Goal: Task Accomplishment & Management: Use online tool/utility

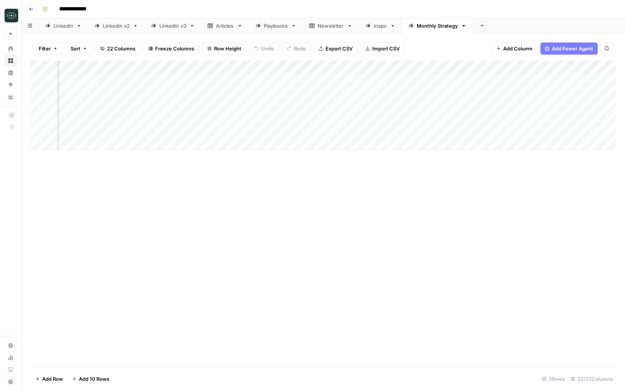
scroll to position [0, 871]
click at [437, 130] on div "Add Column" at bounding box center [323, 106] width 585 height 90
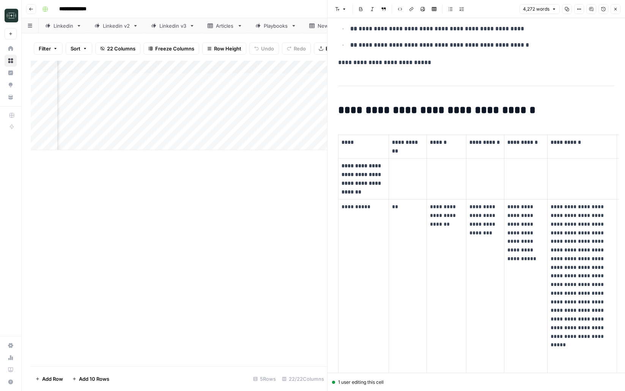
click at [614, 9] on icon "button" at bounding box center [615, 9] width 5 height 5
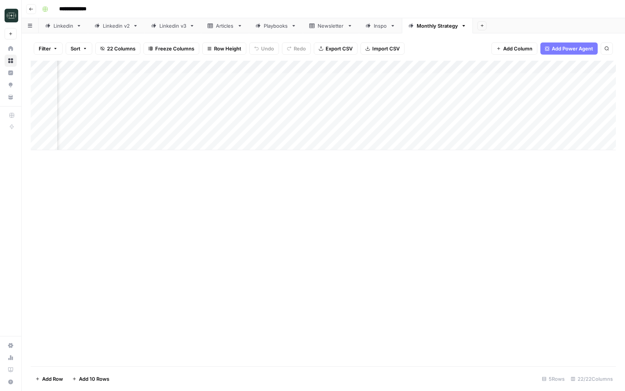
click at [32, 5] on button "Go back" at bounding box center [31, 9] width 10 height 10
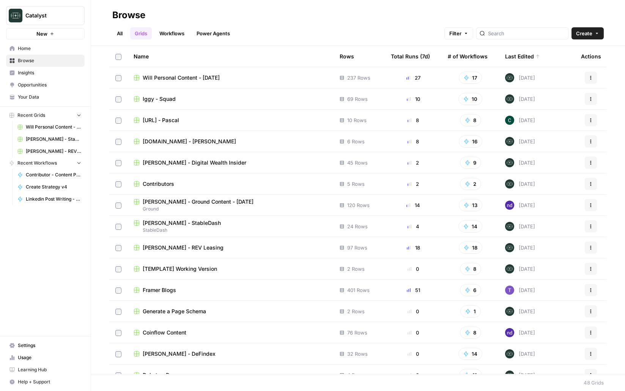
click at [209, 163] on span "[PERSON_NAME] - Digital Wealth Insider" at bounding box center [195, 163] width 104 height 8
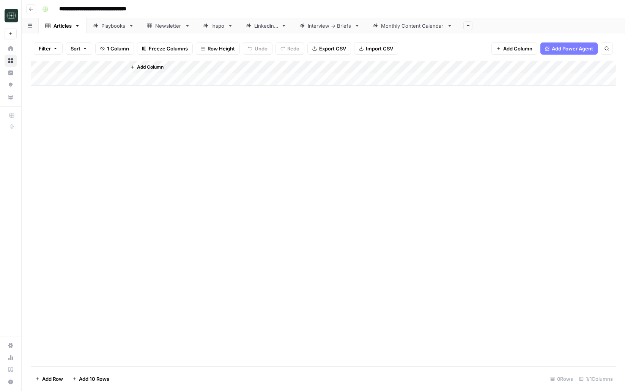
click at [410, 22] on div "Monthly Content Calendar" at bounding box center [412, 26] width 63 height 8
click at [409, 26] on div "Monthly Content Calendar" at bounding box center [412, 26] width 63 height 8
click at [600, 64] on span "Add Column" at bounding box center [598, 67] width 27 height 7
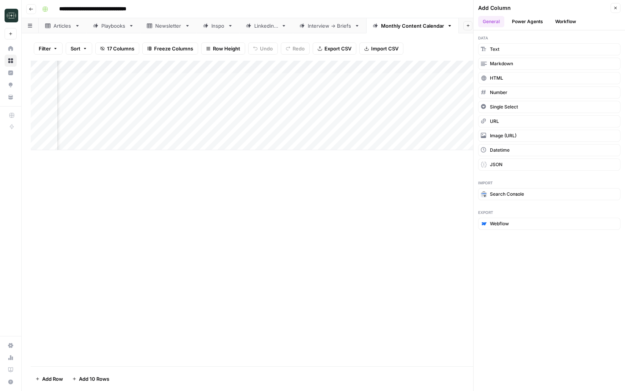
click at [564, 24] on button "Workflow" at bounding box center [566, 21] width 30 height 11
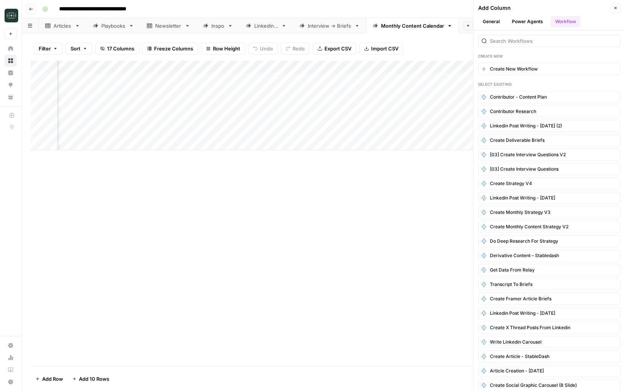
click at [488, 24] on button "General" at bounding box center [491, 21] width 26 height 11
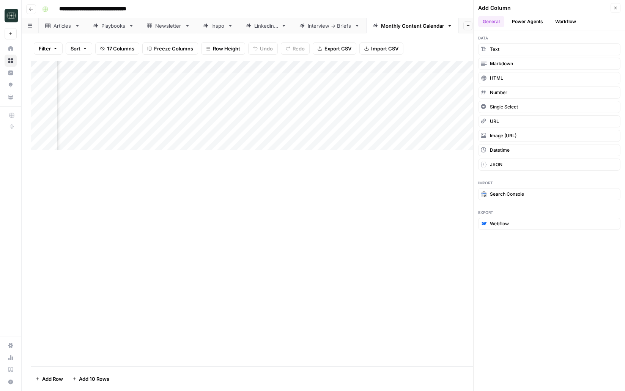
click at [560, 23] on button "Workflow" at bounding box center [566, 21] width 30 height 11
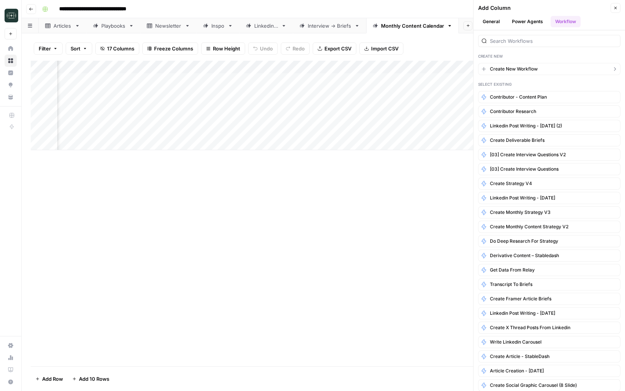
click at [526, 69] on span "Create New Workflow" at bounding box center [514, 69] width 48 height 7
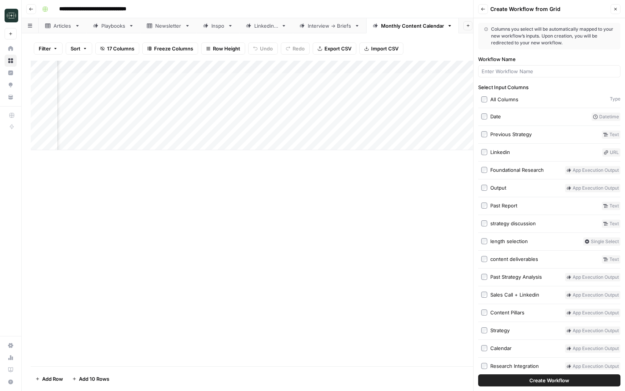
click at [483, 9] on icon "button" at bounding box center [483, 9] width 4 height 3
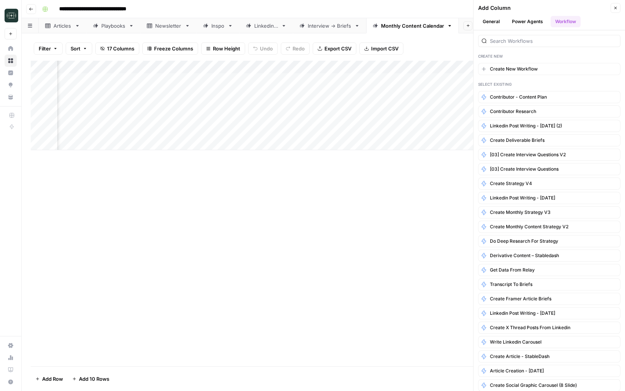
click at [492, 21] on button "General" at bounding box center [491, 21] width 26 height 11
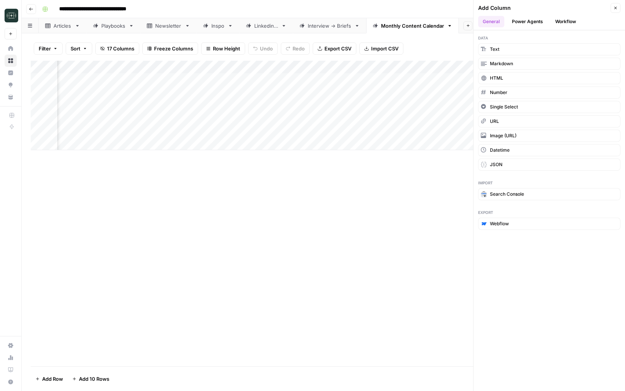
click at [620, 8] on button "Close" at bounding box center [616, 8] width 10 height 10
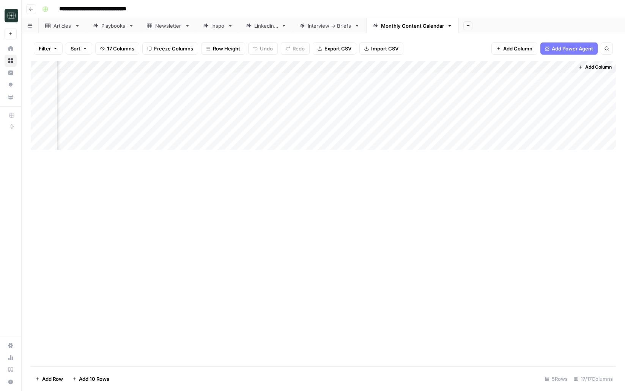
click at [513, 46] on span "Add Column" at bounding box center [517, 49] width 29 height 8
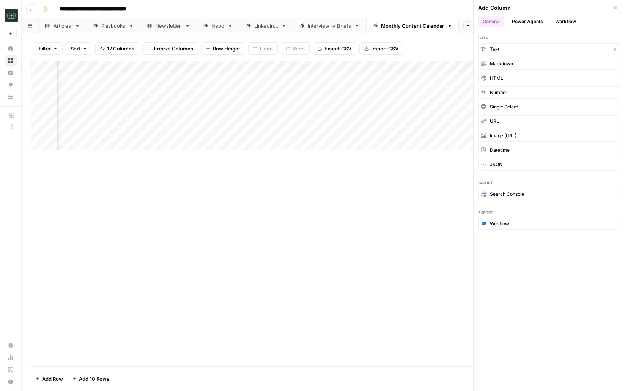
click at [496, 50] on span "Text" at bounding box center [494, 49] width 9 height 7
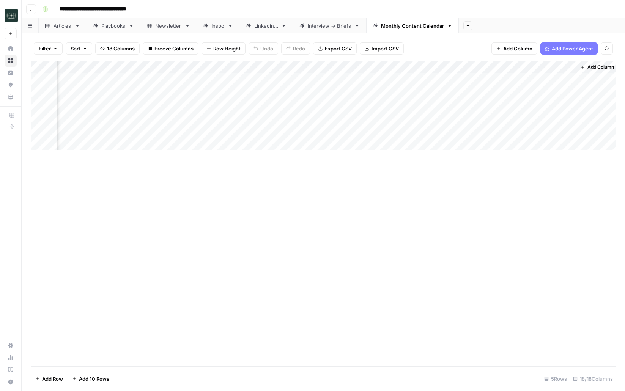
scroll to position [0, 777]
drag, startPoint x: 530, startPoint y: 70, endPoint x: 85, endPoint y: 80, distance: 445.2
click at [85, 80] on div "Add Column" at bounding box center [323, 106] width 585 height 90
drag, startPoint x: 252, startPoint y: 67, endPoint x: 160, endPoint y: 67, distance: 92.6
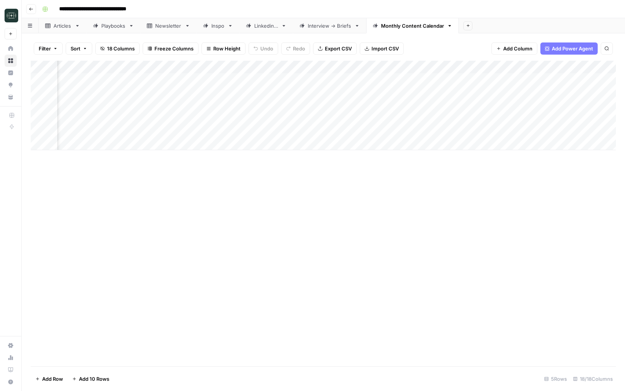
click at [160, 67] on div "Add Column" at bounding box center [323, 106] width 585 height 90
drag, startPoint x: 225, startPoint y: 66, endPoint x: 193, endPoint y: 66, distance: 32.3
click at [193, 66] on div "Add Column" at bounding box center [323, 106] width 585 height 90
click at [412, 66] on div "Add Column" at bounding box center [323, 106] width 585 height 90
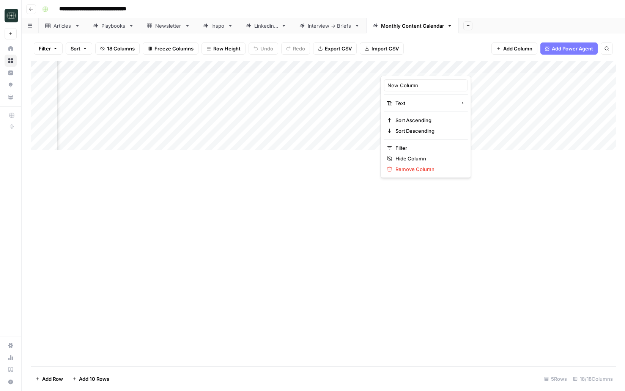
click at [412, 66] on div at bounding box center [419, 68] width 76 height 15
click at [405, 82] on input "New Column" at bounding box center [425, 86] width 77 height 8
type input "Client Goals"
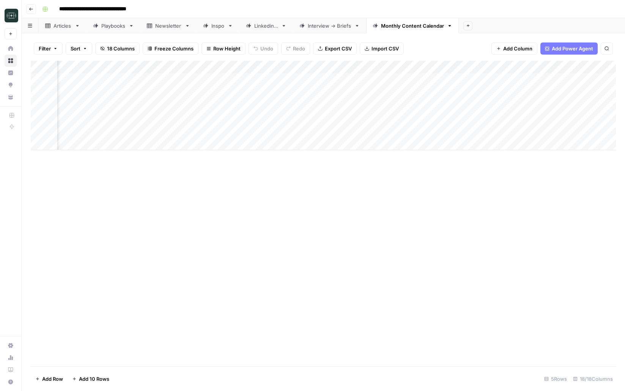
click at [523, 68] on div "Add Column" at bounding box center [323, 106] width 585 height 90
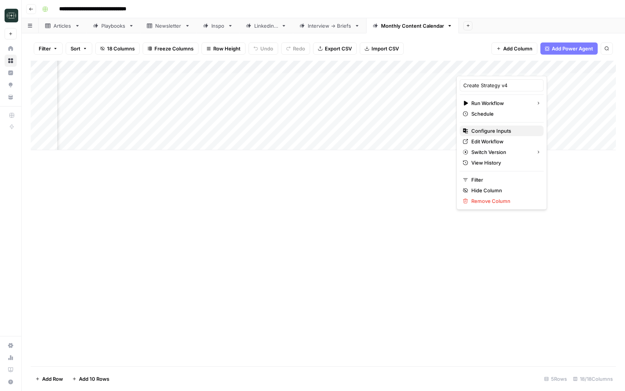
click at [502, 129] on span "Configure Inputs" at bounding box center [504, 131] width 66 height 8
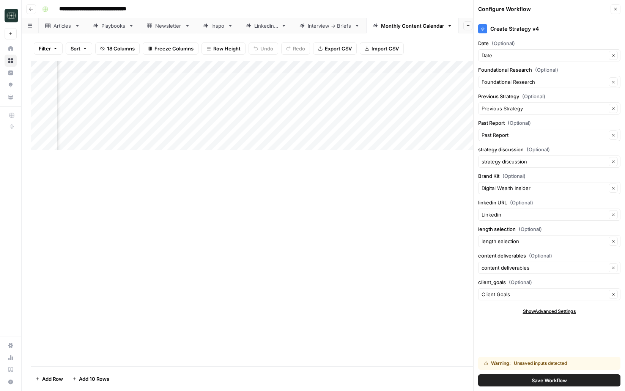
click at [540, 387] on div "Warning: Unsaved inputs detected Save Workflow" at bounding box center [549, 372] width 142 height 39
click at [541, 382] on span "Save Workflow" at bounding box center [549, 381] width 35 height 8
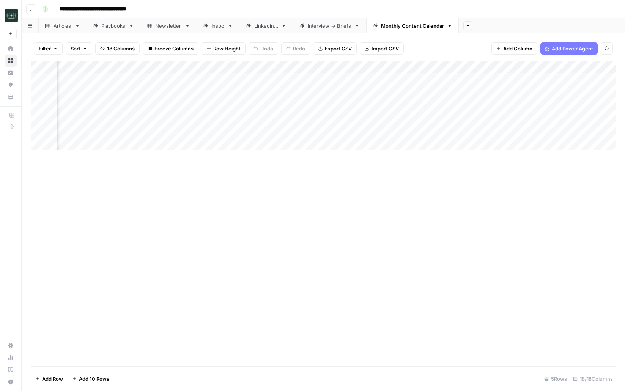
click at [421, 82] on div "Add Column" at bounding box center [323, 106] width 585 height 90
click at [452, 89] on textarea "**********" at bounding box center [440, 84] width 121 height 18
click at [491, 89] on textarea "**********" at bounding box center [440, 84] width 121 height 18
type textarea "**********"
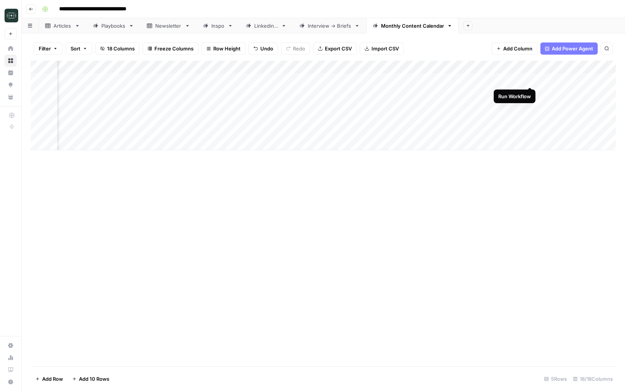
click at [531, 79] on div "Add Column" at bounding box center [323, 106] width 585 height 90
click at [33, 9] on button "Go back" at bounding box center [31, 9] width 10 height 10
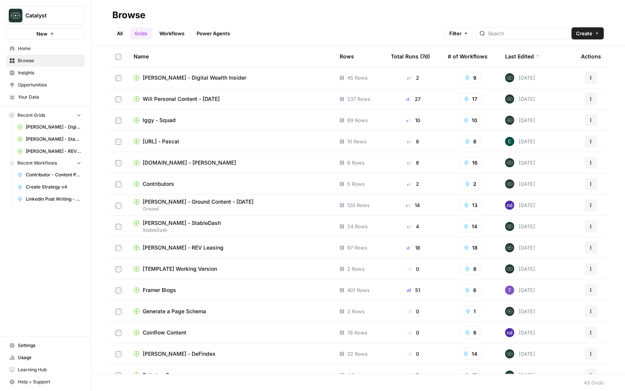
click at [159, 164] on span "RWA.xyz - Adam" at bounding box center [189, 163] width 93 height 8
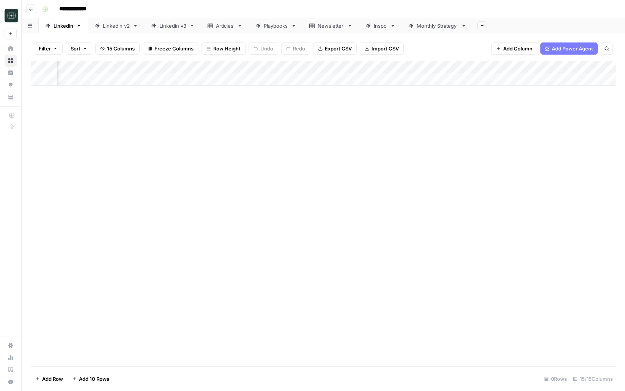
scroll to position [0, 540]
click at [450, 22] on div "Monthly Strategy" at bounding box center [437, 26] width 41 height 8
click at [467, 131] on div "Add Column" at bounding box center [323, 106] width 585 height 90
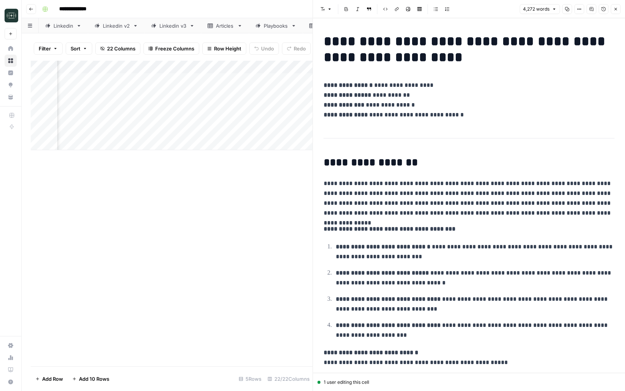
click at [616, 8] on icon "button" at bounding box center [615, 9] width 5 height 5
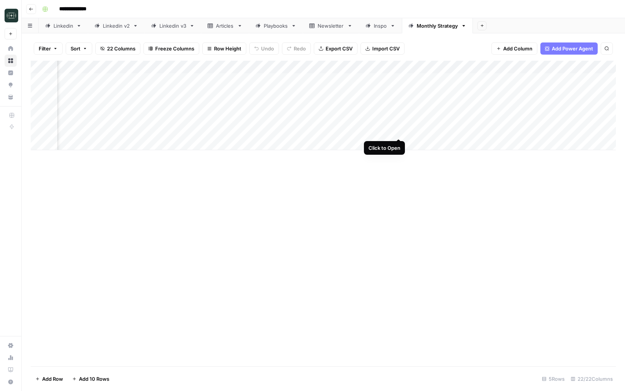
click at [398, 131] on div "Add Column" at bounding box center [323, 106] width 585 height 90
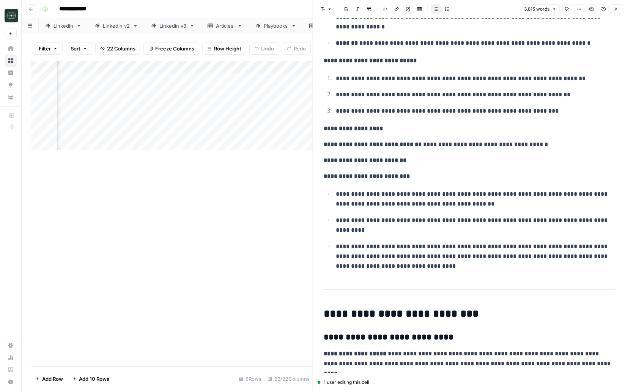
scroll to position [5844, 0]
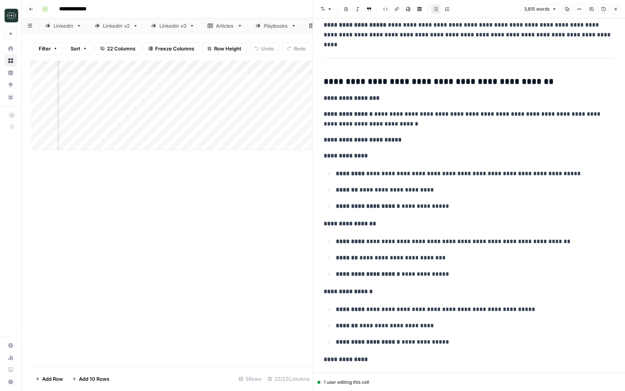
click at [614, 8] on icon "button" at bounding box center [615, 9] width 5 height 5
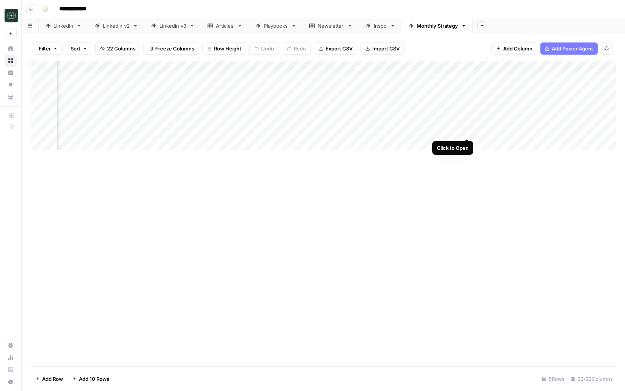
click at [466, 132] on div "Add Column" at bounding box center [323, 106] width 585 height 90
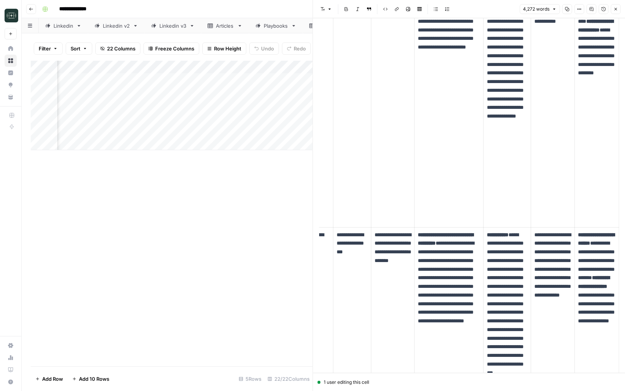
scroll to position [1189, 0]
click at [611, 13] on button "Close" at bounding box center [616, 9] width 10 height 10
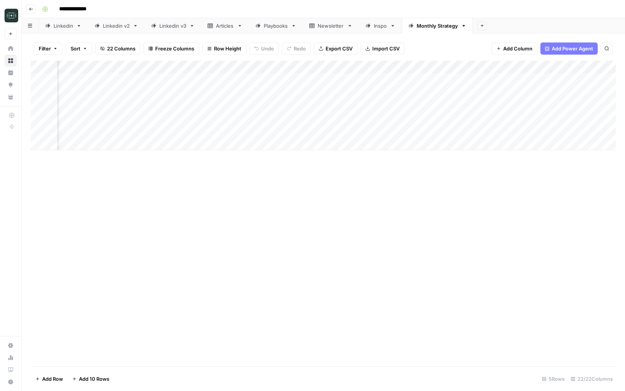
scroll to position [0, 1029]
click at [431, 131] on div "Add Column" at bounding box center [323, 106] width 585 height 90
click at [30, 11] on button "Go back" at bounding box center [31, 9] width 10 height 10
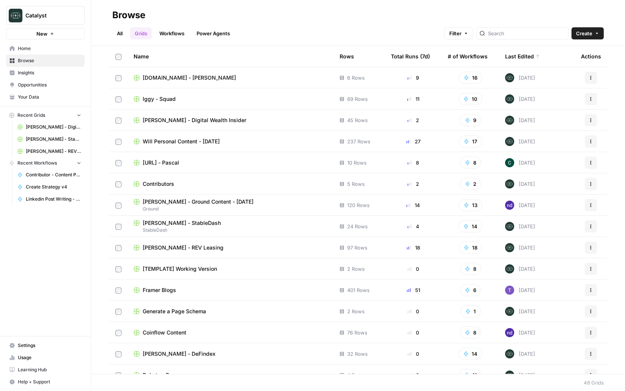
click at [209, 245] on span "Peter Roisman - REV Leasing" at bounding box center [183, 248] width 81 height 8
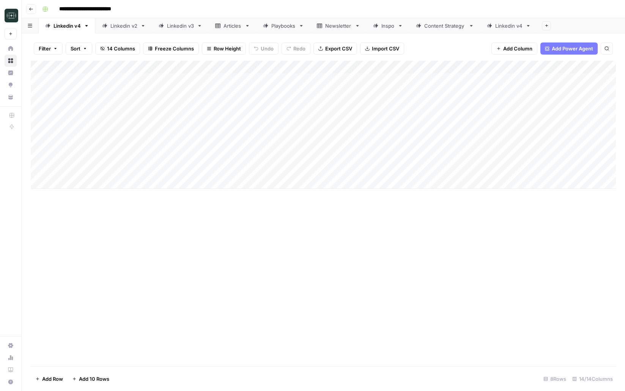
click at [442, 25] on div "Content Strategy" at bounding box center [444, 26] width 41 height 8
click at [598, 68] on span "Add Column" at bounding box center [598, 67] width 27 height 7
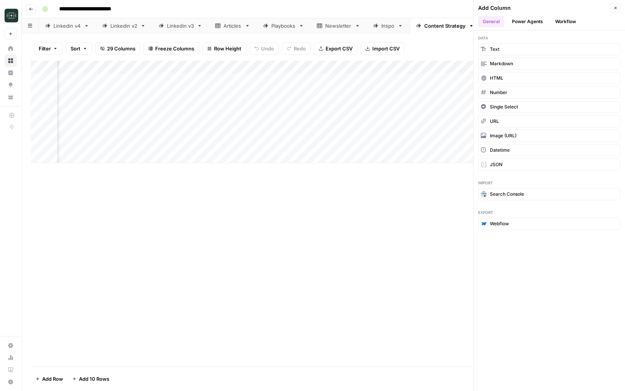
click at [514, 50] on button "Text" at bounding box center [549, 49] width 142 height 12
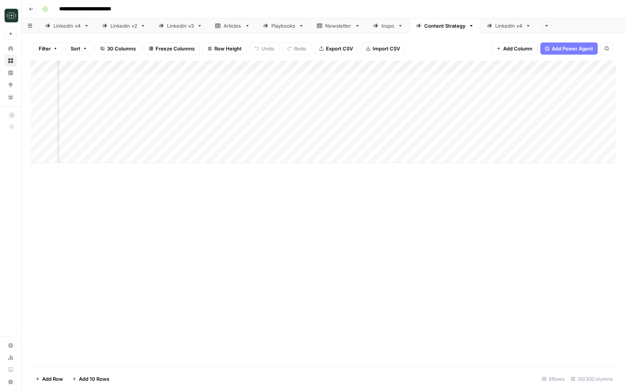
scroll to position [0, 762]
drag, startPoint x: 542, startPoint y: 66, endPoint x: 48, endPoint y: 77, distance: 494.5
click at [48, 77] on div "Add Column" at bounding box center [323, 112] width 585 height 102
drag, startPoint x: 243, startPoint y: 68, endPoint x: 207, endPoint y: 68, distance: 36.4
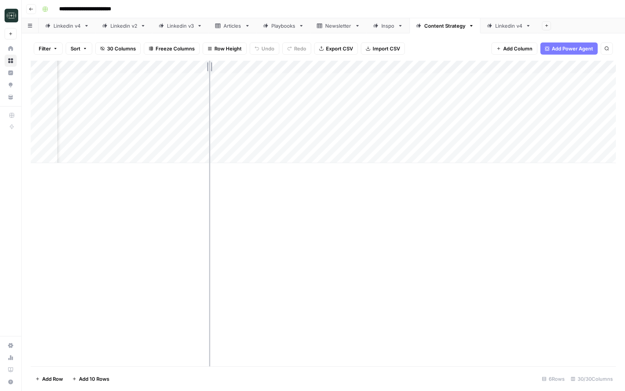
click at [207, 68] on div "Add Column" at bounding box center [323, 112] width 585 height 102
click at [289, 252] on div "Add Column" at bounding box center [323, 214] width 585 height 306
click at [200, 65] on div "Add Column" at bounding box center [323, 112] width 585 height 102
click at [201, 82] on input "New Column" at bounding box center [227, 86] width 77 height 8
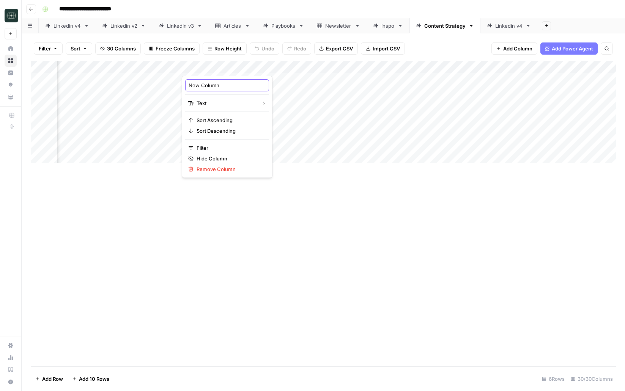
click at [201, 82] on input "New Column" at bounding box center [227, 86] width 77 height 8
type input "Client Goals"
click at [235, 205] on div "Add Column" at bounding box center [323, 214] width 585 height 306
click at [216, 91] on div "Add Column" at bounding box center [323, 112] width 585 height 102
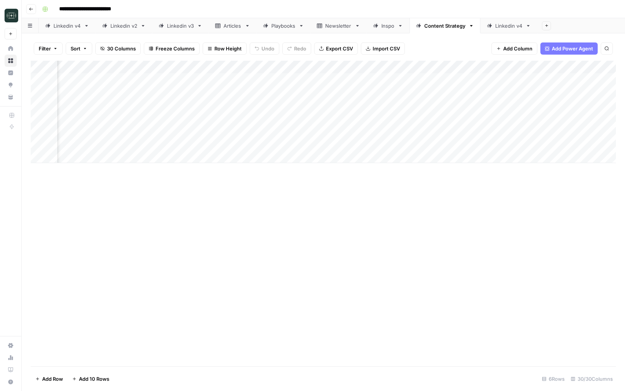
click at [216, 91] on div "Add Column" at bounding box center [323, 112] width 585 height 102
type textarea "**********"
click at [329, 92] on div "Add Column" at bounding box center [323, 112] width 585 height 102
click at [31, 14] on header "**********" at bounding box center [323, 9] width 603 height 18
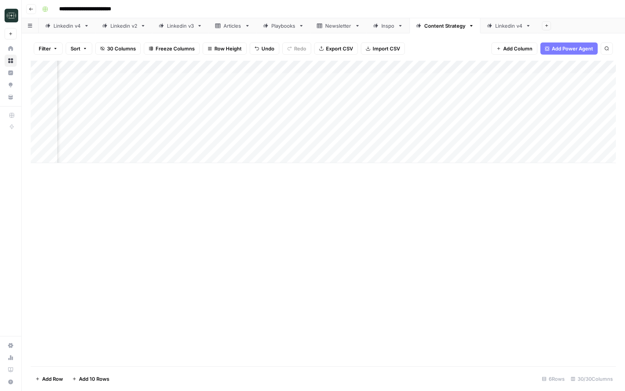
click at [26, 6] on button "Go back" at bounding box center [31, 9] width 10 height 10
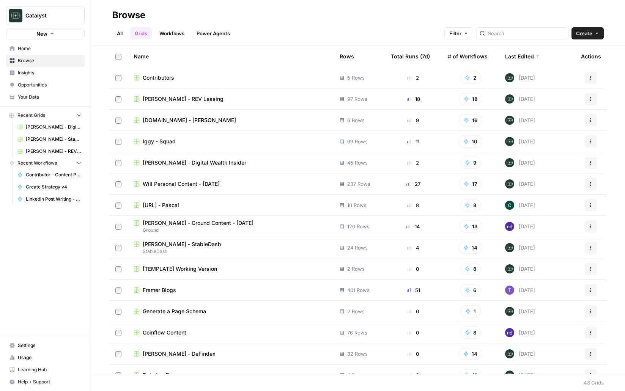
click at [167, 160] on span "[PERSON_NAME] - Digital Wealth Insider" at bounding box center [195, 163] width 104 height 8
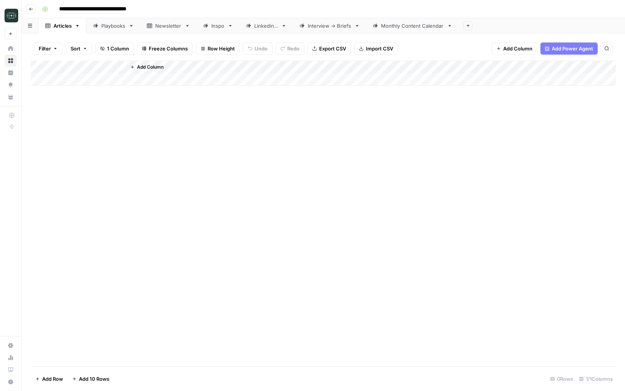
click at [410, 30] on link "Monthly Content Calendar" at bounding box center [412, 25] width 93 height 15
click at [497, 80] on div "Add Column" at bounding box center [323, 106] width 585 height 90
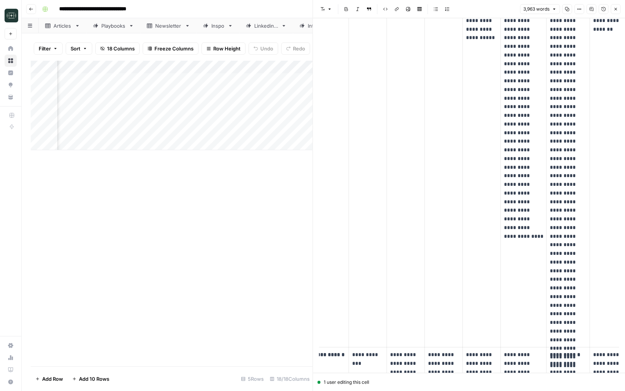
scroll to position [1351, 0]
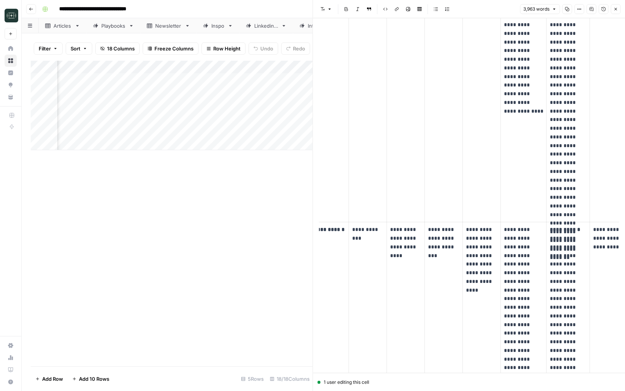
click at [614, 10] on icon "button" at bounding box center [615, 9] width 5 height 5
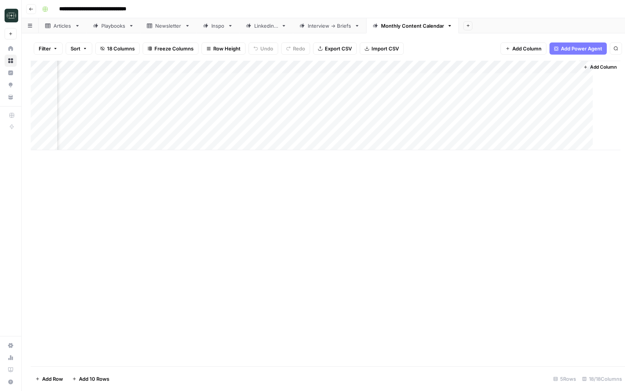
scroll to position [0, 735]
click at [573, 79] on div "Add Column" at bounding box center [323, 106] width 585 height 90
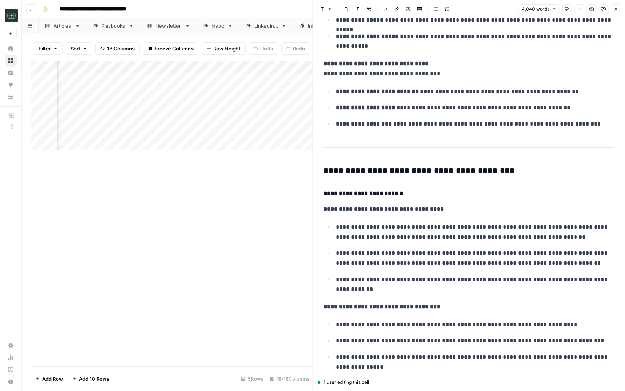
scroll to position [1210, 0]
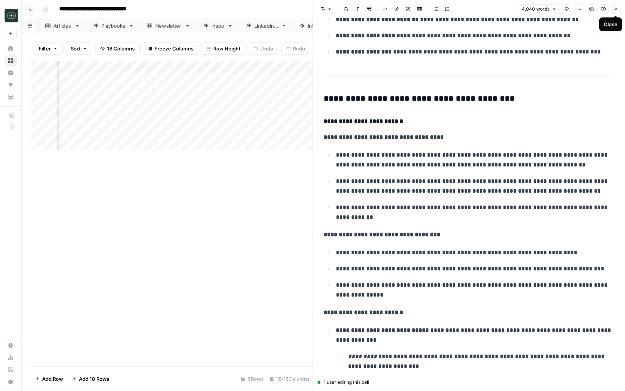
click at [612, 9] on button "Close" at bounding box center [616, 9] width 10 height 10
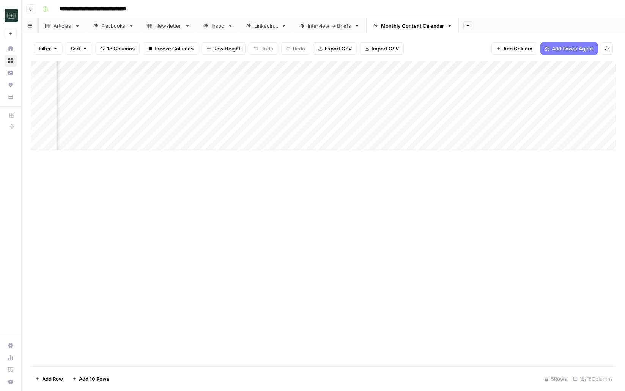
scroll to position [0, 371]
click at [244, 81] on div "Add Column" at bounding box center [323, 106] width 585 height 90
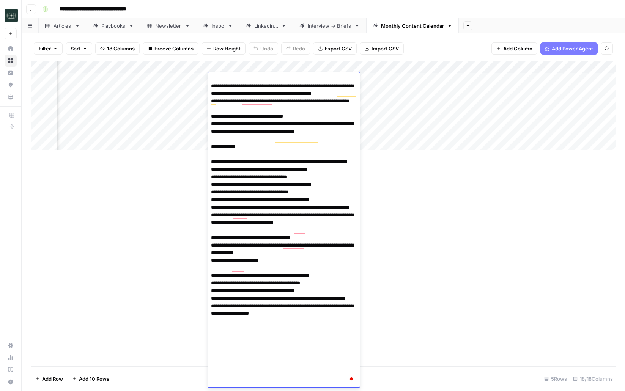
scroll to position [389, 0]
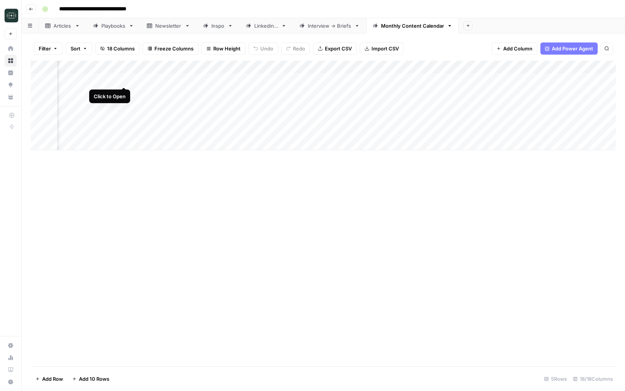
click at [126, 77] on div "Add Column" at bounding box center [323, 106] width 585 height 90
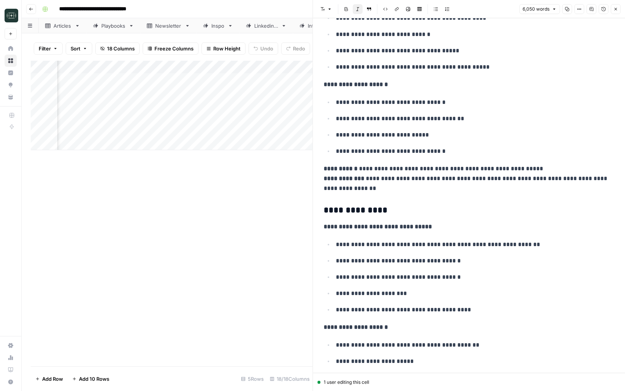
scroll to position [1977, 0]
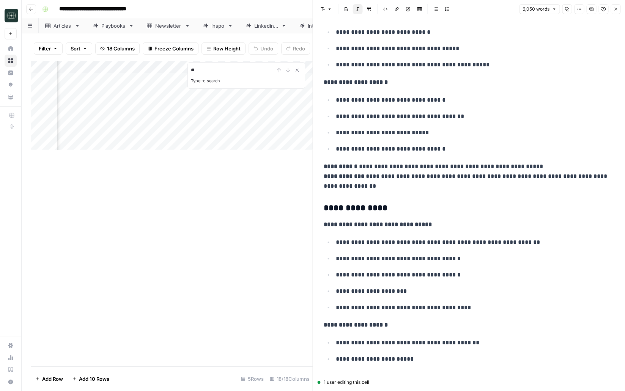
type input "**"
click at [416, 176] on p "**********" at bounding box center [469, 177] width 291 height 30
type input "tunities"
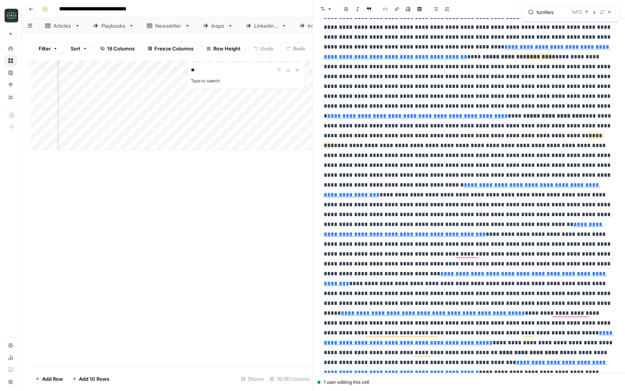
scroll to position [0, 0]
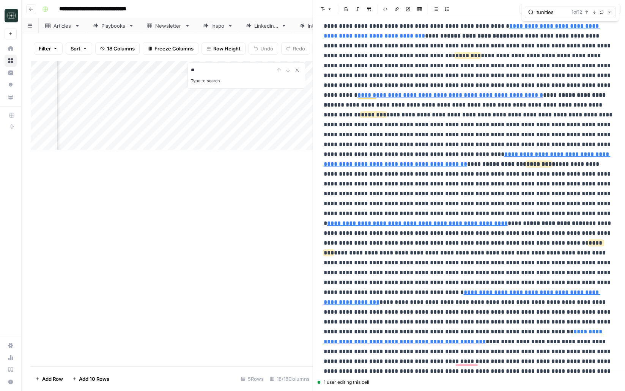
type input "https://www.ey.com/en_us/insights/financial-services/growing-enthusiasm-and-ado…"
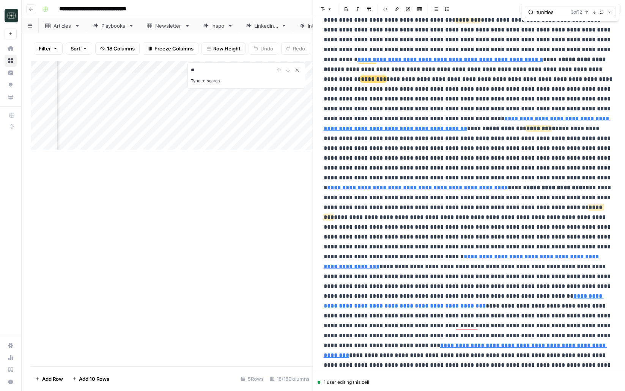
scroll to position [871, 0]
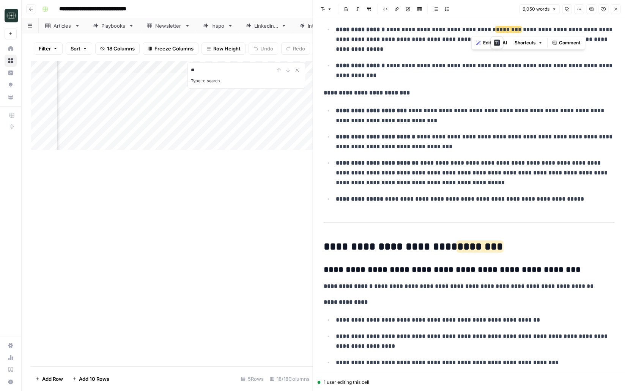
drag, startPoint x: 472, startPoint y: 31, endPoint x: 497, endPoint y: 26, distance: 25.9
click at [497, 26] on p "**********" at bounding box center [475, 40] width 279 height 30
copy p "**** ***"
click at [544, 11] on span "6,050 words" at bounding box center [536, 9] width 27 height 7
click at [589, 76] on p "**********" at bounding box center [475, 71] width 279 height 20
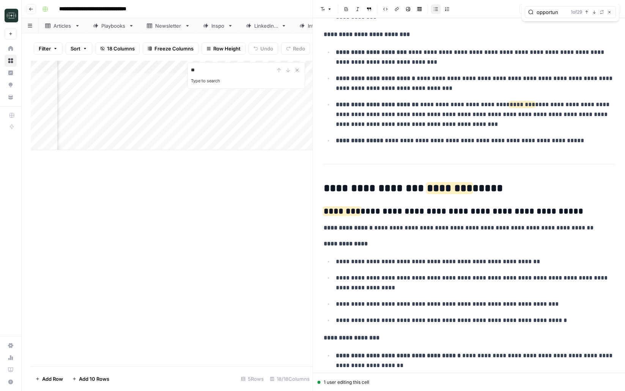
type input "opportun"
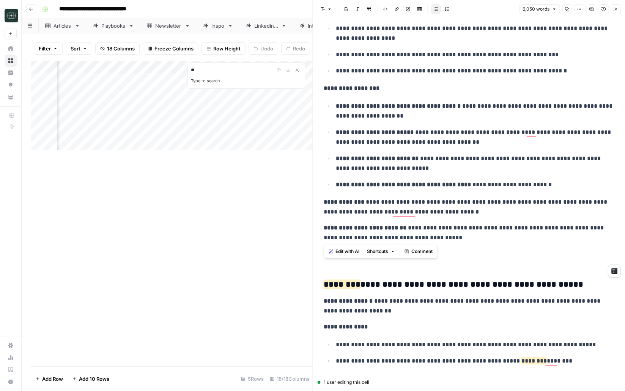
drag, startPoint x: 361, startPoint y: 225, endPoint x: 557, endPoint y: 245, distance: 197.2
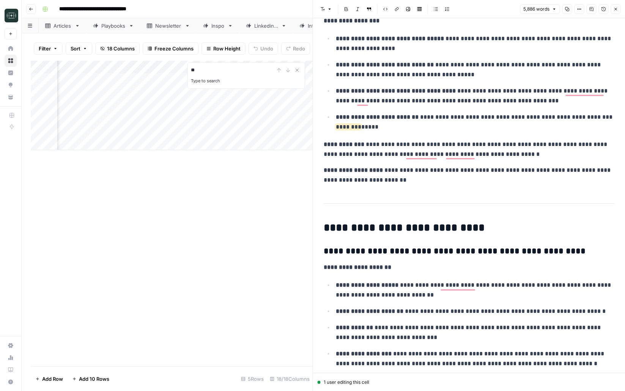
click at [614, 12] on button "Close" at bounding box center [616, 9] width 10 height 10
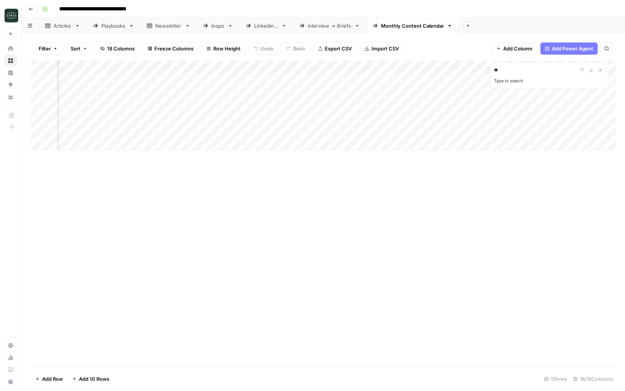
click at [111, 80] on div "Add Column" at bounding box center [323, 106] width 585 height 90
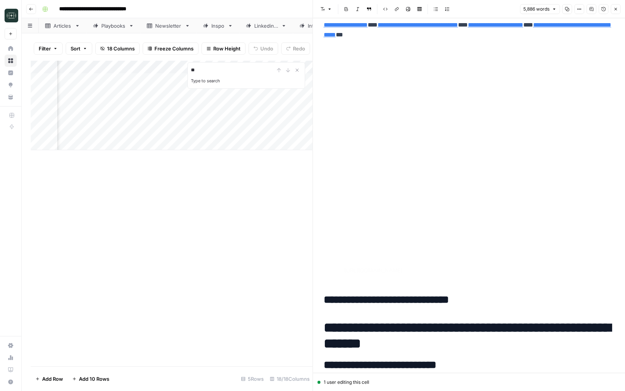
type input "https://www.hfr.com/media/market-commentary/cryptocurrency-hedge-fund-strategie…"
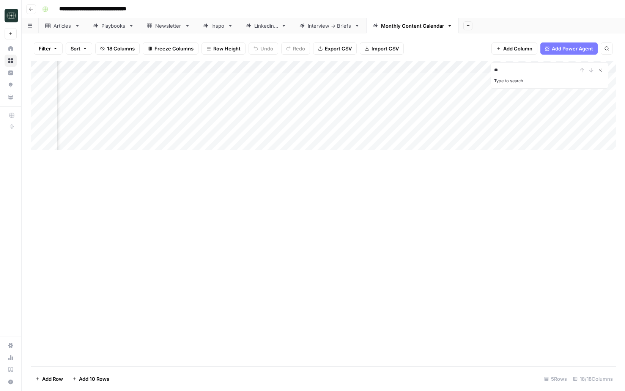
click at [599, 69] on icon "Close Search" at bounding box center [600, 70] width 3 height 3
click at [531, 81] on div "Add Column" at bounding box center [323, 106] width 585 height 90
click at [388, 78] on div "Add Column" at bounding box center [323, 106] width 585 height 90
click at [611, 78] on div "Add Column" at bounding box center [323, 106] width 585 height 90
click at [102, 82] on div "Add Column" at bounding box center [323, 106] width 585 height 90
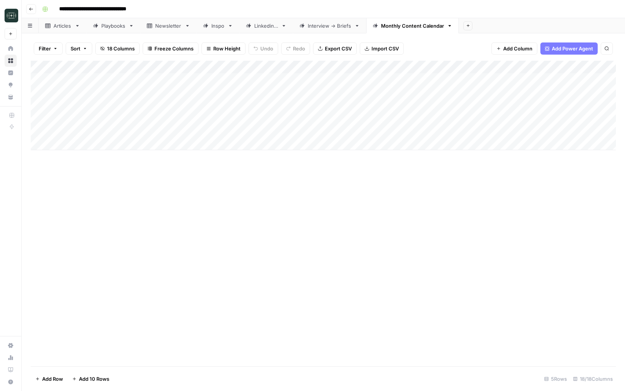
click at [247, 86] on div "Add Column" at bounding box center [323, 106] width 585 height 90
drag, startPoint x: 251, startPoint y: 88, endPoint x: 244, endPoint y: 102, distance: 15.8
click at [244, 102] on div "Add Column" at bounding box center [323, 106] width 585 height 90
click at [258, 246] on div "Add Column" at bounding box center [323, 214] width 585 height 306
click at [90, 93] on div "Add Column" at bounding box center [323, 106] width 585 height 90
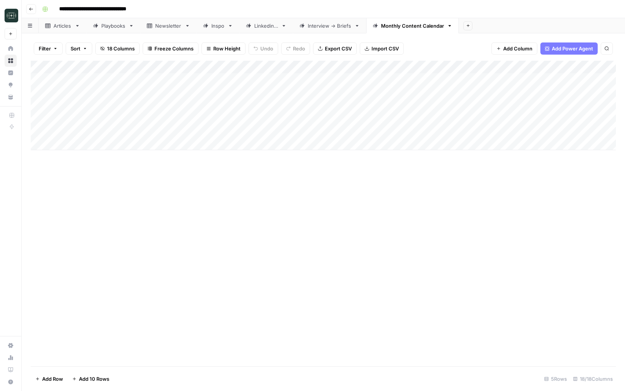
click at [90, 93] on div "Add Column" at bounding box center [323, 106] width 585 height 90
click at [114, 104] on input "**********" at bounding box center [90, 104] width 61 height 13
type input "**********"
click at [198, 197] on div "Add Column" at bounding box center [323, 214] width 585 height 306
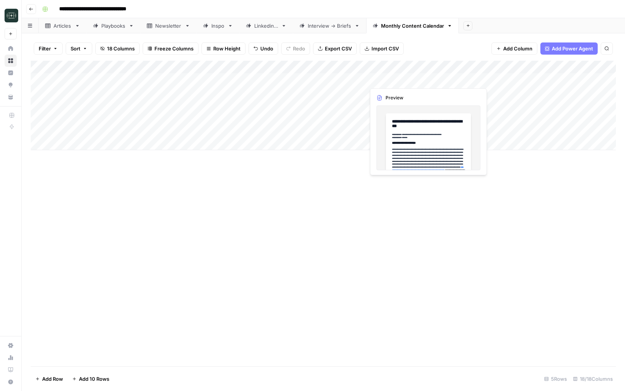
click at [420, 83] on div "Add Column" at bounding box center [323, 106] width 585 height 90
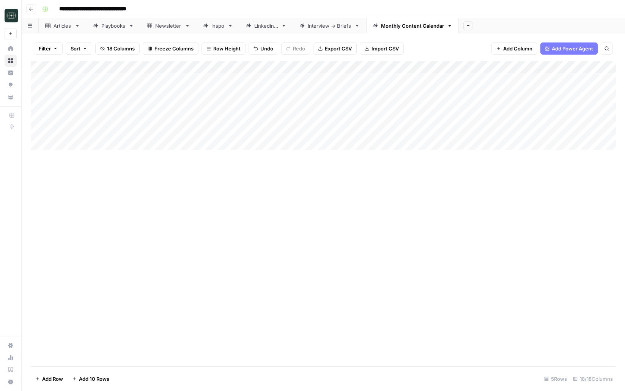
drag, startPoint x: 432, startPoint y: 86, endPoint x: 433, endPoint y: 96, distance: 10.6
click at [433, 96] on div "Add Column" at bounding box center [323, 106] width 585 height 90
click at [402, 81] on div "Add Column" at bounding box center [323, 106] width 585 height 90
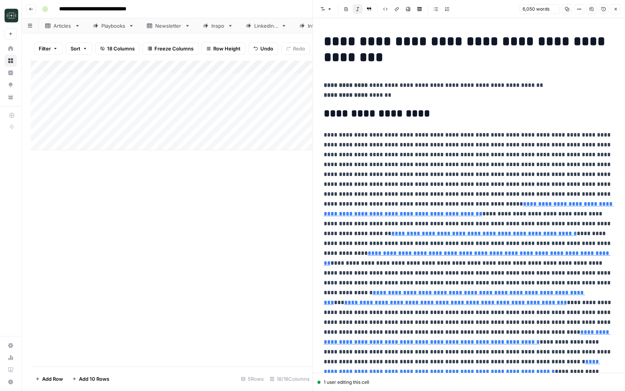
click at [494, 39] on h1 "**********" at bounding box center [469, 49] width 291 height 32
click at [618, 12] on button "Close" at bounding box center [616, 9] width 10 height 10
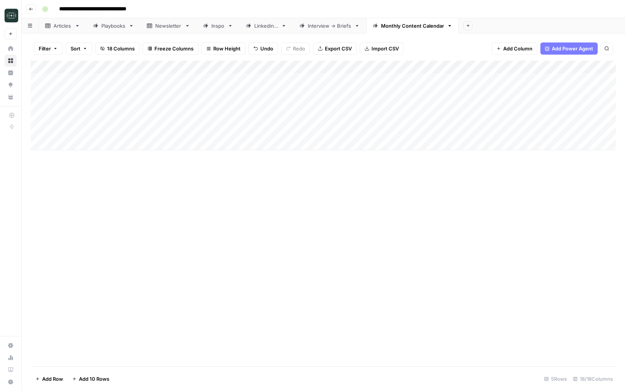
click at [383, 91] on div "Add Column" at bounding box center [323, 106] width 585 height 90
click at [391, 91] on div "Add Column" at bounding box center [323, 106] width 585 height 90
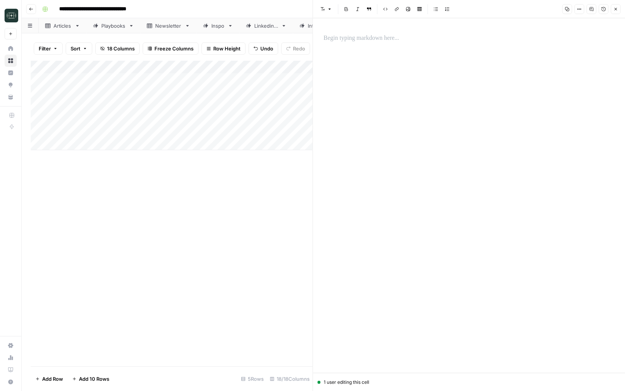
click at [401, 39] on p at bounding box center [469, 38] width 291 height 10
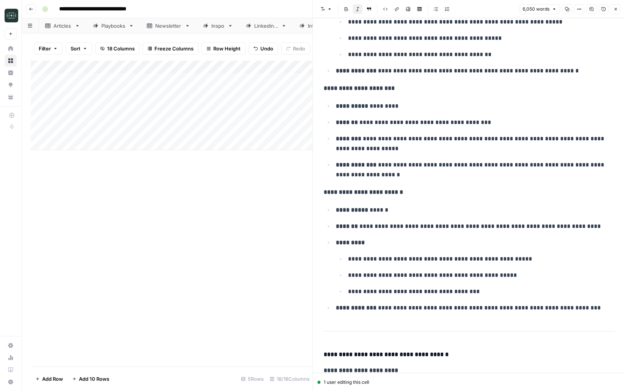
scroll to position [8823, 0]
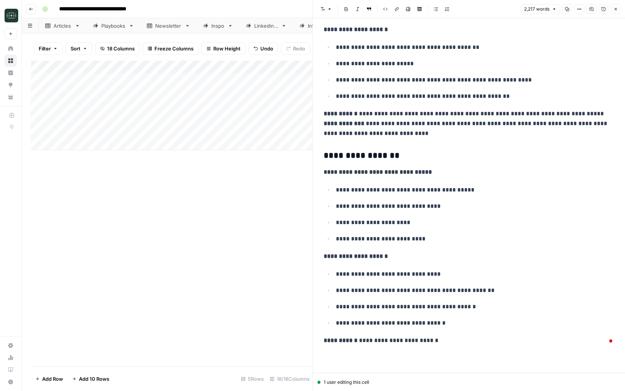
click at [619, 11] on button "Close" at bounding box center [616, 9] width 10 height 10
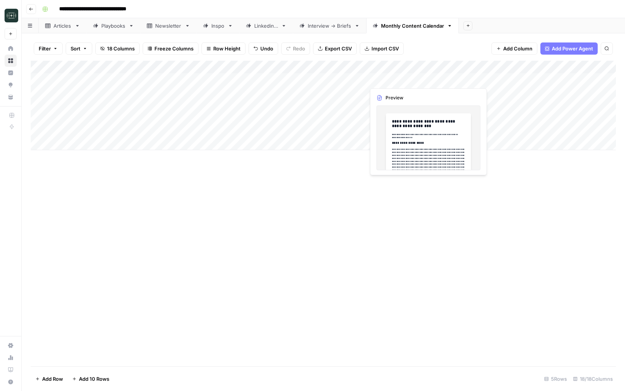
click at [406, 82] on div "Add Column" at bounding box center [323, 106] width 585 height 90
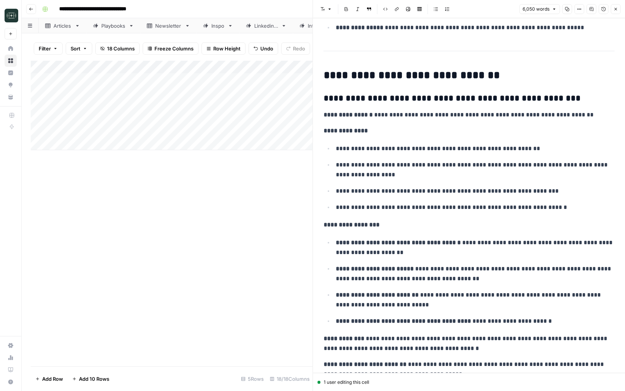
click at [615, 6] on button "Close" at bounding box center [616, 9] width 10 height 10
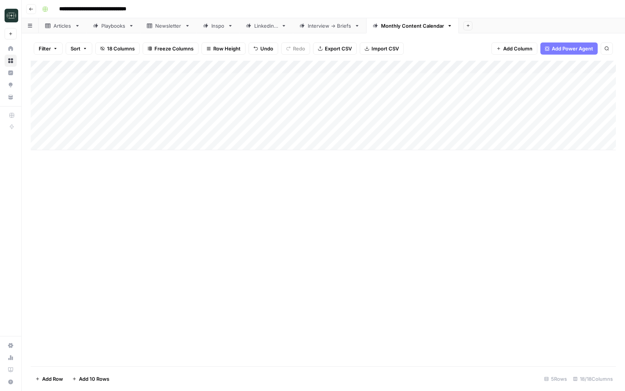
click at [409, 95] on div "Add Column" at bounding box center [323, 106] width 585 height 90
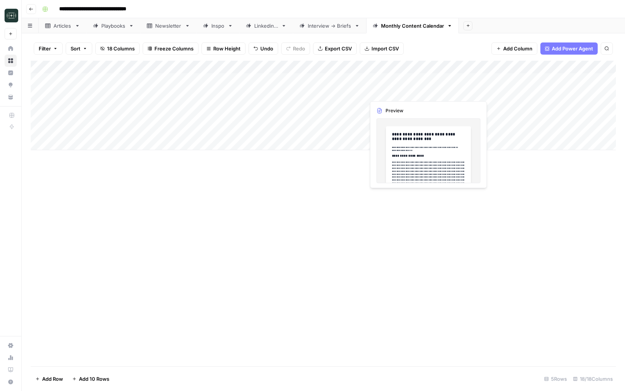
click at [409, 95] on div "Add Column" at bounding box center [323, 106] width 585 height 90
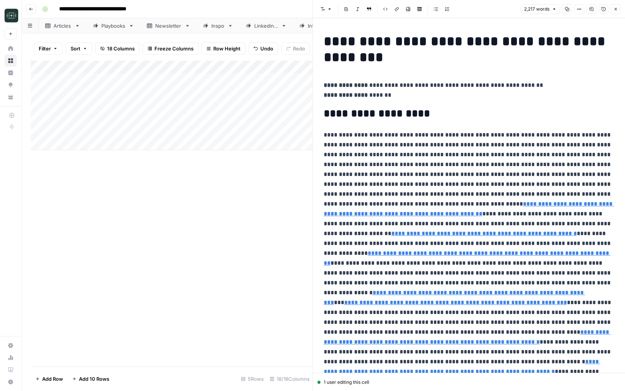
click at [613, 6] on button "Close" at bounding box center [616, 9] width 10 height 10
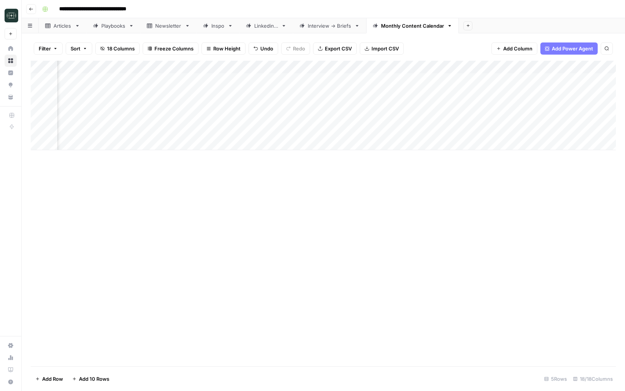
click at [432, 86] on div "Add Column" at bounding box center [323, 106] width 585 height 90
drag, startPoint x: 447, startPoint y: 85, endPoint x: 447, endPoint y: 93, distance: 8.3
click at [447, 93] on div "Add Column" at bounding box center [323, 106] width 585 height 90
click at [482, 82] on div "Add Column" at bounding box center [323, 106] width 585 height 90
drag, startPoint x: 495, startPoint y: 84, endPoint x: 495, endPoint y: 90, distance: 5.7
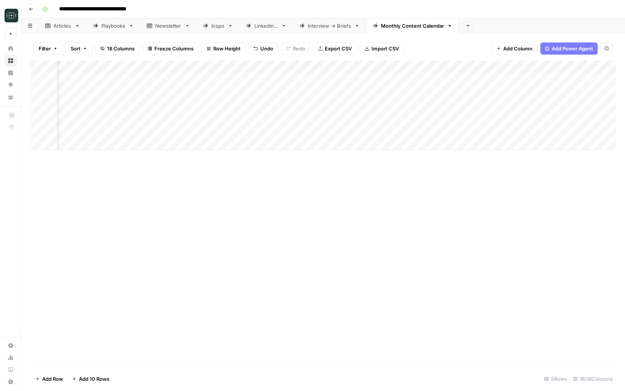
click at [495, 90] on div "Add Column" at bounding box center [323, 106] width 585 height 90
click at [521, 82] on div "Add Column" at bounding box center [323, 106] width 585 height 90
drag, startPoint x: 565, startPoint y: 86, endPoint x: 565, endPoint y: 91, distance: 4.6
click at [565, 91] on div "Add Column" at bounding box center [323, 106] width 585 height 90
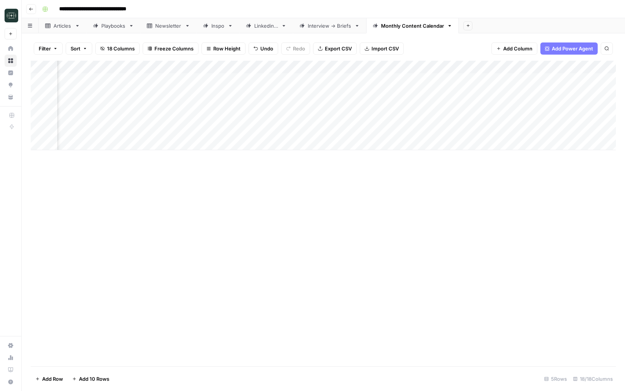
click at [560, 82] on div "Add Column" at bounding box center [323, 106] width 585 height 90
drag, startPoint x: 564, startPoint y: 86, endPoint x: 564, endPoint y: 90, distance: 4.2
click at [564, 90] on div "Add Column" at bounding box center [323, 106] width 585 height 90
click at [579, 82] on div "Add Column" at bounding box center [323, 106] width 585 height 90
drag, startPoint x: 541, startPoint y: 85, endPoint x: 541, endPoint y: 91, distance: 6.1
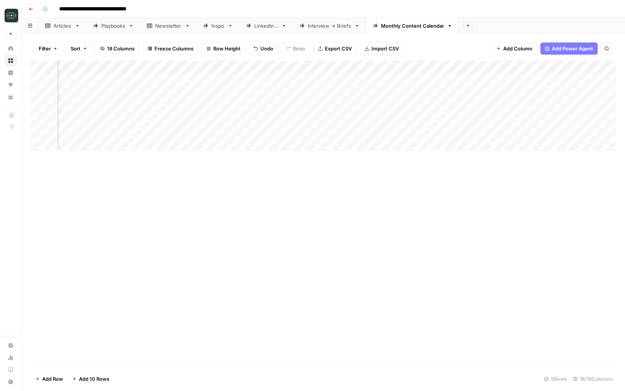
click at [541, 91] on div "Add Column" at bounding box center [323, 106] width 585 height 90
click at [115, 82] on div "Add Column" at bounding box center [323, 106] width 585 height 90
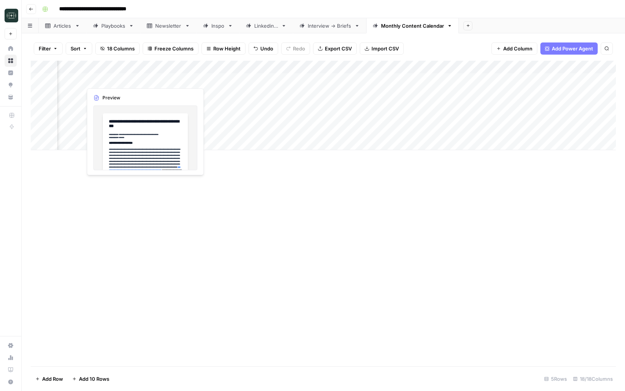
click at [115, 82] on div "Add Column" at bounding box center [323, 106] width 585 height 90
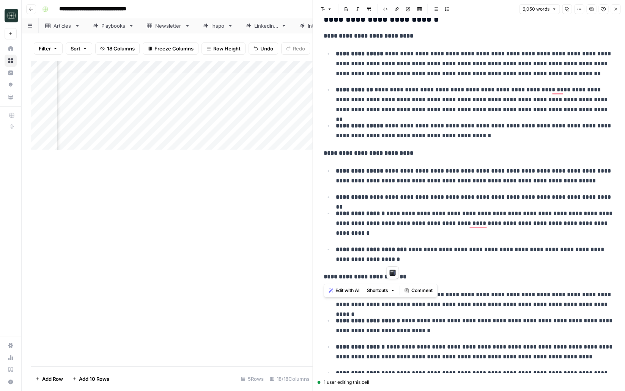
drag, startPoint x: 341, startPoint y: 164, endPoint x: 483, endPoint y: 267, distance: 175.5
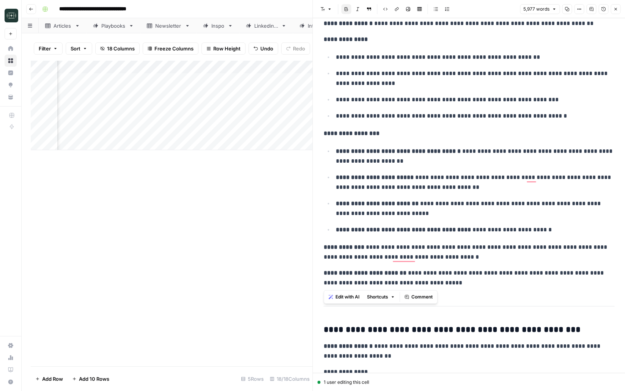
drag, startPoint x: 324, startPoint y: 86, endPoint x: 439, endPoint y: 282, distance: 226.7
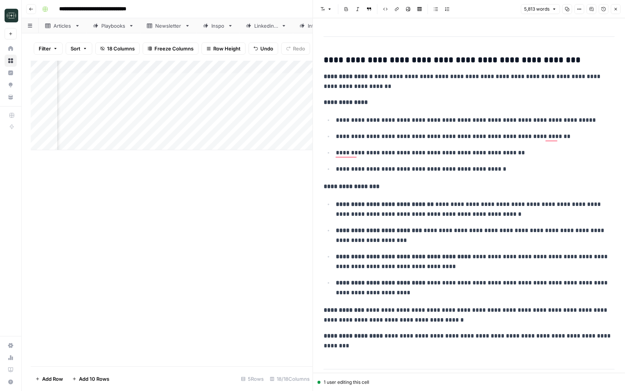
click at [614, 9] on icon "button" at bounding box center [615, 9] width 5 height 5
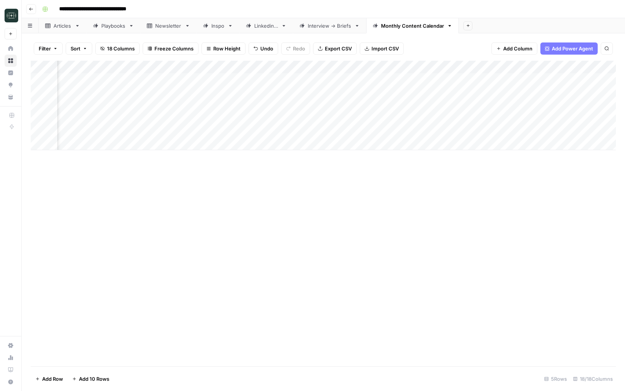
click at [513, 80] on div "Add Column" at bounding box center [323, 106] width 585 height 90
click at [513, 93] on div "Add Column" at bounding box center [323, 106] width 585 height 90
click at [496, 105] on div "Add Column" at bounding box center [323, 106] width 585 height 90
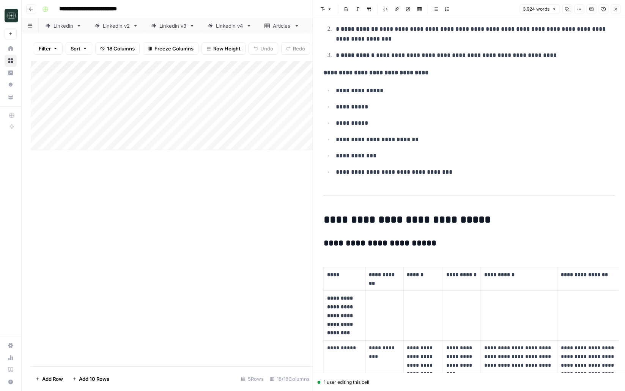
scroll to position [204, 0]
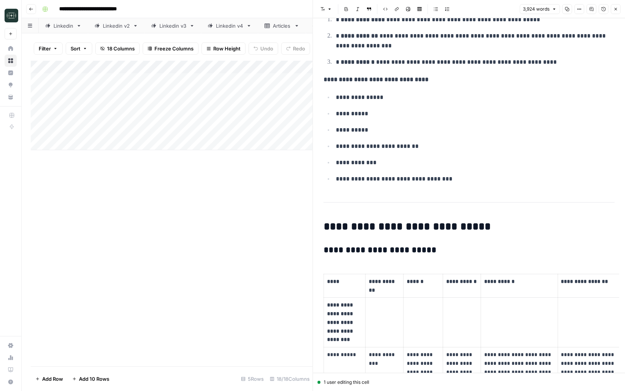
click at [614, 11] on icon "button" at bounding box center [615, 9] width 5 height 5
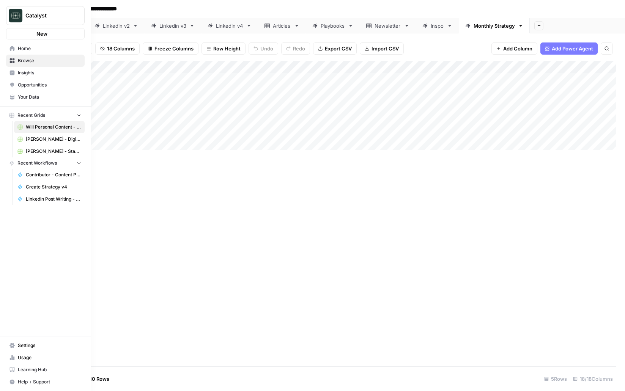
click at [11, 53] on link "Home" at bounding box center [45, 48] width 79 height 12
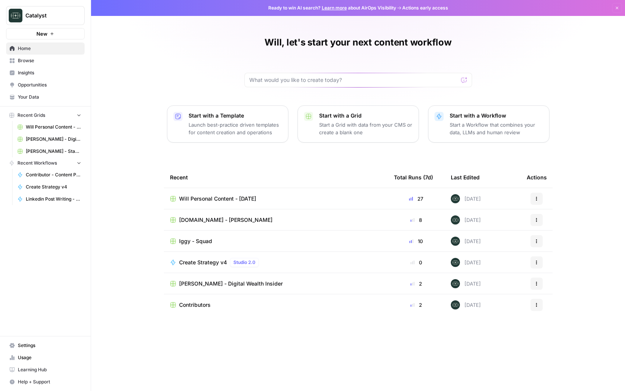
click at [44, 58] on span "Browse" at bounding box center [49, 60] width 63 height 7
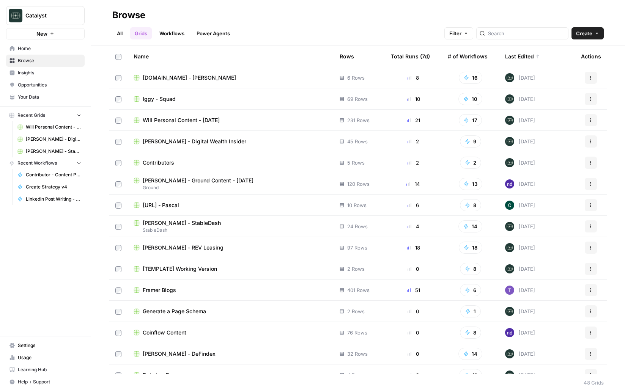
click at [170, 100] on span "Iggy - Squad" at bounding box center [159, 99] width 33 height 8
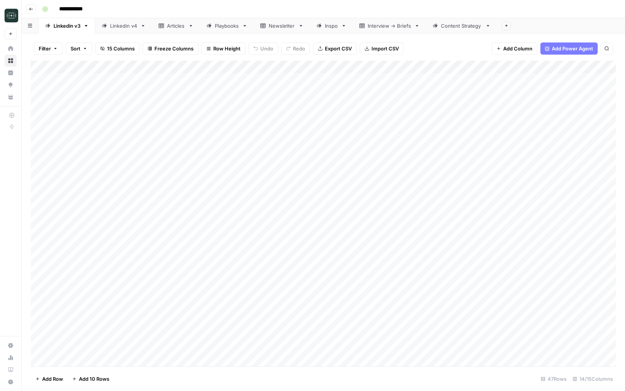
click at [456, 24] on div "Content Strategy" at bounding box center [461, 26] width 41 height 8
click at [593, 119] on div "Add Column" at bounding box center [323, 106] width 585 height 90
click at [582, 119] on div "Add Column" at bounding box center [323, 106] width 585 height 90
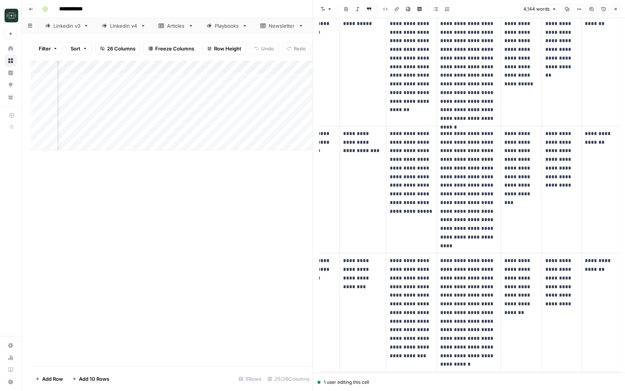
scroll to position [0, 105]
click at [149, 115] on div "Add Column" at bounding box center [172, 106] width 282 height 90
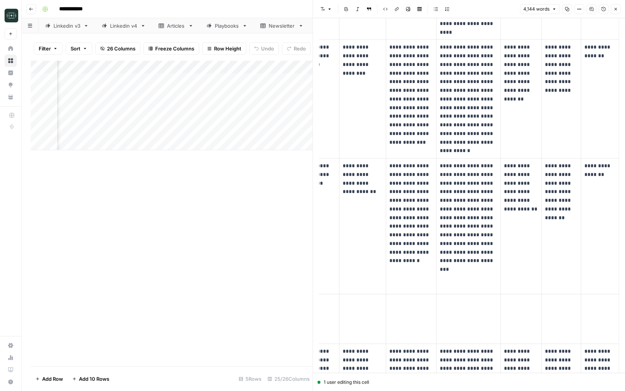
scroll to position [1262, 0]
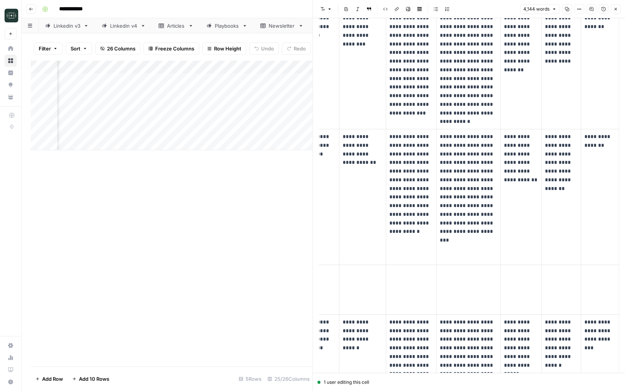
click at [616, 7] on icon "button" at bounding box center [615, 9] width 5 height 5
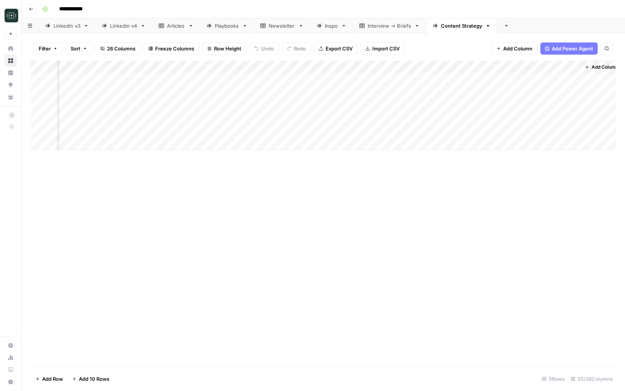
scroll to position [0, 1426]
click at [431, 120] on div "Add Column" at bounding box center [323, 106] width 585 height 90
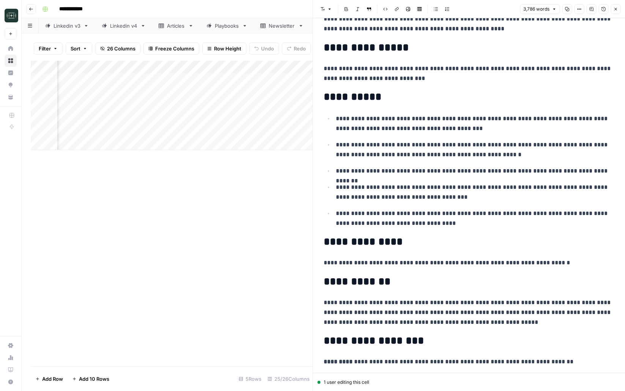
scroll to position [862, 0]
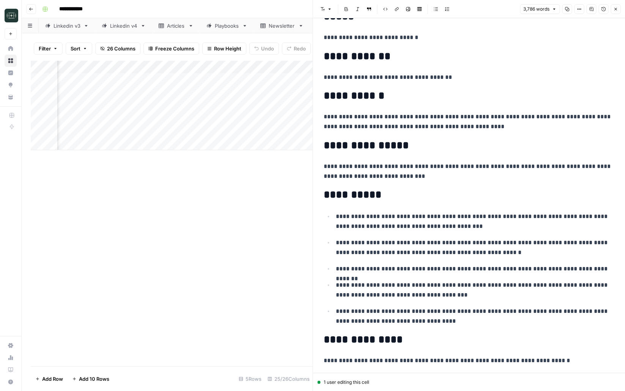
click at [616, 11] on icon "button" at bounding box center [615, 9] width 5 height 5
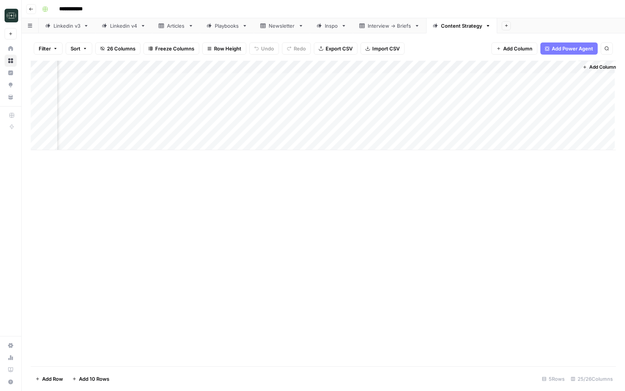
scroll to position [0, 1417]
click at [440, 117] on div "Add Column" at bounding box center [323, 106] width 585 height 90
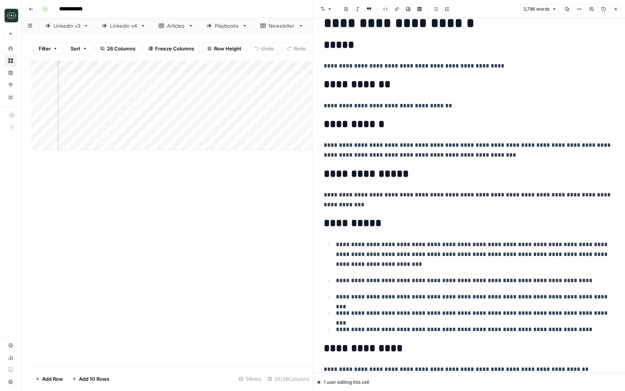
scroll to position [3964, 0]
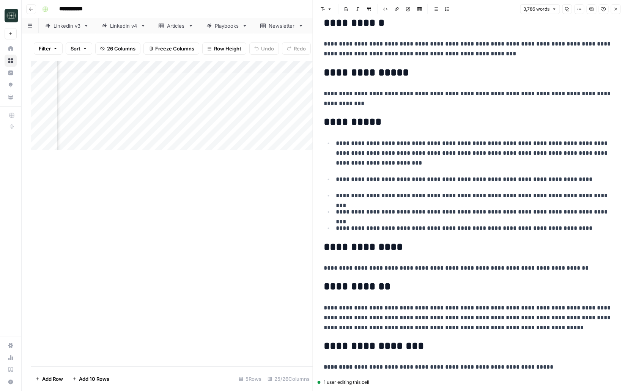
click at [616, 11] on icon "button" at bounding box center [615, 9] width 5 height 5
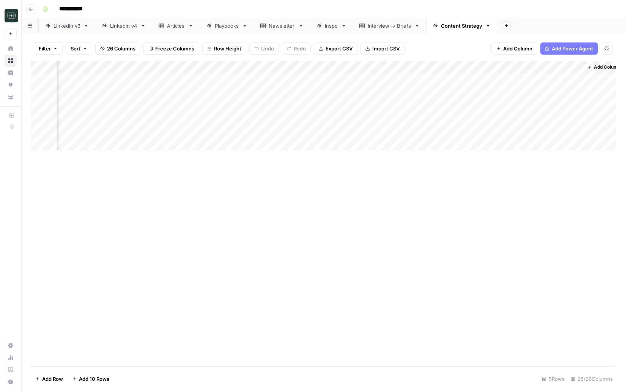
click at [295, 68] on div "Add Column" at bounding box center [323, 106] width 585 height 90
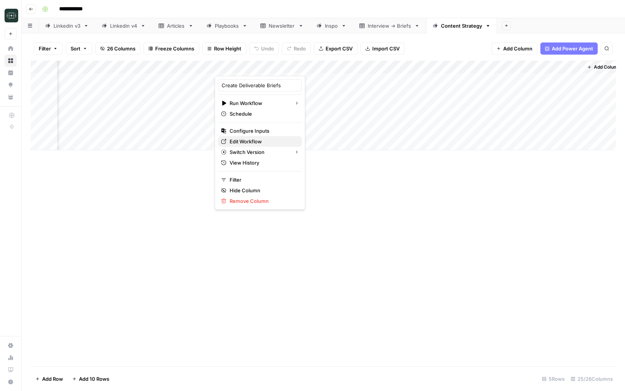
click at [256, 142] on span "Edit Workflow" at bounding box center [263, 142] width 66 height 8
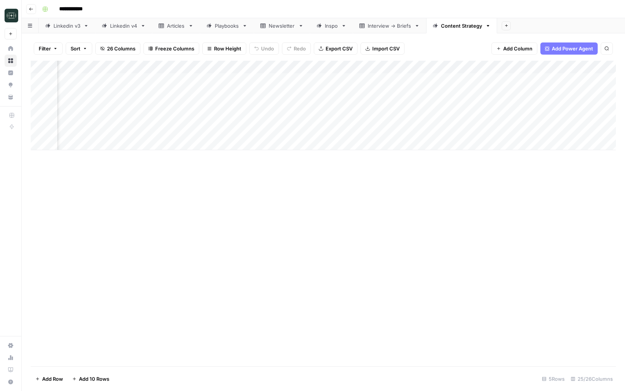
scroll to position [0, 1242]
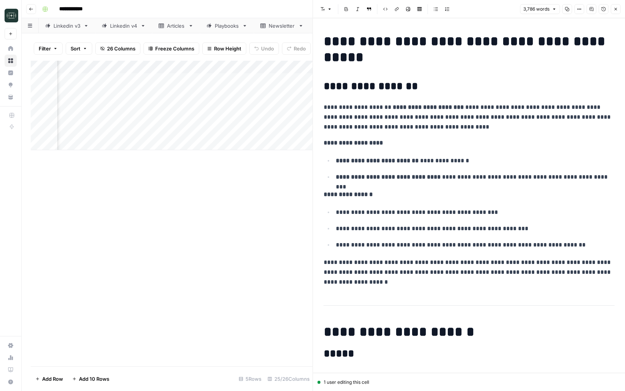
click at [615, 10] on icon "button" at bounding box center [615, 9] width 5 height 5
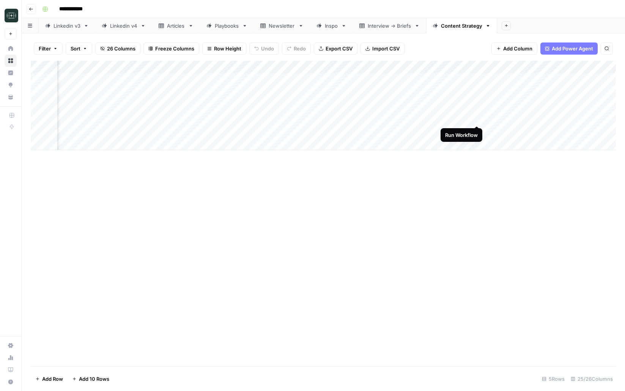
click at [479, 118] on div "Add Column" at bounding box center [323, 106] width 585 height 90
click at [430, 118] on div "Add Column" at bounding box center [323, 106] width 585 height 90
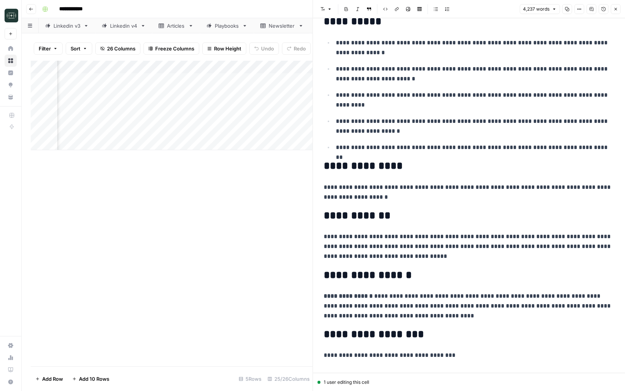
scroll to position [366, 0]
drag, startPoint x: 446, startPoint y: 318, endPoint x: 428, endPoint y: 302, distance: 24.4
click at [428, 302] on p "**********" at bounding box center [469, 306] width 291 height 30
click at [444, 304] on p "**********" at bounding box center [469, 306] width 291 height 30
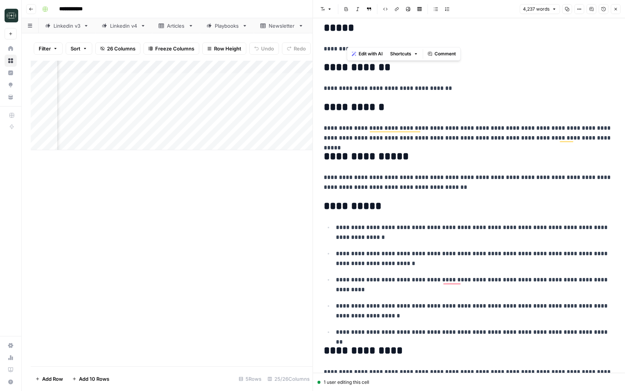
scroll to position [174, 0]
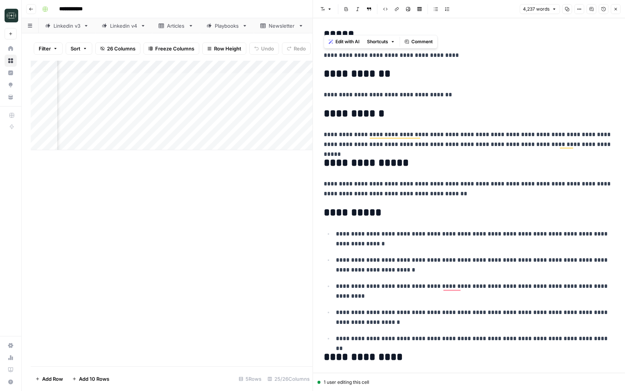
drag, startPoint x: 444, startPoint y: 313, endPoint x: 320, endPoint y: 43, distance: 297.0
click at [124, 25] on div "Linkedin v4" at bounding box center [123, 26] width 27 height 8
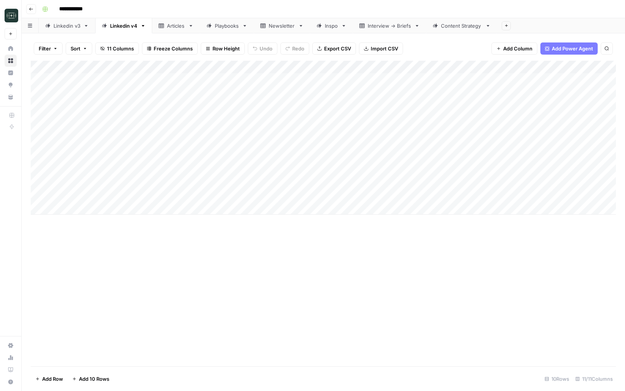
click at [171, 167] on div "Add Column" at bounding box center [323, 138] width 585 height 154
type textarea "**********"
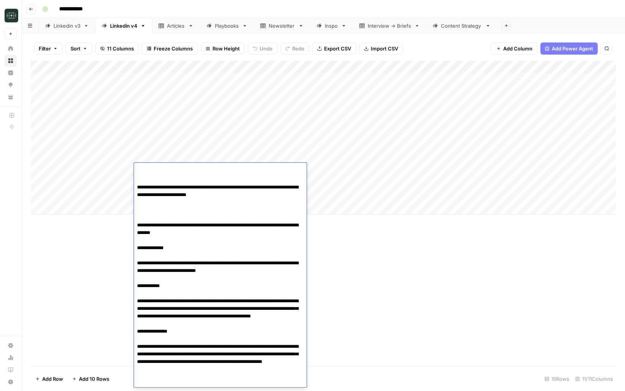
click at [348, 272] on div "Add Column" at bounding box center [323, 214] width 585 height 306
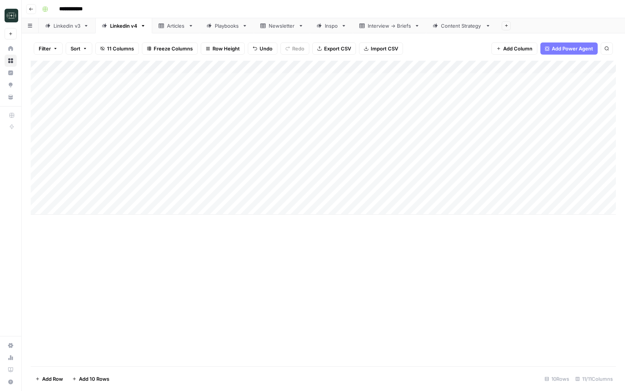
click at [365, 172] on div "Add Column" at bounding box center [323, 138] width 585 height 154
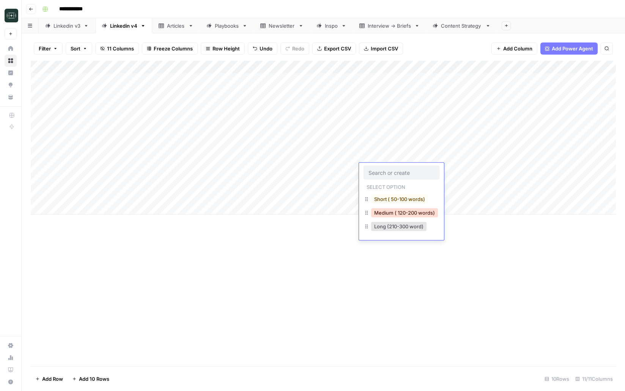
click at [386, 211] on button "Medium ( 120-200 words)" at bounding box center [404, 212] width 67 height 9
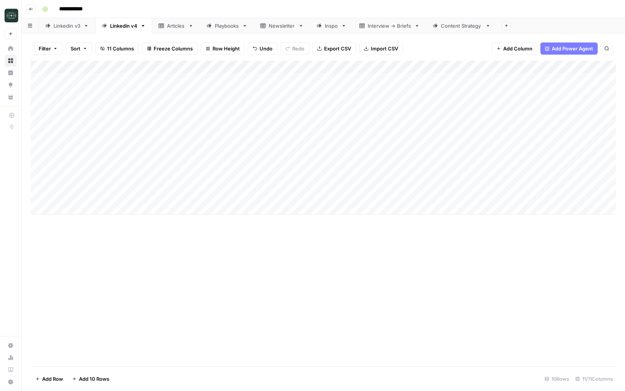
click at [460, 171] on div "Add Column" at bounding box center [323, 138] width 585 height 154
click at [450, 25] on div "Content Strategy" at bounding box center [461, 26] width 41 height 8
click at [389, 28] on div "Interview -> Briefs" at bounding box center [390, 26] width 44 height 8
click at [472, 23] on div "Content Strategy" at bounding box center [461, 26] width 41 height 8
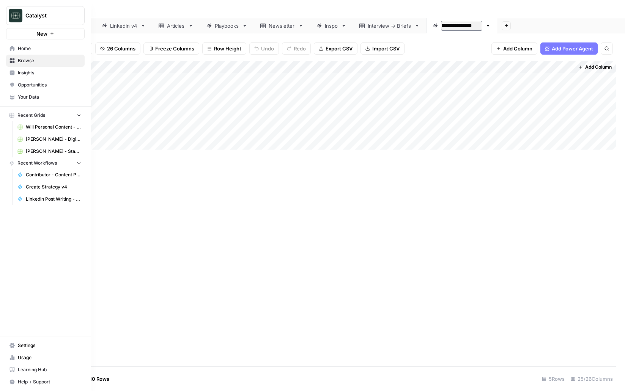
click at [12, 47] on icon at bounding box center [12, 48] width 5 height 5
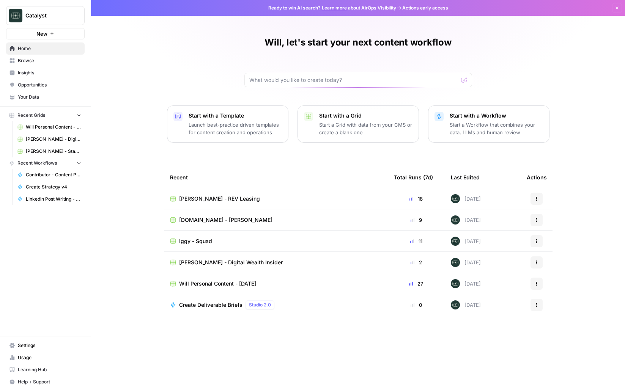
click at [39, 102] on link "Your Data" at bounding box center [45, 97] width 79 height 12
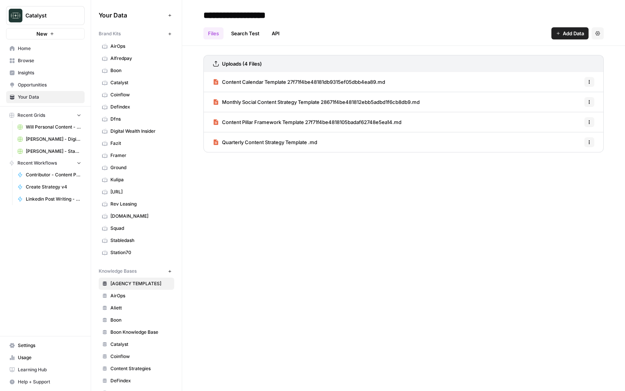
click at [36, 53] on link "Home" at bounding box center [45, 48] width 79 height 12
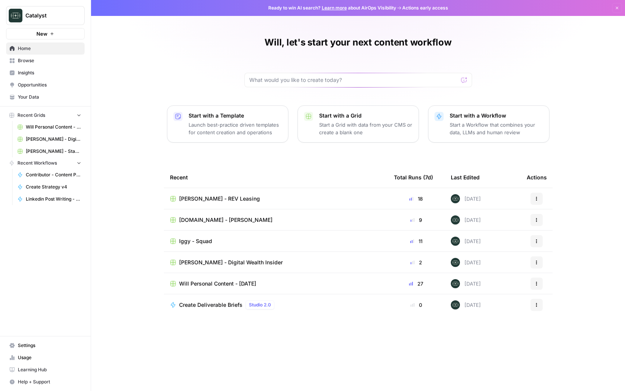
click at [68, 61] on span "Browse" at bounding box center [49, 60] width 63 height 7
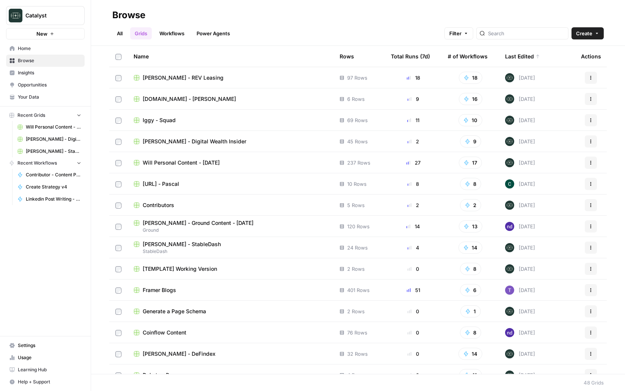
click at [180, 204] on div "Contributors" at bounding box center [231, 205] width 194 height 8
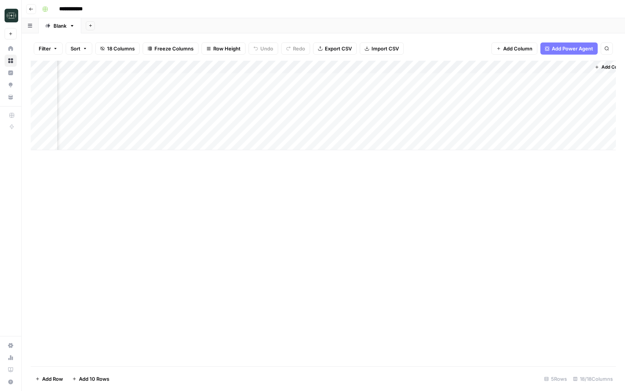
scroll to position [0, 871]
click at [567, 79] on div "Add Column" at bounding box center [323, 106] width 585 height 90
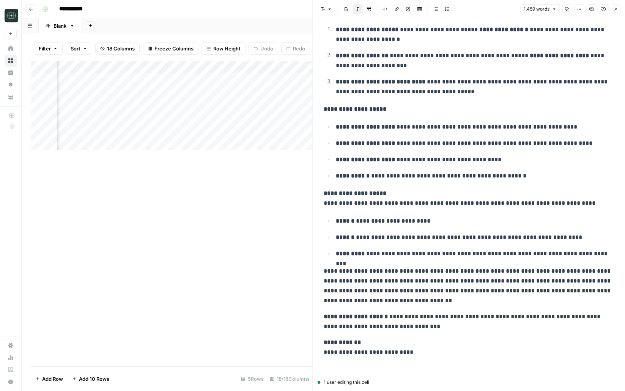
scroll to position [1878, 0]
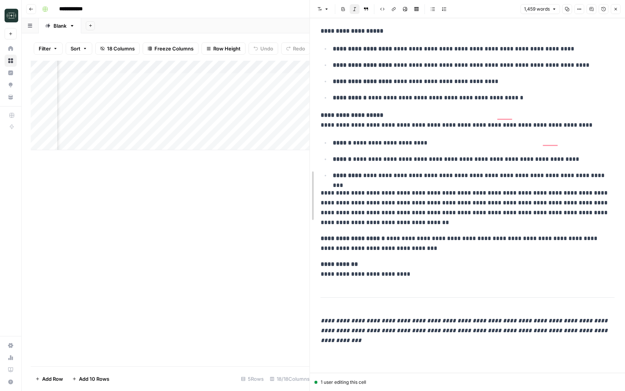
scroll to position [1838, 0]
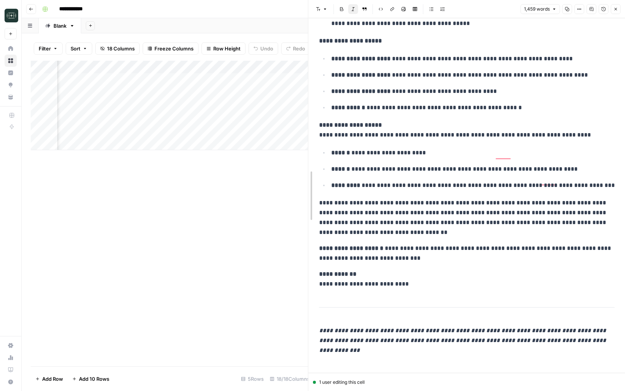
drag, startPoint x: 313, startPoint y: 139, endPoint x: 308, endPoint y: 167, distance: 27.7
click at [566, 10] on icon "button" at bounding box center [567, 9] width 5 height 5
click at [614, 10] on icon "button" at bounding box center [615, 9] width 5 height 5
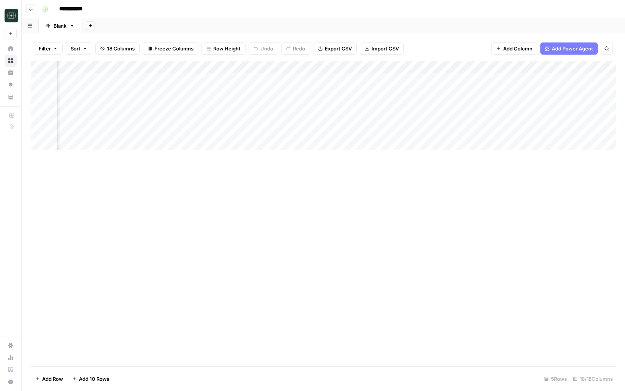
scroll to position [0, 470]
click at [276, 67] on div "Add Column" at bounding box center [323, 106] width 585 height 90
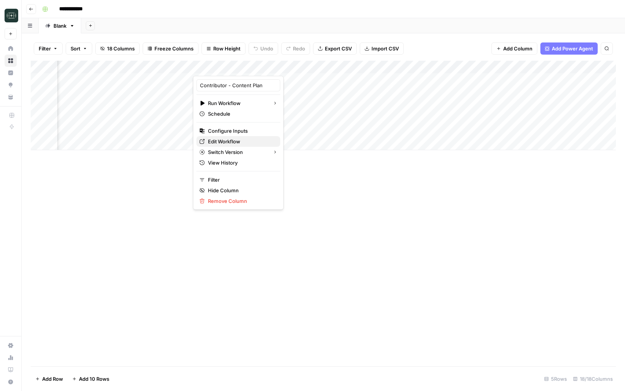
click at [234, 143] on span "Edit Workflow" at bounding box center [241, 142] width 66 height 8
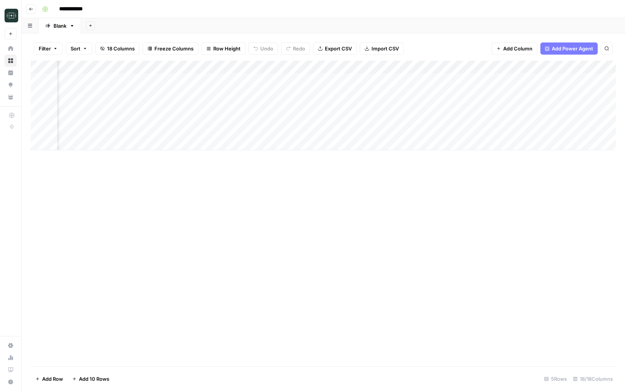
click at [283, 80] on div "Add Column" at bounding box center [323, 106] width 585 height 90
click at [567, 79] on div "Add Column" at bounding box center [323, 106] width 585 height 90
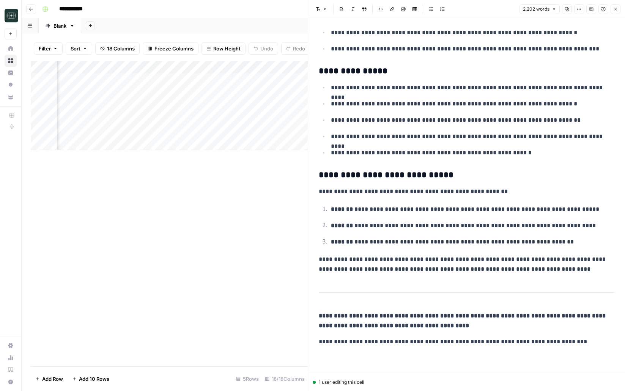
scroll to position [3906, 0]
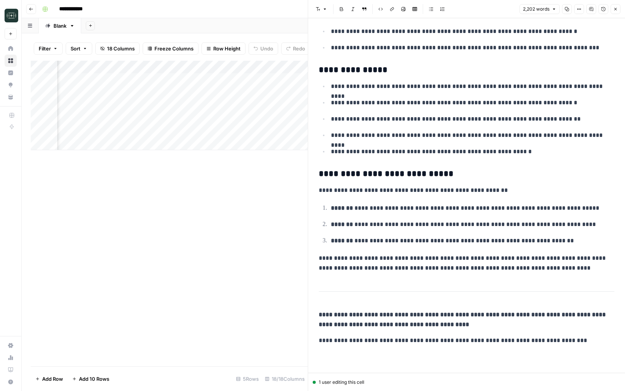
click at [613, 15] on header "Font style Bold Italic Block quote Code block Link Image Insert Table Bulleted …" at bounding box center [466, 9] width 317 height 18
click at [613, 13] on button "Close" at bounding box center [616, 9] width 10 height 10
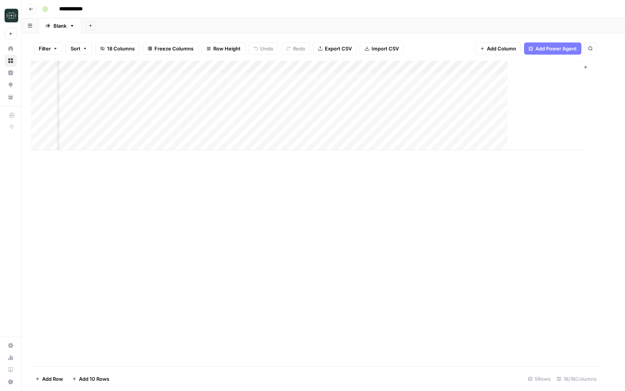
scroll to position [0, 862]
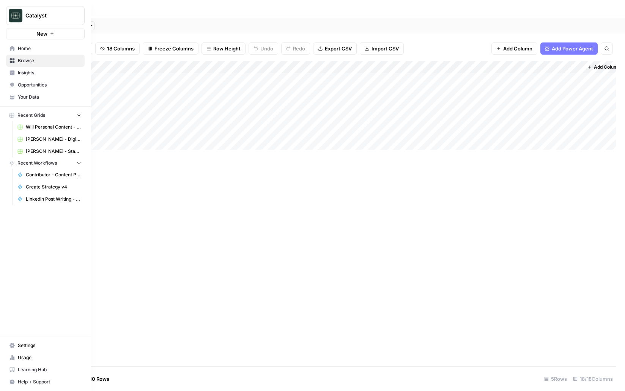
click at [29, 97] on span "Your Data" at bounding box center [49, 97] width 63 height 7
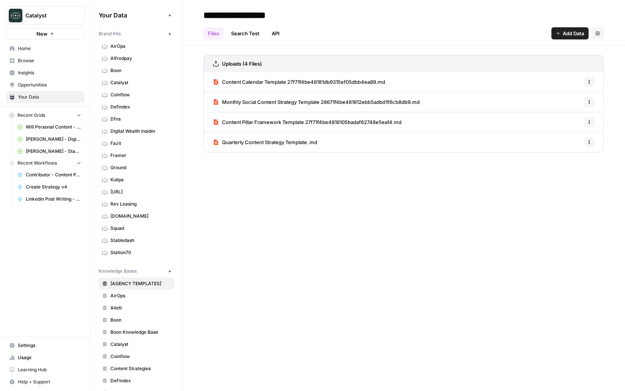
click at [30, 45] on span "Home" at bounding box center [49, 48] width 63 height 7
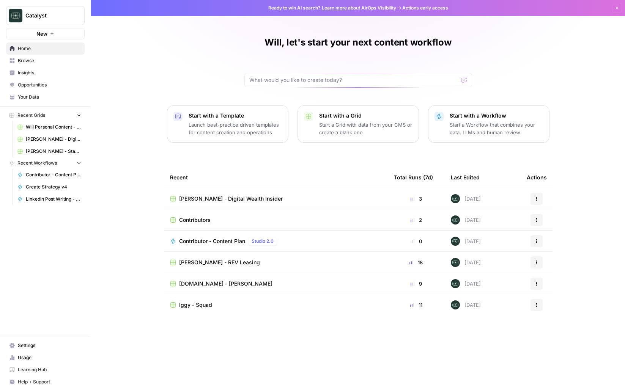
click at [197, 305] on span "Iggy - Squad" at bounding box center [195, 305] width 33 height 8
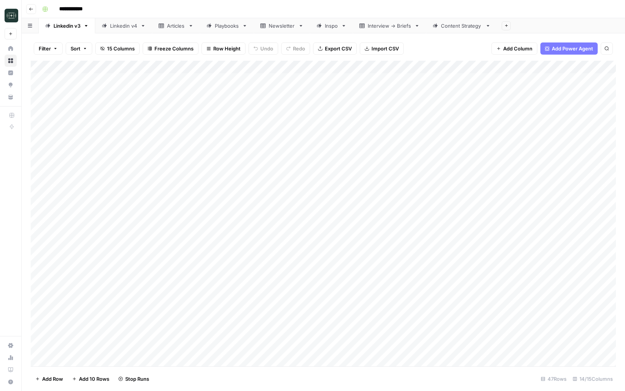
click at [448, 27] on div "Content Strategy" at bounding box center [461, 26] width 41 height 8
click at [339, 121] on div "Add Column" at bounding box center [323, 106] width 585 height 90
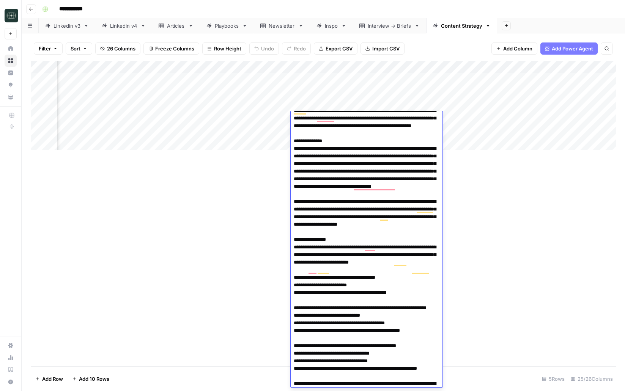
scroll to position [0, 0]
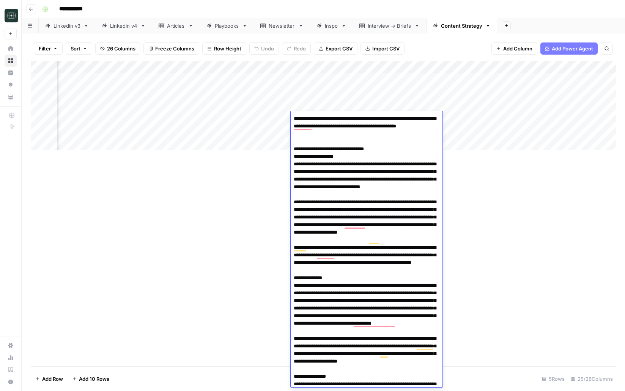
click at [481, 182] on div "Add Column" at bounding box center [323, 214] width 585 height 306
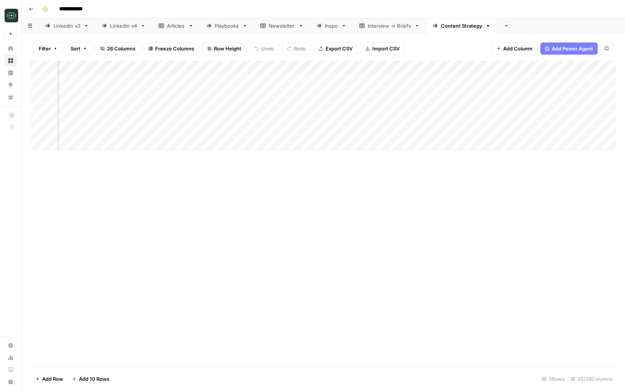
scroll to position [0, 741]
click at [245, 118] on div "Add Column" at bounding box center [323, 106] width 585 height 90
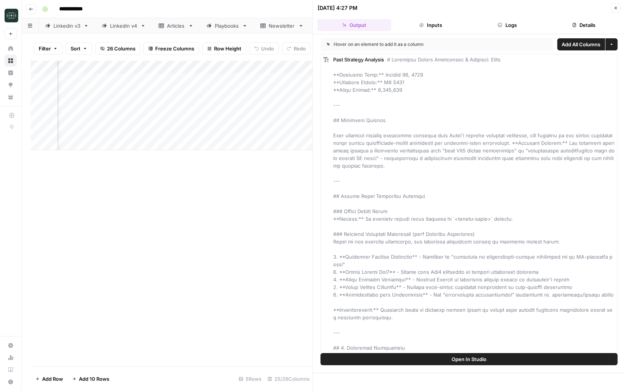
click at [479, 25] on button "Logs" at bounding box center [508, 25] width 74 height 12
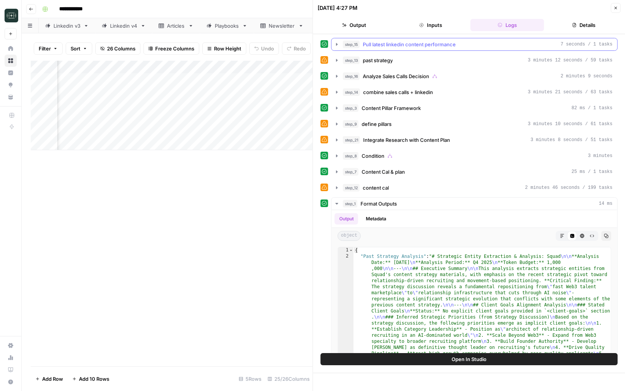
click at [428, 42] on span "Pull latest linkedin content performance" at bounding box center [409, 45] width 93 height 8
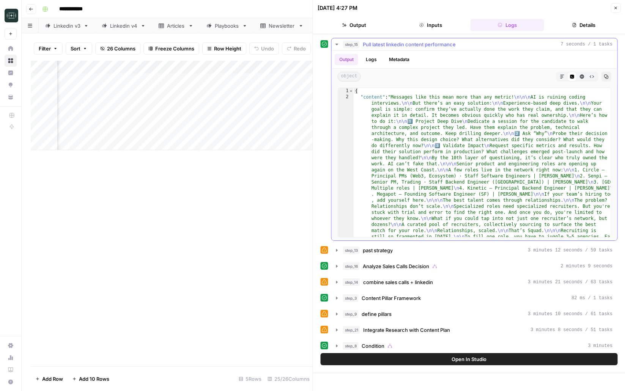
click at [428, 42] on span "Pull latest linkedin content performance" at bounding box center [409, 45] width 93 height 8
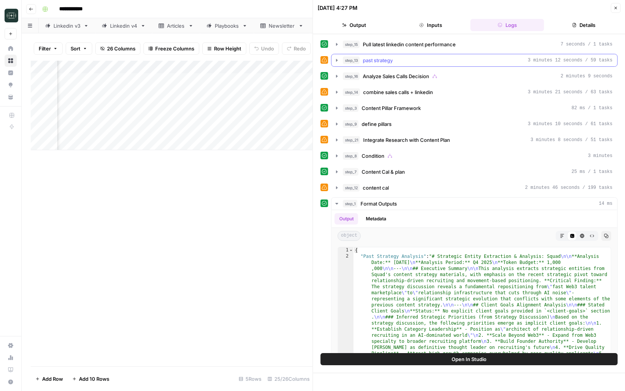
click at [422, 63] on div "step_13 past strategy 3 minutes 12 seconds / 59 tasks" at bounding box center [478, 61] width 270 height 8
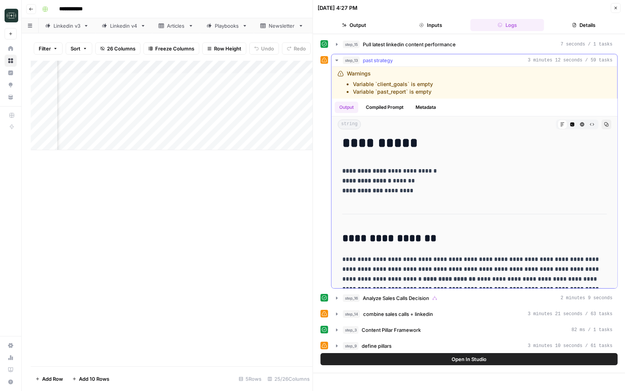
scroll to position [55, 0]
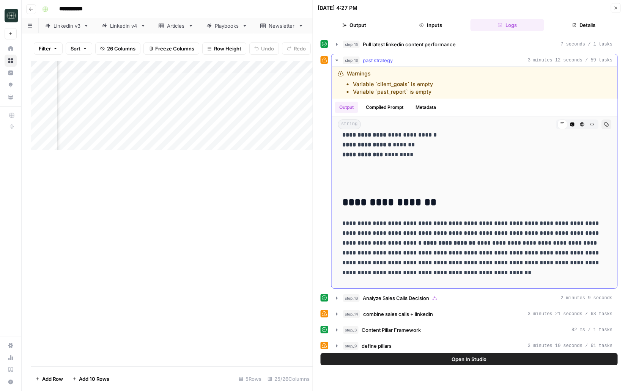
click at [414, 61] on div "step_13 past strategy 3 minutes 12 seconds / 59 tasks" at bounding box center [478, 61] width 270 height 8
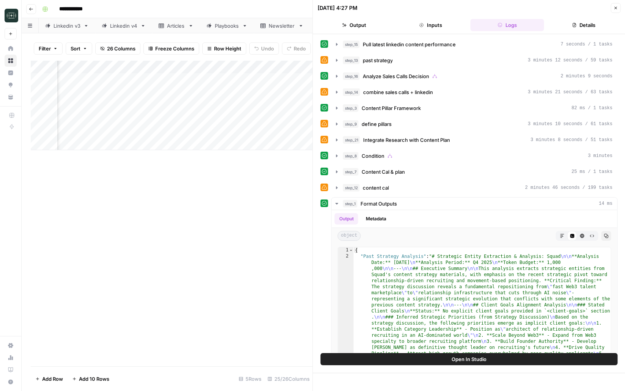
click at [615, 7] on icon "button" at bounding box center [615, 8] width 5 height 5
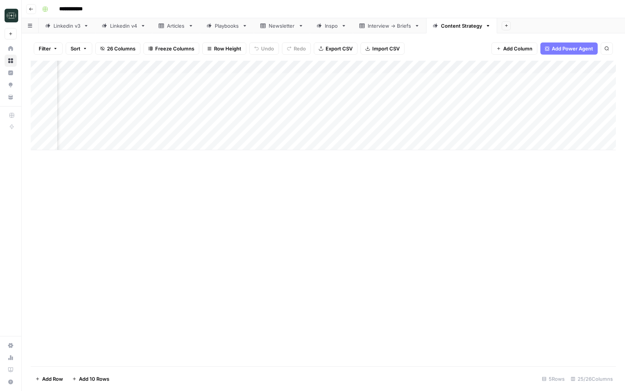
click at [245, 68] on div "Add Column" at bounding box center [323, 106] width 585 height 90
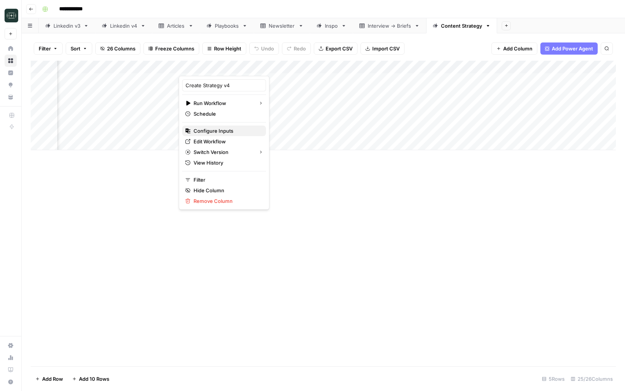
click at [234, 130] on span "Configure Inputs" at bounding box center [227, 131] width 66 height 8
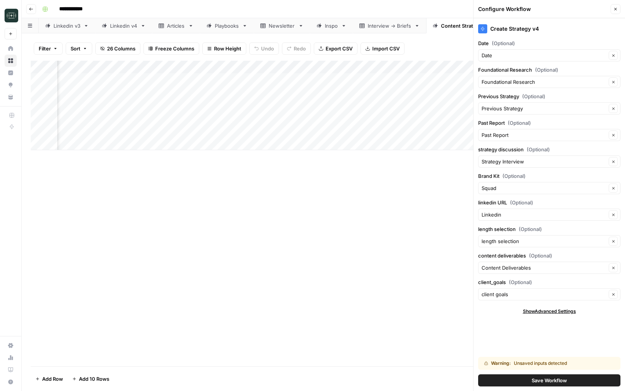
click at [510, 381] on button "Save Workflow" at bounding box center [549, 381] width 142 height 12
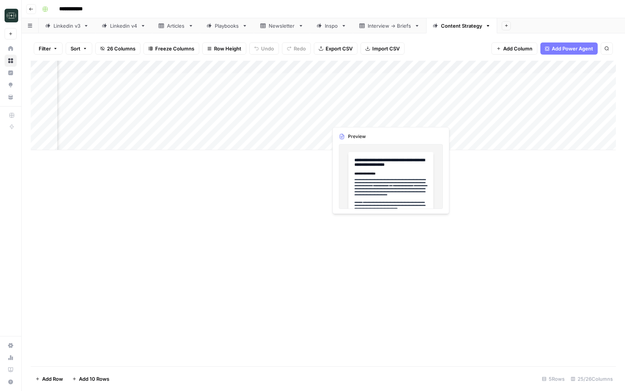
click at [321, 118] on div "Add Column" at bounding box center [323, 106] width 585 height 90
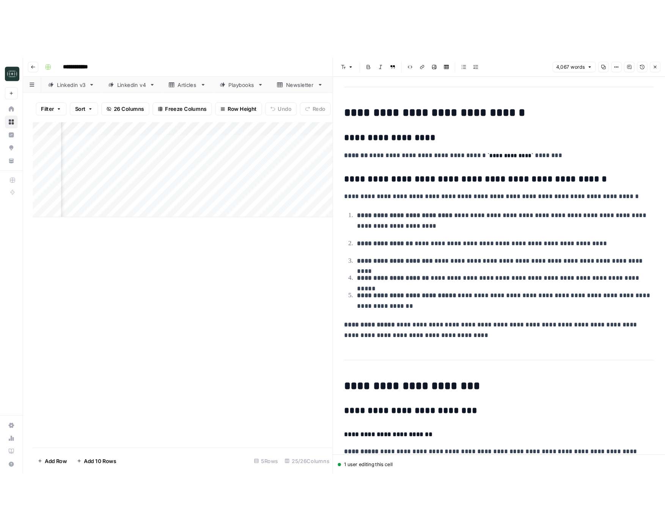
scroll to position [194, 0]
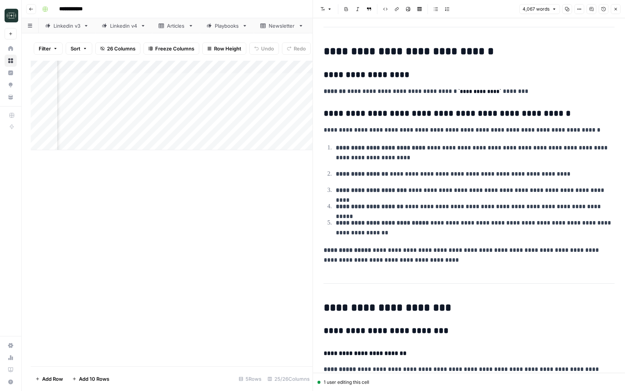
click at [619, 8] on button "Close" at bounding box center [616, 9] width 10 height 10
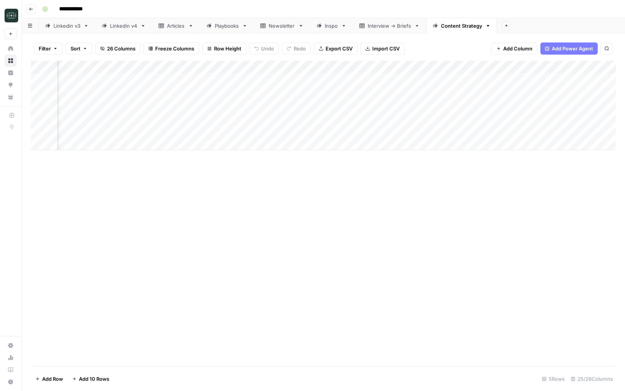
click at [244, 69] on div "Add Column" at bounding box center [323, 106] width 585 height 90
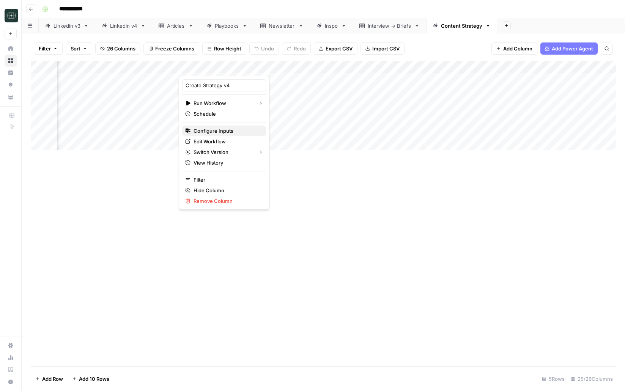
click at [222, 129] on span "Configure Inputs" at bounding box center [227, 131] width 66 height 8
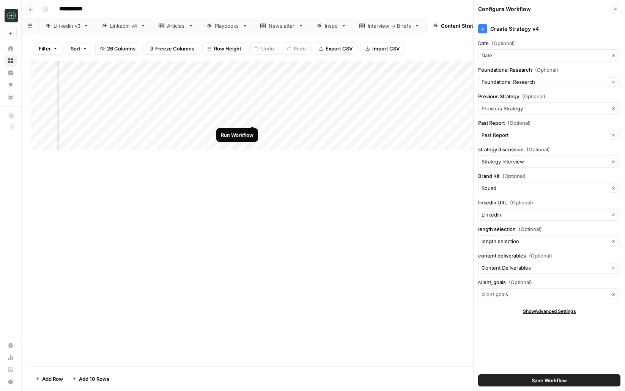
click at [253, 117] on div "Add Column" at bounding box center [323, 106] width 585 height 90
click at [617, 6] on button "Close" at bounding box center [616, 9] width 10 height 10
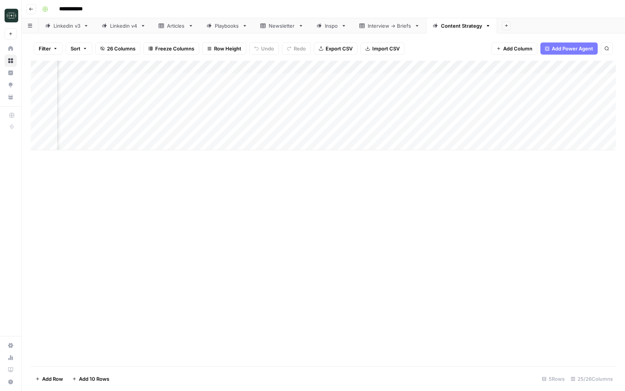
click at [246, 174] on div "Add Column" at bounding box center [323, 214] width 585 height 306
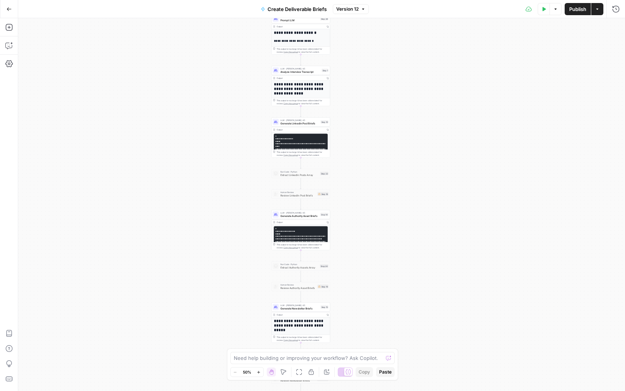
drag, startPoint x: 214, startPoint y: 129, endPoint x: 190, endPoint y: 193, distance: 68.5
click at [190, 193] on div "**********" at bounding box center [321, 204] width 607 height 373
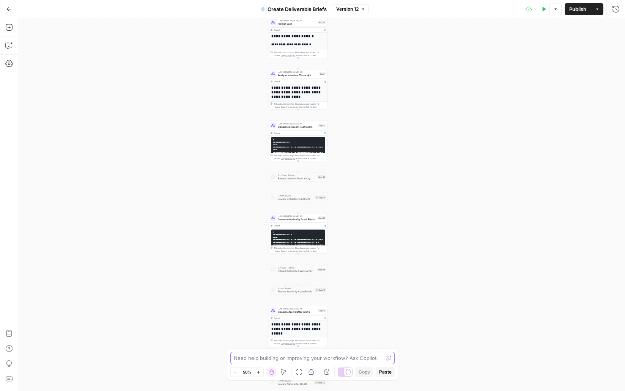
click at [251, 360] on textarea at bounding box center [309, 358] width 150 height 8
click at [254, 361] on textarea "for each brief add a suggest post format" at bounding box center [305, 358] width 143 height 8
type textarea "for each linkedin brief add a suggest post format"
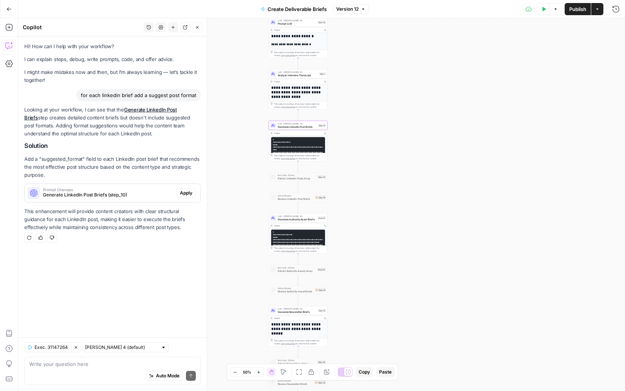
click at [154, 195] on span "Generate LinkedIn Post Briefs (step_10)" at bounding box center [108, 195] width 131 height 7
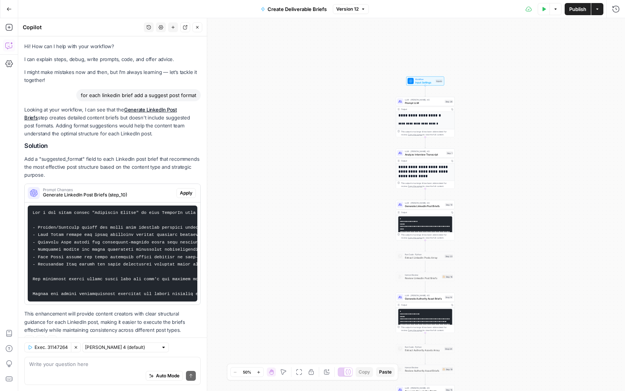
scroll to position [15, 0]
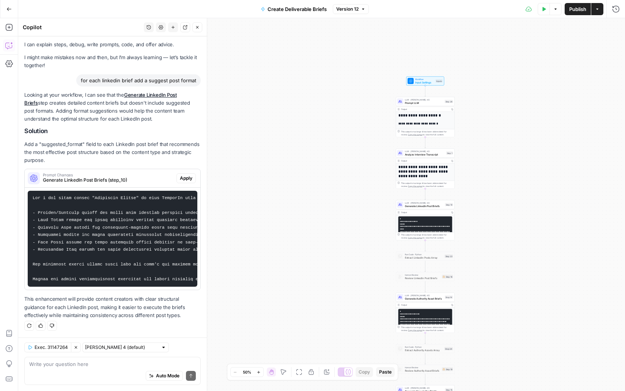
click at [80, 349] on button "Clear Selection" at bounding box center [76, 348] width 10 height 10
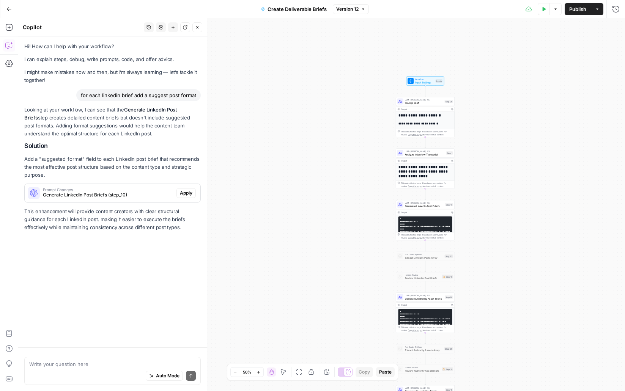
scroll to position [0, 0]
click at [128, 94] on div "for each linkedin brief add a suggest post format" at bounding box center [138, 95] width 124 height 12
copy div "for each linkedin brief add a suggest post format"
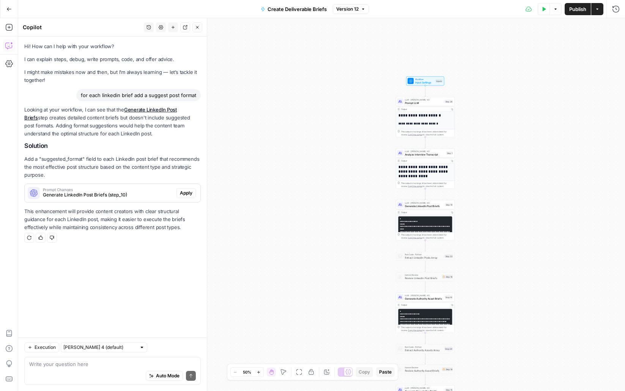
click at [85, 342] on div "Execution Claude Sonnet 4 (default) Write your question here Auto Mode Send" at bounding box center [112, 365] width 189 height 54
click at [85, 346] on input "text" at bounding box center [99, 348] width 73 height 8
click at [110, 323] on span "[PERSON_NAME] 4.5" at bounding box center [91, 320] width 49 height 8
type input "[PERSON_NAME] 4.5"
click at [89, 373] on div "Auto Mode Send" at bounding box center [112, 376] width 167 height 17
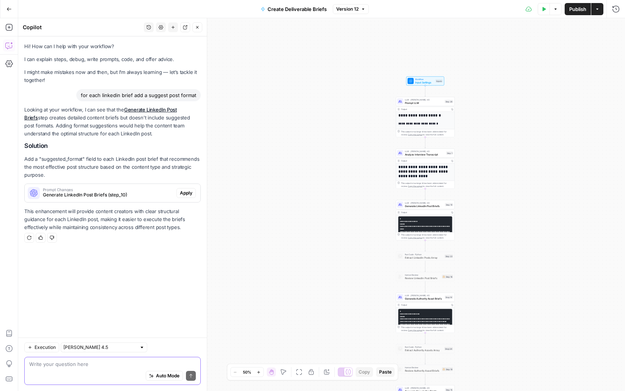
paste textarea "for each linkedin brief add a suggest post format"
click at [145, 360] on textarea "for each linkedin brief add a suggest post format" at bounding box center [112, 364] width 167 height 8
type textarea "for each linkedin brief add a suggest post format (include some standard format…"
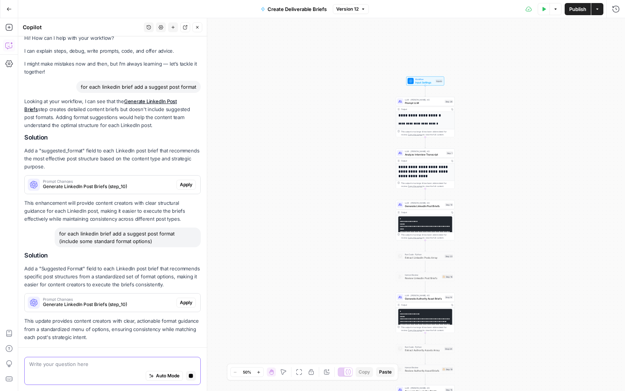
scroll to position [38, 0]
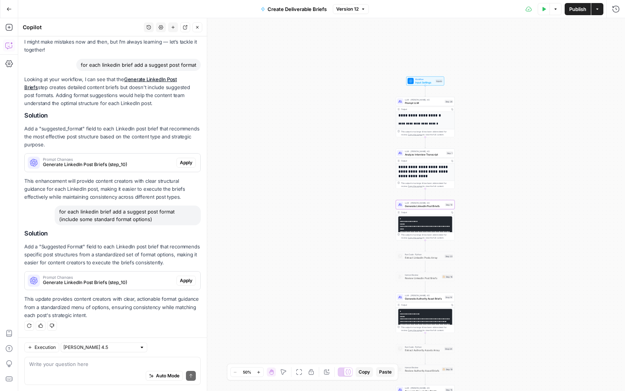
click at [185, 282] on span "Apply" at bounding box center [186, 280] width 13 height 7
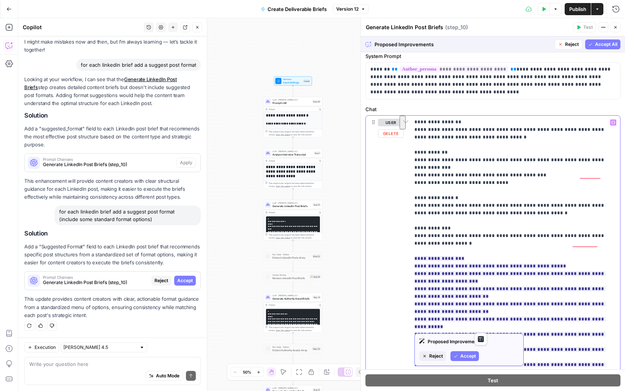
scroll to position [843, 0]
drag, startPoint x: 488, startPoint y: 327, endPoint x: 473, endPoint y: 320, distance: 16.3
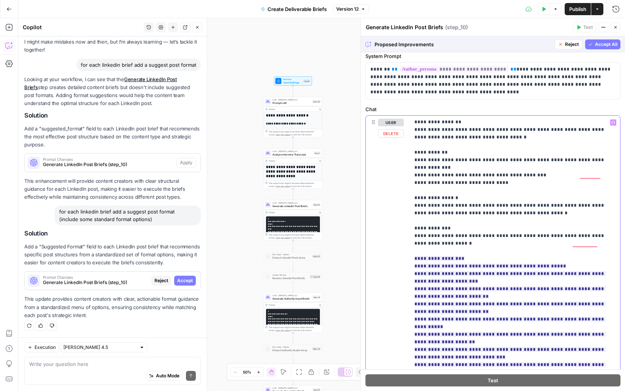
scroll to position [835, 0]
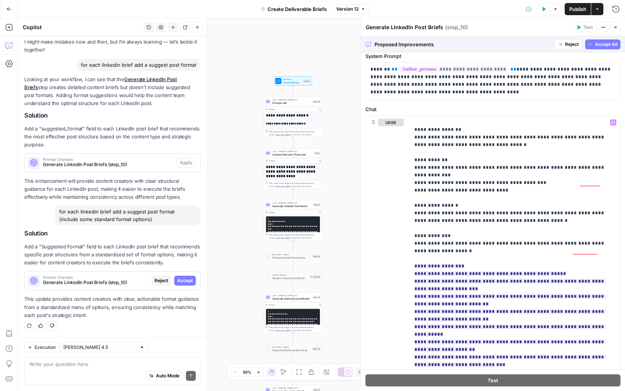
click at [612, 41] on span "Accept All" at bounding box center [606, 44] width 22 height 7
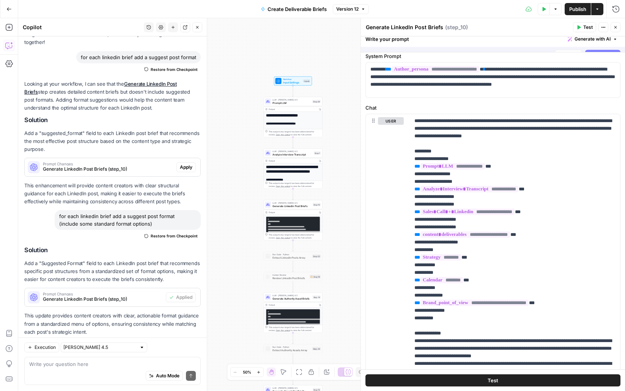
scroll to position [0, 0]
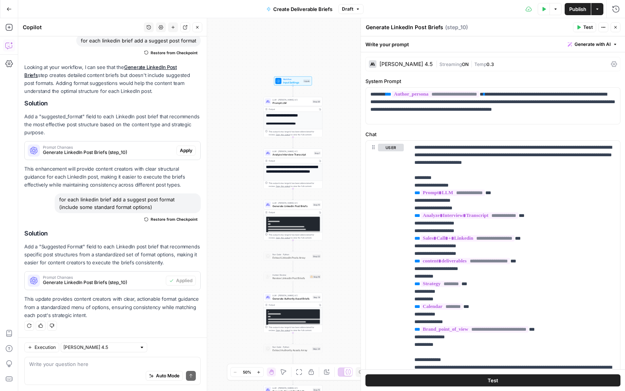
click at [574, 10] on span "Publish" at bounding box center [577, 9] width 17 height 8
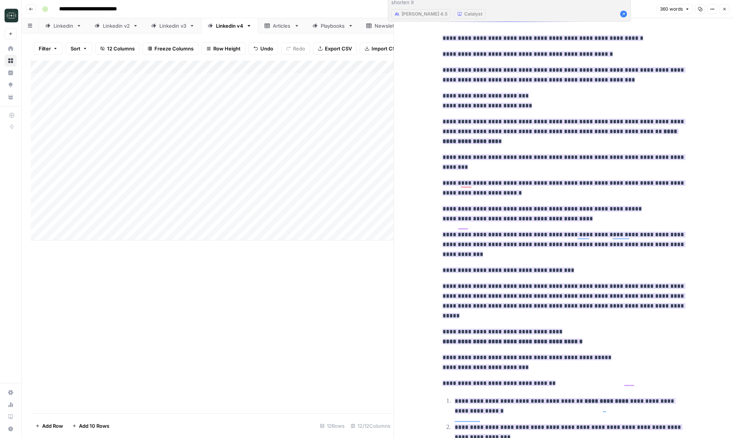
scroll to position [10, 0]
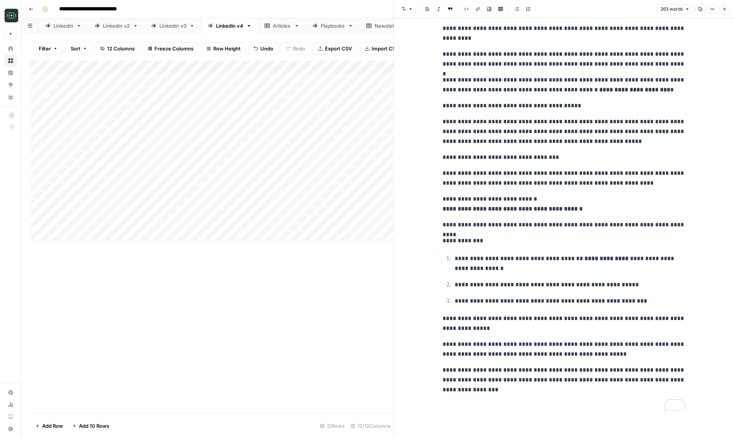
click at [350, 342] on div "Add Column" at bounding box center [212, 237] width 363 height 353
click at [726, 3] on header "Font style Bold Italic Block quote Code block Link Image Insert Table Bulleted …" at bounding box center [564, 9] width 340 height 18
click at [725, 8] on icon "button" at bounding box center [724, 9] width 5 height 5
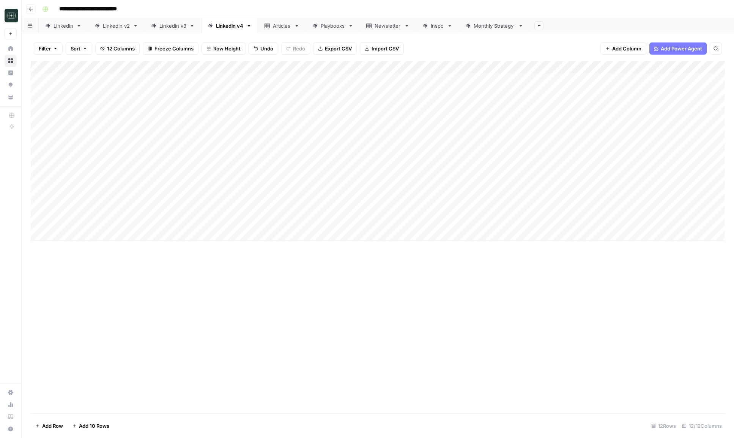
click at [33, 8] on button "Go back" at bounding box center [31, 9] width 10 height 10
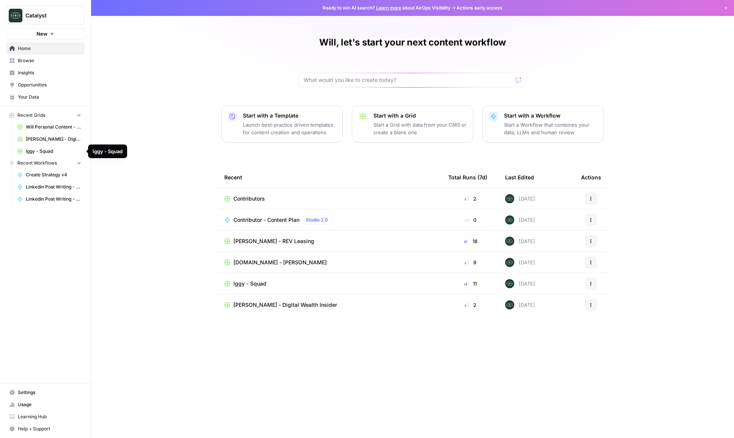
click at [44, 150] on span "Iggy - Squad" at bounding box center [53, 151] width 55 height 7
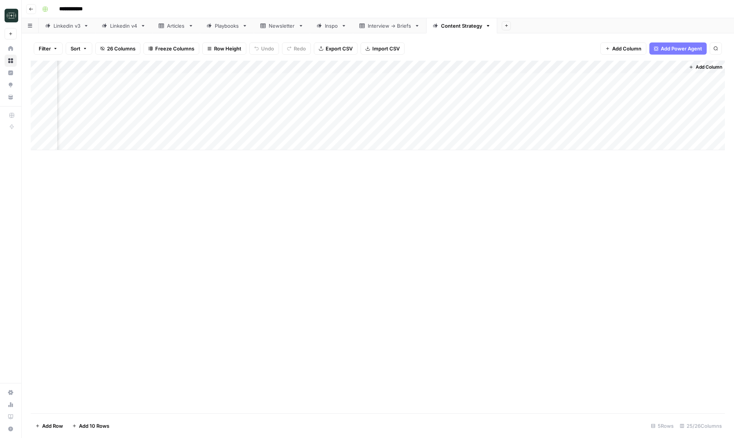
scroll to position [0, 1317]
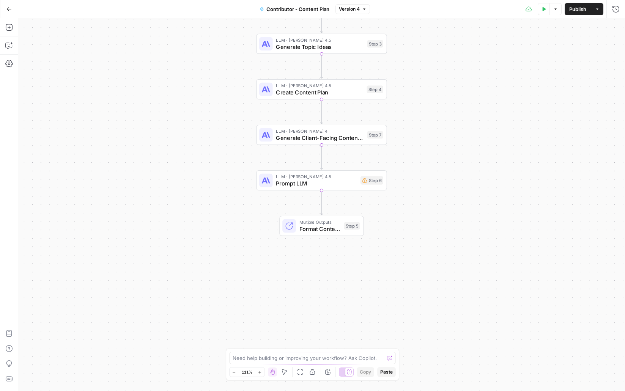
drag, startPoint x: 219, startPoint y: 223, endPoint x: 219, endPoint y: 75, distance: 148.0
click at [219, 75] on div "Workflow Input Settings Inputs Search Knowledge Base Search StableDash Content …" at bounding box center [321, 204] width 607 height 373
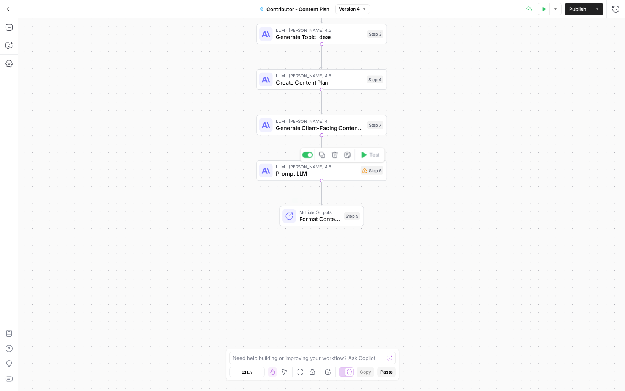
click at [296, 175] on span "Prompt LLM" at bounding box center [316, 173] width 81 height 8
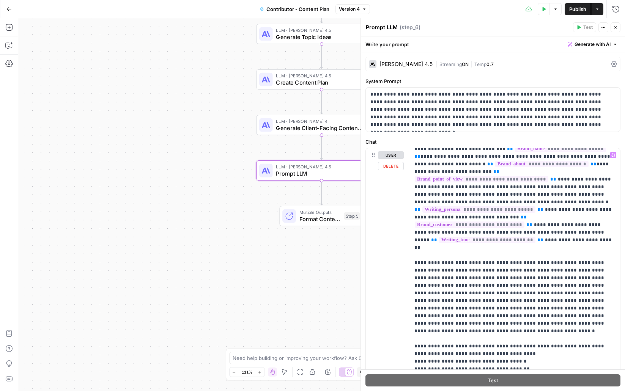
scroll to position [957, 0]
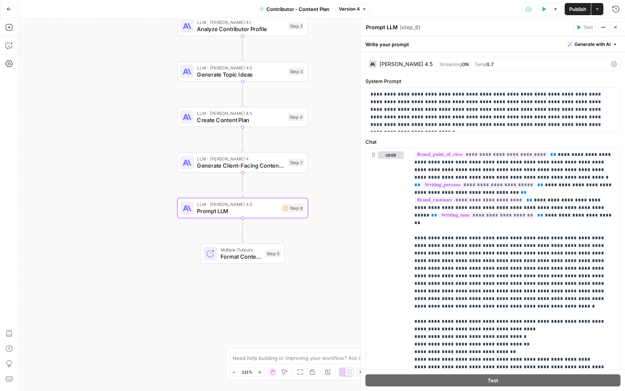
drag, startPoint x: 307, startPoint y: 288, endPoint x: 228, endPoint y: 326, distance: 88.6
click at [228, 326] on div "Workflow Input Settings Inputs Search Knowledge Base Search StableDash Content …" at bounding box center [321, 204] width 607 height 373
click at [222, 164] on span "Generate Client-Facing Content Plan" at bounding box center [240, 166] width 88 height 8
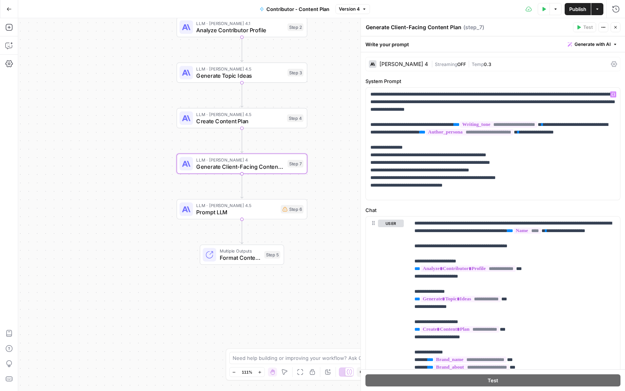
click at [393, 59] on div "[PERSON_NAME] 4 | Streaming OFF | Temp 0.3" at bounding box center [492, 64] width 255 height 14
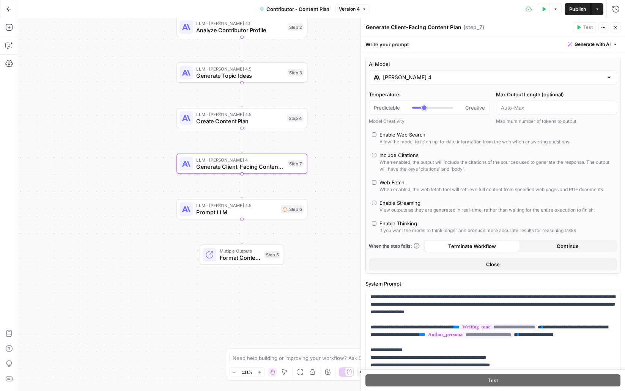
click at [415, 76] on input "[PERSON_NAME] 4" at bounding box center [493, 78] width 220 height 8
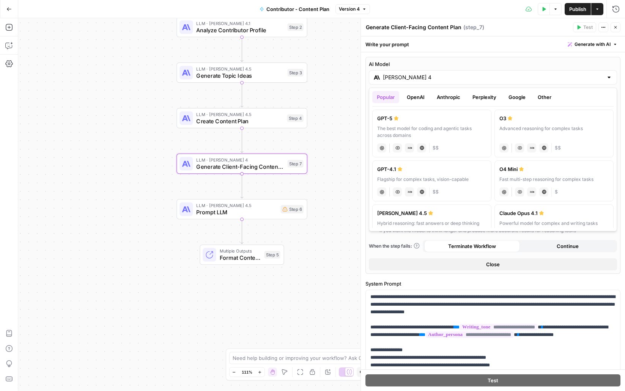
click at [463, 220] on div "Hybrid reasoning: fast answers or deep thinking" at bounding box center [431, 223] width 109 height 7
type input "[PERSON_NAME] 4.5"
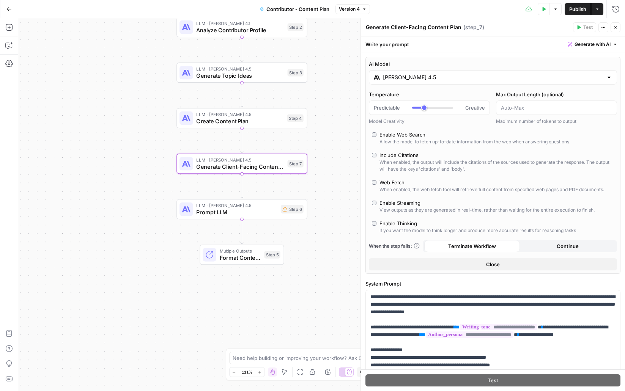
click at [601, 46] on span "Generate with AI" at bounding box center [593, 44] width 36 height 7
click at [574, 85] on div "Improve your existing prompt" at bounding box center [581, 85] width 63 height 7
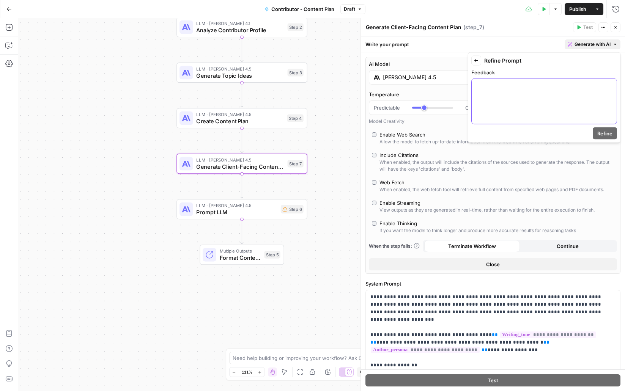
click at [564, 90] on div at bounding box center [544, 101] width 145 height 45
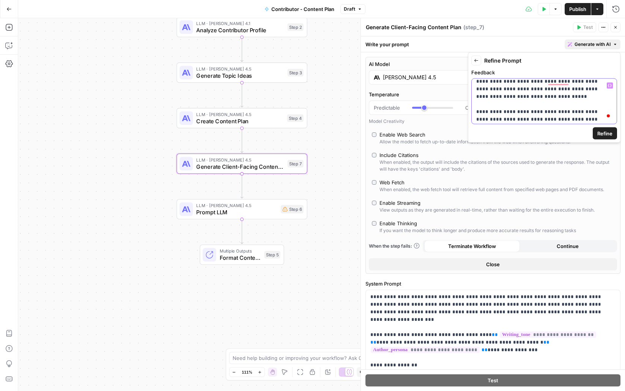
scroll to position [12, 0]
click at [604, 135] on span "Refine" at bounding box center [604, 134] width 15 height 8
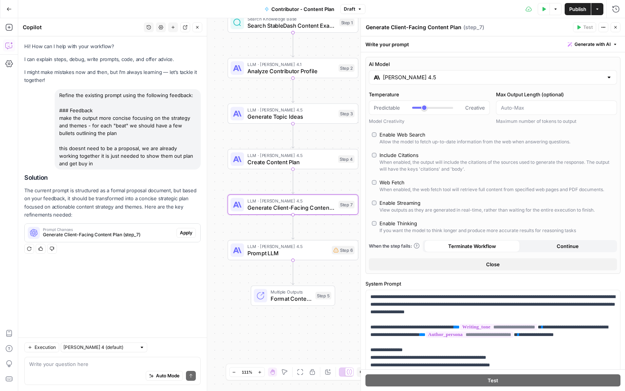
click at [184, 234] on span "Apply" at bounding box center [186, 233] width 13 height 7
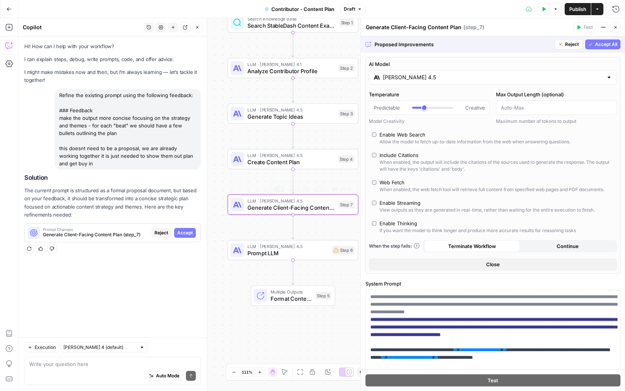
click at [187, 236] on span "Accept" at bounding box center [185, 233] width 16 height 7
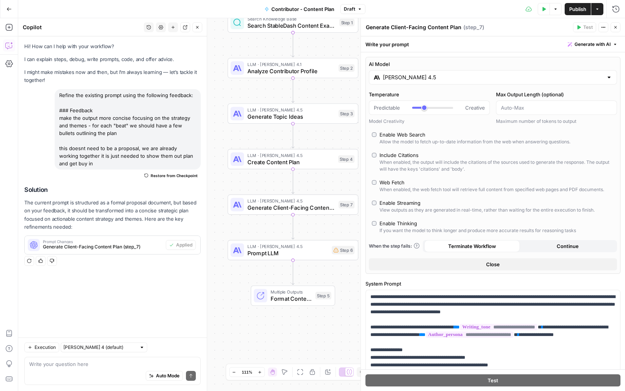
click at [579, 9] on span "Publish" at bounding box center [577, 9] width 17 height 8
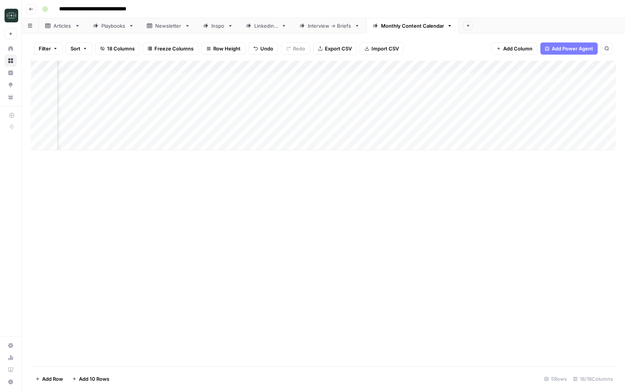
scroll to position [0, 386]
click at [32, 9] on icon "button" at bounding box center [31, 9] width 5 height 5
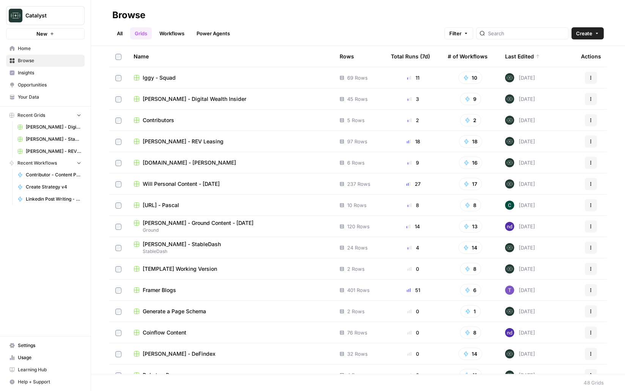
click at [174, 293] on span "Framer Blogs" at bounding box center [159, 290] width 33 height 8
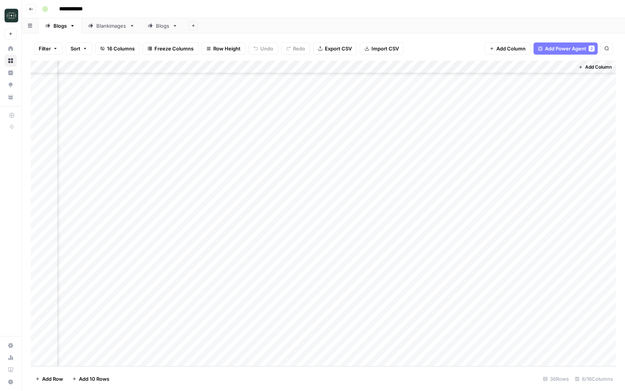
scroll to position [184, 0]
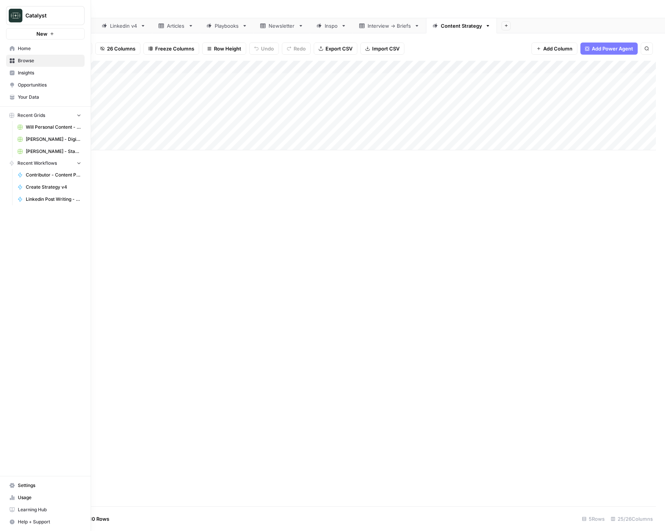
scroll to position [0, 741]
click at [35, 99] on span "Your Data" at bounding box center [49, 97] width 63 height 7
click at [16, 96] on link "Your Data" at bounding box center [45, 97] width 79 height 12
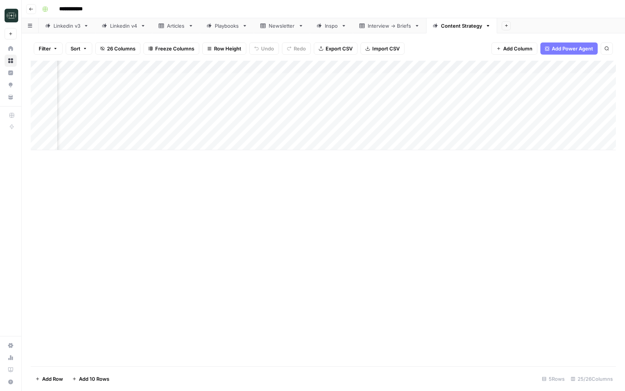
click at [595, 116] on div "Add Column" at bounding box center [323, 106] width 585 height 90
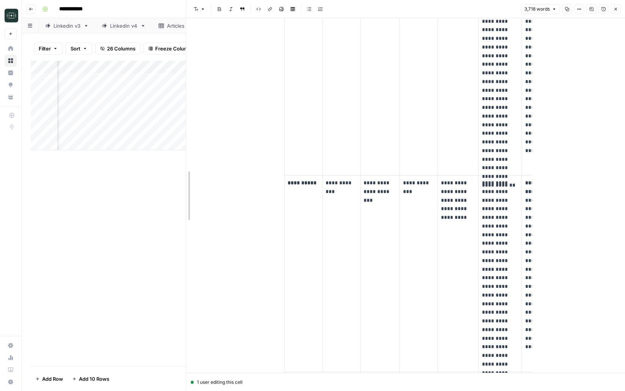
scroll to position [502, 0]
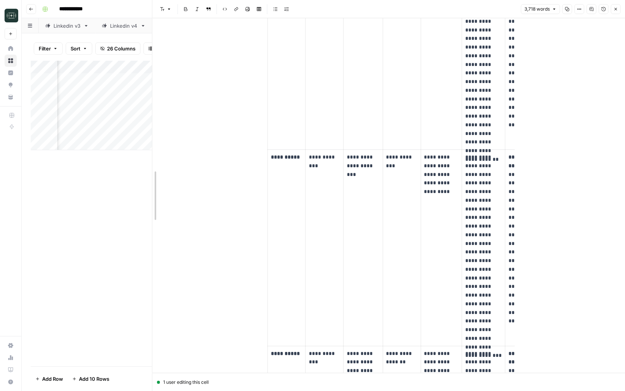
drag, startPoint x: 184, startPoint y: 257, endPoint x: 79, endPoint y: 274, distance: 105.7
click at [79, 274] on body "**********" at bounding box center [312, 195] width 625 height 391
click at [579, 9] on icon "button" at bounding box center [579, 9] width 1 height 1
click at [576, 24] on div "Full Width" at bounding box center [554, 26] width 48 height 8
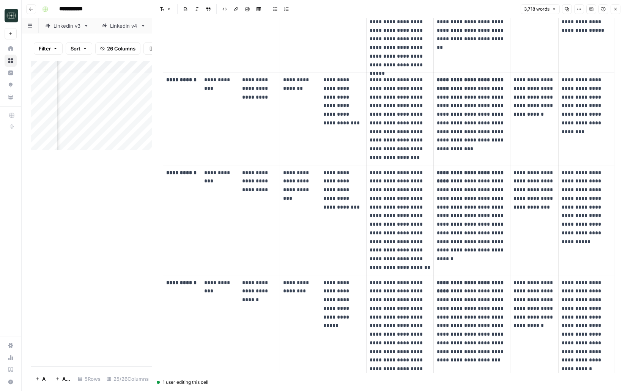
scroll to position [831, 0]
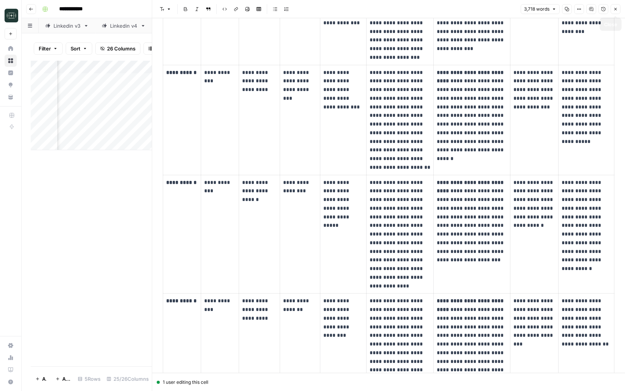
click at [617, 6] on button "Close" at bounding box center [616, 9] width 10 height 10
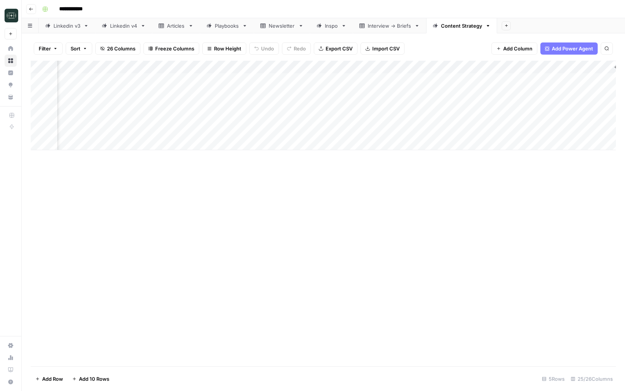
scroll to position [0, 1426]
click at [293, 118] on div "Add Column" at bounding box center [323, 106] width 585 height 90
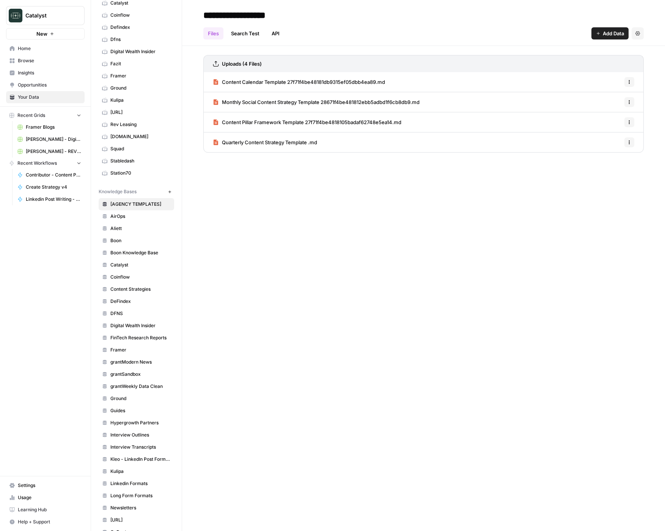
scroll to position [266, 0]
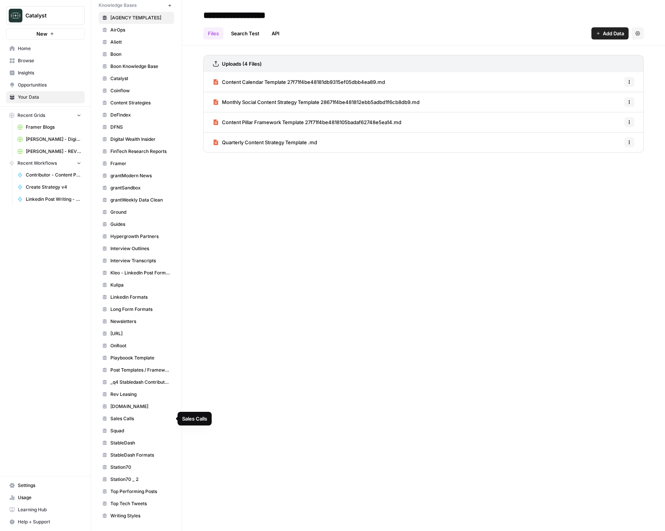
click at [138, 409] on span "[DOMAIN_NAME]" at bounding box center [140, 406] width 60 height 7
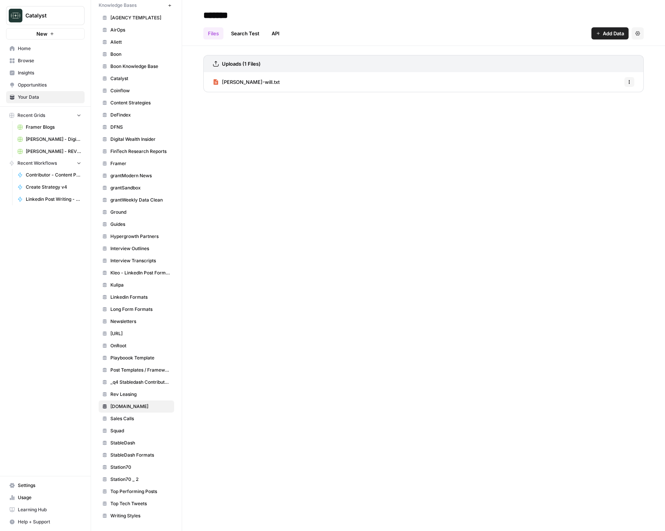
click at [603, 35] on span "Add Data" at bounding box center [613, 34] width 21 height 8
click at [571, 65] on span "Web Page" at bounding box center [584, 62] width 69 height 8
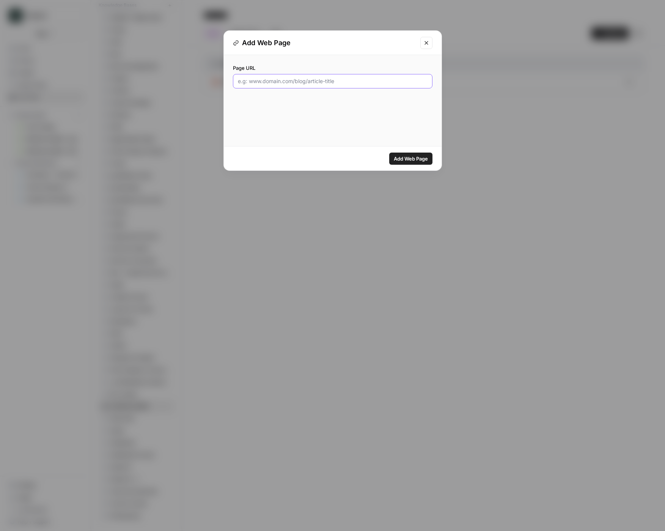
click at [340, 83] on input "Page URL" at bounding box center [333, 81] width 190 height 8
paste input "[URL][DOMAIN_NAME]"
type input "[URL][DOMAIN_NAME]"
click at [427, 40] on icon "Close modal" at bounding box center [426, 43] width 6 height 6
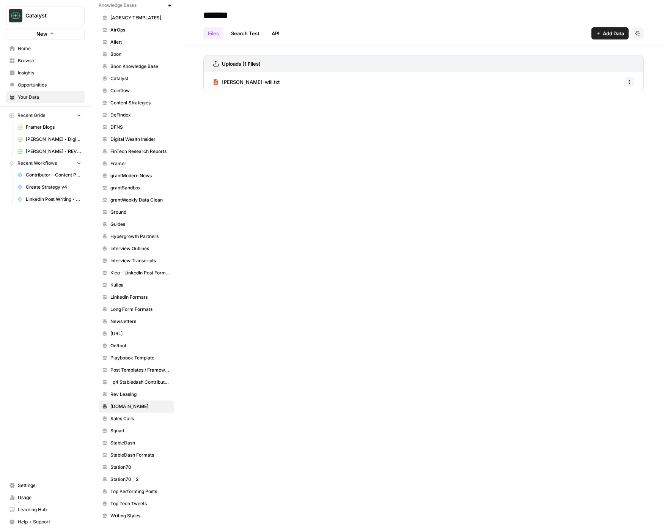
click at [605, 36] on span "Add Data" at bounding box center [613, 34] width 21 height 8
click at [560, 71] on span "Sitemap" at bounding box center [584, 73] width 69 height 8
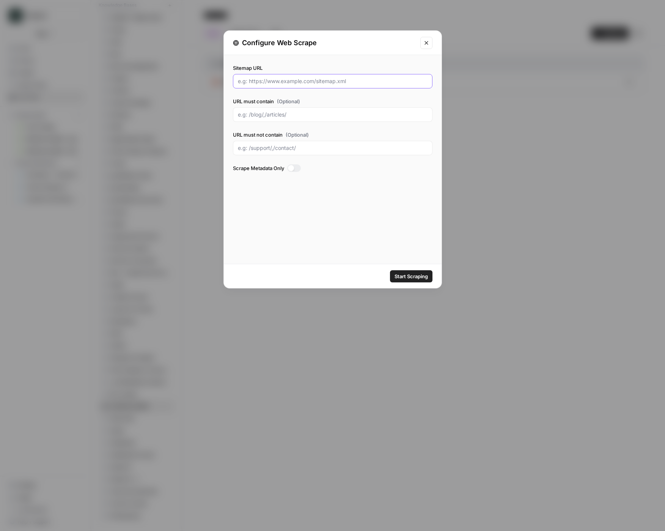
click at [364, 80] on input "Sitemap URL" at bounding box center [333, 81] width 190 height 8
paste input "[URL][DOMAIN_NAME]"
type input "[URL][DOMAIN_NAME]"
click at [390, 270] on button "Start Scraping" at bounding box center [411, 276] width 42 height 12
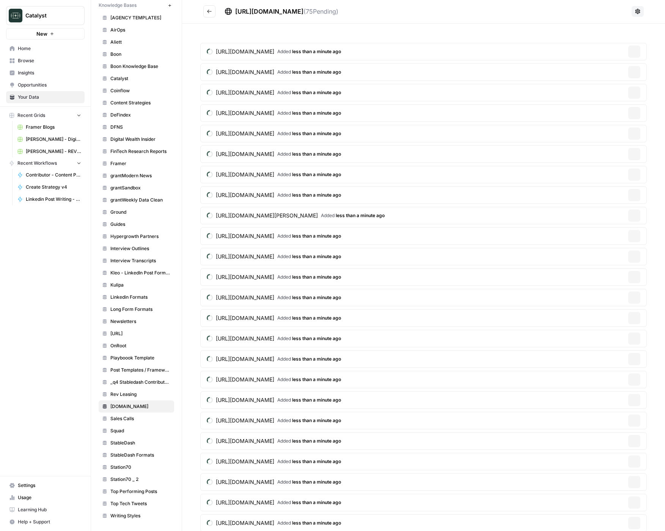
scroll to position [2, 0]
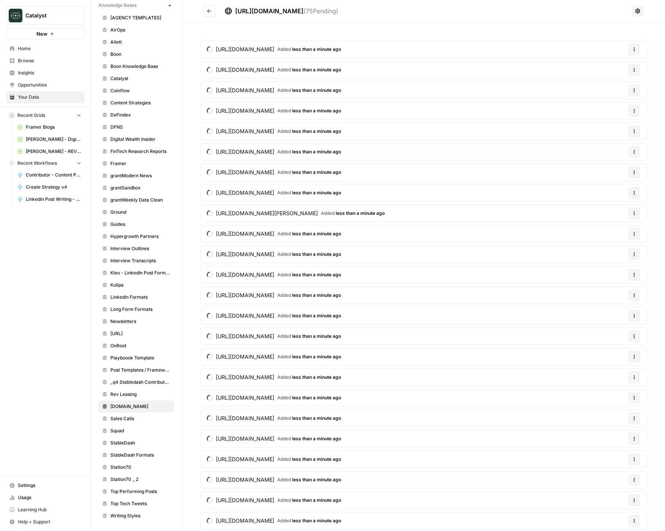
click at [332, 51] on span "Added less than a minute ago" at bounding box center [309, 49] width 64 height 7
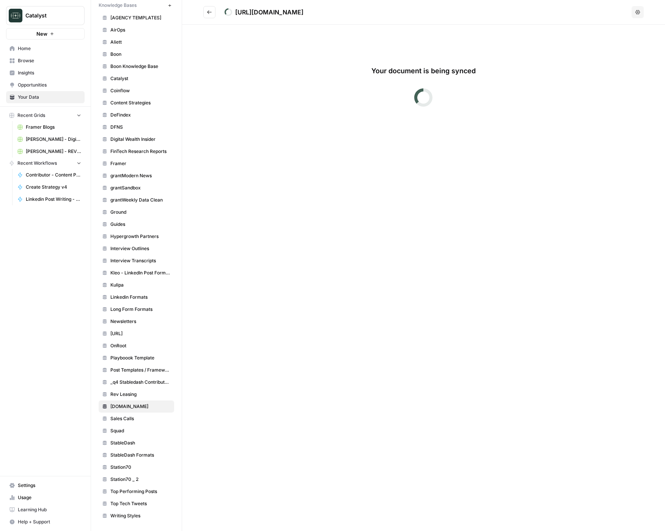
click at [212, 16] on button "Go back" at bounding box center [209, 12] width 12 height 12
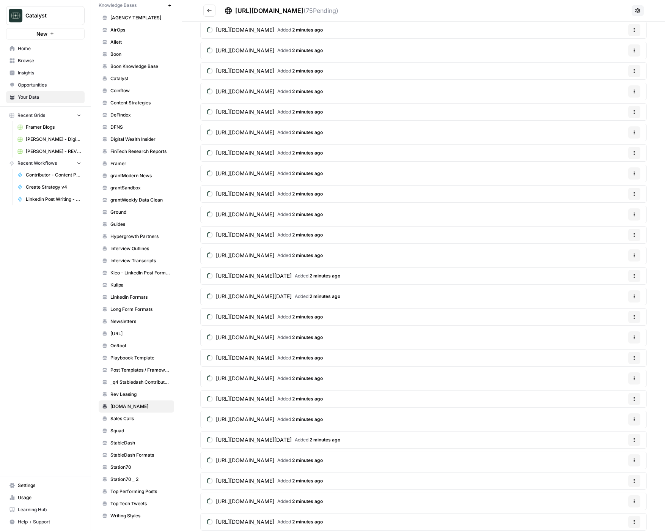
scroll to position [776, 0]
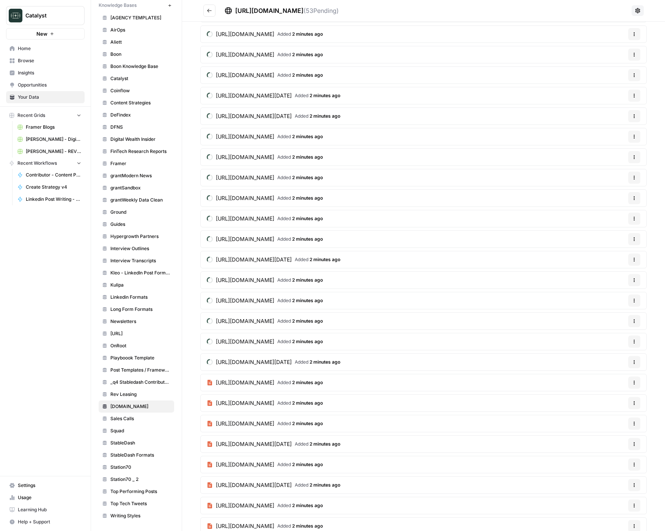
click at [274, 196] on span "[URL][DOMAIN_NAME]" at bounding box center [245, 198] width 58 height 8
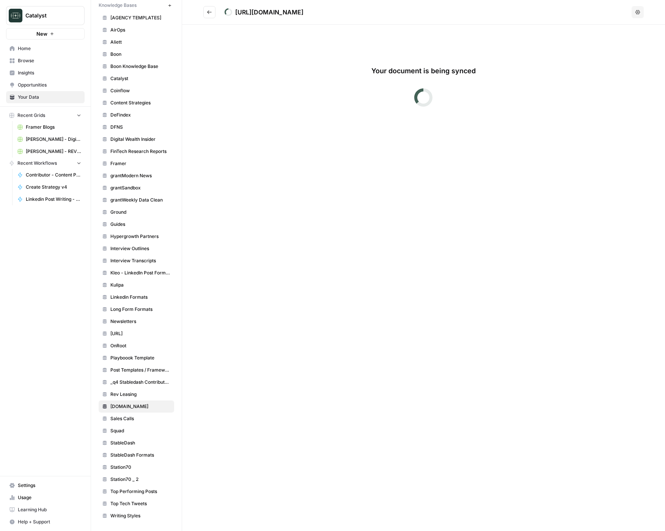
click at [211, 15] on button "Go back" at bounding box center [209, 12] width 12 height 12
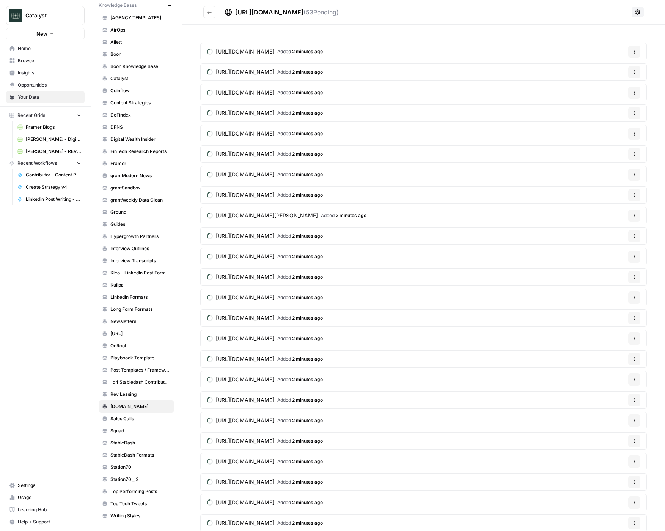
click at [211, 15] on button "Go back" at bounding box center [209, 12] width 12 height 12
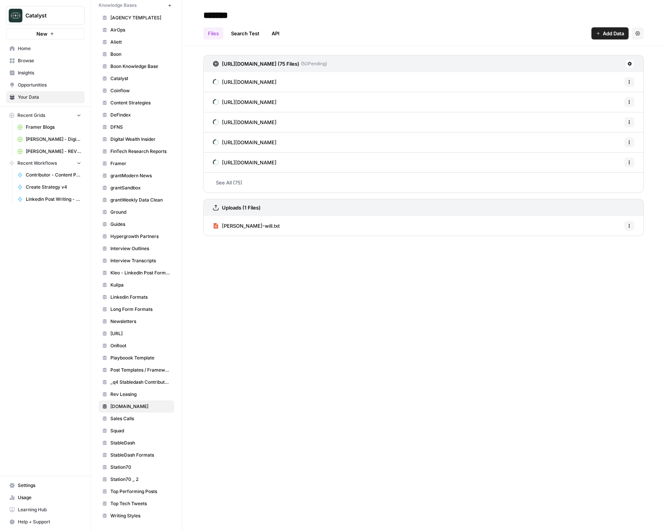
click at [24, 48] on span "Home" at bounding box center [49, 48] width 63 height 7
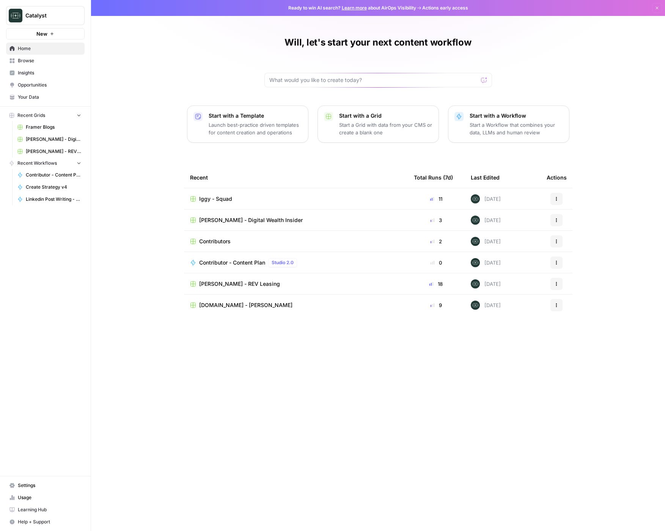
click at [39, 64] on span "Browse" at bounding box center [49, 60] width 63 height 7
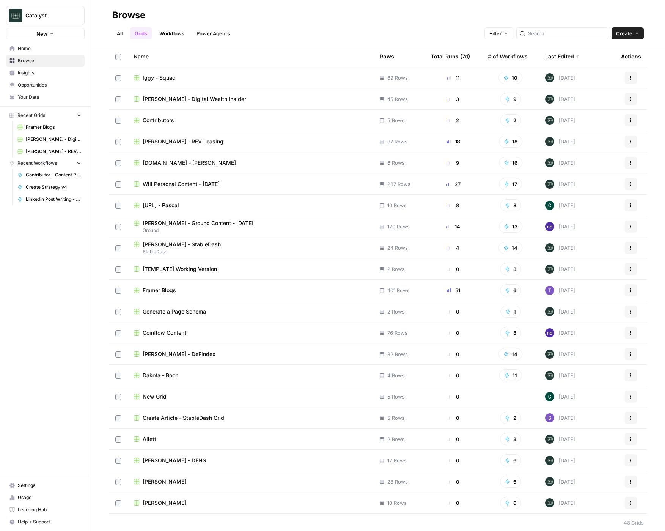
click at [190, 266] on span "[TEMPLATE] Working Version" at bounding box center [180, 269] width 74 height 8
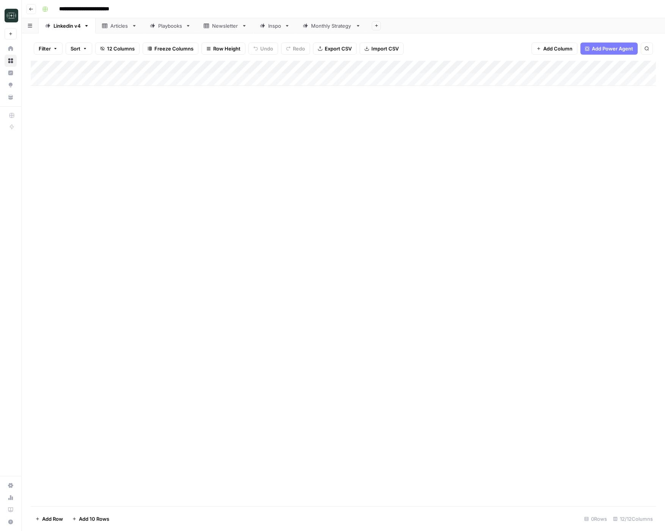
click at [325, 28] on div "Monthly Strategy" at bounding box center [331, 26] width 41 height 8
click at [632, 68] on span "Add Column" at bounding box center [638, 67] width 27 height 7
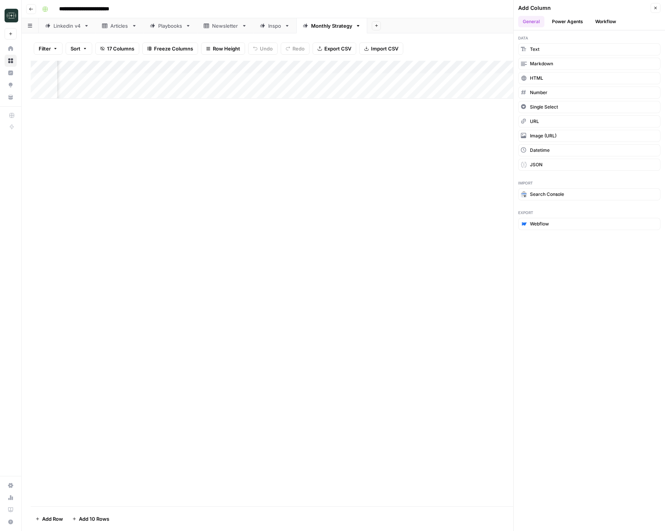
click at [601, 20] on button "Workflow" at bounding box center [606, 21] width 30 height 11
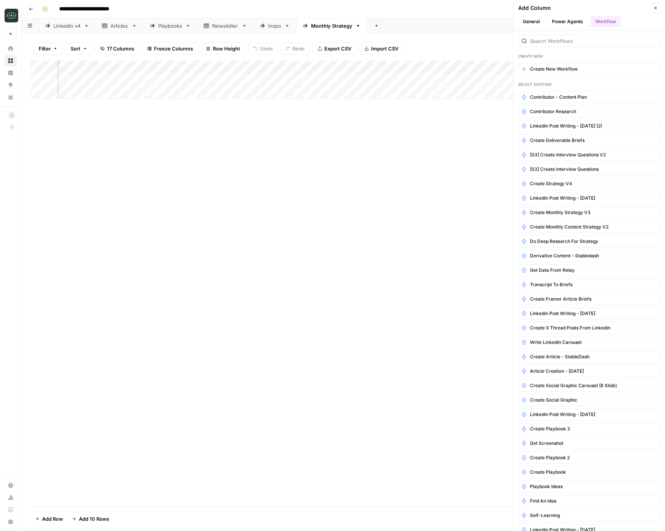
click at [537, 23] on button "General" at bounding box center [531, 21] width 26 height 11
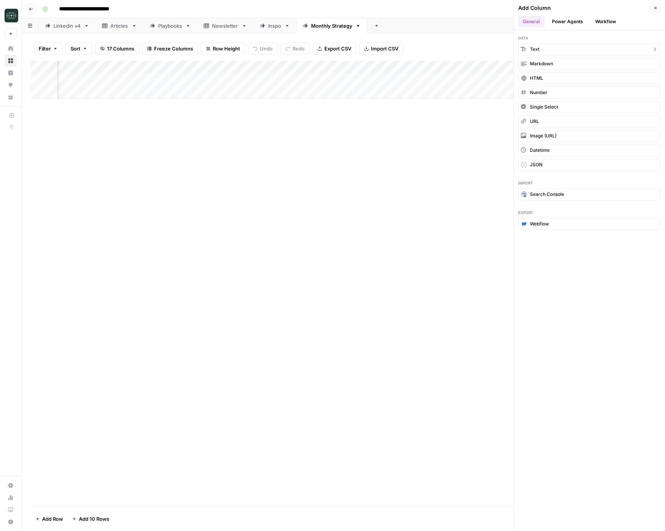
click at [583, 47] on button "Text" at bounding box center [589, 49] width 142 height 12
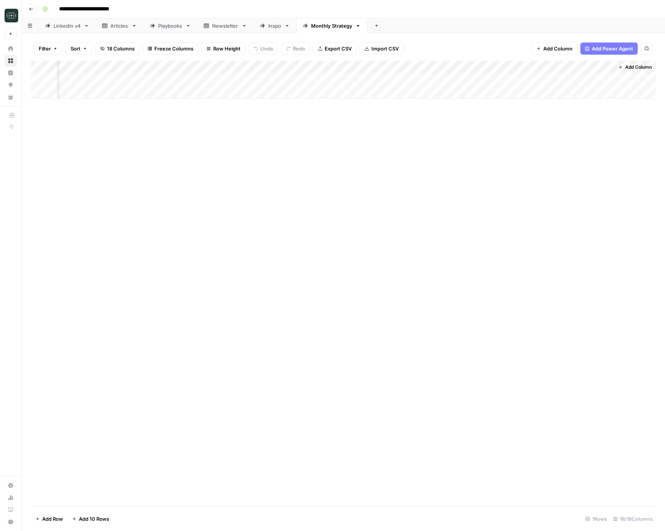
scroll to position [0, 814]
drag, startPoint x: 525, startPoint y: 73, endPoint x: 104, endPoint y: 69, distance: 420.8
click at [104, 69] on div "Add Column" at bounding box center [343, 80] width 625 height 38
drag, startPoint x: 422, startPoint y: 66, endPoint x: 164, endPoint y: 69, distance: 258.4
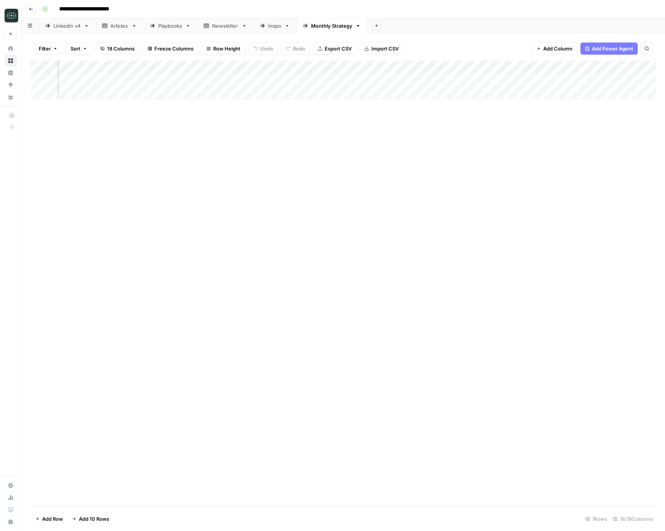
click at [131, 69] on div "Add Column" at bounding box center [343, 80] width 625 height 38
click at [209, 65] on div "Add Column" at bounding box center [343, 80] width 625 height 38
click at [382, 126] on div "Add Column" at bounding box center [343, 283] width 625 height 445
click at [634, 68] on span "Add Column" at bounding box center [638, 67] width 27 height 7
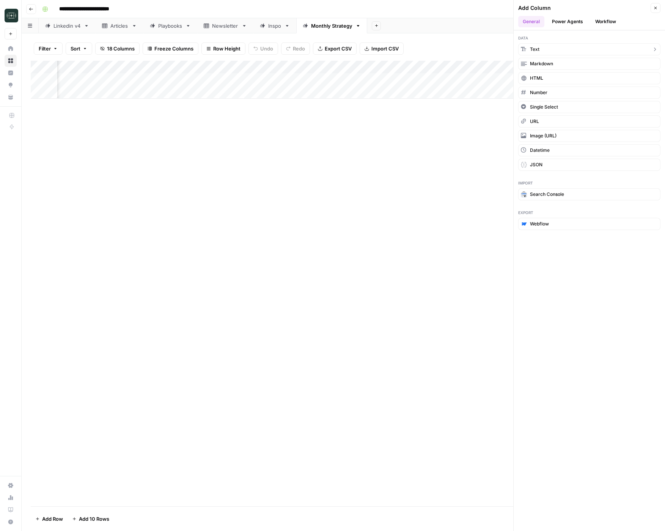
click at [574, 47] on button "Text" at bounding box center [589, 49] width 142 height 12
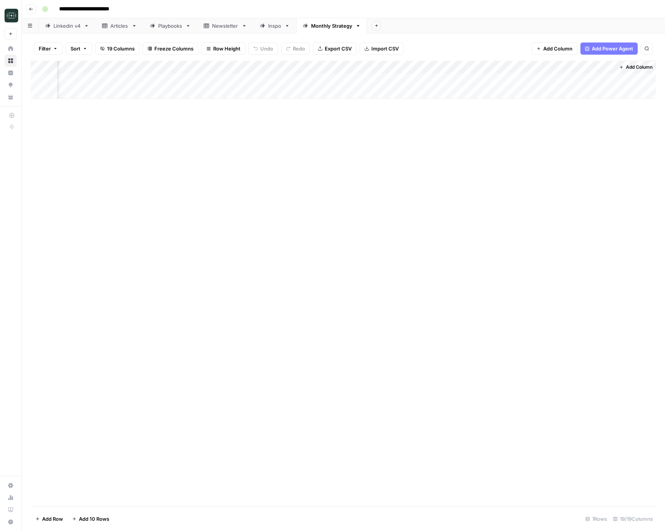
scroll to position [0, 923]
drag, startPoint x: 554, startPoint y: 71, endPoint x: 135, endPoint y: 76, distance: 419.0
click at [135, 76] on div "Add Column" at bounding box center [343, 80] width 625 height 38
drag, startPoint x: 496, startPoint y: 66, endPoint x: 218, endPoint y: 70, distance: 277.8
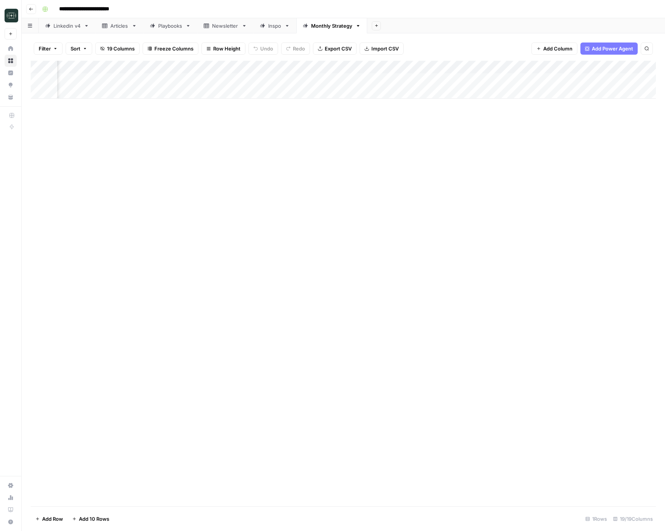
click at [218, 70] on div "Add Column" at bounding box center [343, 80] width 625 height 38
click at [90, 71] on div "Add Column" at bounding box center [343, 80] width 625 height 38
click at [89, 71] on div at bounding box center [121, 68] width 110 height 15
click at [96, 82] on input "New Column" at bounding box center [111, 86] width 77 height 8
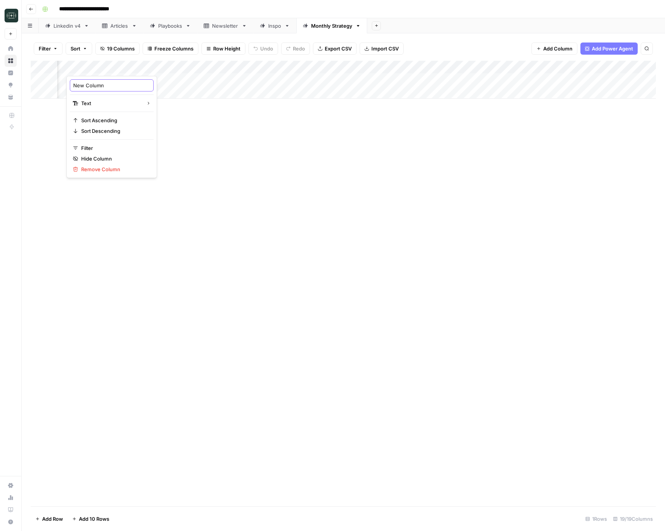
click at [96, 82] on input "New Column" at bounding box center [111, 86] width 77 height 8
type input "Client Goals"
click at [214, 70] on div "Add Column" at bounding box center [343, 80] width 625 height 38
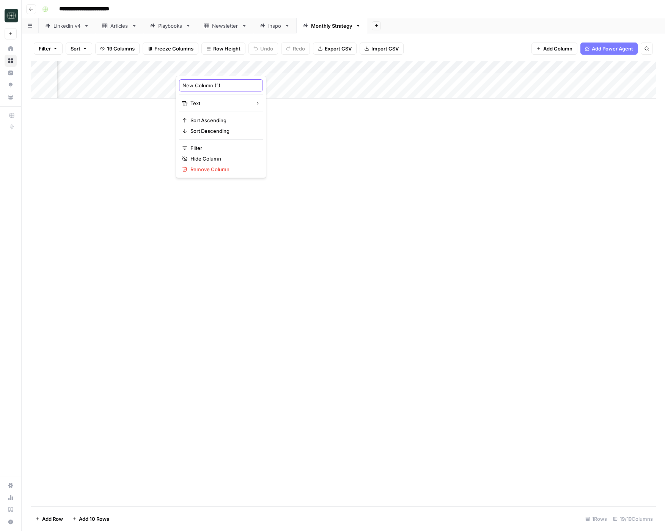
click at [208, 84] on input "New Column (1)" at bounding box center [221, 86] width 77 height 8
type input "Deliverables"
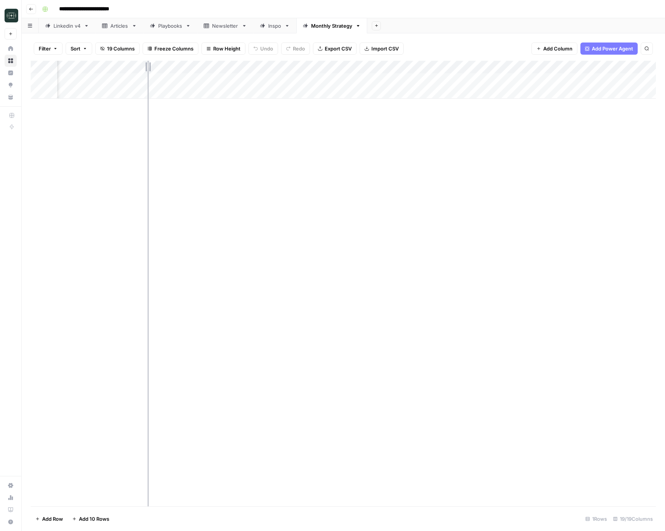
drag, startPoint x: 149, startPoint y: 66, endPoint x: 134, endPoint y: 66, distance: 15.2
click at [134, 66] on div "Add Column" at bounding box center [343, 80] width 625 height 38
drag, startPoint x: 242, startPoint y: 69, endPoint x: 187, endPoint y: 70, distance: 55.0
click at [187, 70] on div "Add Column" at bounding box center [343, 80] width 625 height 38
click at [239, 65] on div "Add Column" at bounding box center [343, 80] width 625 height 38
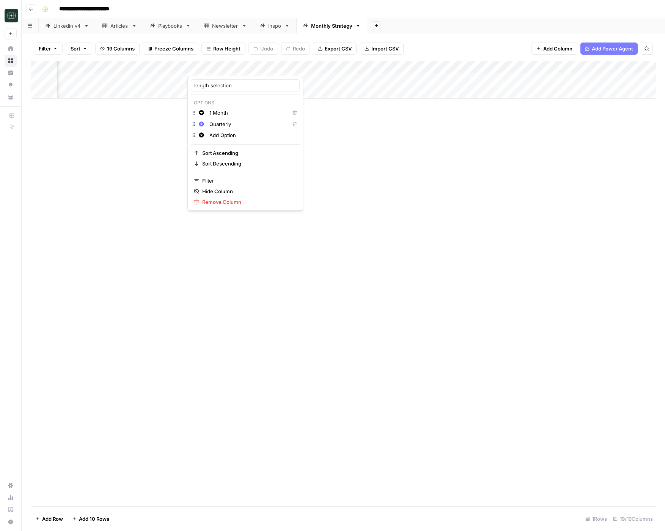
click at [298, 65] on div "Add Column" at bounding box center [343, 80] width 625 height 38
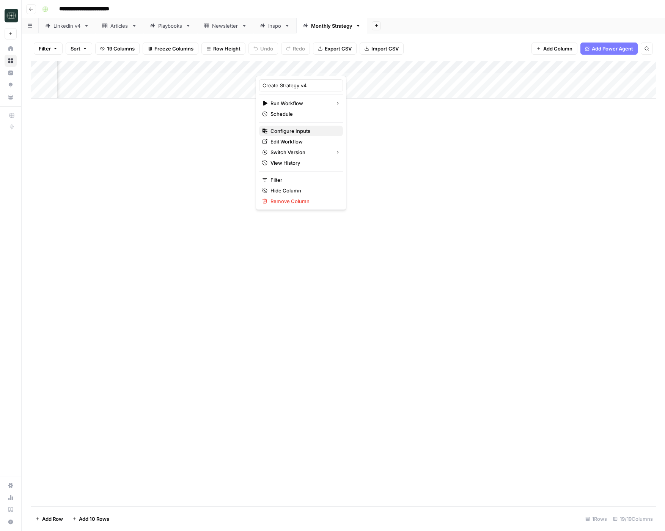
click at [298, 129] on span "Configure Inputs" at bounding box center [304, 131] width 66 height 8
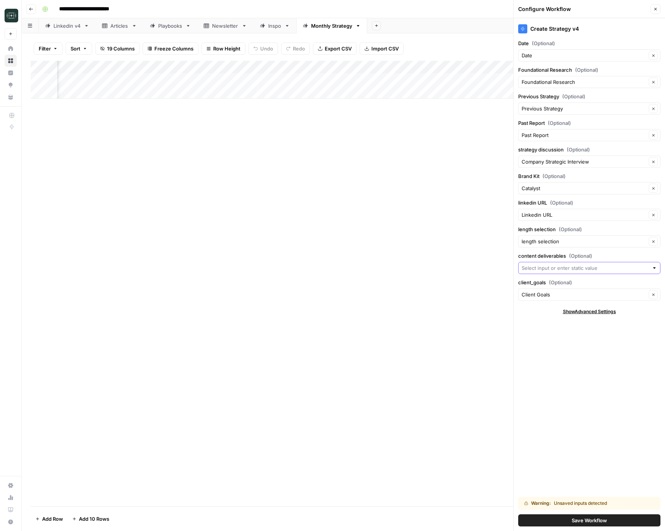
click at [545, 270] on input "content deliverables (Optional)" at bounding box center [585, 268] width 127 height 8
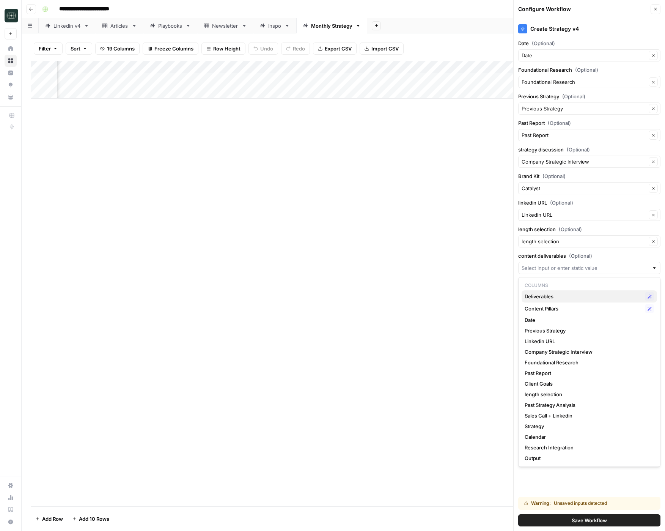
click at [538, 295] on span "Deliverables" at bounding box center [583, 297] width 117 height 8
type input "Deliverables"
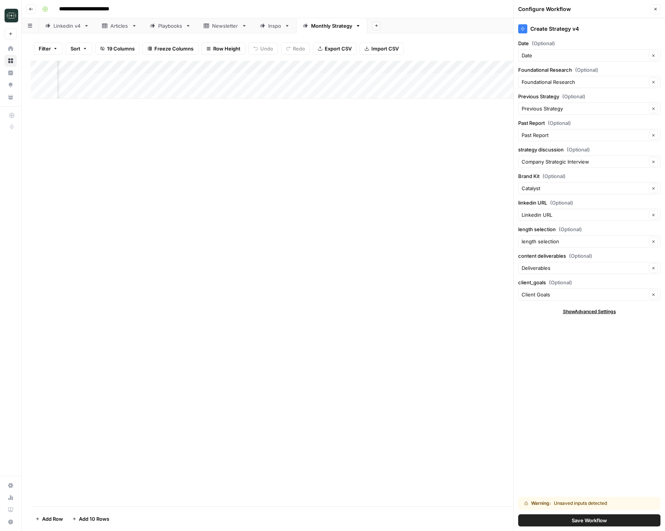
click at [535, 299] on div "Client Goals Clear" at bounding box center [589, 294] width 142 height 12
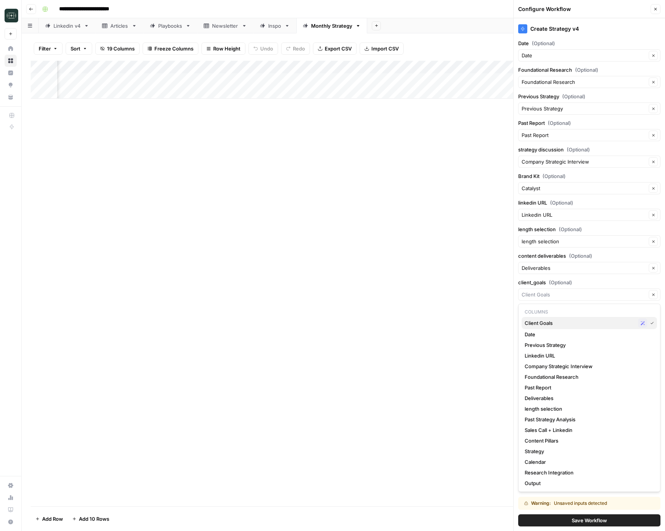
click at [543, 325] on span "Client Goals" at bounding box center [580, 323] width 110 height 8
type input "Client Goals"
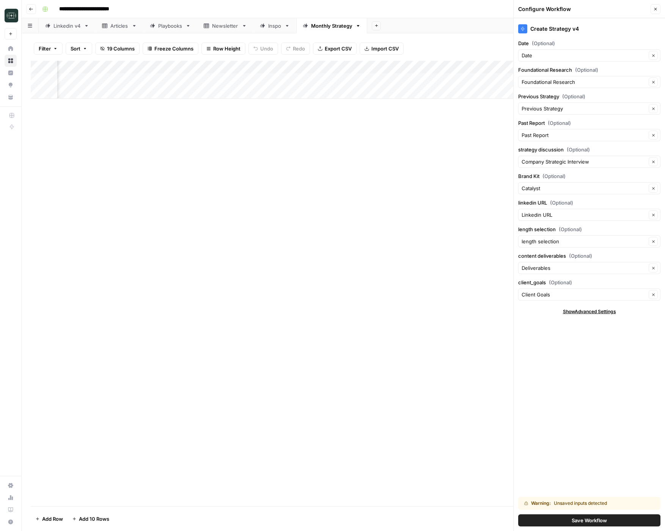
click at [570, 519] on button "Save Workflow" at bounding box center [589, 520] width 142 height 12
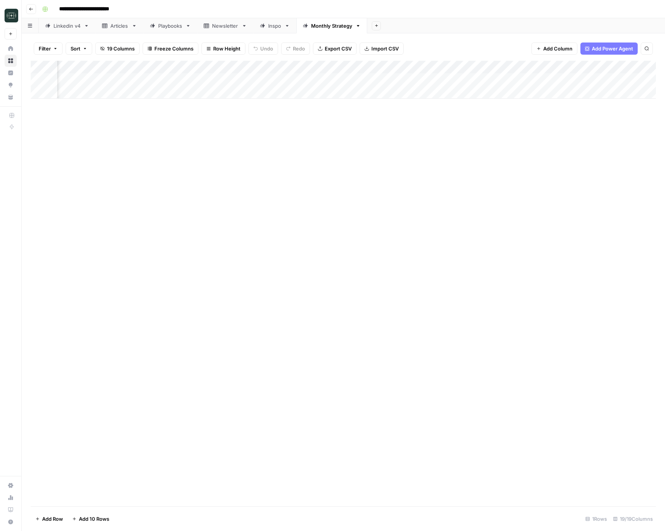
click at [233, 32] on link "Newsletter" at bounding box center [225, 25] width 56 height 15
click at [136, 70] on button "Add Column" at bounding box center [146, 67] width 39 height 10
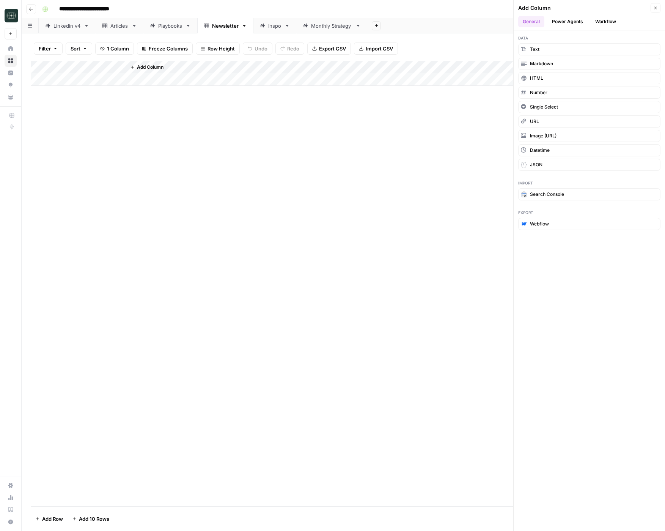
click at [598, 26] on button "Workflow" at bounding box center [606, 21] width 30 height 11
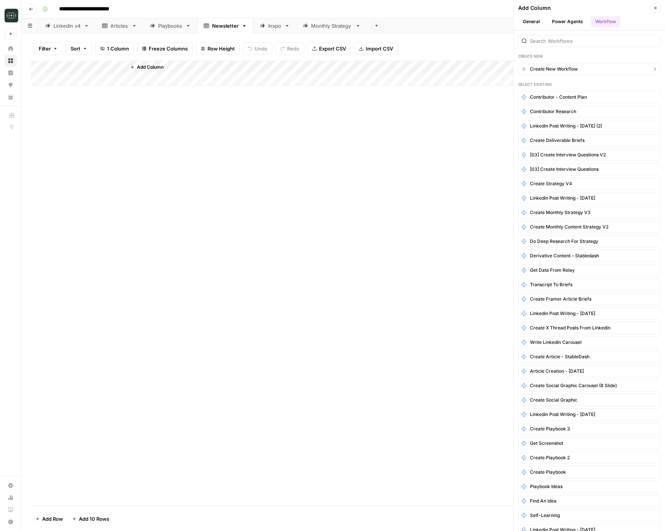
click at [568, 69] on span "Create New Workflow" at bounding box center [554, 69] width 48 height 7
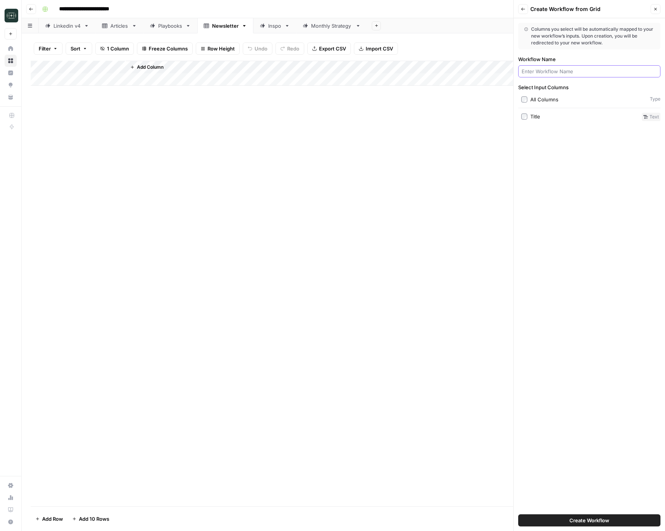
click at [565, 73] on input "Workflow Name" at bounding box center [589, 72] width 135 height 8
click at [655, 7] on icon "button" at bounding box center [655, 9] width 5 height 5
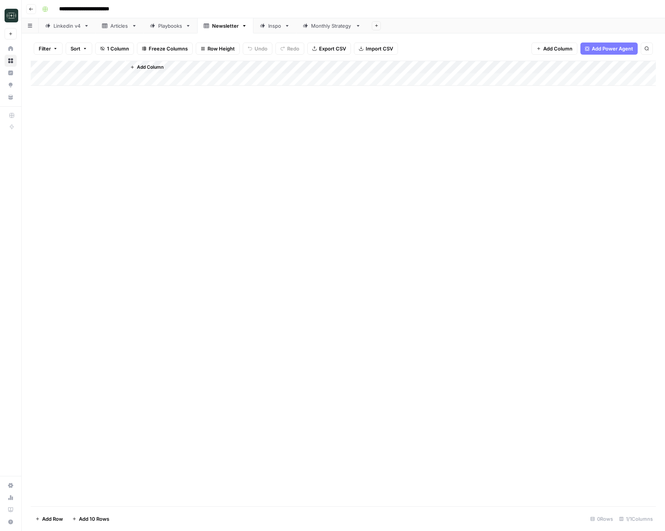
click at [155, 62] on button "Add Column" at bounding box center [146, 67] width 39 height 10
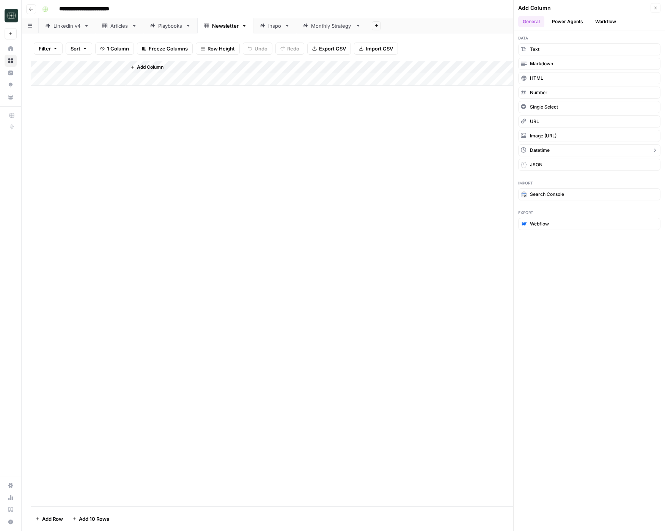
click at [568, 154] on button "Datetime" at bounding box center [589, 150] width 142 height 12
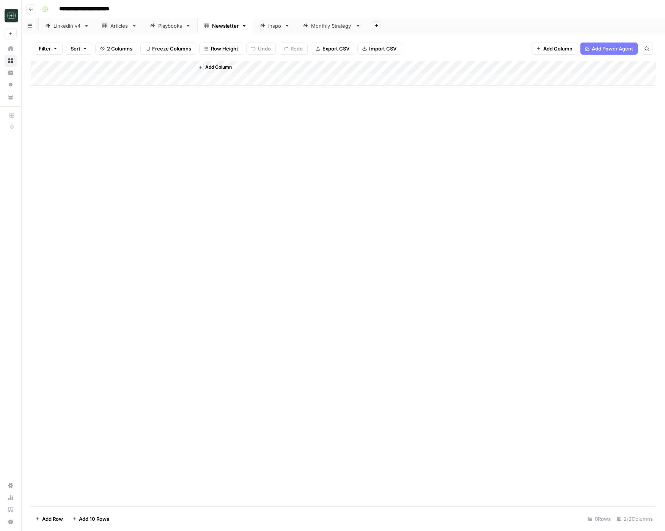
drag, startPoint x: 157, startPoint y: 65, endPoint x: 94, endPoint y: 66, distance: 62.6
click at [94, 66] on div "Add Column" at bounding box center [343, 73] width 625 height 25
click at [91, 71] on div "Add Column" at bounding box center [343, 73] width 625 height 25
click at [255, 140] on div "Add Column" at bounding box center [343, 283] width 625 height 445
click at [141, 68] on div "Add Column" at bounding box center [343, 73] width 625 height 25
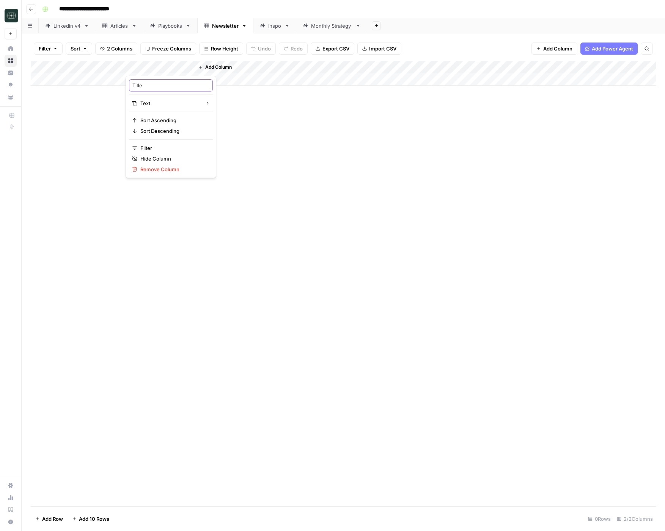
click at [149, 85] on input "Title" at bounding box center [170, 86] width 77 height 8
type input "Brie"
drag, startPoint x: 193, startPoint y: 69, endPoint x: 220, endPoint y: 68, distance: 26.6
click at [220, 68] on div "Add Column" at bounding box center [343, 73] width 625 height 25
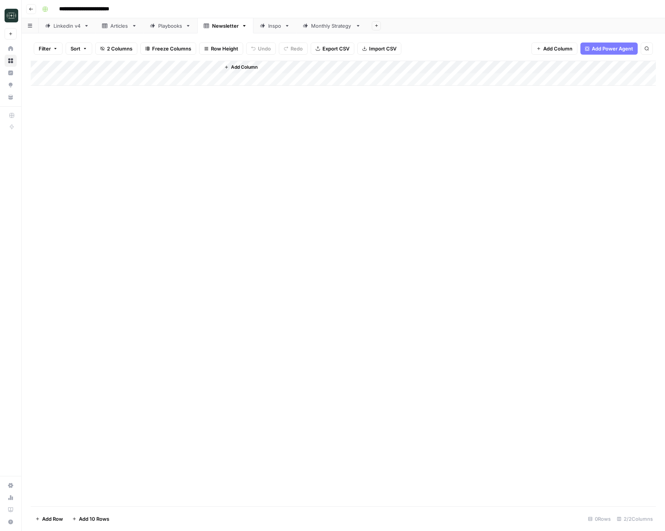
click at [247, 68] on span "Add Column" at bounding box center [244, 67] width 27 height 7
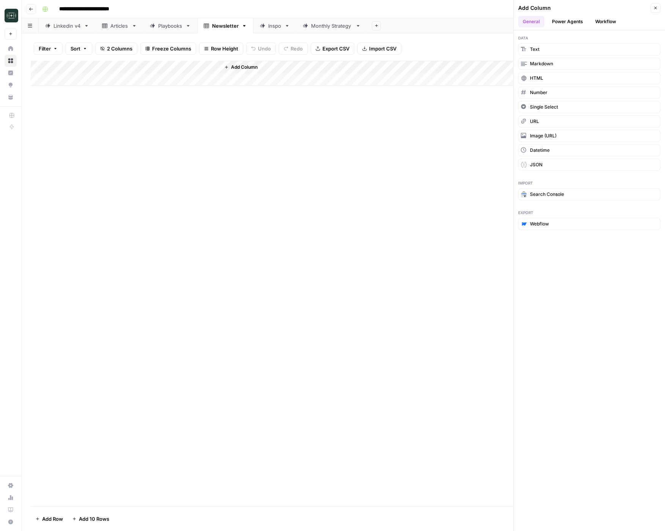
click at [613, 22] on button "Workflow" at bounding box center [606, 21] width 30 height 11
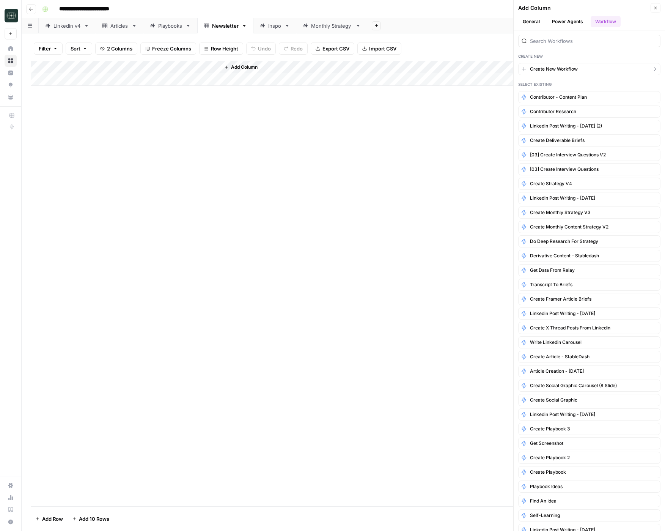
click at [579, 65] on button "Create New Workflow" at bounding box center [589, 69] width 142 height 12
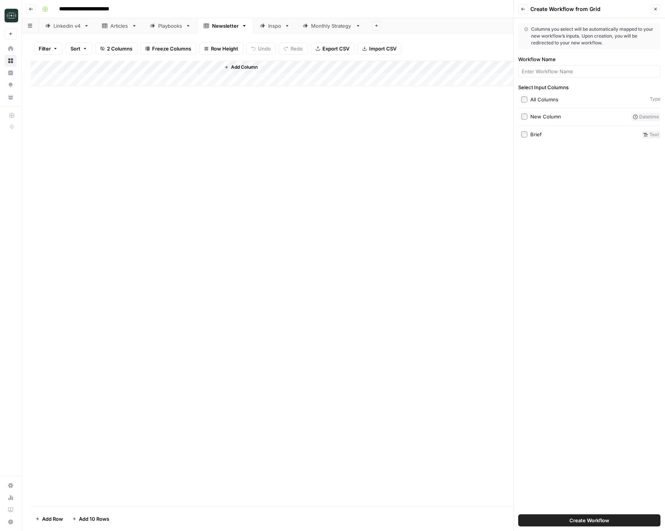
click at [552, 97] on div "All Columns" at bounding box center [544, 100] width 28 height 8
click at [562, 513] on div "Create Workflow" at bounding box center [589, 520] width 142 height 21
click at [562, 516] on button "Create Workflow" at bounding box center [589, 520] width 142 height 12
click at [537, 72] on input "Workflow Name" at bounding box center [589, 72] width 135 height 8
type input "G"
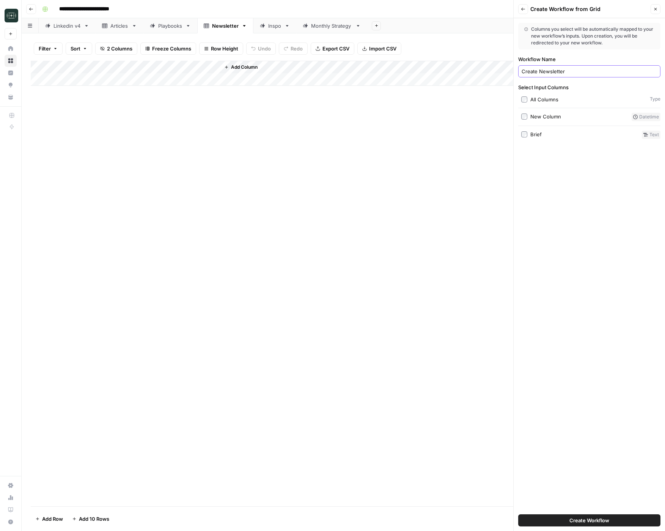
type input "Create Newsletter"
click at [518, 514] on button "Create Workflow" at bounding box center [589, 520] width 142 height 12
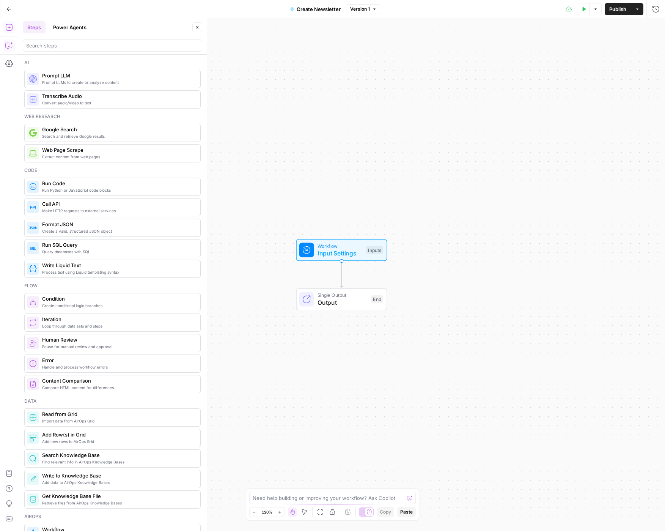
click at [3, 46] on button "Copilot" at bounding box center [9, 45] width 12 height 12
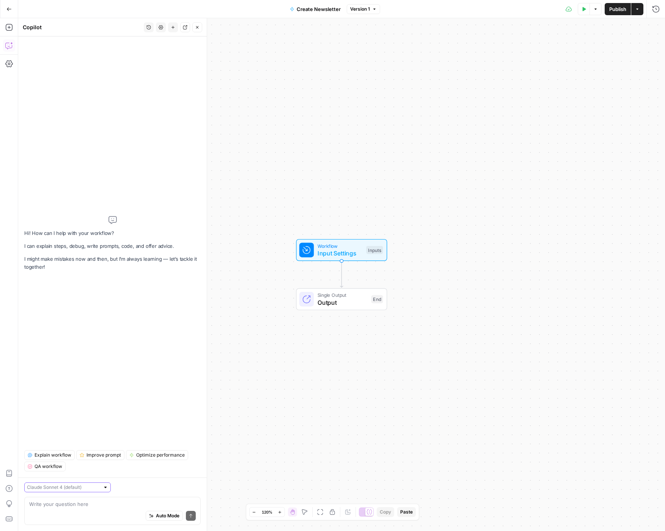
click at [66, 485] on input "text" at bounding box center [63, 487] width 73 height 8
click at [70, 458] on span "Claude Sonnet 4.5" at bounding box center [55, 460] width 49 height 8
type input "Claude Sonnet 4.5"
click at [81, 519] on div "Auto Mode Send" at bounding box center [112, 516] width 167 height 17
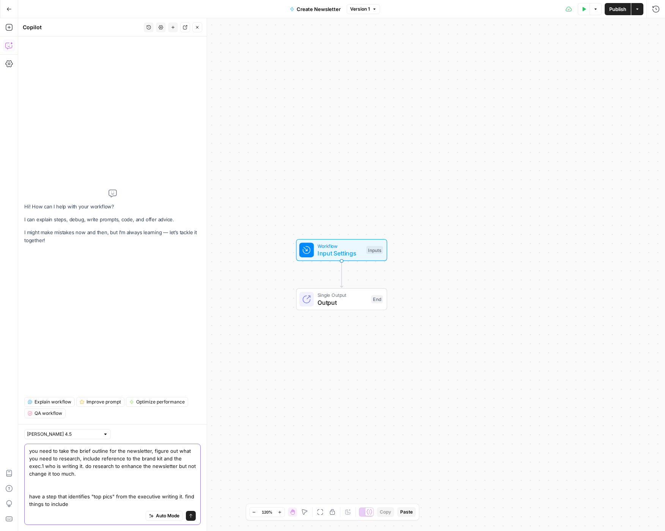
click at [108, 495] on textarea "you need to take the brief outline for the newsletter, figure out what you need…" at bounding box center [112, 477] width 167 height 61
click at [108, 497] on textarea "you need to take the brief outline for the newsletter, figure out what you need…" at bounding box center [112, 477] width 167 height 61
click at [104, 504] on textarea "you need to take the brief outline for the newsletter, figure out what you need…" at bounding box center [112, 477] width 167 height 61
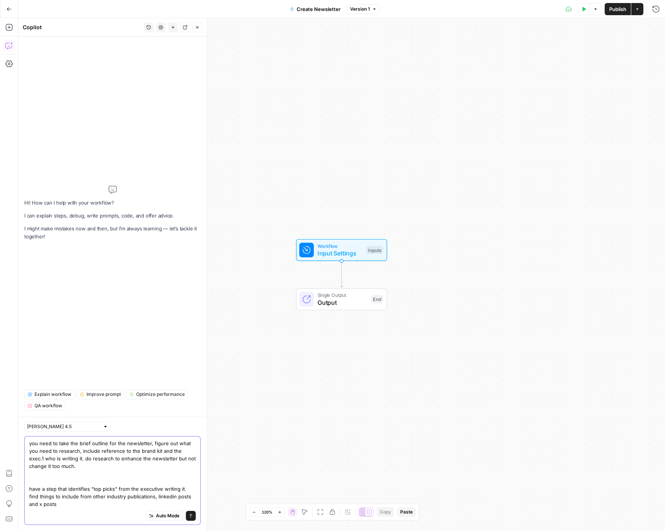
type textarea "you need to take the brief outline for the newsletter, figure out what you need…"
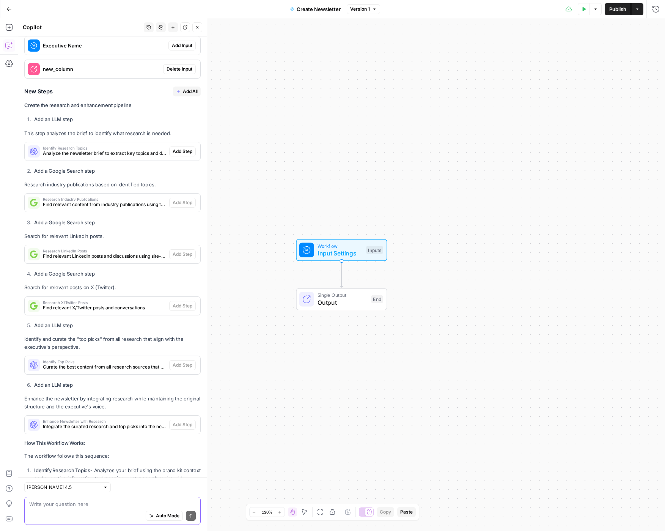
scroll to position [242, 0]
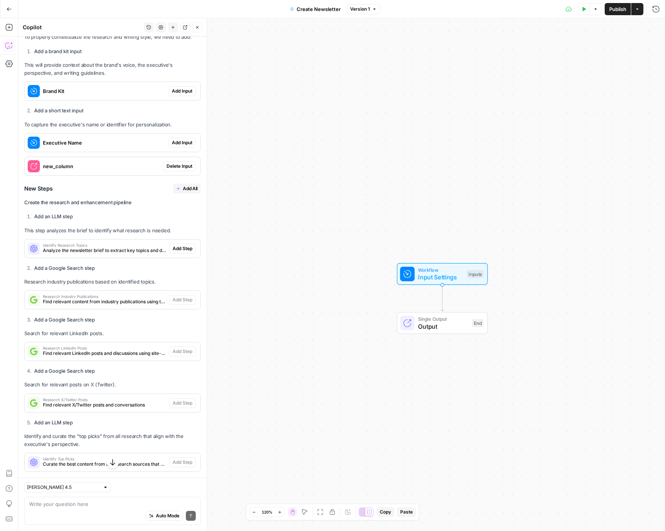
click at [190, 88] on span "Add Input" at bounding box center [182, 91] width 20 height 7
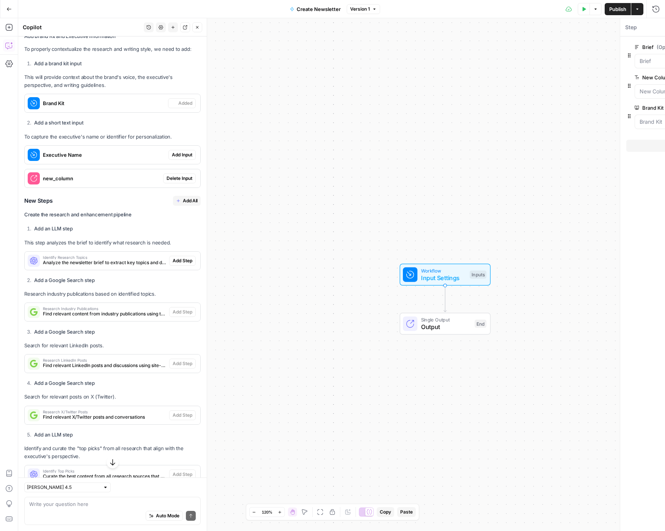
scroll to position [254, 0]
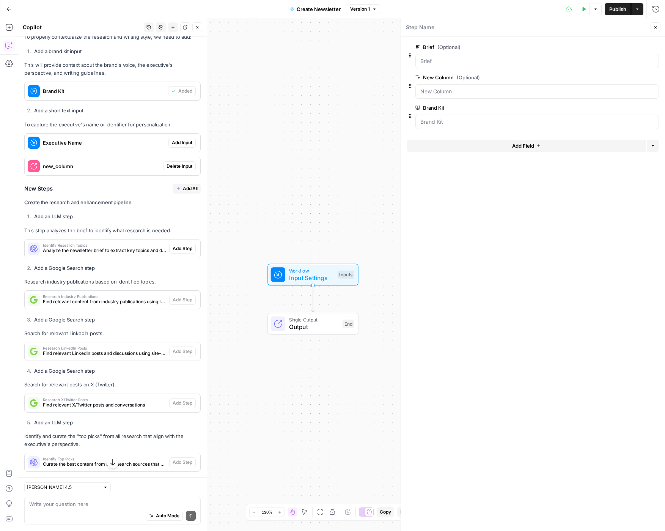
click at [130, 139] on span "Executive Name" at bounding box center [104, 143] width 123 height 8
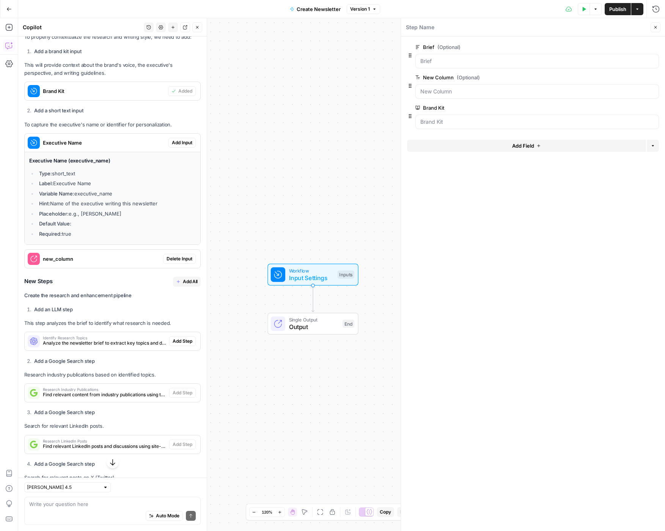
click at [131, 139] on span "Executive Name" at bounding box center [104, 143] width 123 height 8
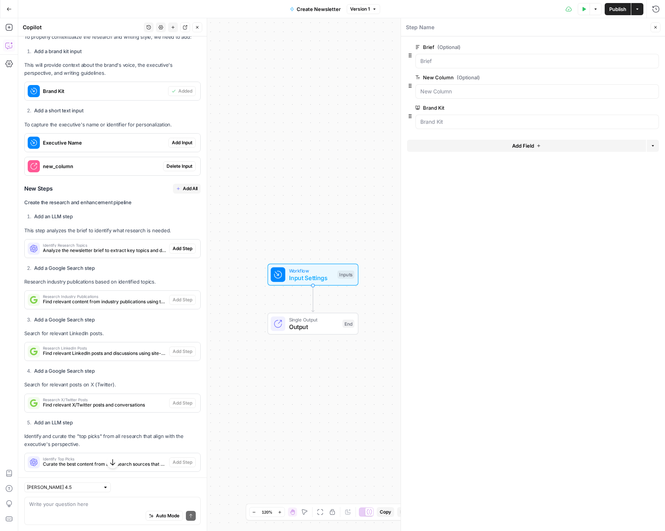
click at [178, 139] on span "Add Input" at bounding box center [182, 142] width 20 height 7
click at [148, 162] on span "new_column" at bounding box center [101, 166] width 117 height 8
click at [182, 163] on span "Delete Input" at bounding box center [180, 166] width 26 height 7
click at [653, 76] on icon "button" at bounding box center [655, 78] width 4 height 4
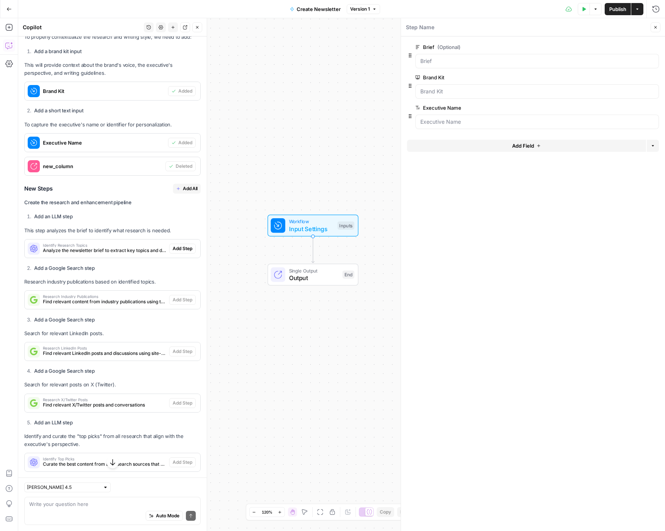
click at [190, 185] on span "Add All" at bounding box center [190, 188] width 15 height 7
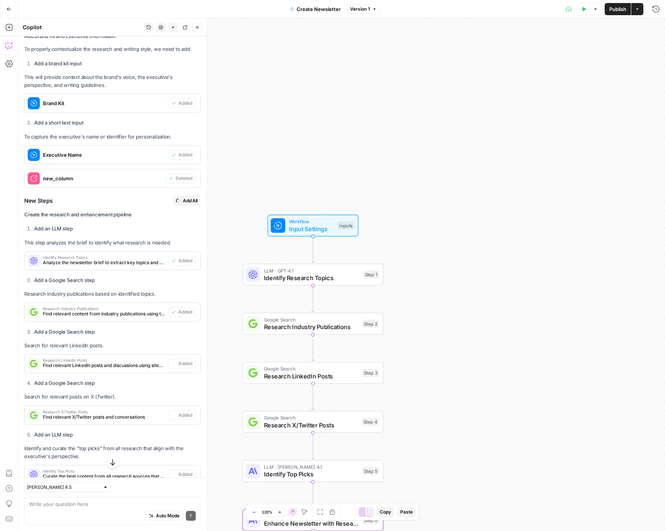
type textarea "Enhance Newsletter with Research"
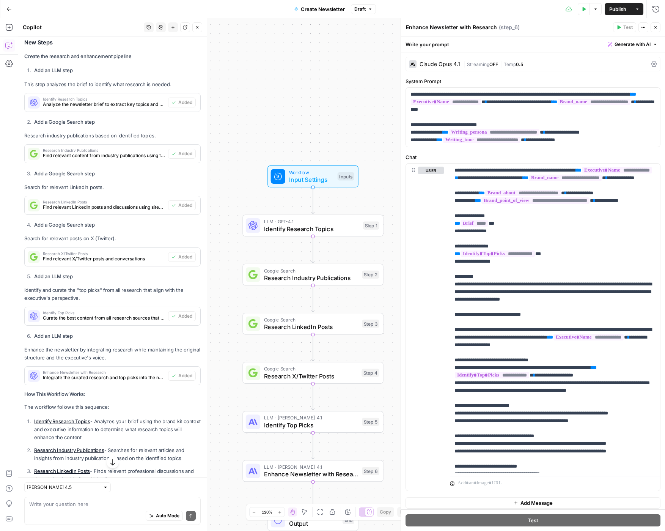
scroll to position [426, 0]
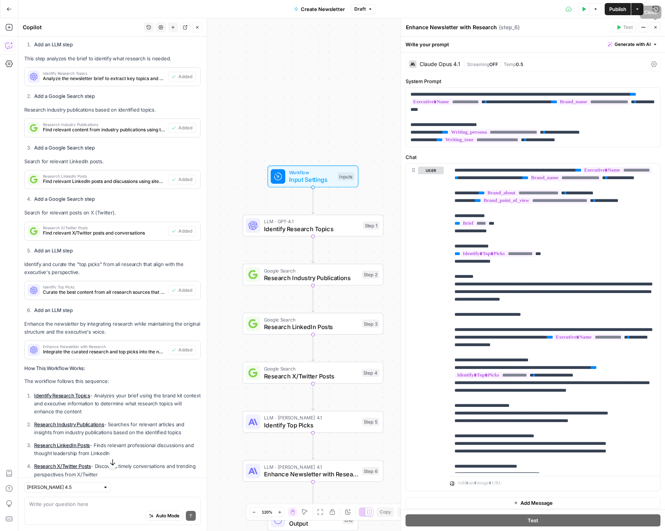
click at [652, 28] on button "Close" at bounding box center [656, 27] width 10 height 10
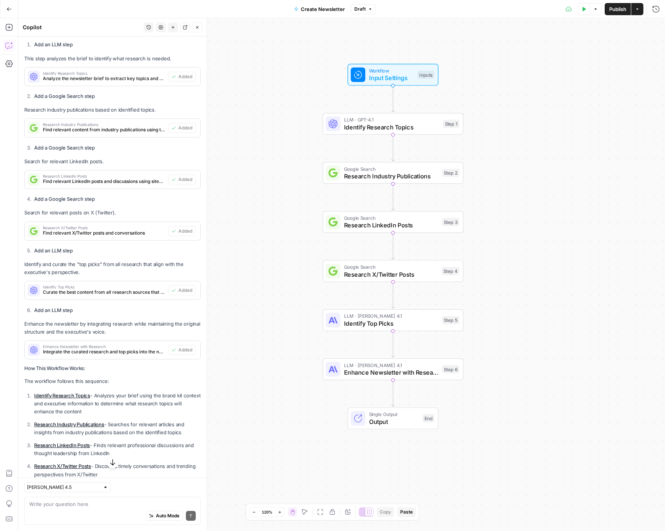
drag, startPoint x: 507, startPoint y: 259, endPoint x: 587, endPoint y: 157, distance: 129.4
click at [587, 157] on div "Workflow Input Settings Inputs LLM · GPT-4.1 Identify Research Topics Step 1 Go…" at bounding box center [341, 274] width 647 height 513
click at [340, 129] on div "LLM · GPT-4.1 Identify Research Topics Step 1 Copy step Delete step Add Note Te…" at bounding box center [393, 124] width 134 height 16
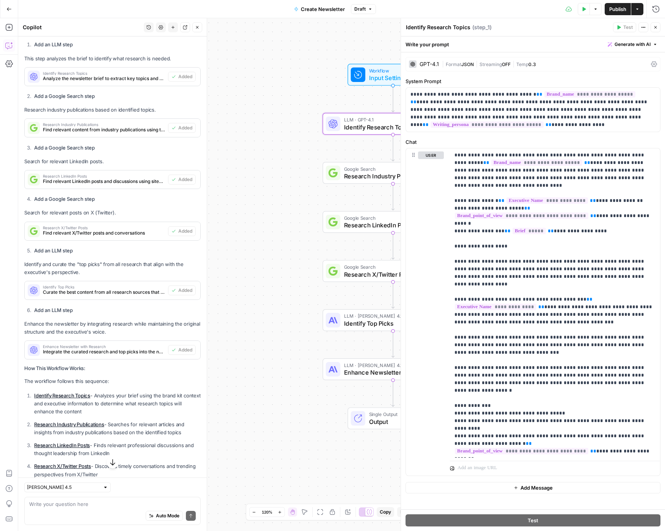
click at [430, 66] on div "GPT-4.1" at bounding box center [429, 63] width 19 height 5
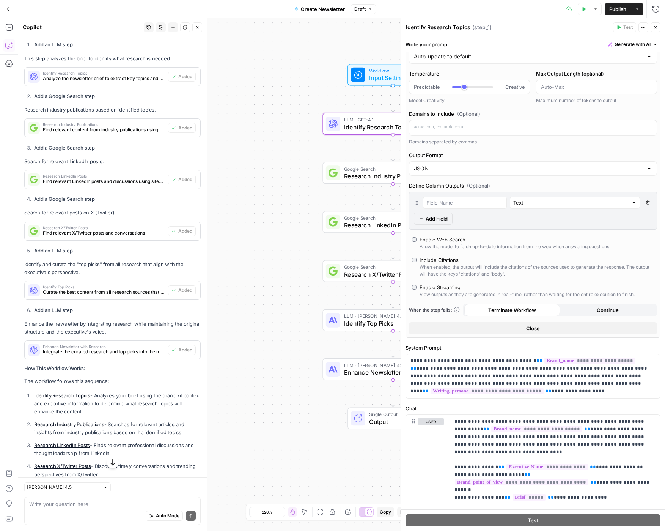
scroll to position [0, 0]
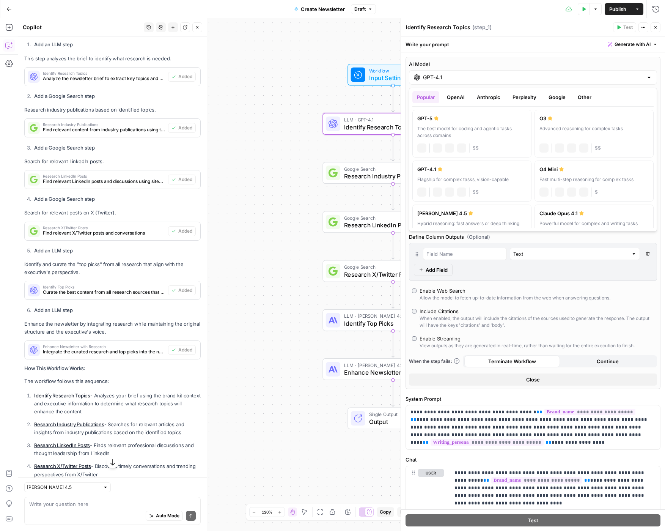
click at [442, 79] on input "GPT-4.1" at bounding box center [533, 78] width 220 height 8
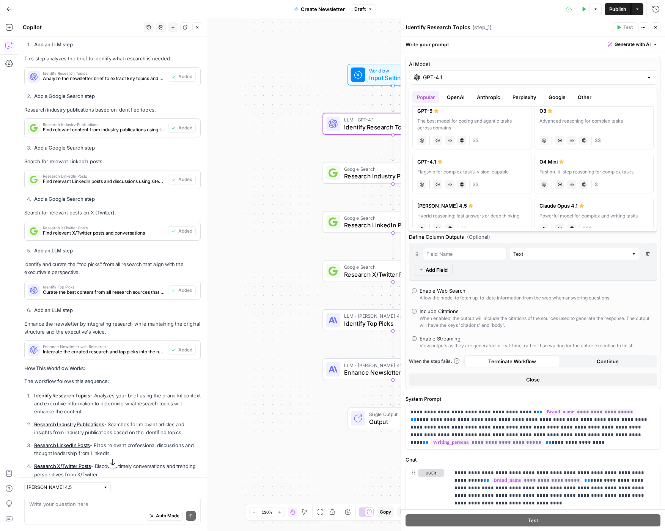
click at [497, 204] on div "[PERSON_NAME] 4.5" at bounding box center [471, 206] width 109 height 8
type input "[PERSON_NAME] 4.5"
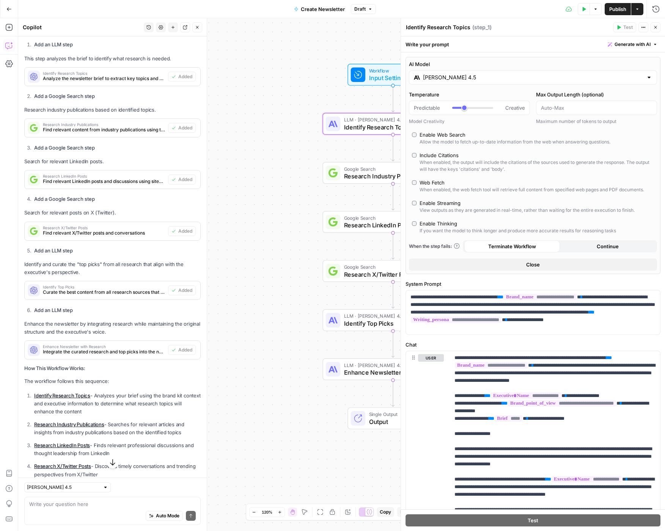
click at [653, 31] on button "Close" at bounding box center [656, 27] width 10 height 10
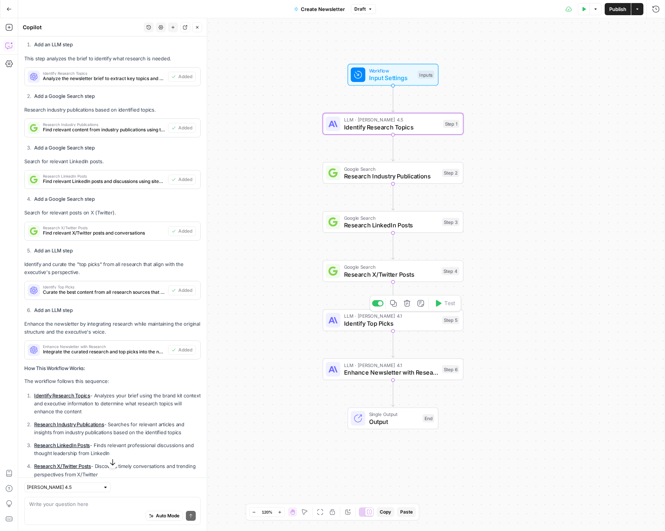
click at [361, 320] on span "Identify Top Picks" at bounding box center [391, 323] width 94 height 9
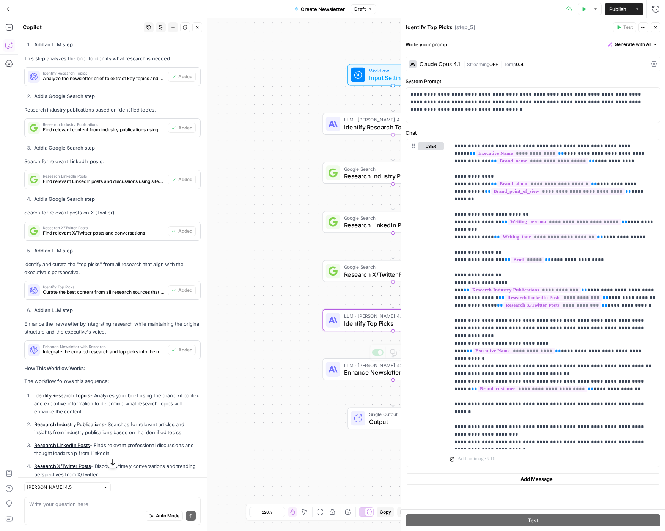
click at [349, 369] on span "Enhance Newsletter with Research" at bounding box center [391, 372] width 94 height 9
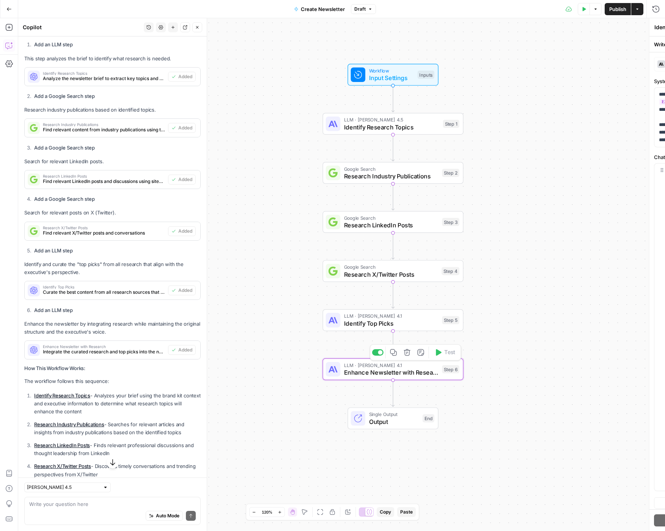
type textarea "Enhance Newsletter with Research"
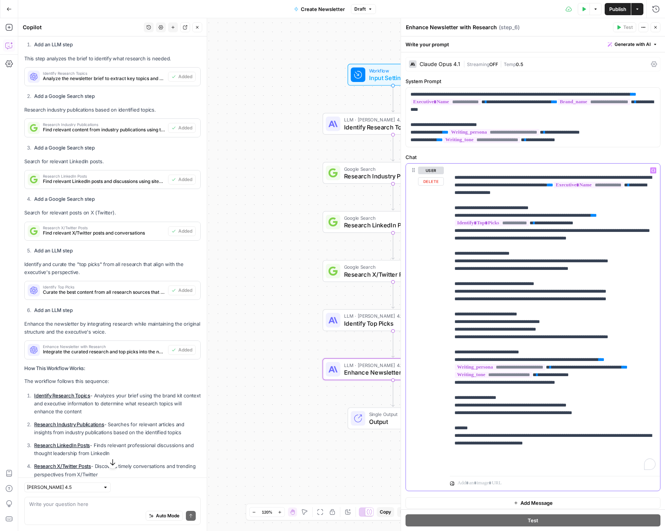
scroll to position [152, 0]
drag, startPoint x: 571, startPoint y: 398, endPoint x: 467, endPoint y: 398, distance: 103.2
click at [467, 398] on p "**********" at bounding box center [555, 241] width 201 height 455
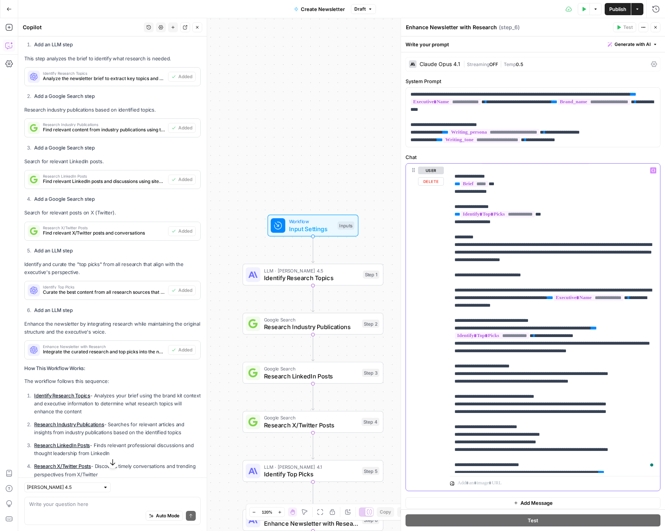
scroll to position [0, 0]
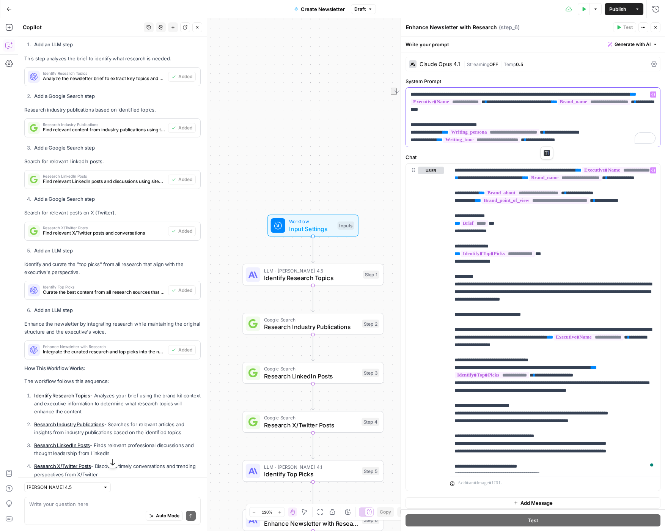
drag, startPoint x: 444, startPoint y: 141, endPoint x: 547, endPoint y: 139, distance: 102.5
click at [547, 139] on p "**********" at bounding box center [533, 117] width 245 height 53
click at [279, 279] on span "Identify Research Topics" at bounding box center [311, 277] width 95 height 9
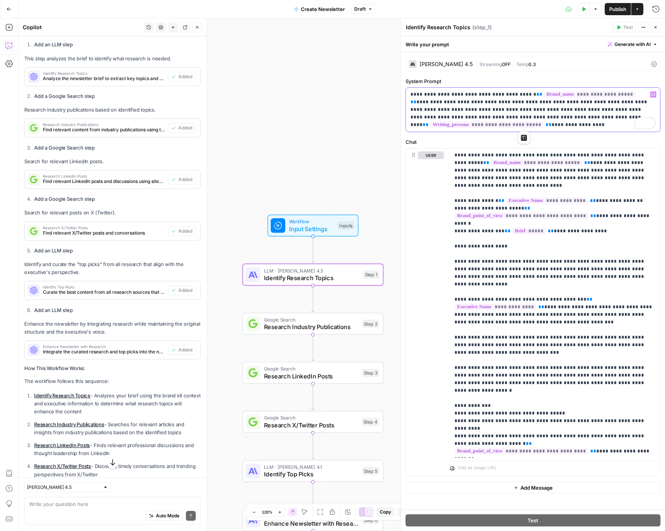
drag, startPoint x: 525, startPoint y: 126, endPoint x: 541, endPoint y: 117, distance: 18.0
click at [541, 117] on p "**********" at bounding box center [533, 110] width 245 height 38
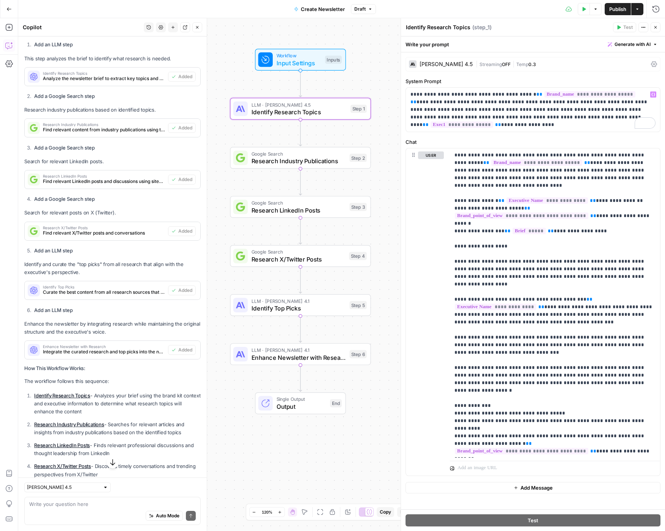
drag, startPoint x: 374, startPoint y: 198, endPoint x: 361, endPoint y: 34, distance: 164.4
click at [361, 34] on div "Workflow Input Settings Inputs LLM · Claude Sonnet 4.5 Identify Research Topics…" at bounding box center [341, 274] width 647 height 513
click at [261, 358] on span "Enhance Newsletter with Research" at bounding box center [299, 357] width 94 height 9
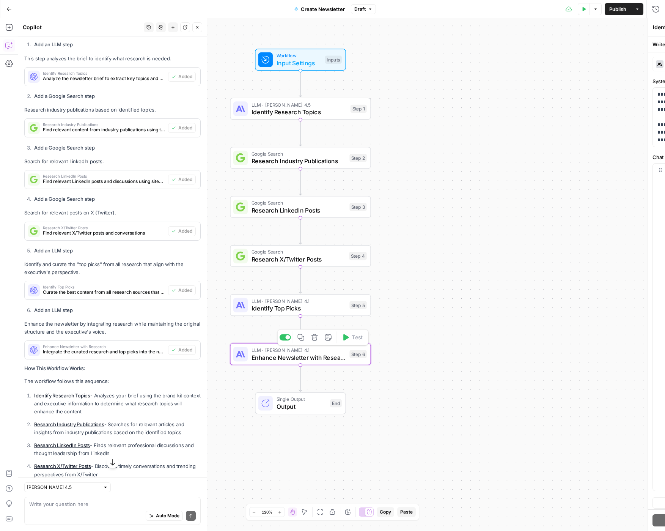
type textarea "Enhance Newsletter with Research"
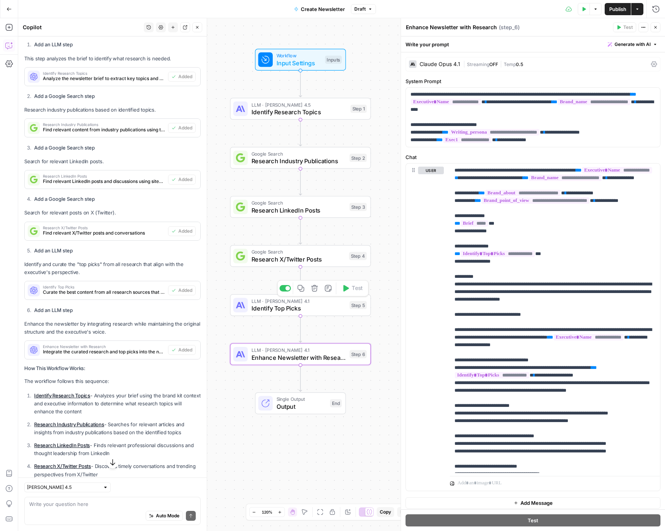
click at [286, 304] on span "Identify Top Picks" at bounding box center [299, 308] width 94 height 9
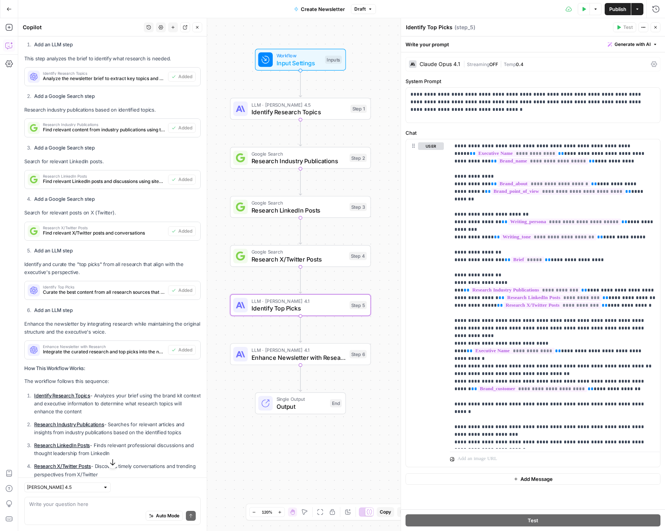
click at [585, 11] on button "Test Data" at bounding box center [584, 9] width 12 height 12
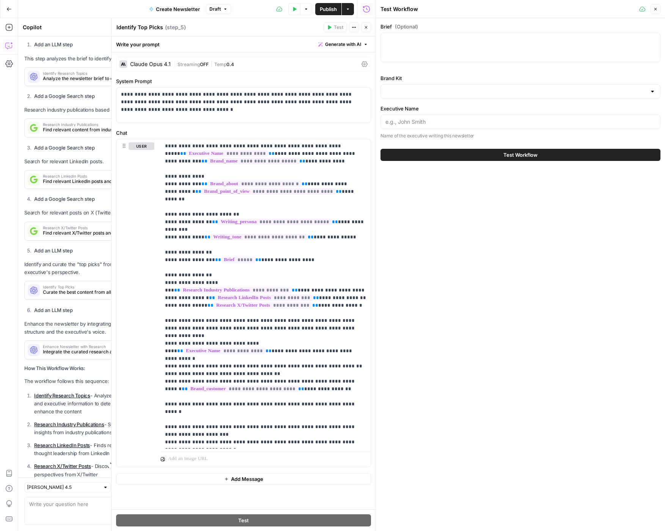
click at [452, 46] on div at bounding box center [521, 48] width 280 height 30
click at [412, 32] on div "Brief (Optional)" at bounding box center [521, 44] width 280 height 42
click at [431, 58] on div at bounding box center [521, 48] width 280 height 30
paste textarea "## Strategic context **Purpose:** Establish Peter as a thought leader who recog…"
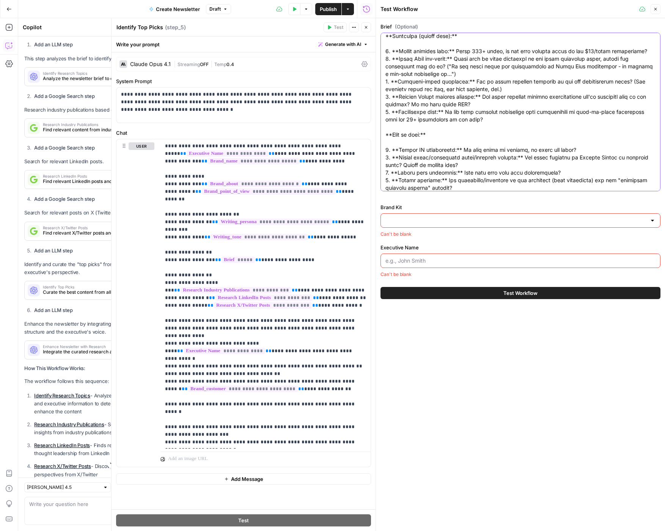
type textarea "## Strategic context **Purpose:** Establish Peter as a thought leader who recog…"
click at [408, 222] on div "Brand Kit Can't be blank" at bounding box center [521, 220] width 280 height 34
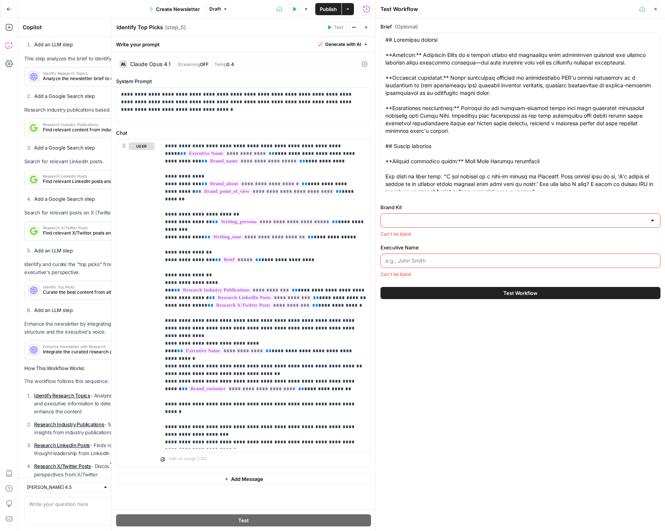
click at [408, 219] on input "Brand Kit" at bounding box center [516, 221] width 261 height 8
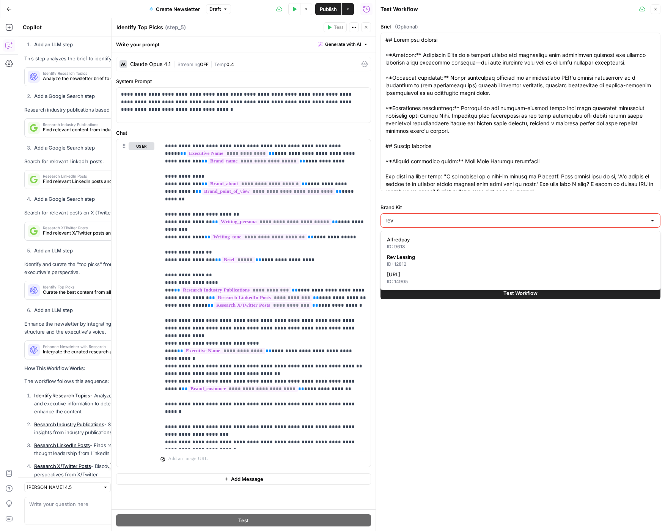
type input "rev"
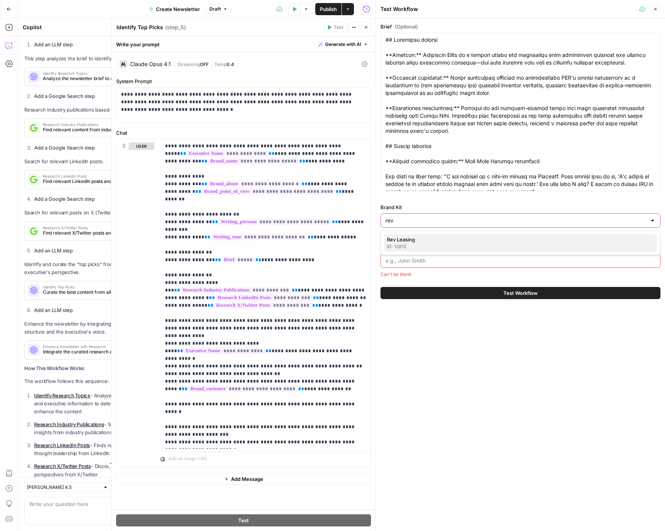
click at [410, 242] on span "Rev Leasing" at bounding box center [519, 240] width 264 height 8
type input "Rev Leasing"
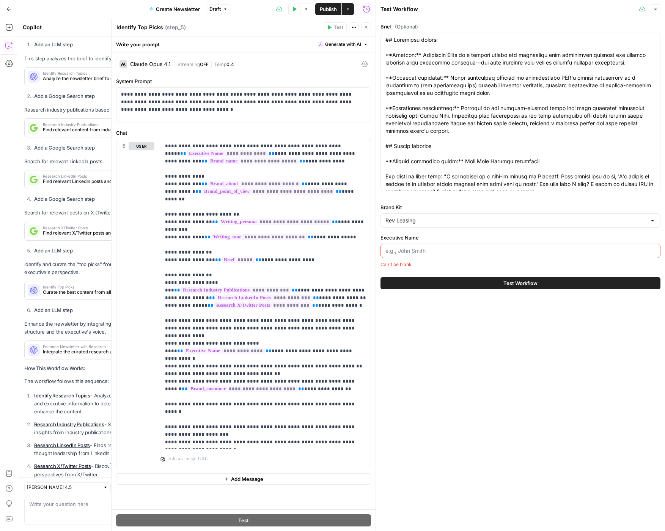
click at [414, 258] on div at bounding box center [521, 251] width 280 height 14
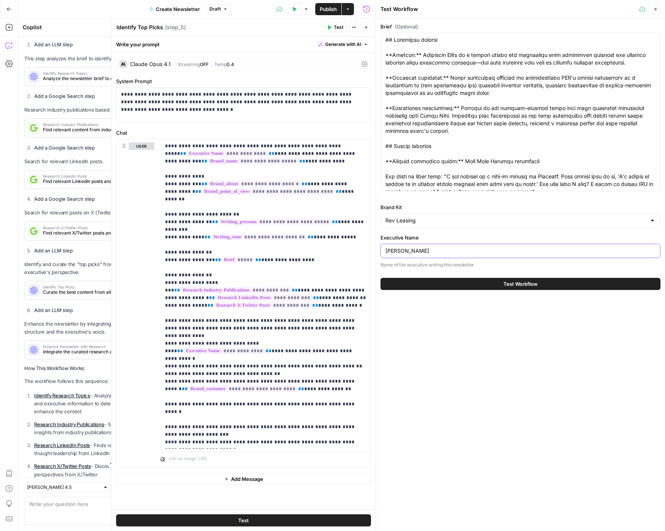
type input "Peter Roisman"
click at [549, 287] on button "Test Workflow" at bounding box center [521, 284] width 280 height 12
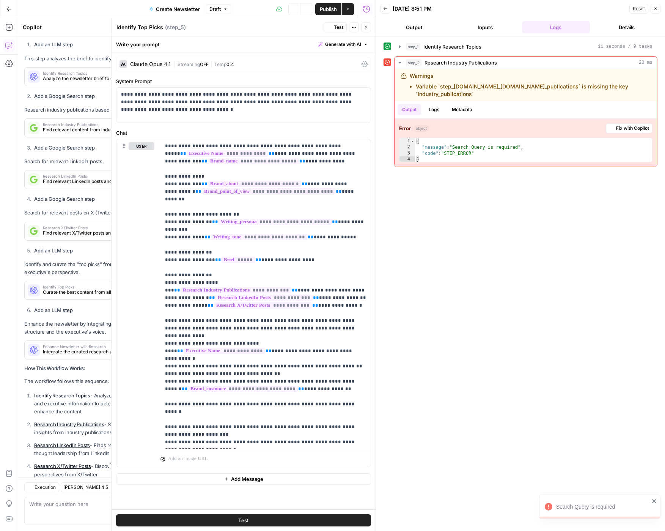
scroll to position [426, 0]
click at [631, 130] on span "Fix with Copilot" at bounding box center [632, 128] width 33 height 7
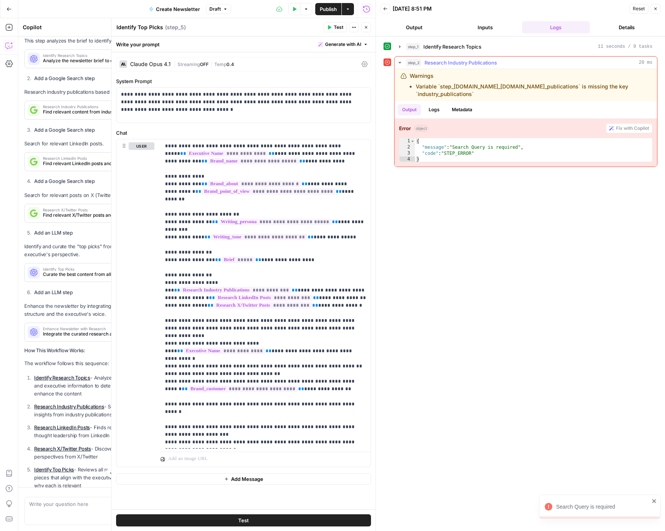
scroll to position [408, 0]
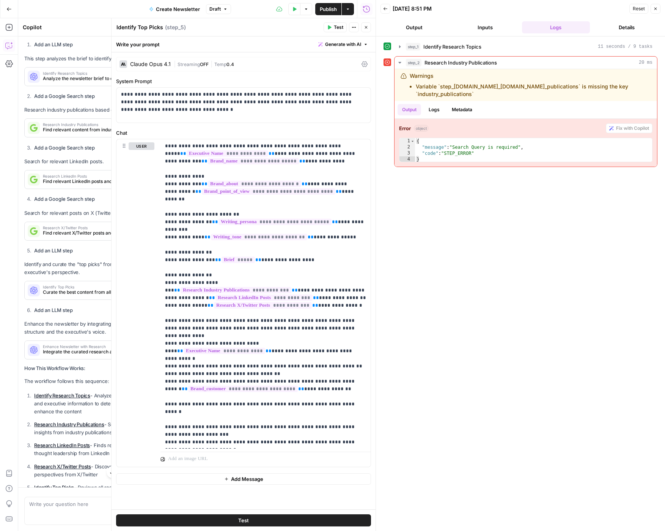
click at [363, 28] on button "Close" at bounding box center [366, 27] width 10 height 10
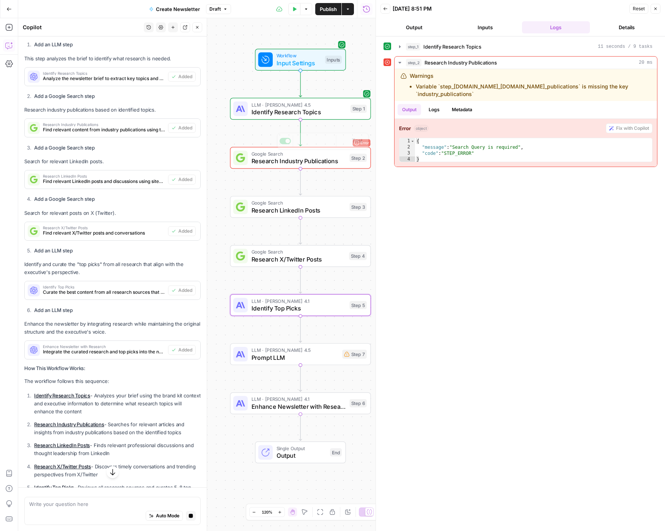
click at [292, 111] on span "Identify Research Topics" at bounding box center [299, 111] width 95 height 9
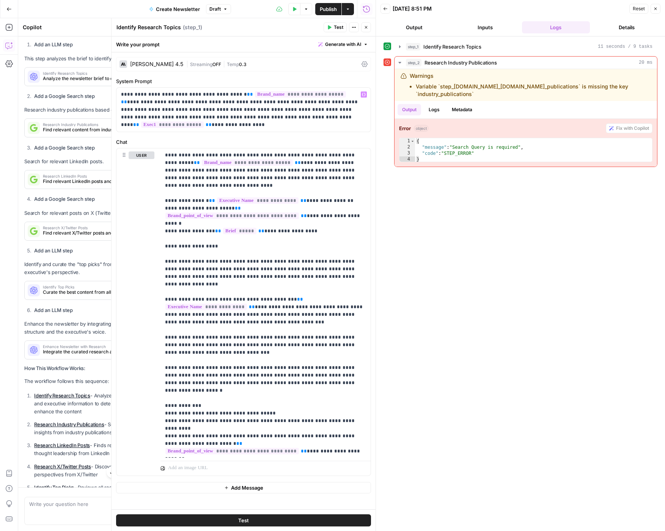
scroll to position [198, 0]
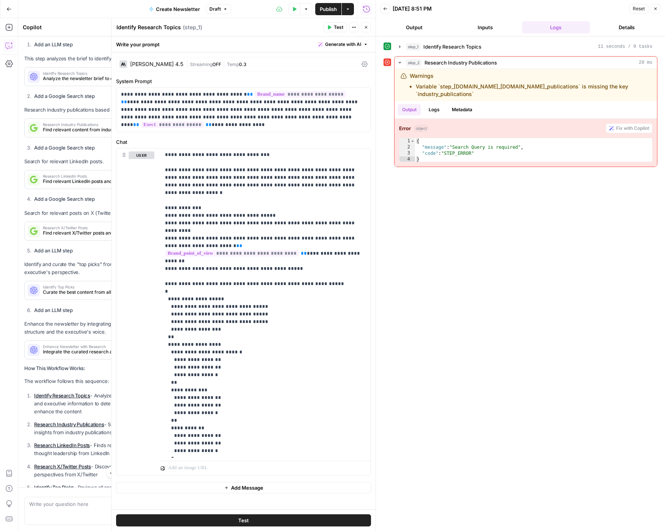
click at [364, 29] on icon "button" at bounding box center [366, 27] width 5 height 5
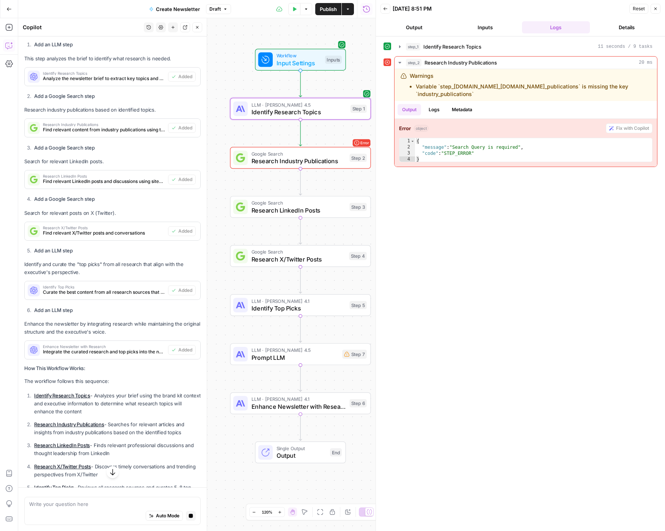
click at [301, 160] on span "Research Industry Publications" at bounding box center [299, 160] width 94 height 9
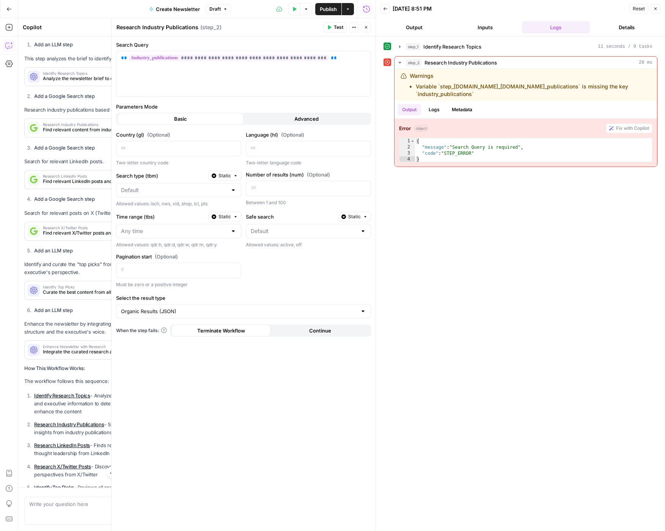
click at [293, 116] on button "Advanced" at bounding box center [307, 119] width 126 height 12
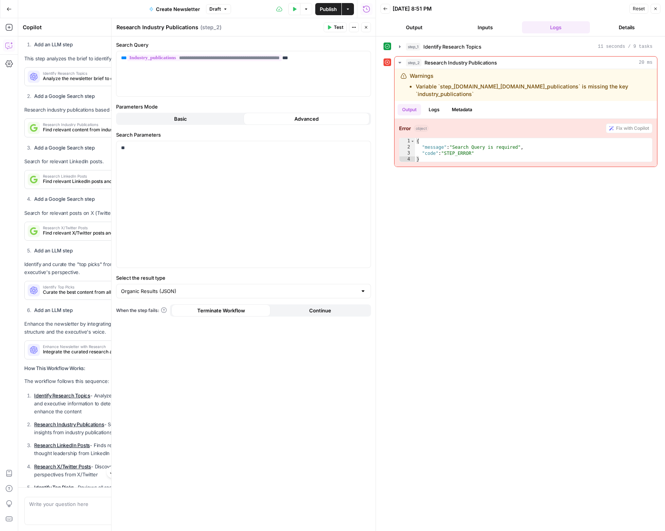
click at [176, 118] on span "Basic" at bounding box center [180, 119] width 13 height 8
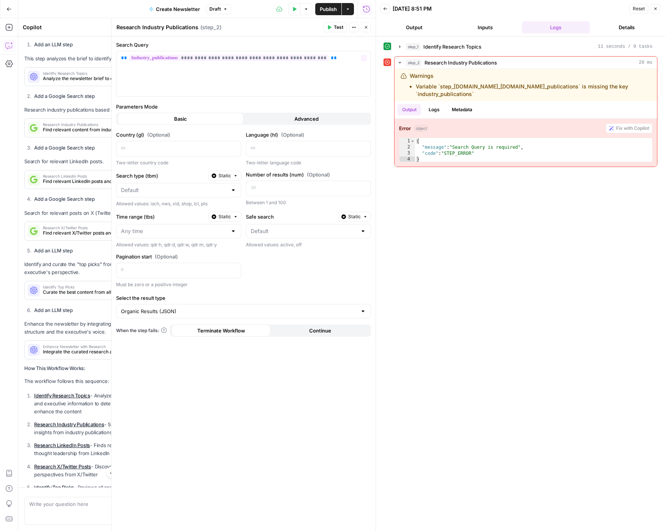
click at [343, 28] on button "Test" at bounding box center [335, 27] width 23 height 10
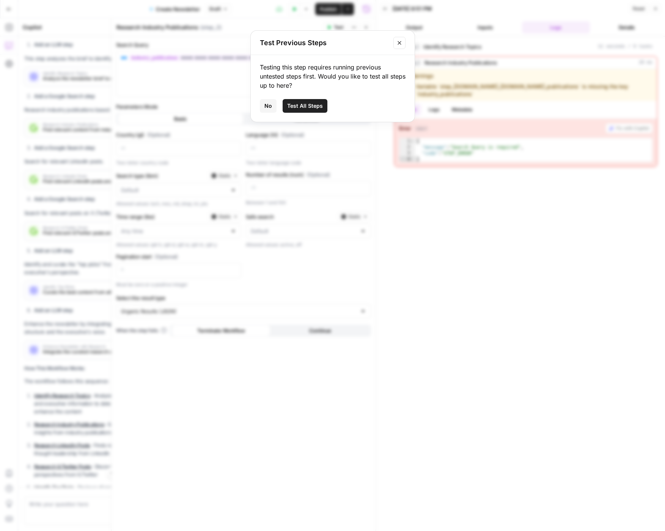
click at [313, 107] on span "Test All Steps" at bounding box center [305, 106] width 36 height 8
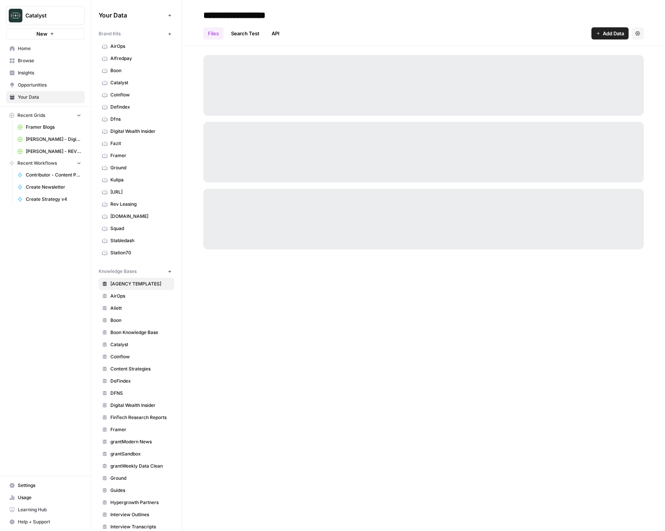
click at [134, 296] on span "AirOps" at bounding box center [140, 296] width 60 height 7
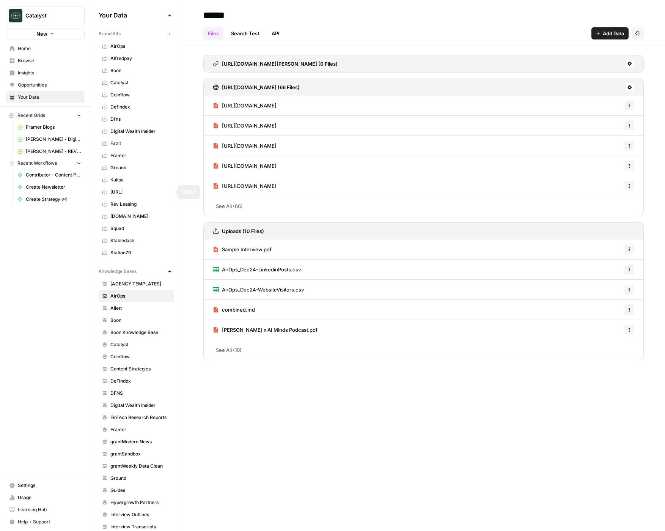
click at [122, 231] on span "Squad" at bounding box center [140, 228] width 60 height 7
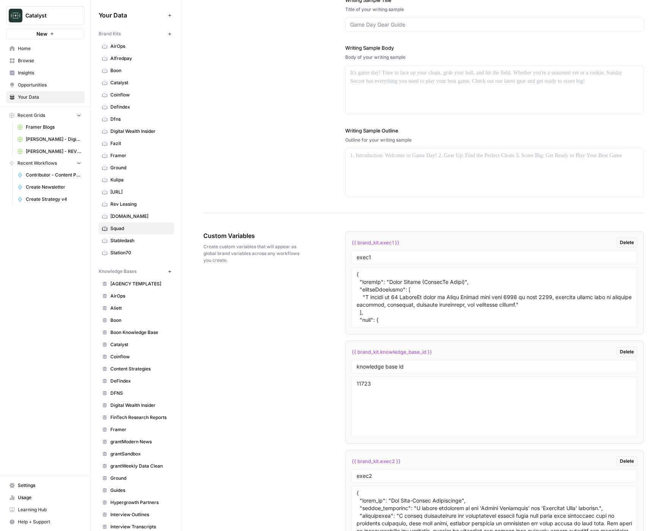
scroll to position [973, 0]
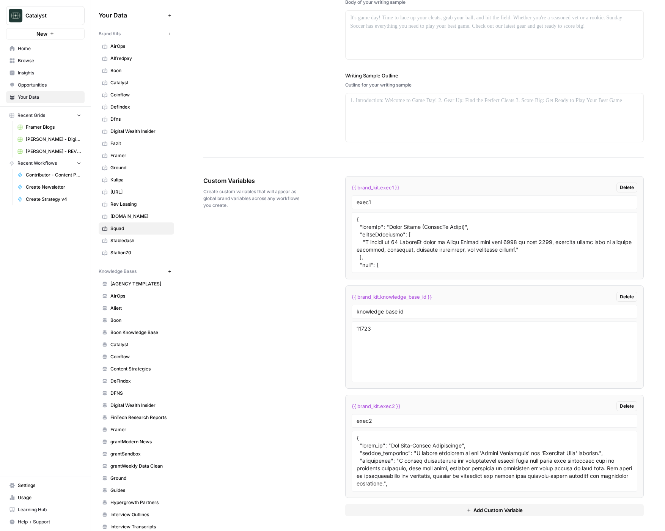
drag, startPoint x: 401, startPoint y: 190, endPoint x: 351, endPoint y: 188, distance: 49.7
click at [351, 188] on li "{{ brand_kit.exec1 }} Delete exec1" at bounding box center [494, 227] width 299 height 103
copy span "{{ brand_kit.exec1 }}"
click at [21, 49] on span "Home" at bounding box center [49, 48] width 63 height 7
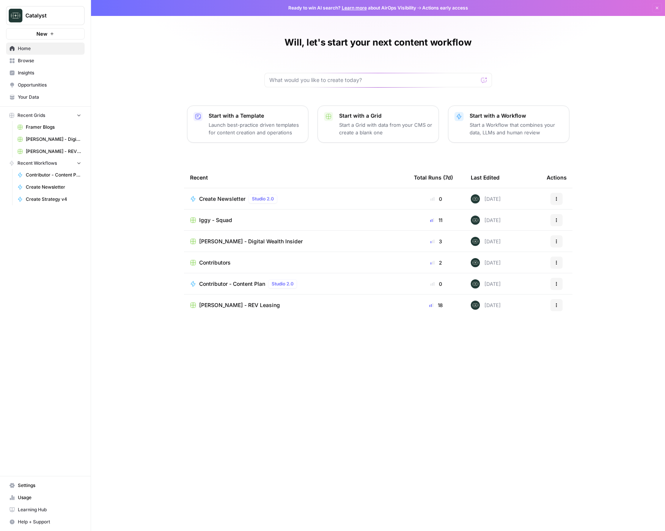
click at [228, 262] on span "Contributors" at bounding box center [214, 263] width 31 height 8
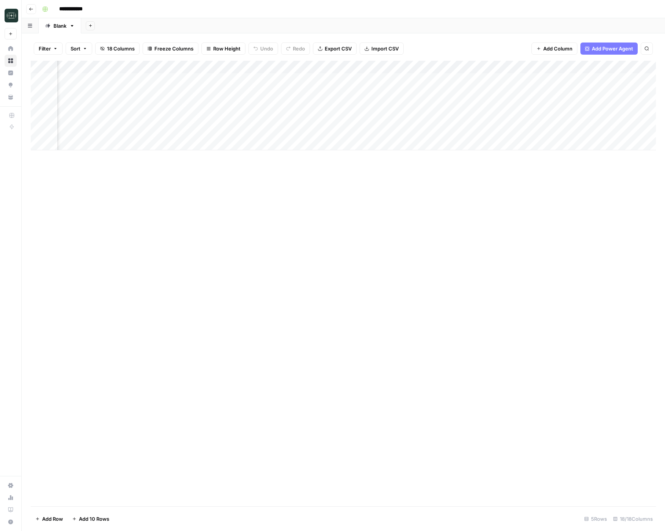
scroll to position [0, 810]
click at [626, 80] on div "Add Column" at bounding box center [343, 106] width 625 height 90
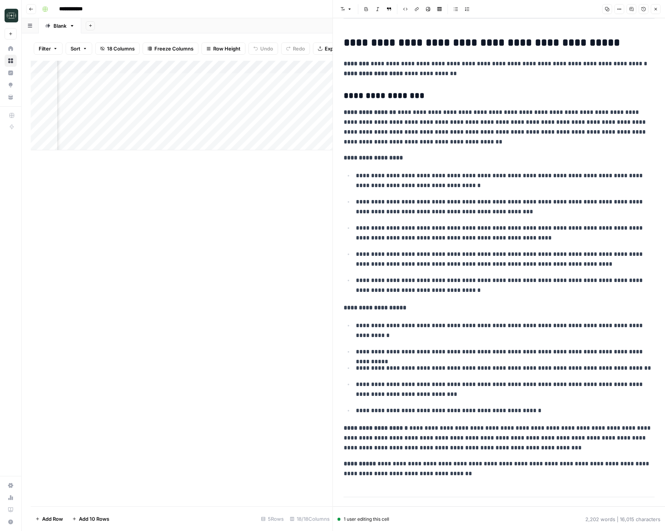
scroll to position [683, 0]
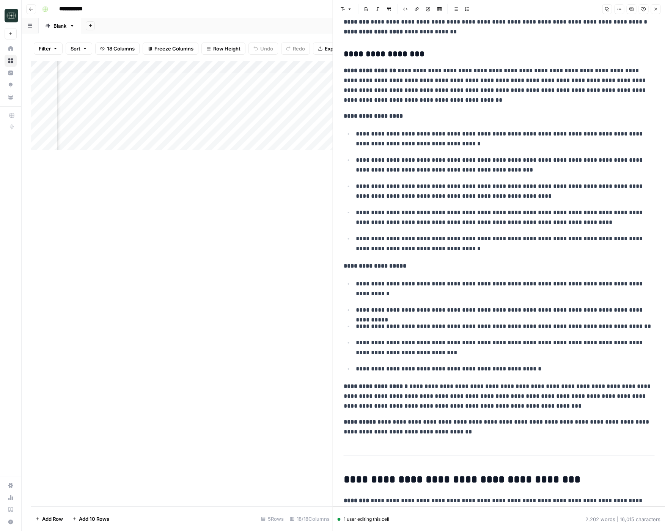
click at [656, 10] on icon "button" at bounding box center [655, 9] width 5 height 5
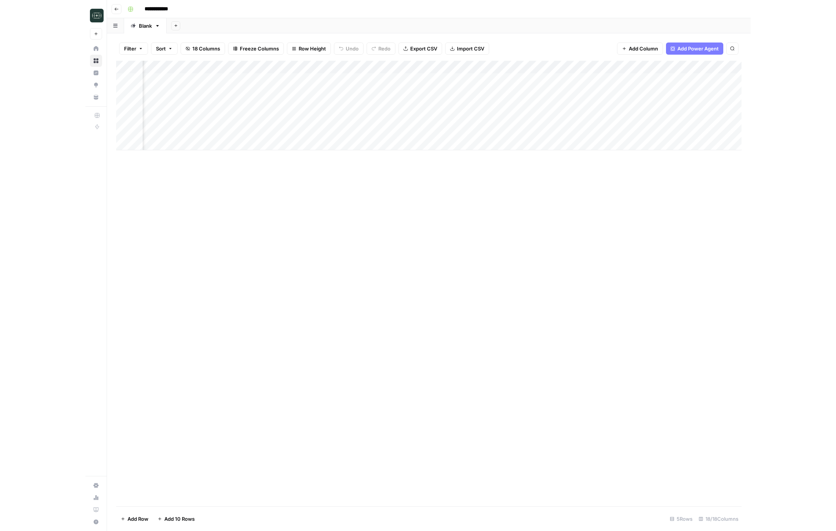
scroll to position [0, 559]
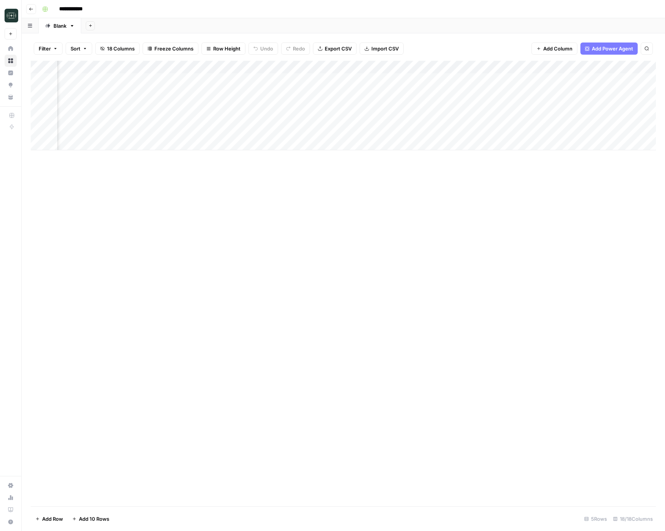
click at [187, 68] on div "Add Column" at bounding box center [343, 106] width 625 height 90
click at [148, 143] on span "Edit Workflow" at bounding box center [152, 142] width 66 height 8
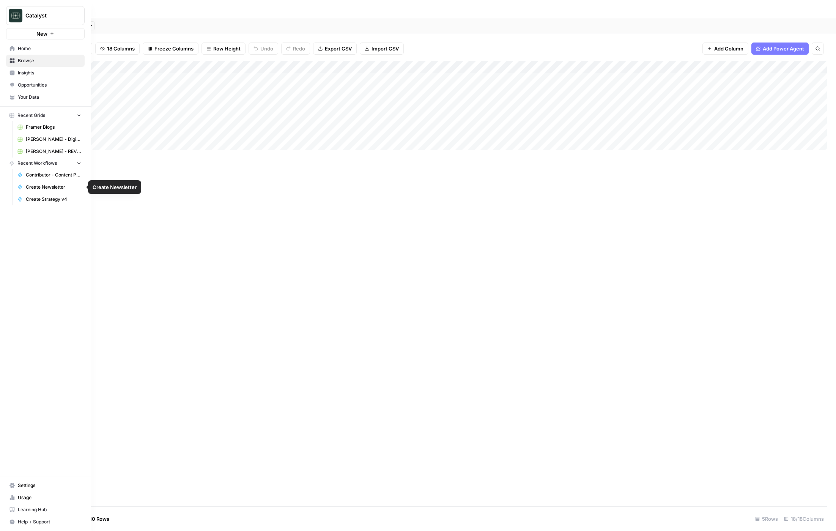
click at [48, 184] on span "Create Newsletter" at bounding box center [53, 187] width 55 height 7
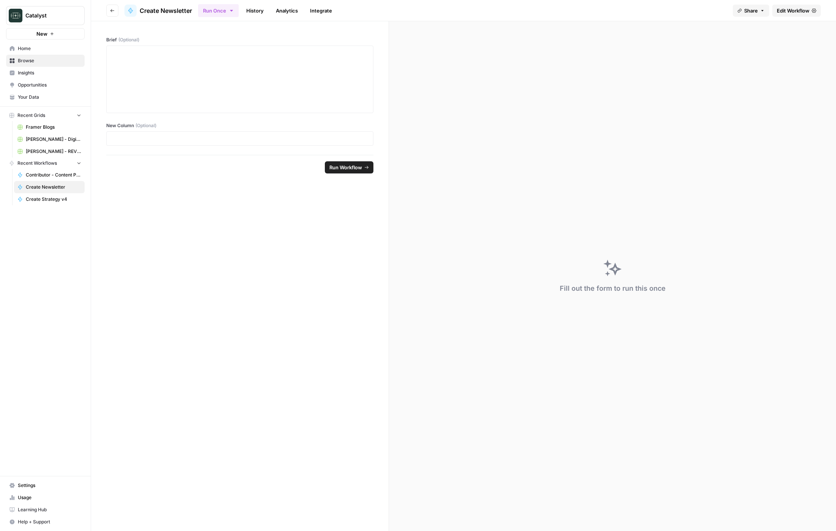
click at [665, 17] on header "Go back Create Newsletter Run Once History Analytics Integrate Share Edit Workf…" at bounding box center [463, 10] width 745 height 21
click at [665, 11] on link "Edit Workflow" at bounding box center [796, 11] width 49 height 12
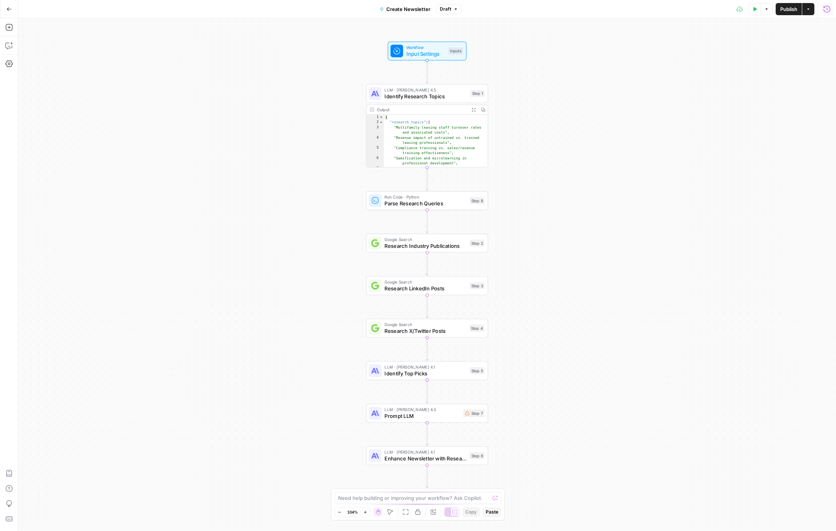
click at [665, 10] on icon "button" at bounding box center [827, 9] width 8 height 8
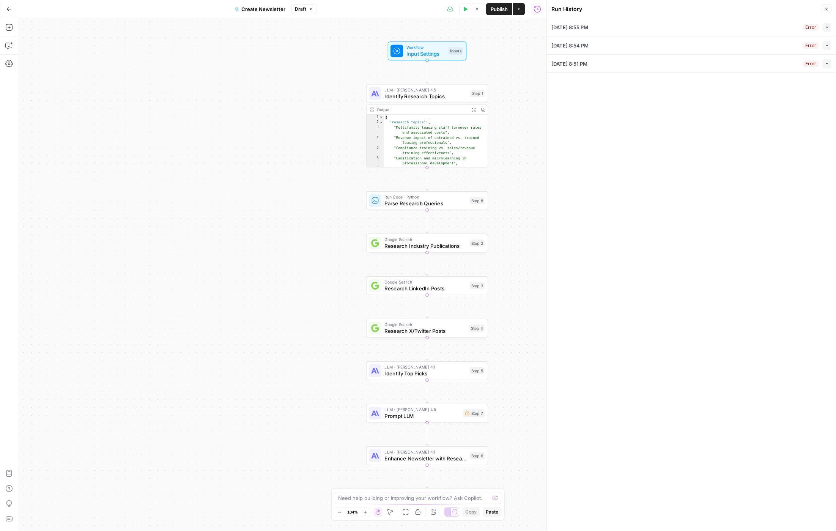
click at [665, 27] on icon "button" at bounding box center [827, 27] width 4 height 4
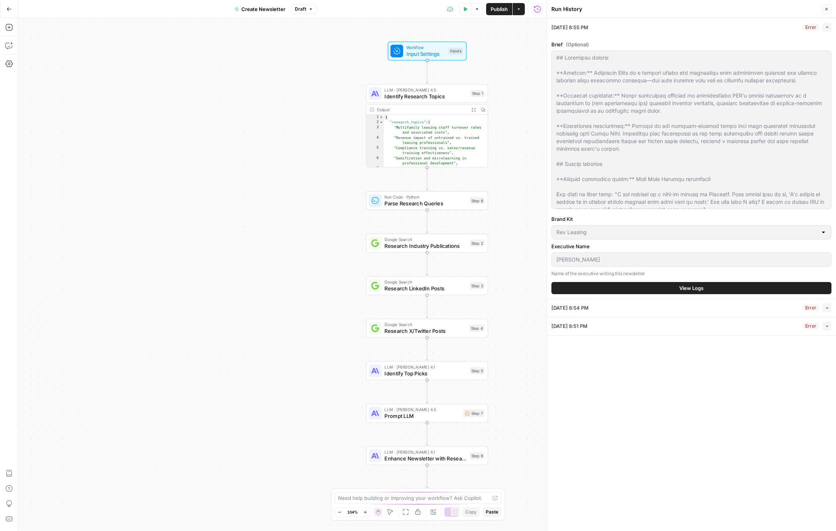
click at [665, 27] on icon "button" at bounding box center [827, 27] width 4 height 4
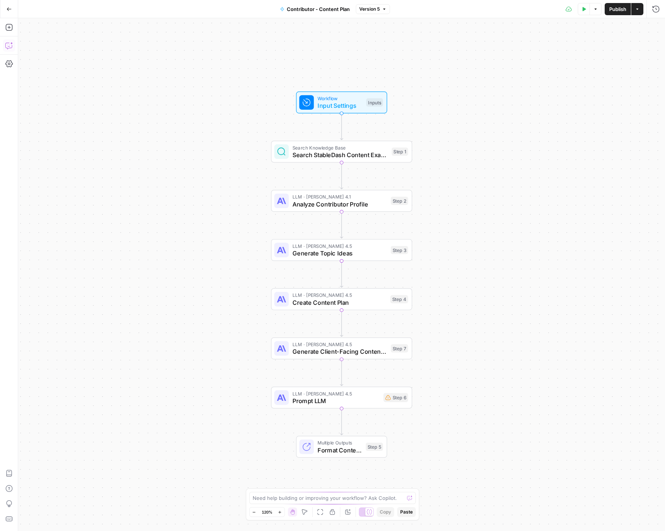
click at [12, 45] on icon "button" at bounding box center [9, 46] width 8 height 8
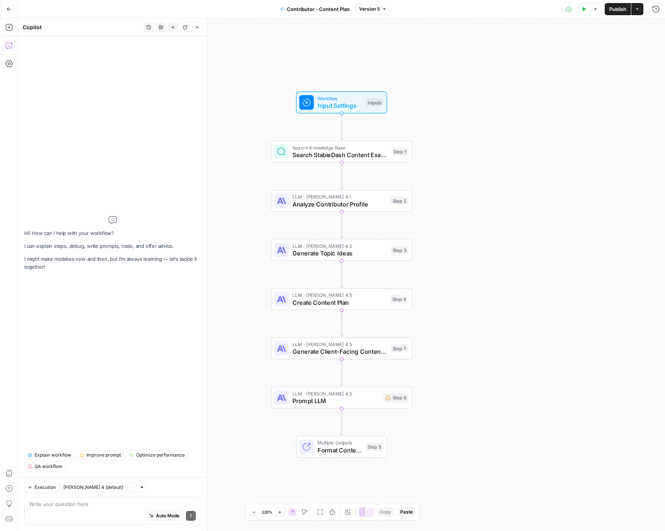
click at [107, 507] on textarea at bounding box center [112, 504] width 167 height 8
click at [102, 488] on input "text" at bounding box center [99, 487] width 73 height 8
click at [103, 460] on span "[PERSON_NAME] 4.5" at bounding box center [91, 460] width 49 height 8
type input "[PERSON_NAME] 4.5"
click at [87, 508] on div "Auto Mode Send" at bounding box center [112, 516] width 167 height 17
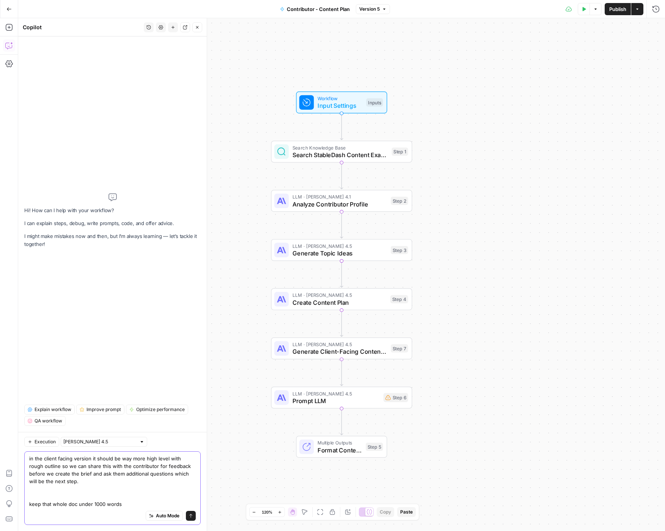
type textarea "in the client facing version it should be way more high level with rough outlin…"
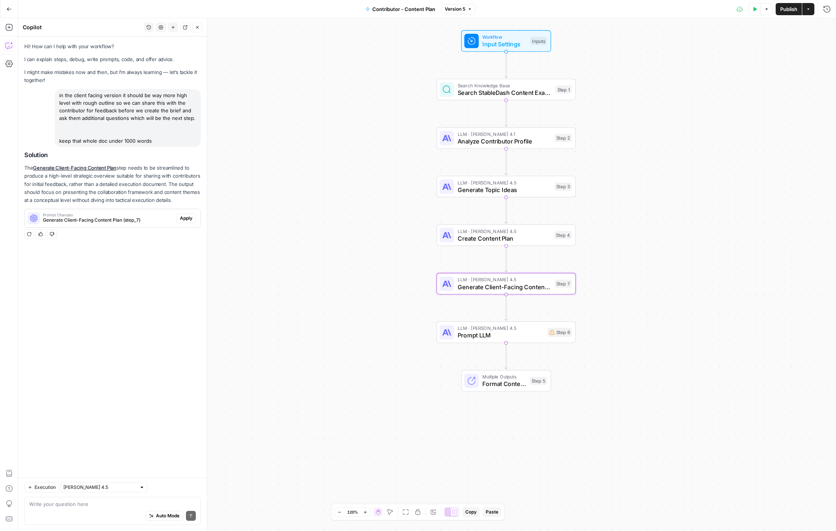
click at [187, 217] on span "Apply" at bounding box center [186, 218] width 13 height 7
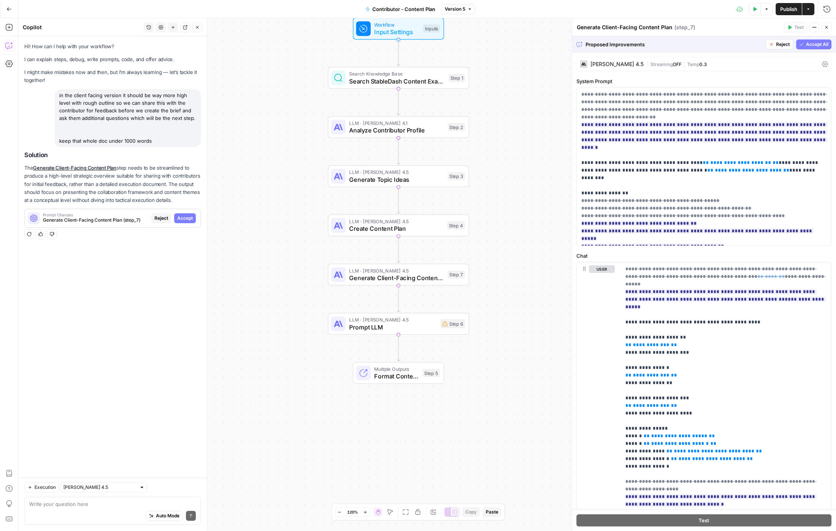
click at [665, 50] on div "Proposed Improvements Reject Accept All" at bounding box center [704, 44] width 264 height 16
click at [665, 45] on span "Accept All" at bounding box center [817, 44] width 22 height 7
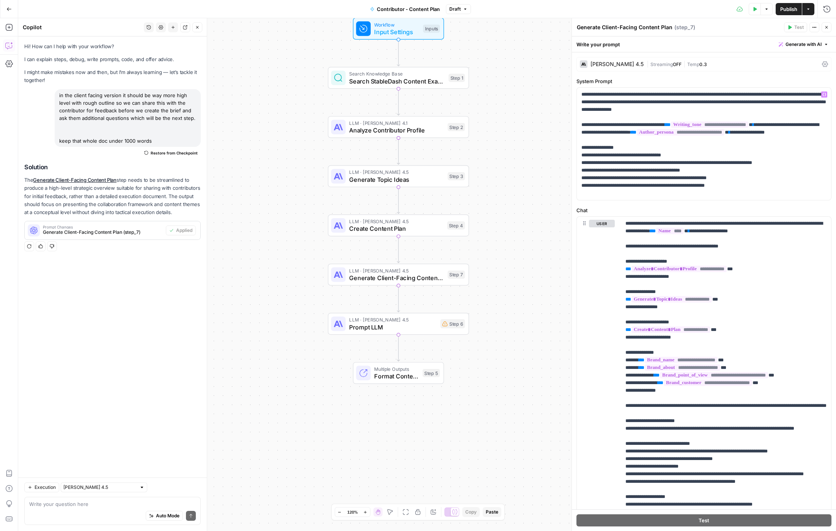
scroll to position [57, 0]
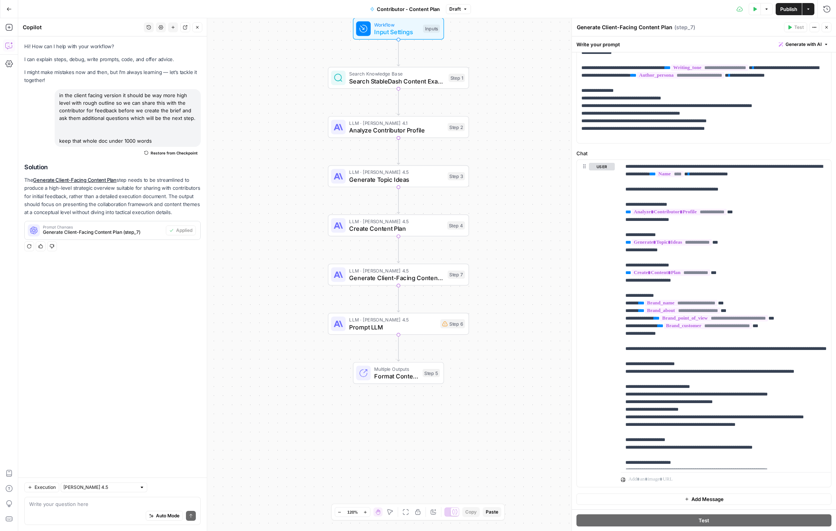
click at [9, 6] on button "Go Back" at bounding box center [9, 9] width 14 height 14
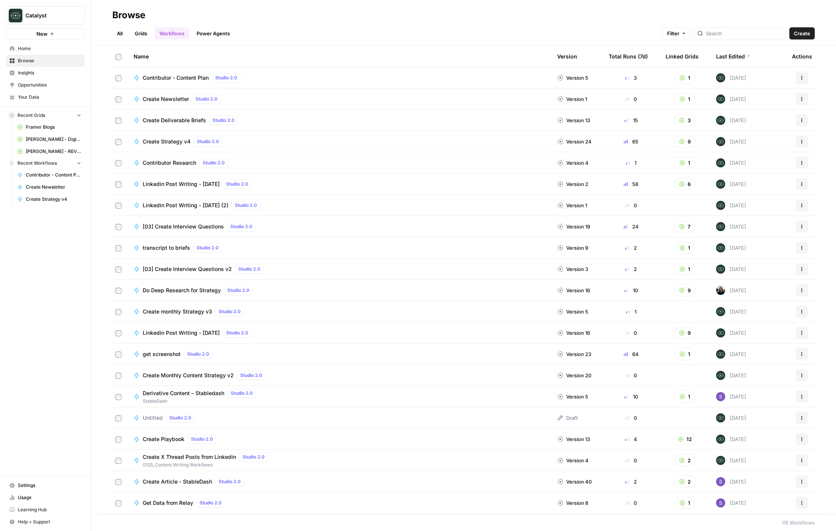
click at [46, 52] on span "Home" at bounding box center [49, 48] width 63 height 7
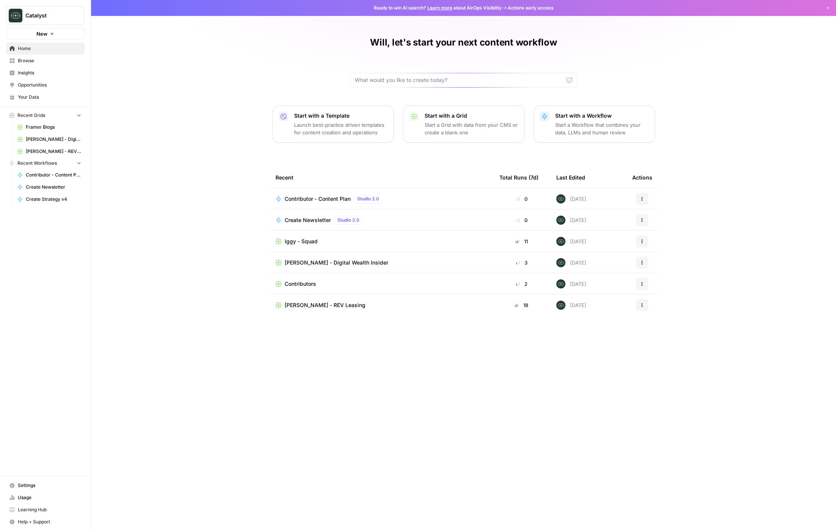
click at [298, 281] on span "Contributors" at bounding box center [300, 284] width 31 height 8
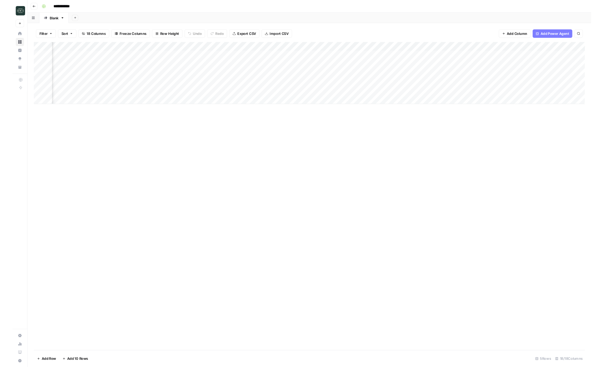
scroll to position [0, 274]
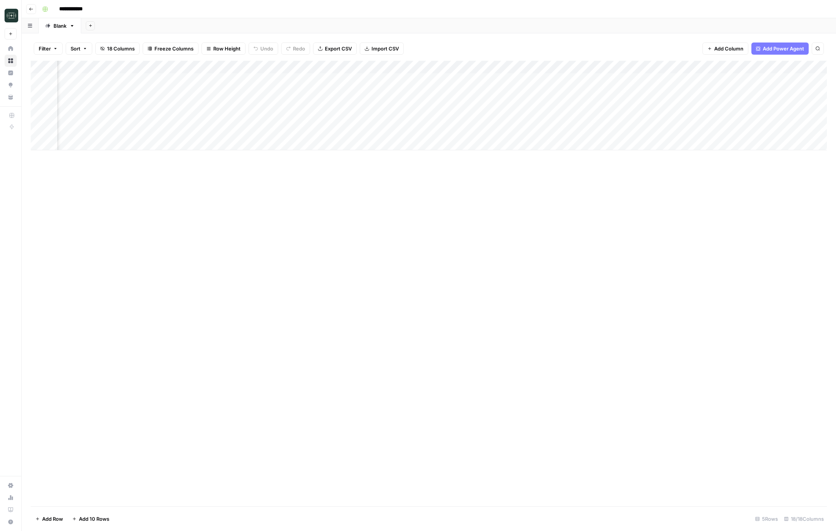
click at [483, 80] on div "Add Column" at bounding box center [429, 106] width 796 height 90
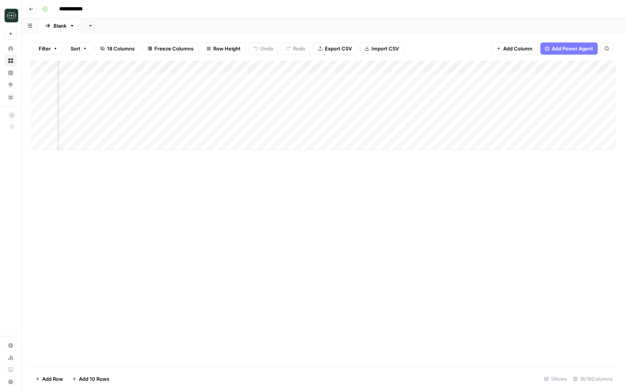
scroll to position [0, 871]
click at [564, 82] on div "Add Column" at bounding box center [323, 106] width 585 height 90
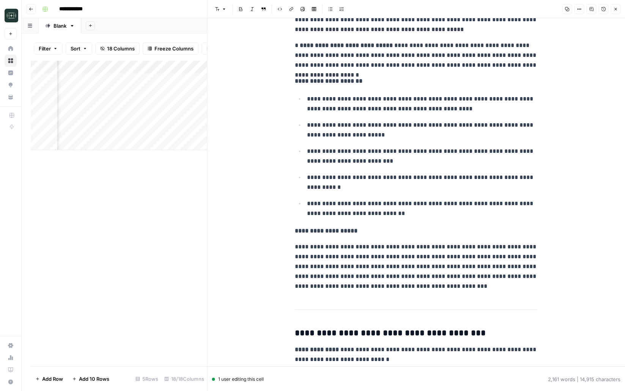
scroll to position [887, 0]
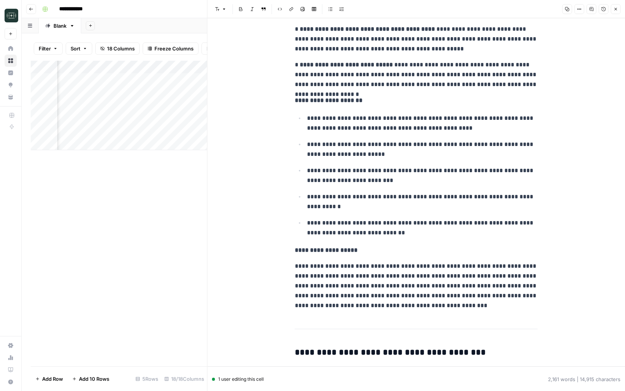
click at [580, 5] on button "Options" at bounding box center [579, 9] width 10 height 10
click at [573, 23] on div "button" at bounding box center [569, 25] width 9 height 5
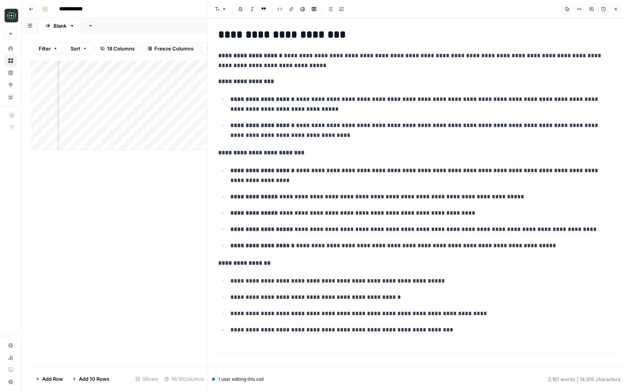
scroll to position [0, 0]
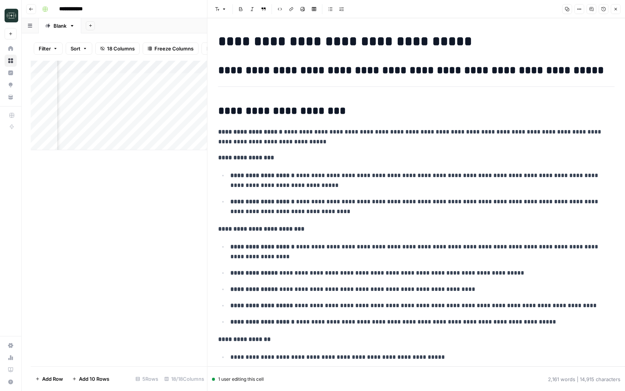
click at [133, 233] on div "Add Column" at bounding box center [119, 214] width 176 height 306
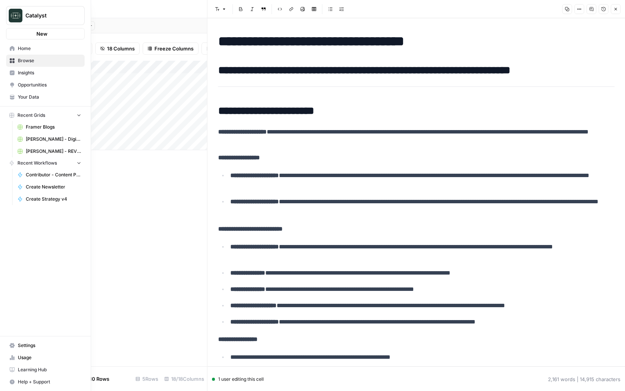
click at [16, 99] on link "Your Data" at bounding box center [45, 97] width 79 height 12
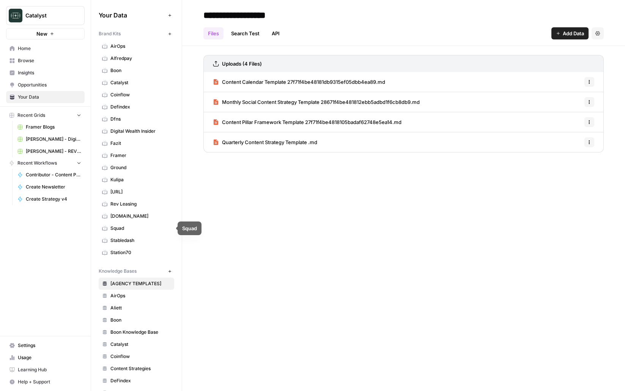
click at [132, 205] on span "Rev Leasing" at bounding box center [140, 204] width 60 height 7
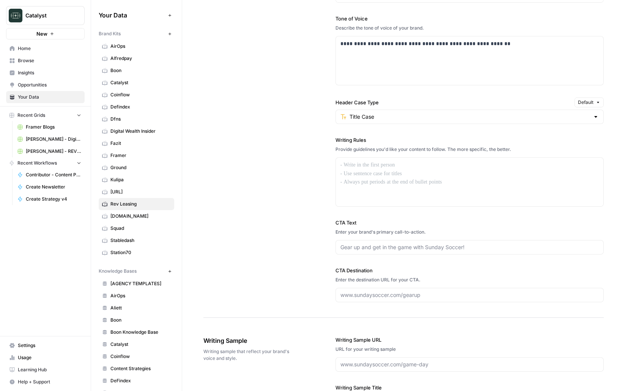
scroll to position [616, 0]
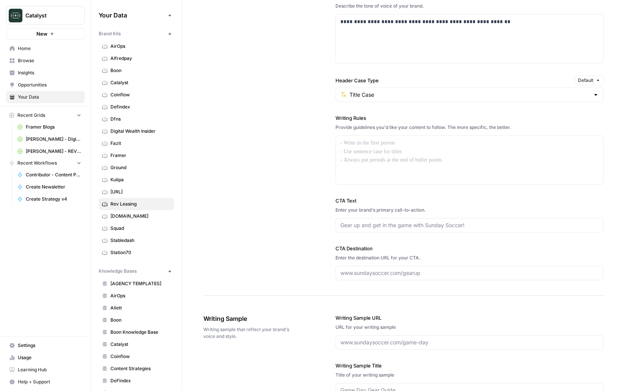
click at [387, 100] on div "Title Case" at bounding box center [469, 95] width 268 height 14
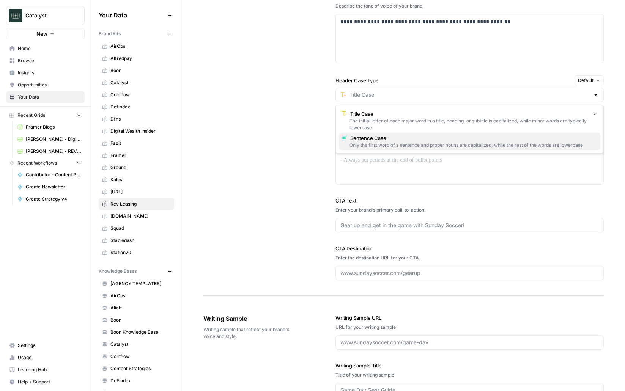
click at [377, 138] on span "Sentence Case" at bounding box center [472, 138] width 244 height 8
type input "Sentence Case"
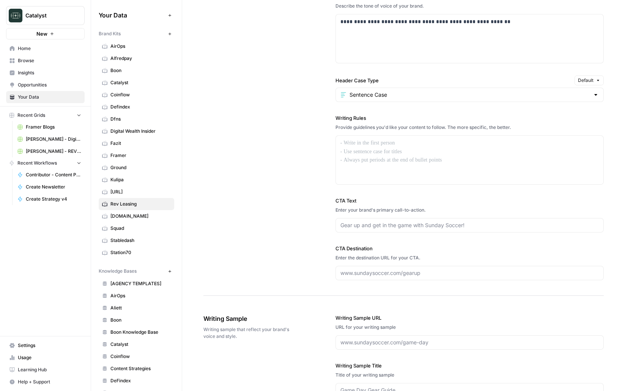
click at [324, 186] on div "**********" at bounding box center [403, 68] width 400 height 456
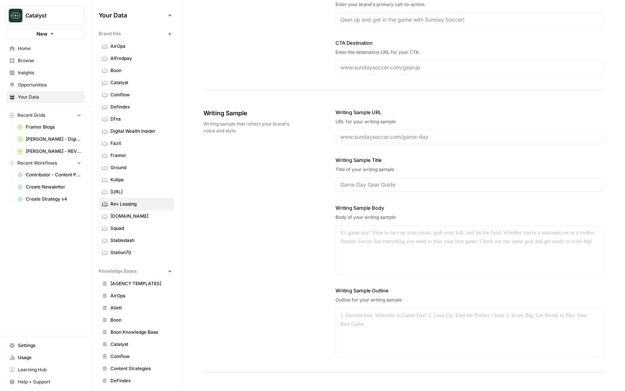
scroll to position [810, 0]
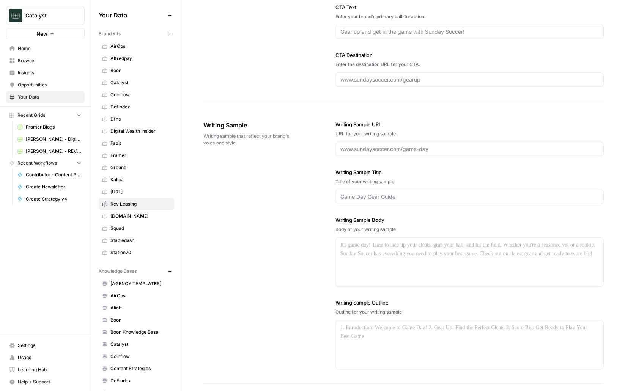
click at [368, 121] on label "Writing Sample URL" at bounding box center [469, 125] width 268 height 8
click at [368, 145] on input "Writing Sample URL" at bounding box center [469, 149] width 258 height 8
click at [338, 159] on div "Writing Sample URL URL for your writing sample Writing Sample Title Title of yo…" at bounding box center [469, 244] width 268 height 279
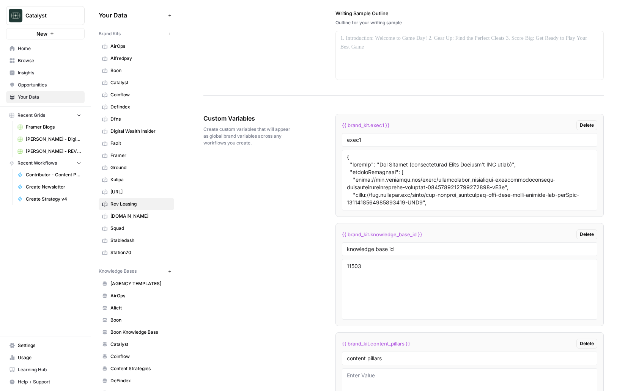
scroll to position [1177, 0]
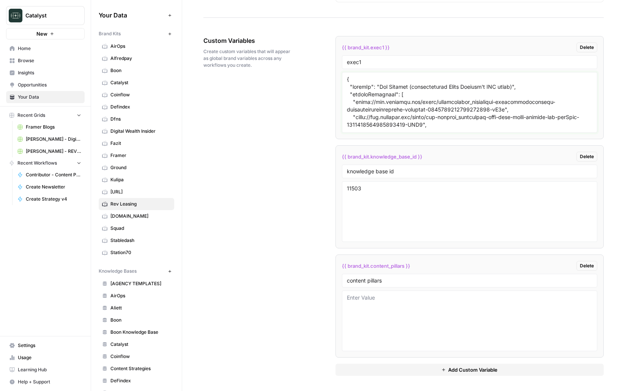
click at [396, 97] on textarea at bounding box center [470, 103] width 246 height 54
click at [301, 151] on div "Custom Variables Create custom variables that will appear as global brand varia…" at bounding box center [403, 206] width 400 height 370
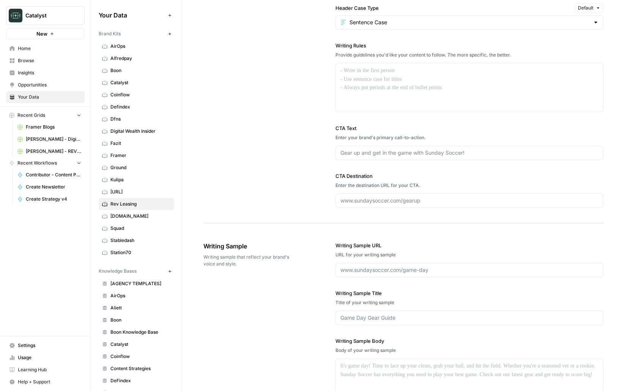
scroll to position [550, 0]
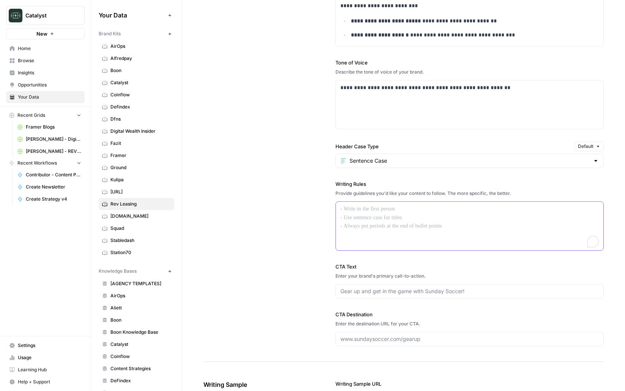
click at [412, 237] on div "To enrich screen reader interactions, please activate Accessibility in Grammarl…" at bounding box center [470, 226] width 268 height 49
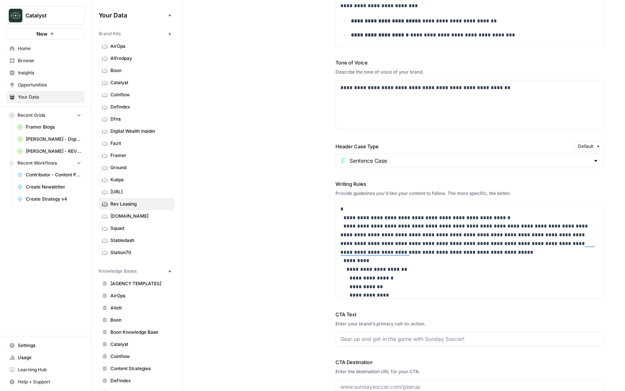
click at [312, 234] on div "**********" at bounding box center [403, 158] width 400 height 504
click at [377, 163] on input "Header Case Type" at bounding box center [469, 161] width 240 height 8
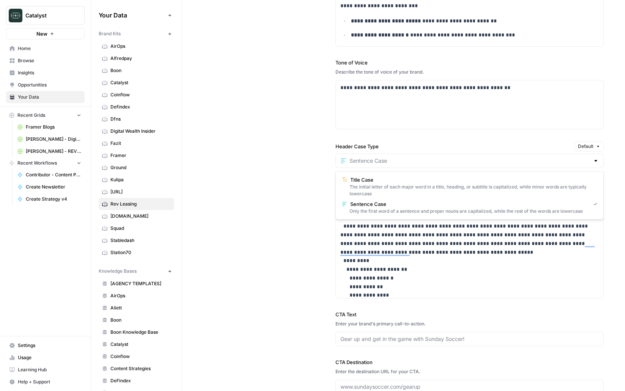
click at [306, 188] on div "**********" at bounding box center [403, 158] width 400 height 504
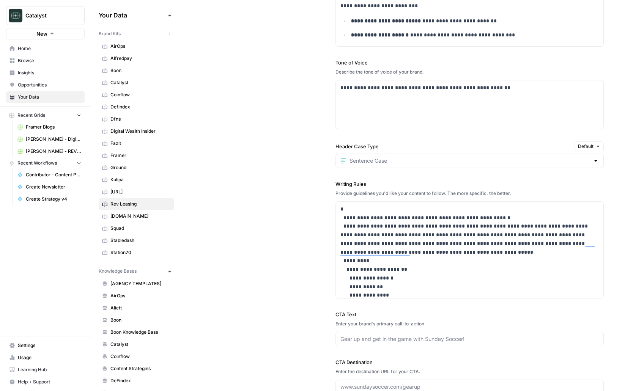
click at [355, 183] on label "Writing Rules" at bounding box center [469, 184] width 268 height 8
copy label "Writing Rules"
click at [297, 198] on div "**********" at bounding box center [403, 158] width 400 height 504
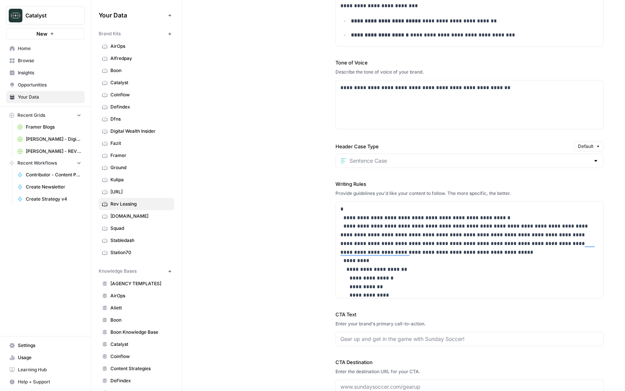
click at [297, 198] on div "**********" at bounding box center [403, 158] width 400 height 504
click at [25, 63] on span "Browse" at bounding box center [49, 60] width 63 height 7
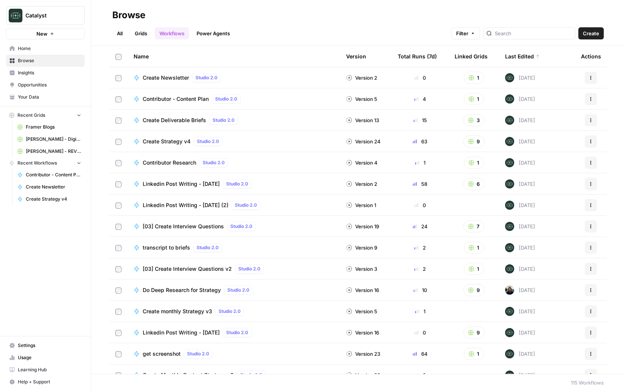
click at [140, 30] on link "Grids" at bounding box center [141, 33] width 22 height 12
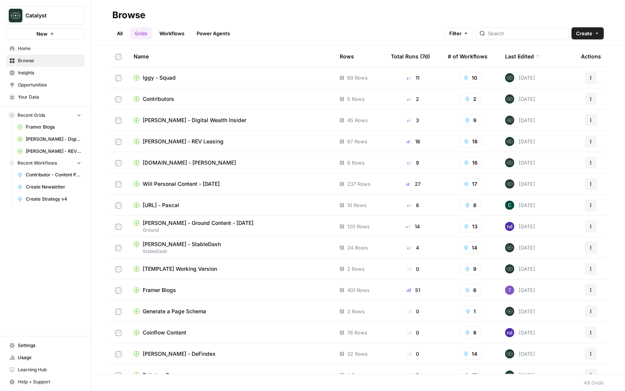
click at [162, 184] on span "Will Personal Content - [DATE]" at bounding box center [181, 184] width 77 height 8
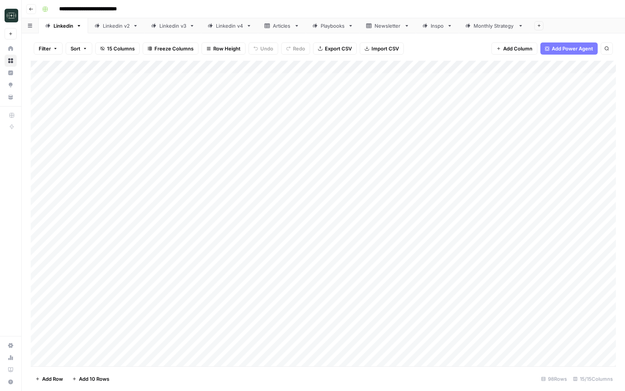
click at [222, 23] on div "Linkedin v4" at bounding box center [229, 26] width 27 height 8
click at [248, 286] on div "Add Column" at bounding box center [323, 176] width 585 height 231
type textarea "**********"
click at [453, 342] on div "Add Column" at bounding box center [323, 214] width 585 height 306
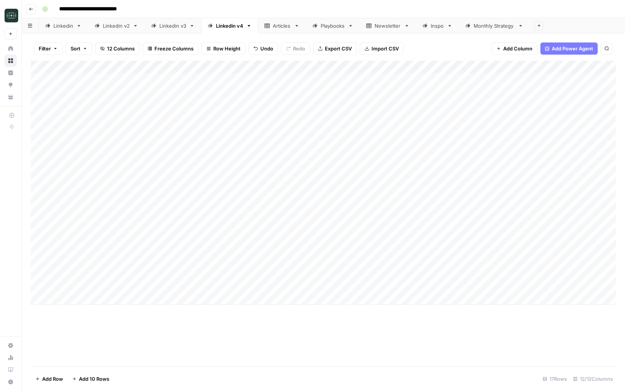
click at [415, 284] on div "Add Column" at bounding box center [323, 183] width 585 height 244
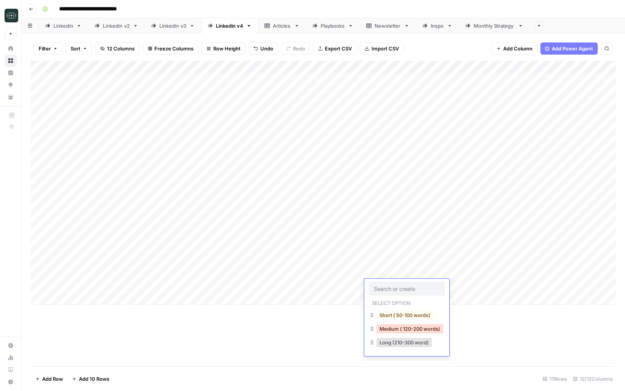
click at [412, 327] on button "Medium ( 120-200 words)" at bounding box center [409, 328] width 67 height 9
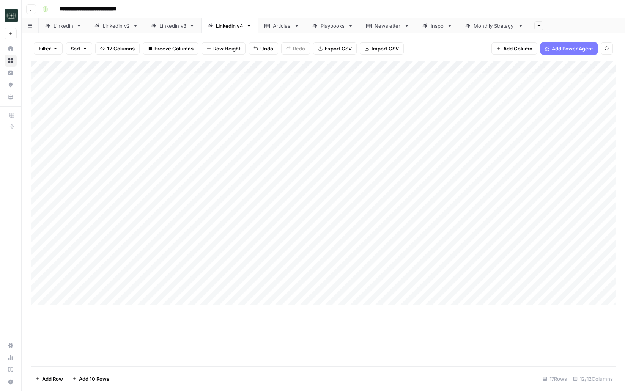
click at [454, 288] on div "Add Column" at bounding box center [323, 183] width 585 height 244
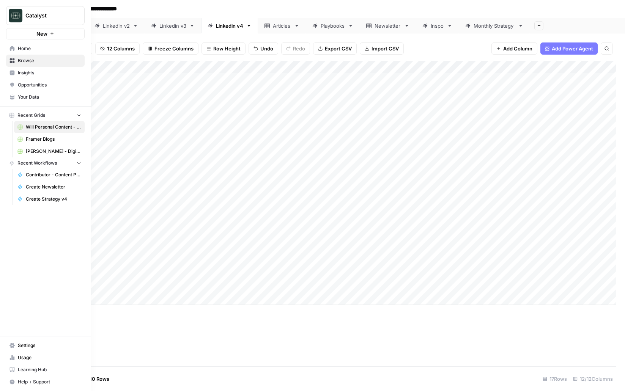
click at [24, 93] on link "Your Data" at bounding box center [45, 97] width 79 height 12
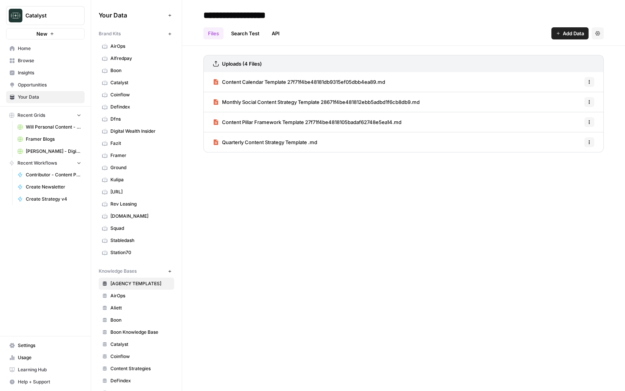
click at [41, 46] on span "Home" at bounding box center [49, 48] width 63 height 7
click at [44, 50] on span "Home" at bounding box center [49, 48] width 63 height 7
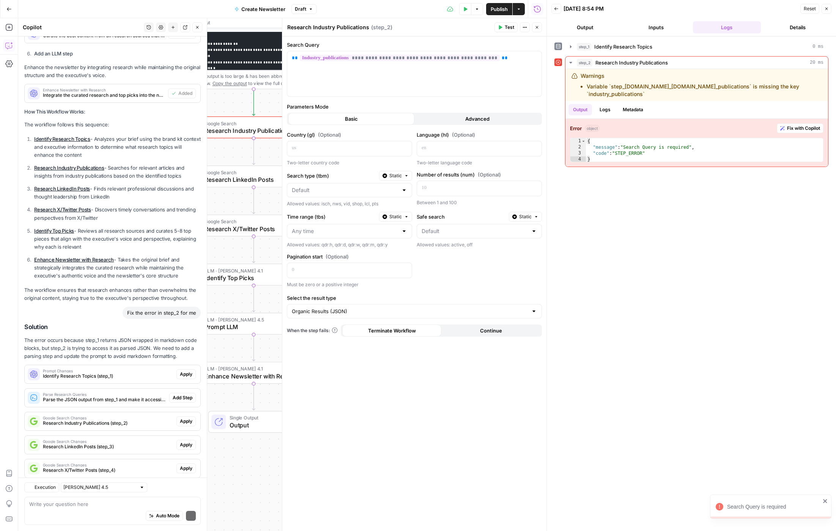
scroll to position [722, 0]
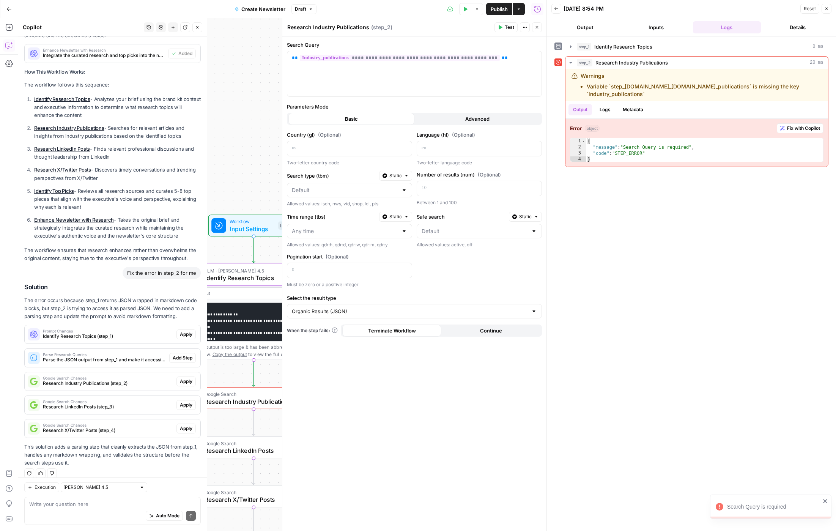
click at [194, 329] on button "Apply" at bounding box center [185, 334] width 19 height 10
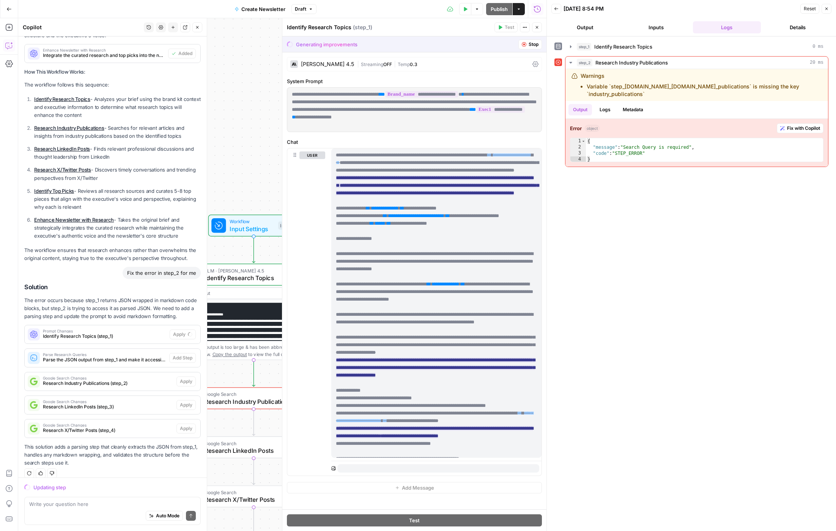
scroll to position [296, 0]
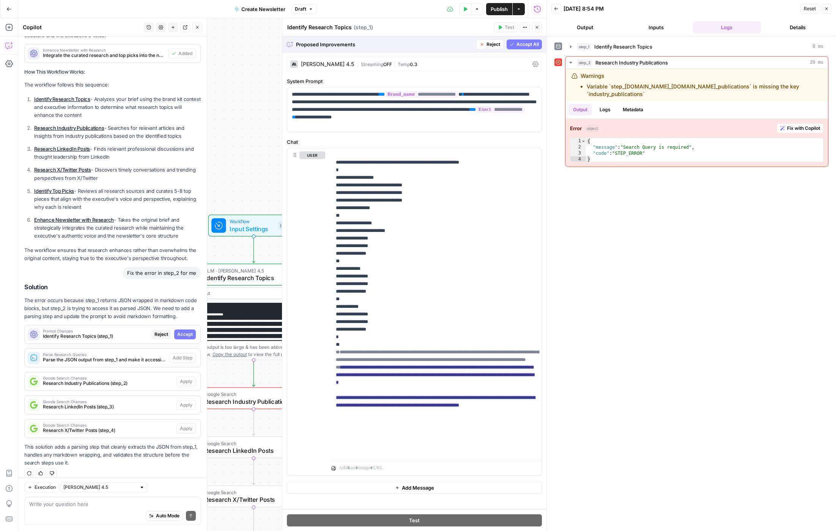
click at [517, 45] on span "Accept All" at bounding box center [527, 44] width 22 height 7
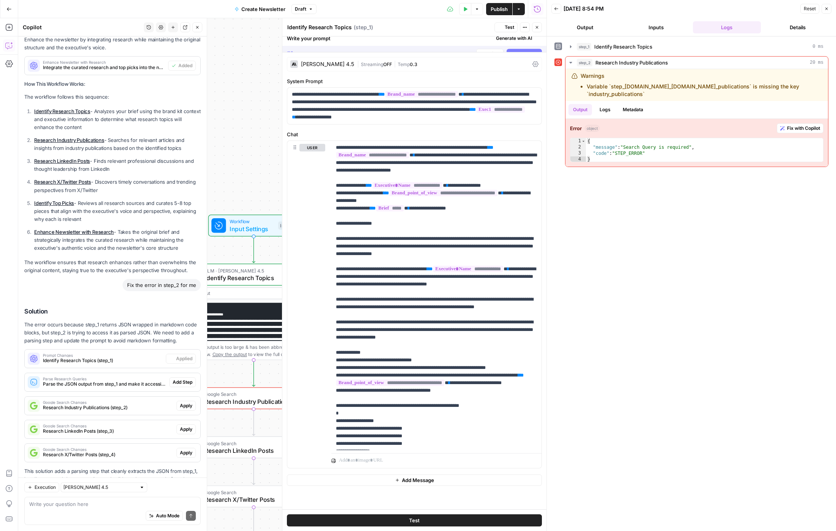
scroll to position [735, 0]
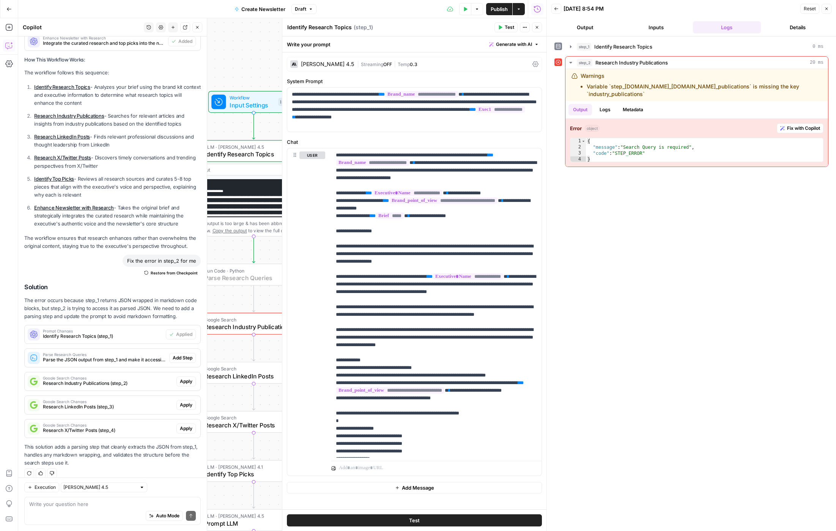
click at [190, 354] on span "Add Step" at bounding box center [183, 357] width 20 height 7
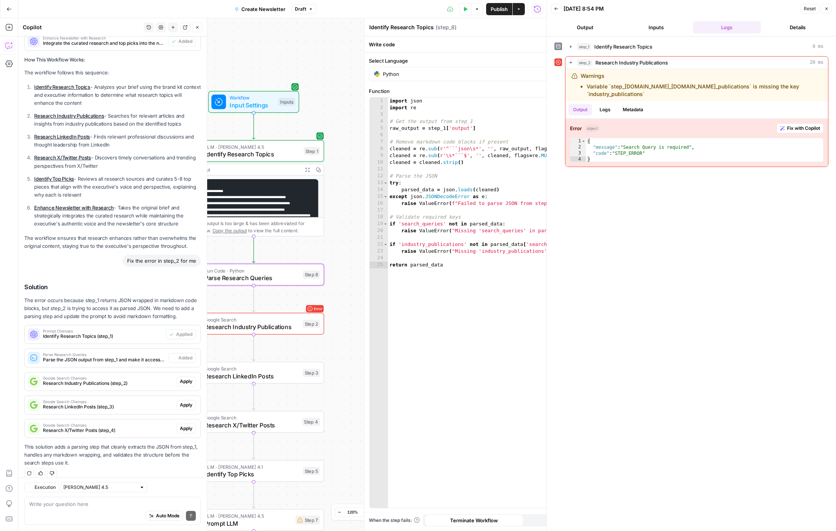
type textarea "Parse Research Queries"
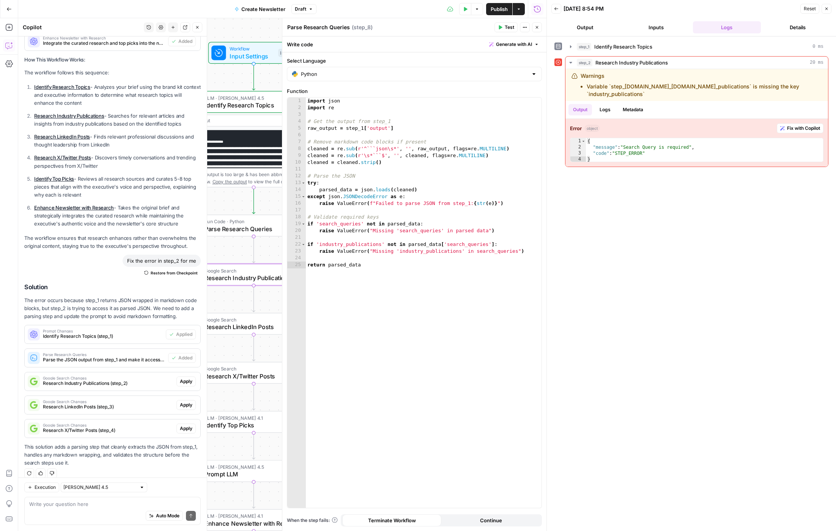
click at [187, 378] on span "Apply" at bounding box center [186, 381] width 13 height 7
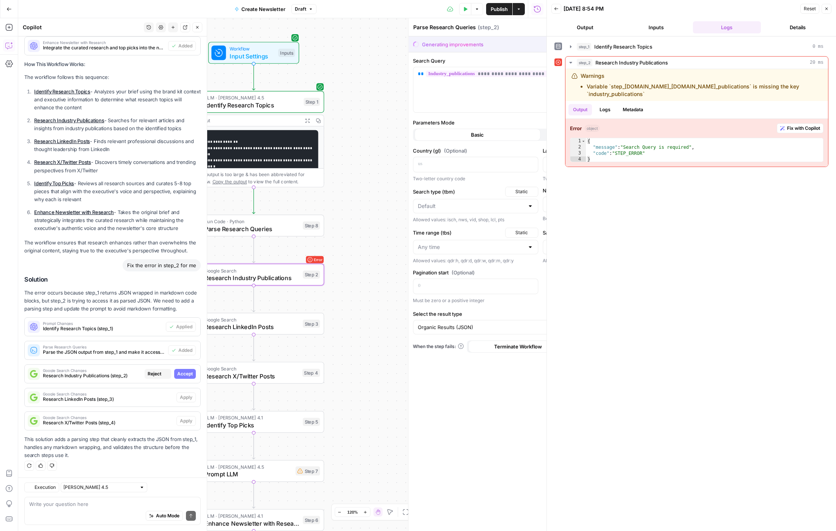
type textarea "Research Industry Publications"
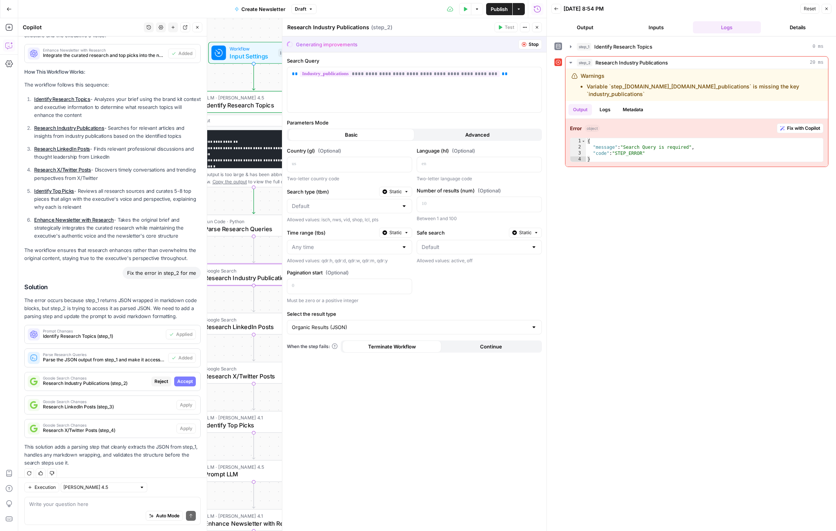
click at [189, 378] on span "Accept" at bounding box center [185, 381] width 16 height 7
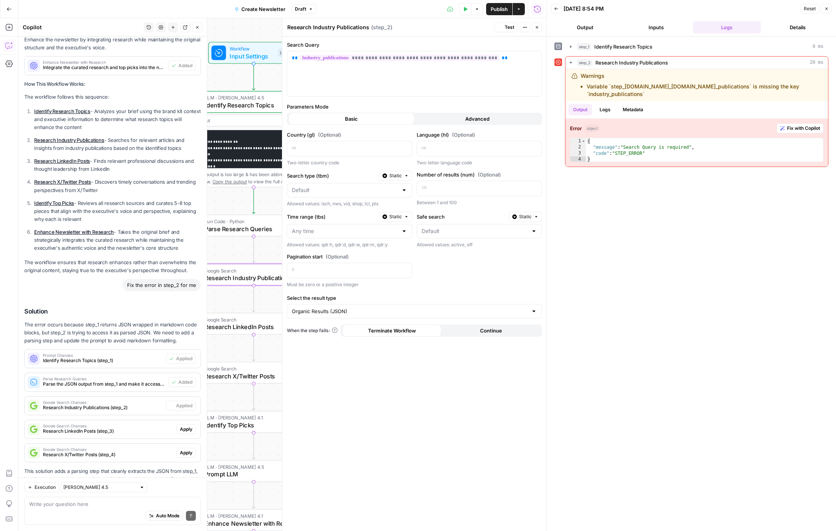
scroll to position [735, 0]
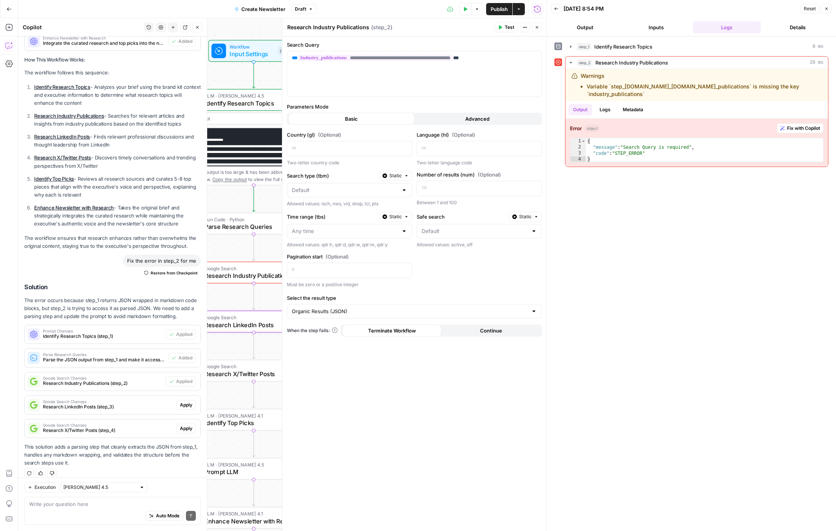
click at [191, 401] on span "Apply" at bounding box center [186, 404] width 13 height 7
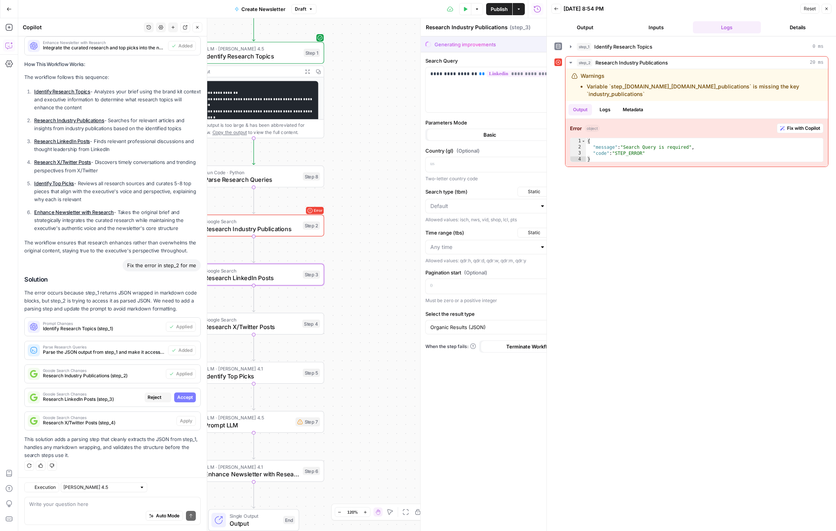
type textarea "Research LinkedIn Posts"
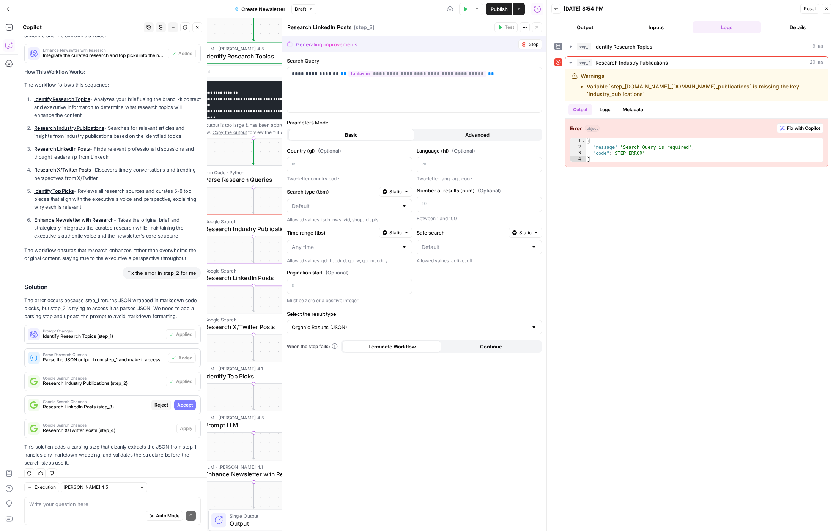
click at [184, 401] on span "Accept" at bounding box center [185, 404] width 16 height 7
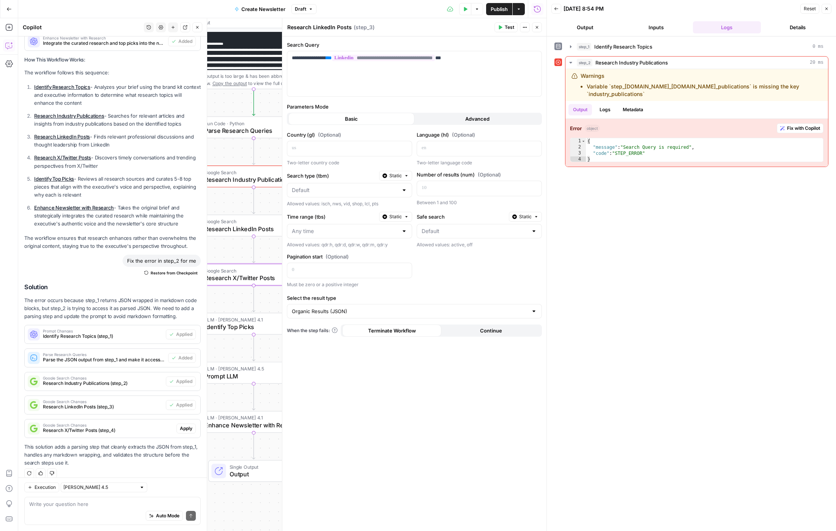
click at [185, 425] on span "Apply" at bounding box center [186, 428] width 13 height 7
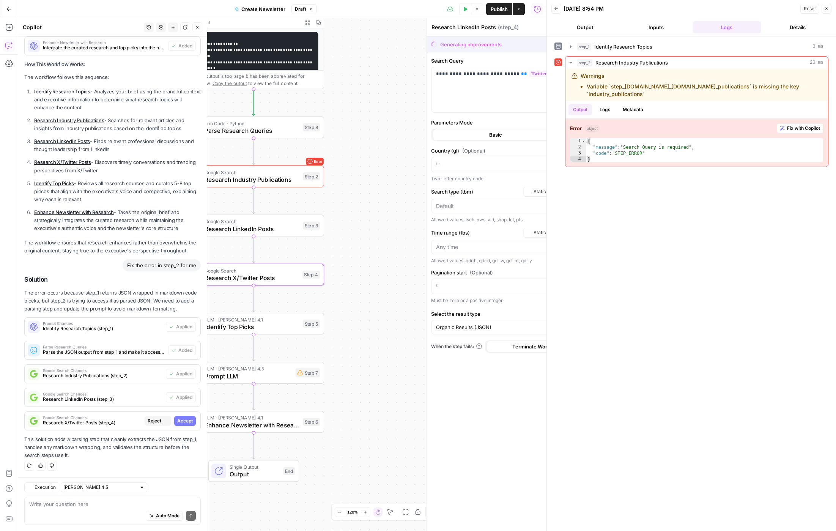
type textarea "Research X/Twitter Posts"
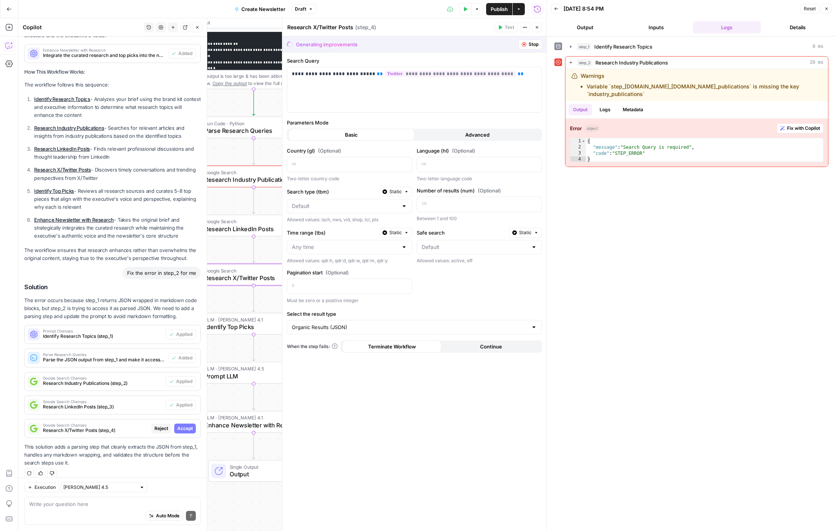
click at [185, 425] on span "Accept" at bounding box center [185, 428] width 16 height 7
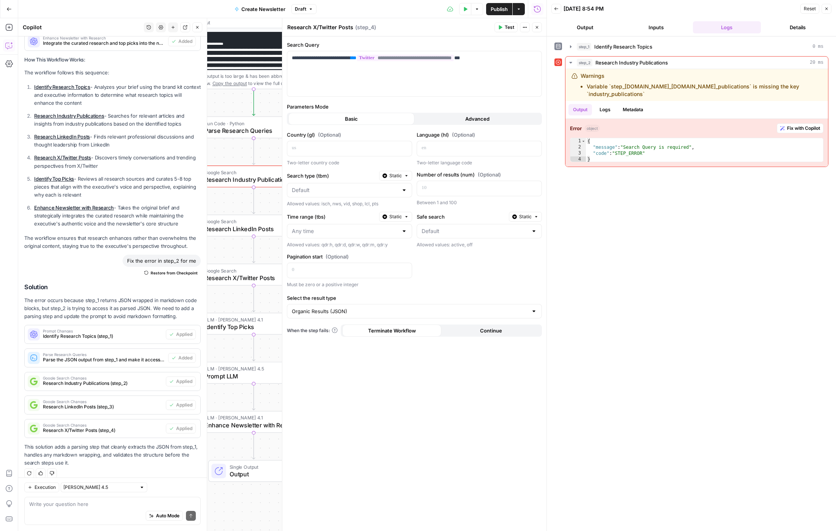
click at [465, 13] on button "Test Data" at bounding box center [465, 9] width 12 height 12
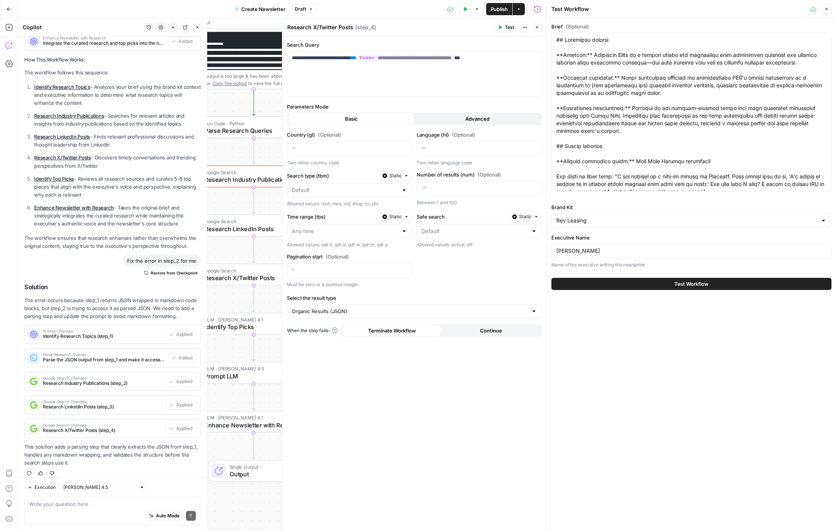
click at [665, 285] on button "Test Workflow" at bounding box center [691, 284] width 280 height 12
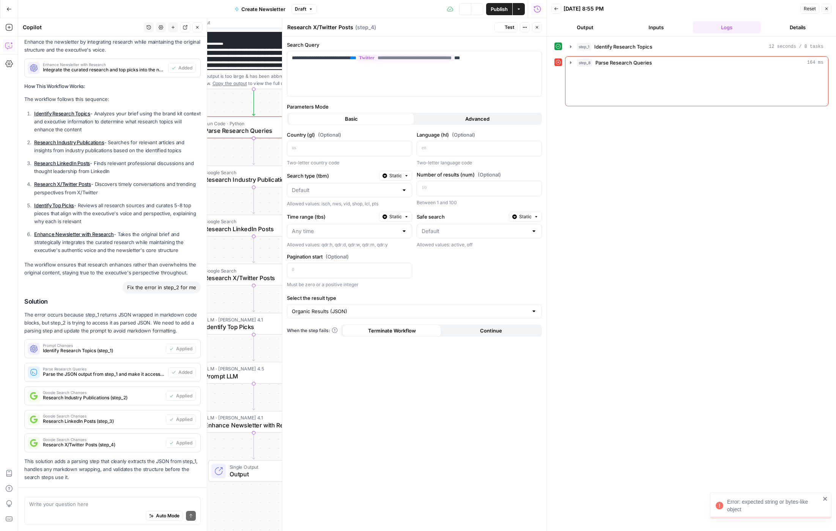
scroll to position [735, 0]
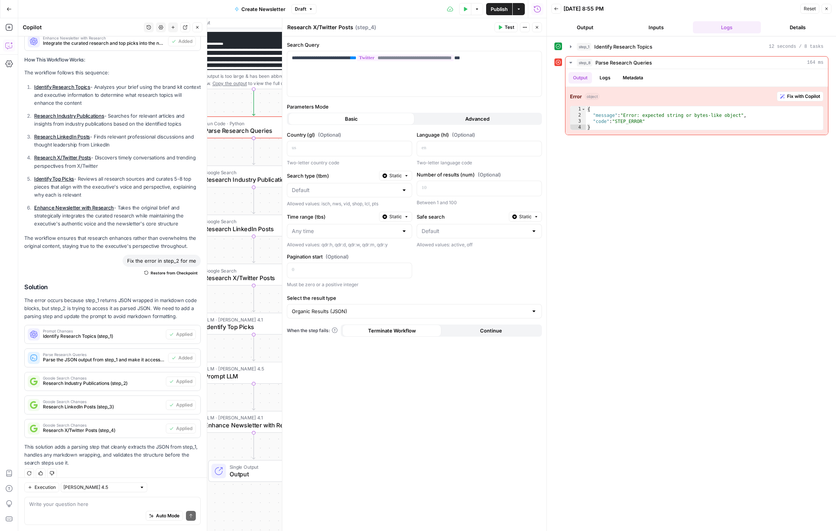
click at [77, 518] on div "Auto Mode Send" at bounding box center [112, 516] width 167 height 17
type textarea "wouldnt this be easier to do in a llm step with gemini with web access?"
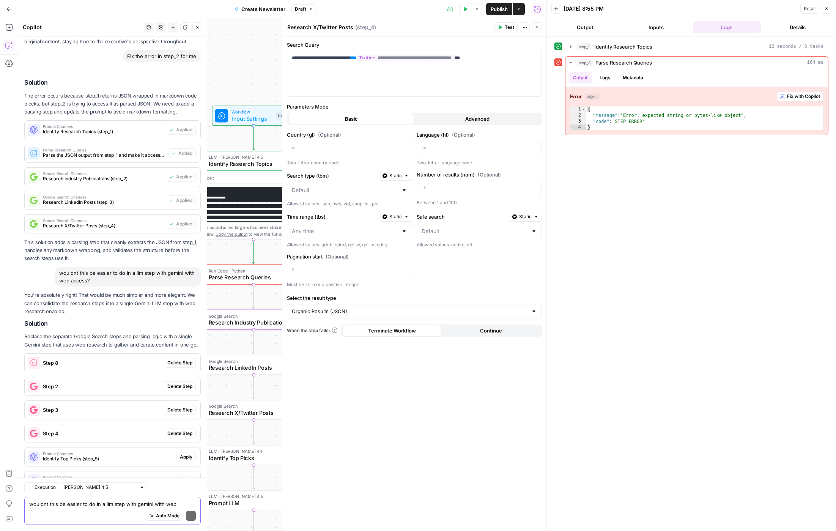
scroll to position [991, 0]
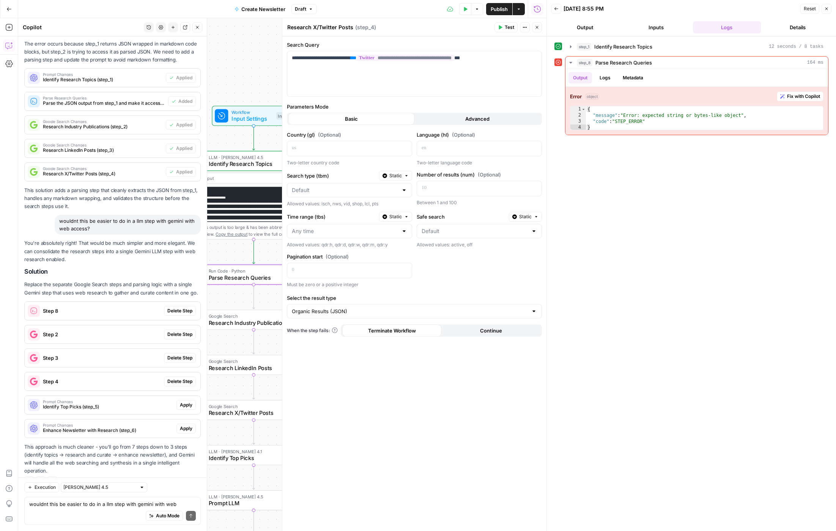
click at [188, 307] on span "Delete Step" at bounding box center [179, 310] width 25 height 7
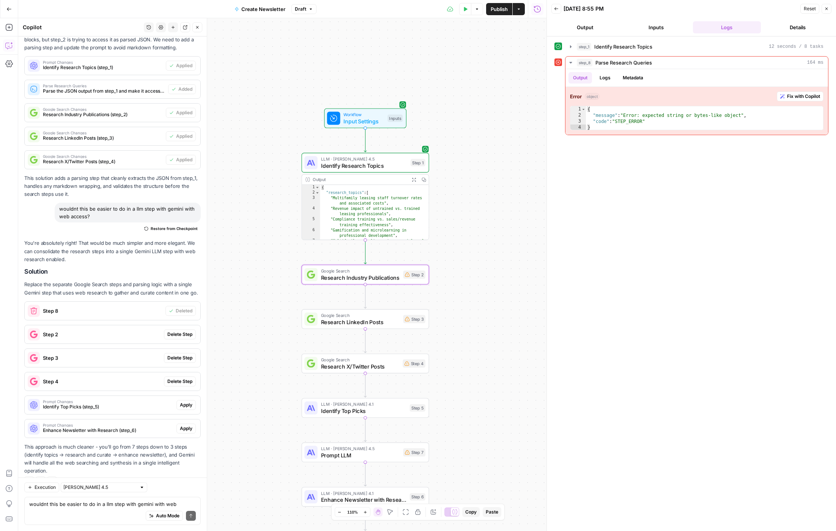
click at [188, 331] on span "Delete Step" at bounding box center [179, 334] width 25 height 7
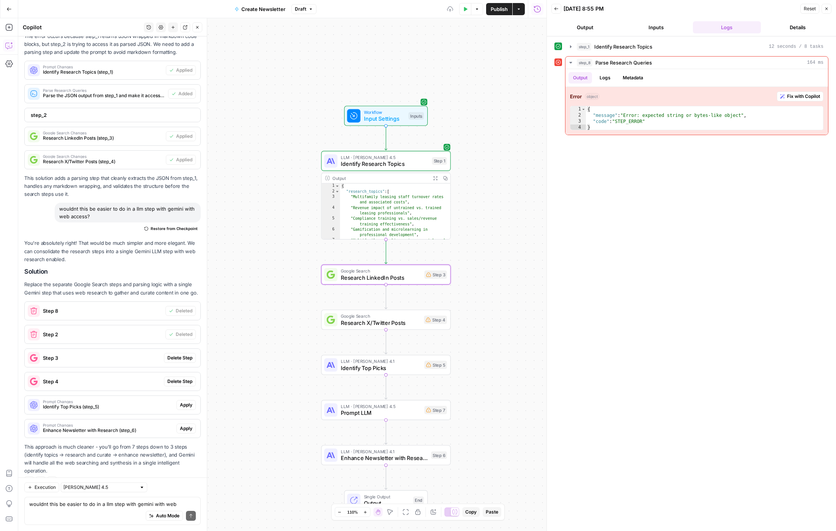
click at [191, 354] on span "Delete Step" at bounding box center [179, 357] width 25 height 7
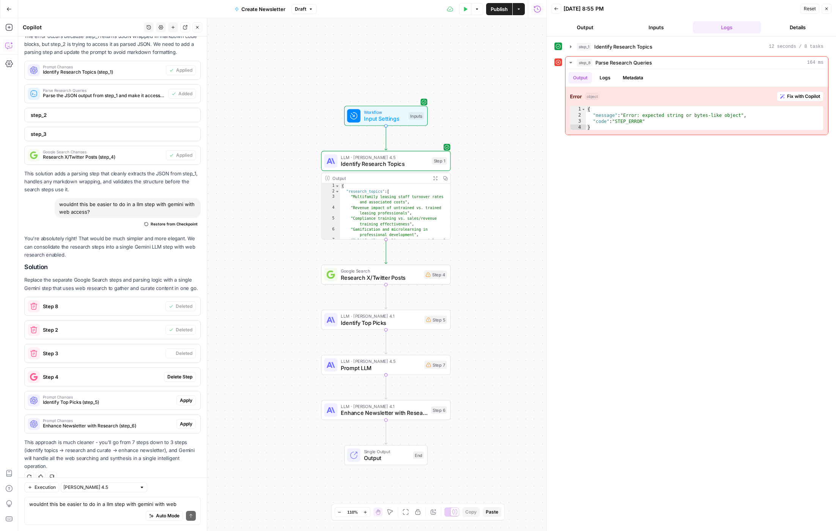
scroll to position [994, 0]
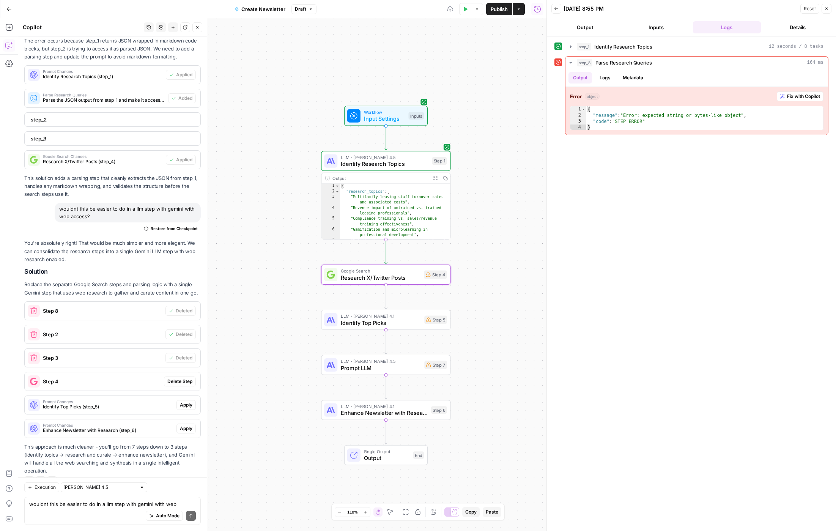
click at [187, 378] on span "Delete Step" at bounding box center [179, 381] width 25 height 7
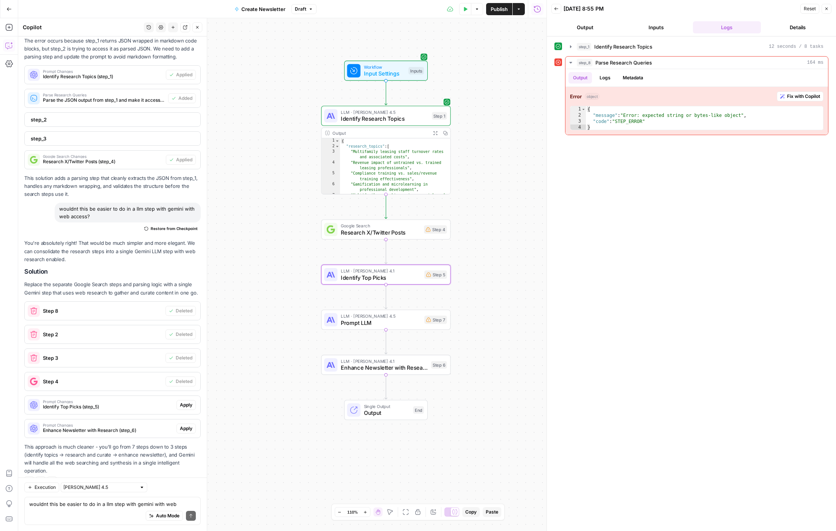
click at [190, 401] on span "Apply" at bounding box center [186, 404] width 13 height 7
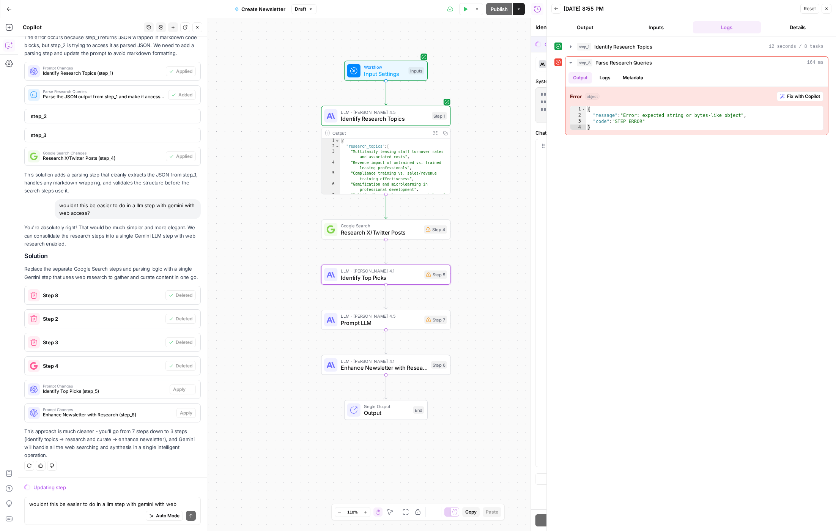
scroll to position [958, 0]
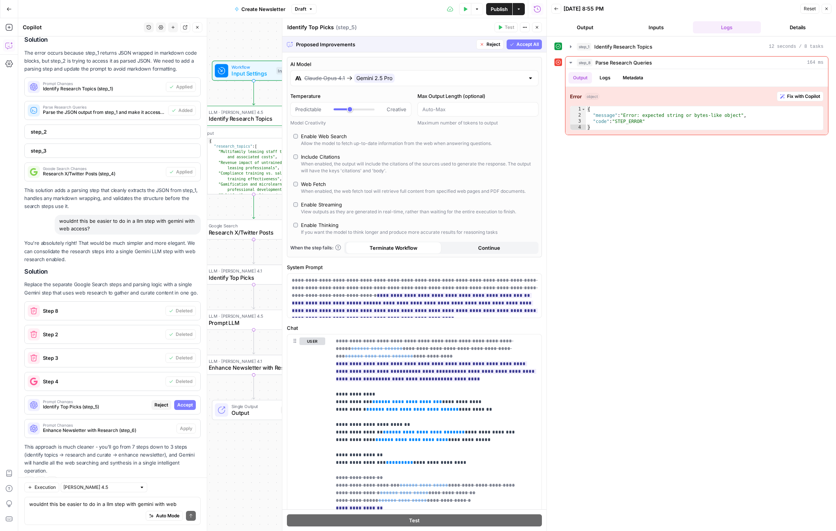
click at [529, 43] on span "Accept All" at bounding box center [527, 44] width 22 height 7
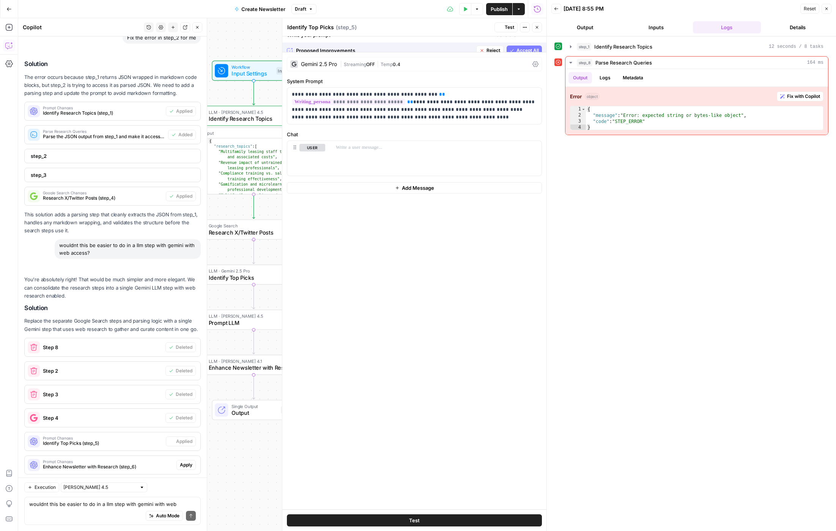
scroll to position [994, 0]
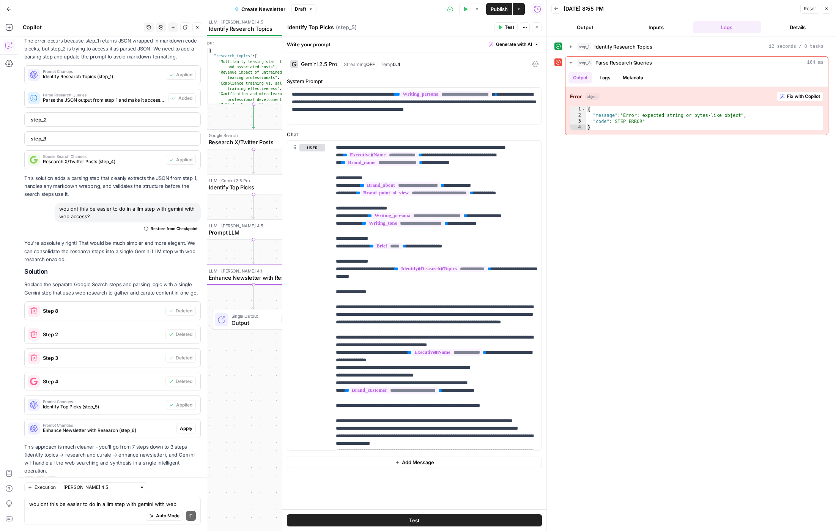
click at [192, 425] on span "Apply" at bounding box center [186, 428] width 13 height 7
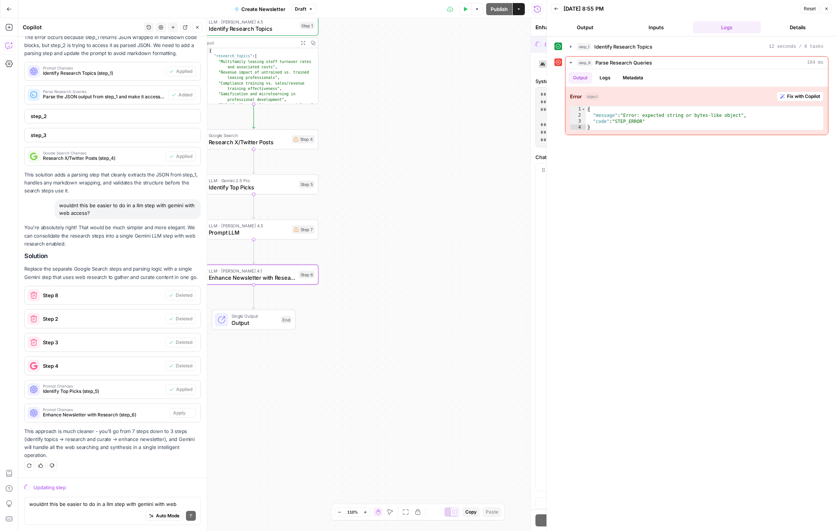
scroll to position [958, 0]
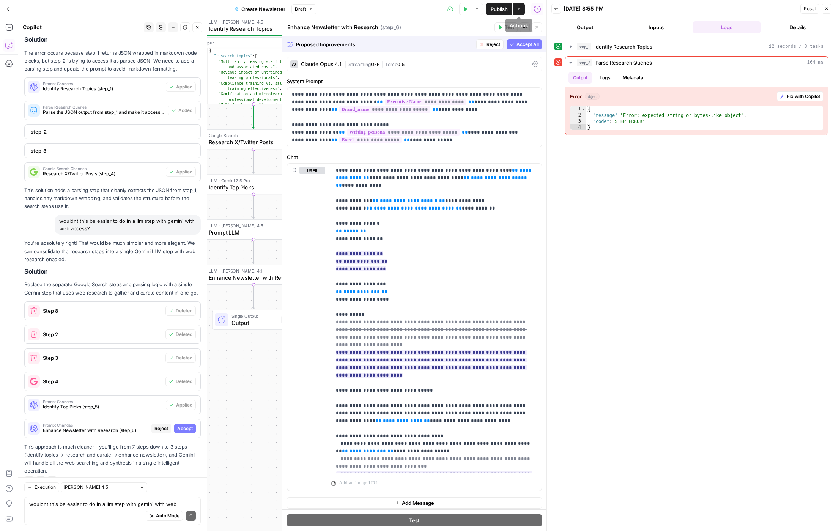
click at [523, 44] on span "Accept All" at bounding box center [527, 44] width 22 height 7
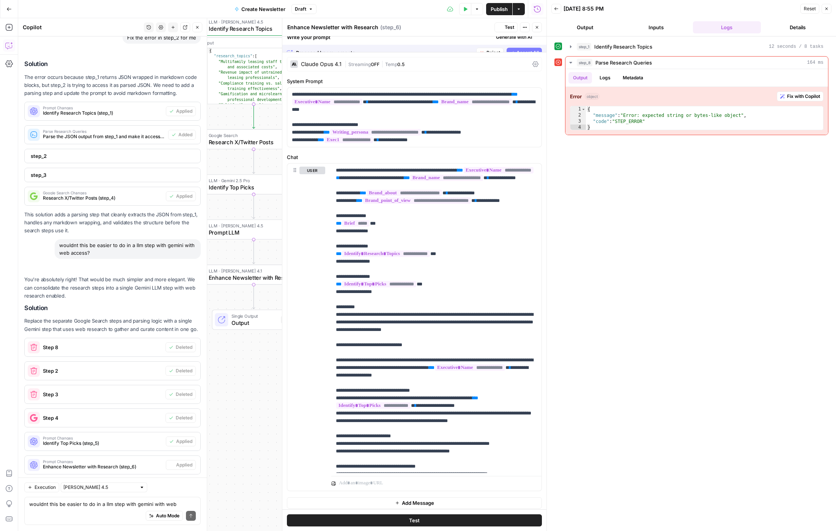
scroll to position [994, 0]
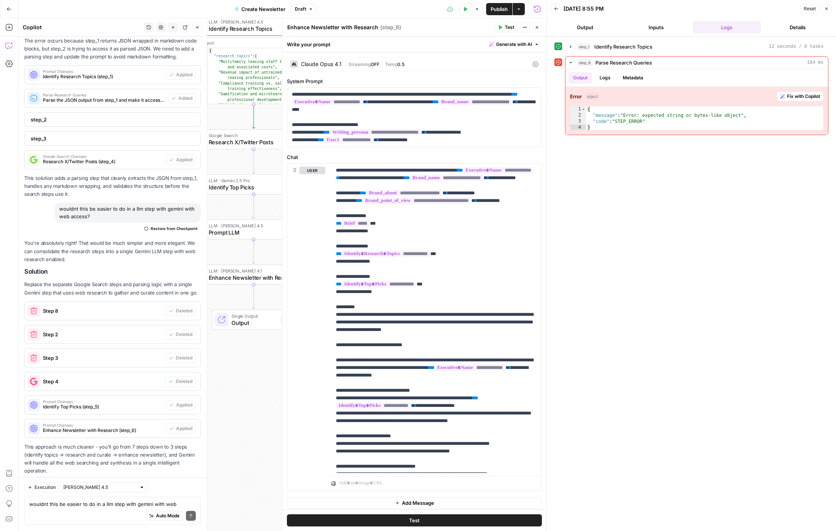
click at [464, 12] on button "Test Data" at bounding box center [465, 9] width 12 height 12
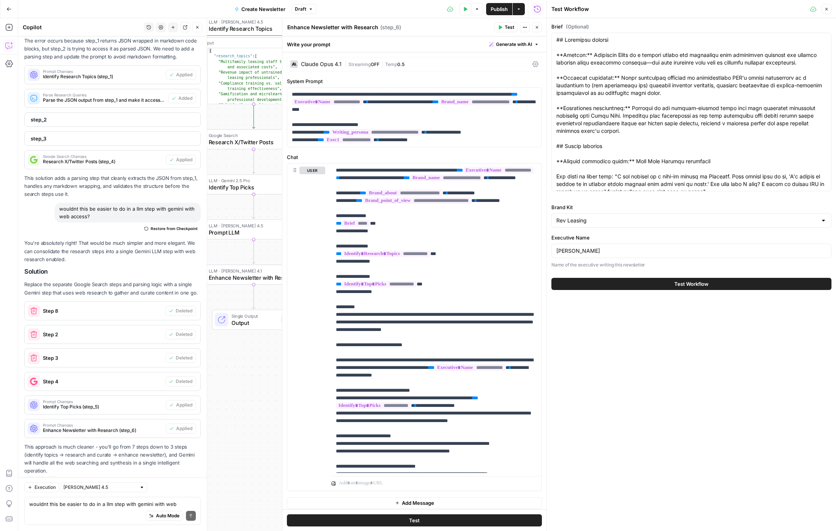
click at [650, 289] on button "Test Workflow" at bounding box center [691, 284] width 280 height 12
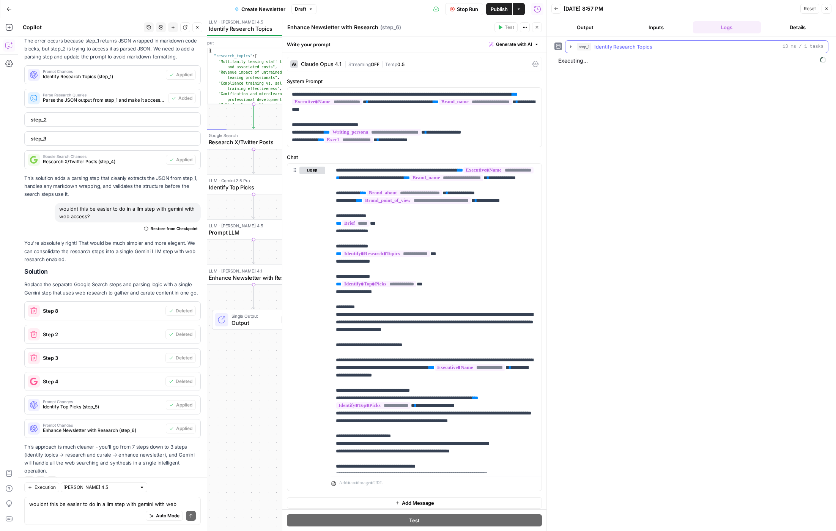
click at [570, 50] on button "step_1 Identify Research Topics 13 ms / 1 tasks" at bounding box center [696, 47] width 263 height 12
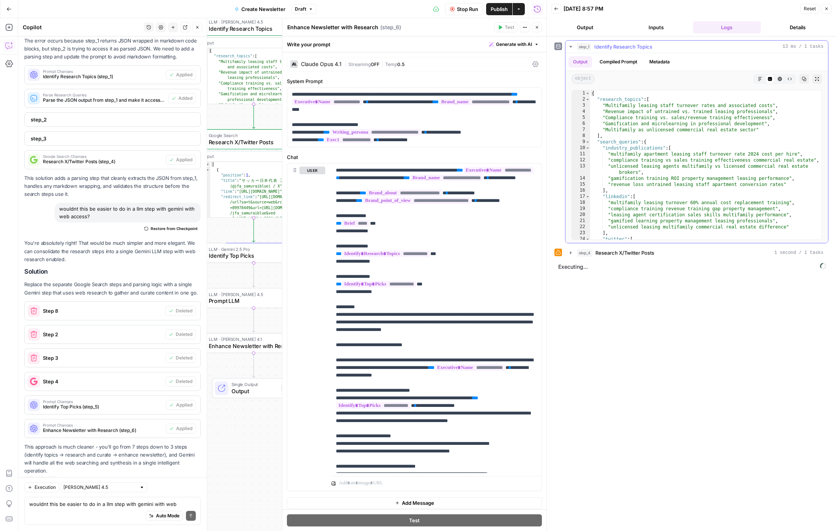
click at [570, 50] on button "step_1 Identify Research Topics 13 ms / 1 tasks" at bounding box center [696, 47] width 263 height 12
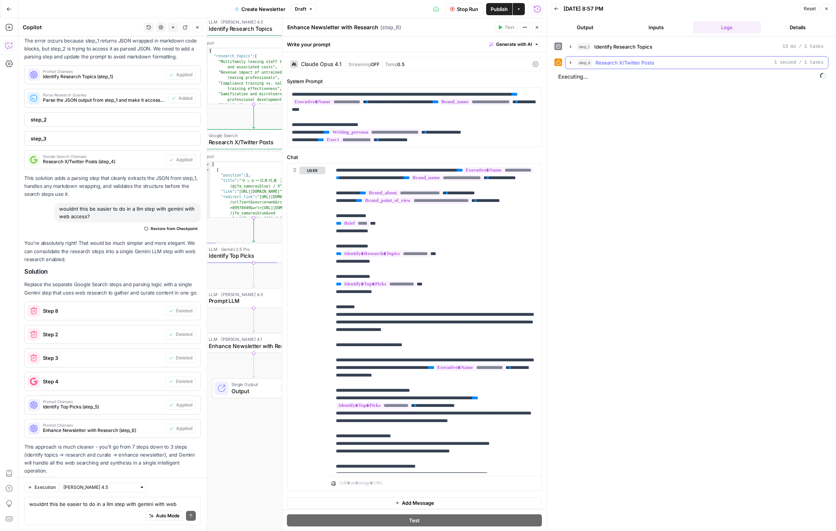
click at [570, 63] on icon "button" at bounding box center [571, 62] width 2 height 3
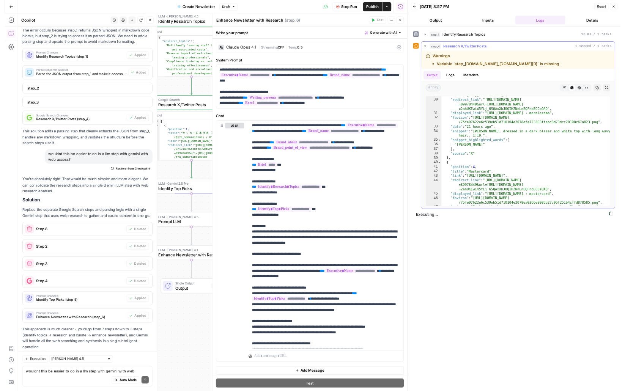
scroll to position [223, 0]
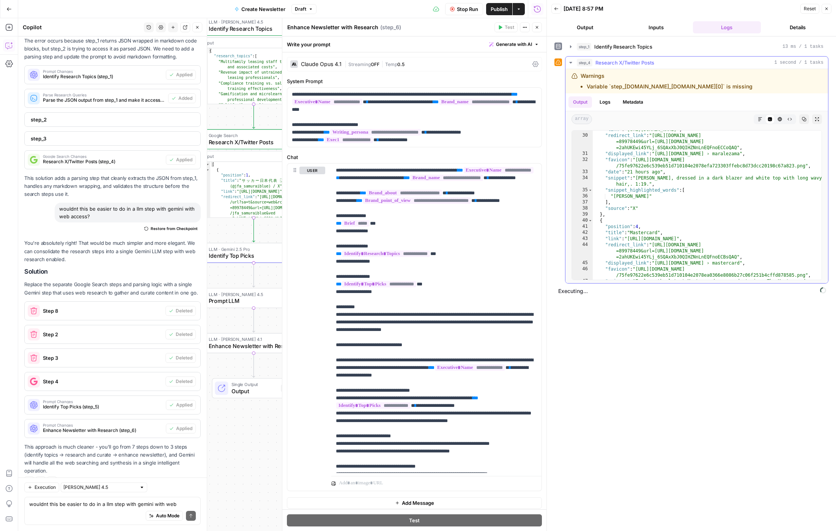
click at [572, 65] on icon "button" at bounding box center [571, 63] width 6 height 6
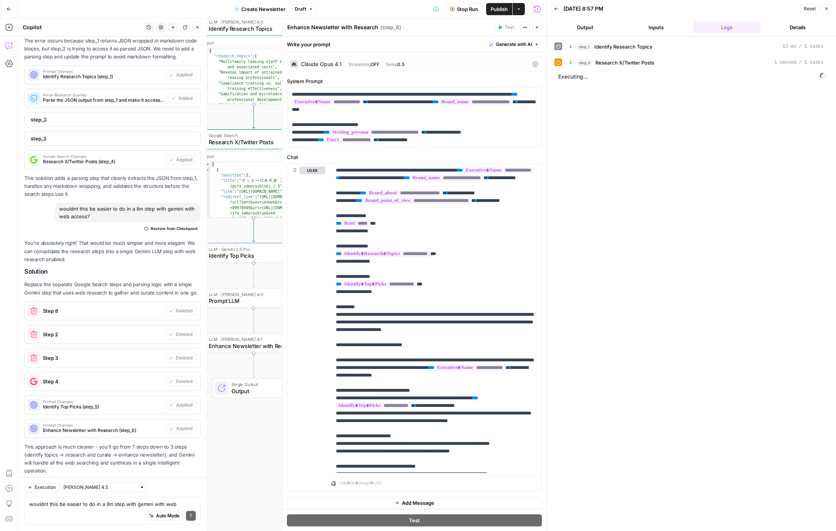
click at [535, 28] on icon "button" at bounding box center [537, 27] width 5 height 5
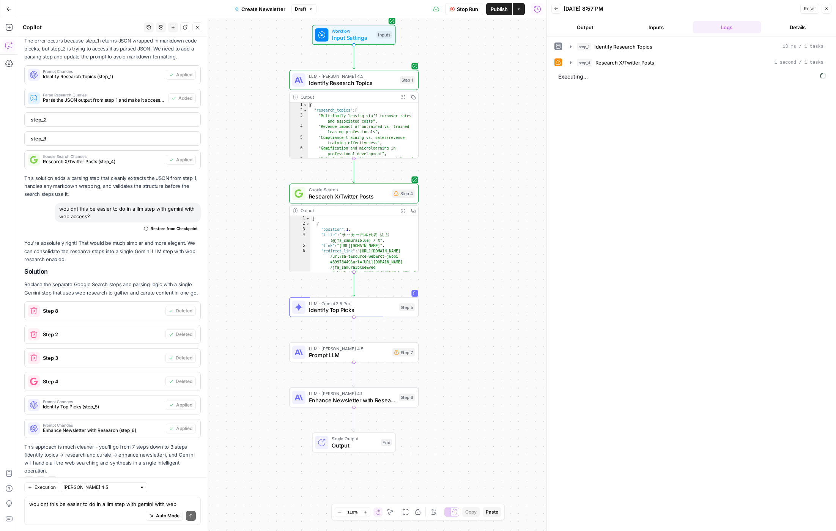
drag, startPoint x: 457, startPoint y: 226, endPoint x: 532, endPoint y: 250, distance: 79.3
click at [532, 250] on div "Workflow Input Settings Inputs LLM · Claude Sonnet 4.5 Identify Research Topics…" at bounding box center [282, 274] width 528 height 513
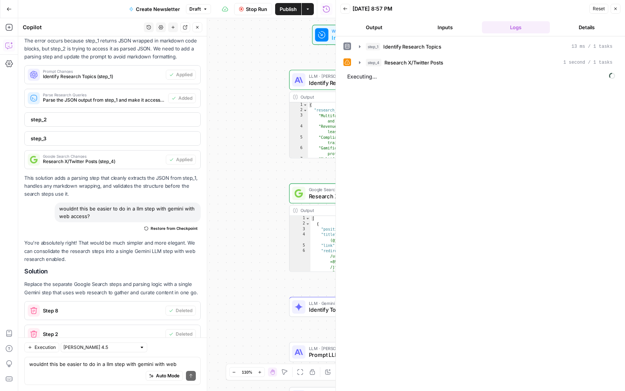
scroll to position [1134, 0]
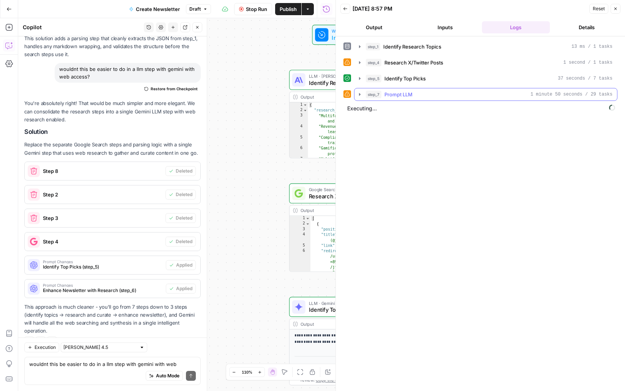
click at [414, 98] on div "step_7 Prompt LLM 1 minute 50 seconds / 29 tasks" at bounding box center [489, 95] width 247 height 8
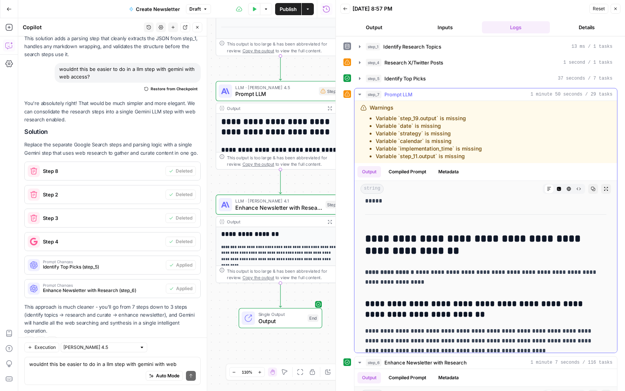
click at [359, 97] on icon "button" at bounding box center [360, 94] width 6 height 6
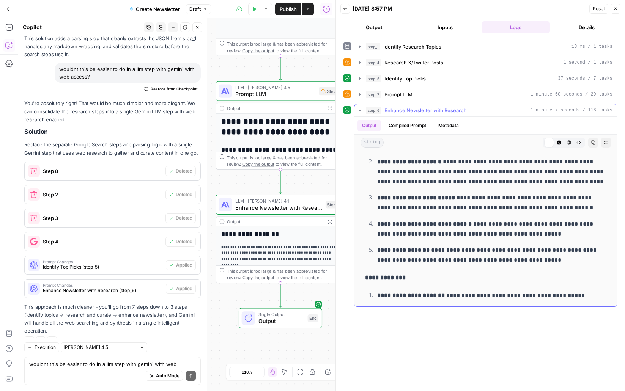
scroll to position [1984, 0]
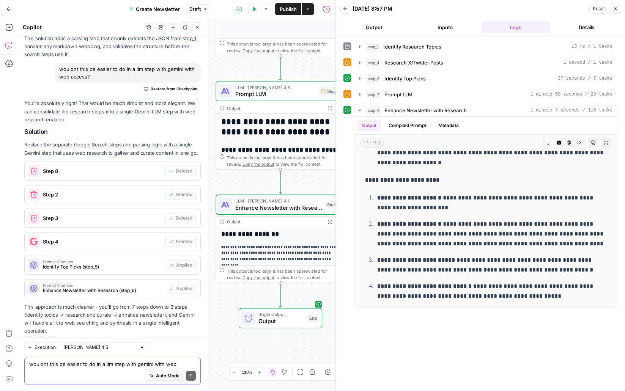
click at [72, 364] on textarea "wouldnt this be easier to do in a llm step with gemini with web access?" at bounding box center [112, 364] width 167 height 8
paste textarea "The final step needs to be writing the actual newsletter in Exec 1's tone of vo…"
type textarea "The final step needs to be writing the actual newsletter in Exec 1's tone of vo…"
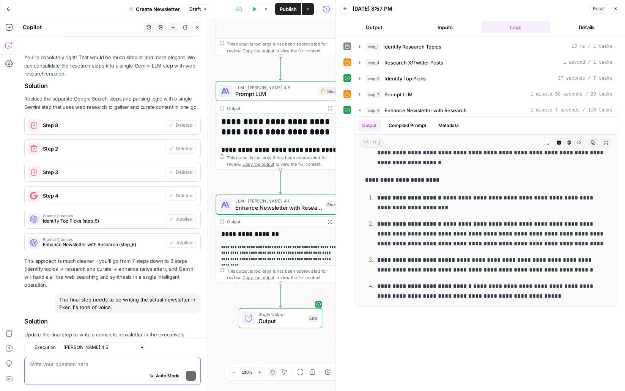
scroll to position [1244, 0]
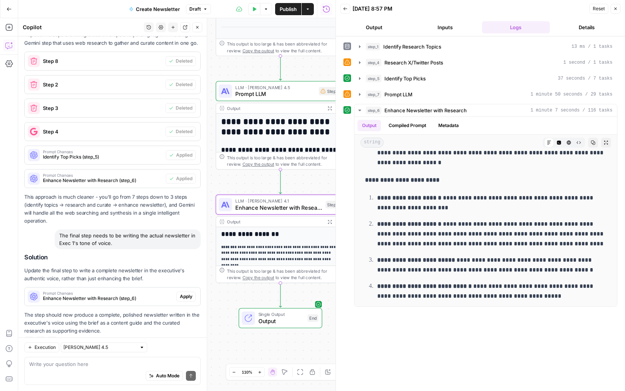
click at [184, 293] on span "Apply" at bounding box center [186, 296] width 13 height 7
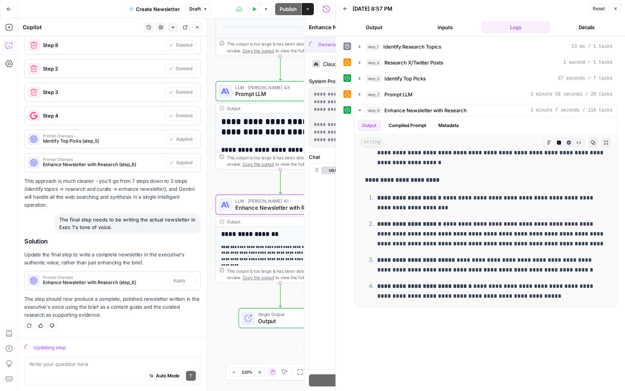
scroll to position [1207, 0]
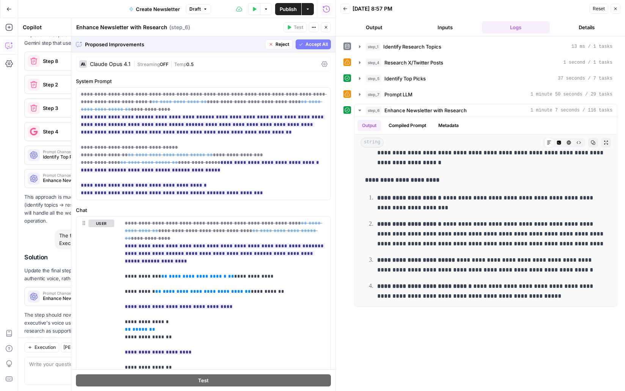
click at [320, 46] on span "Accept All" at bounding box center [316, 44] width 22 height 7
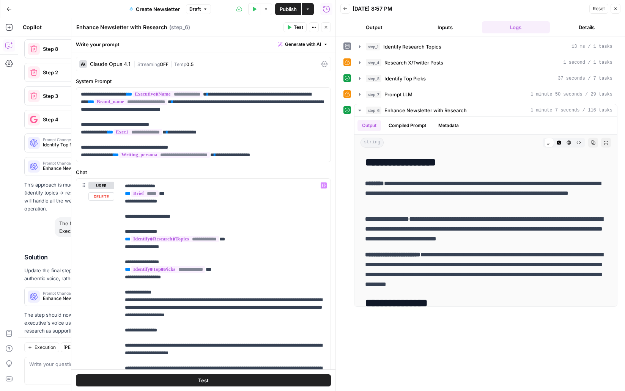
scroll to position [167, 0]
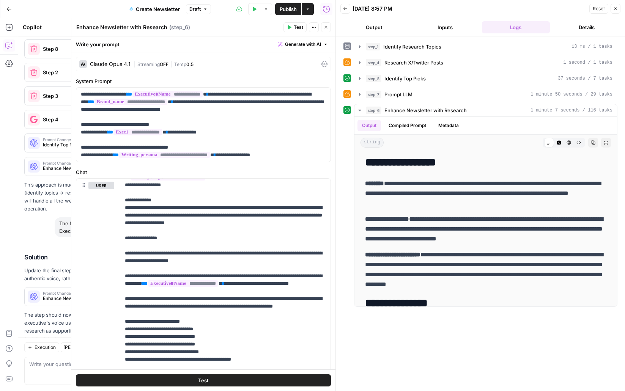
click at [330, 31] on div "Test Actions Close" at bounding box center [306, 27] width 47 height 10
click at [327, 27] on icon "button" at bounding box center [326, 27] width 5 height 5
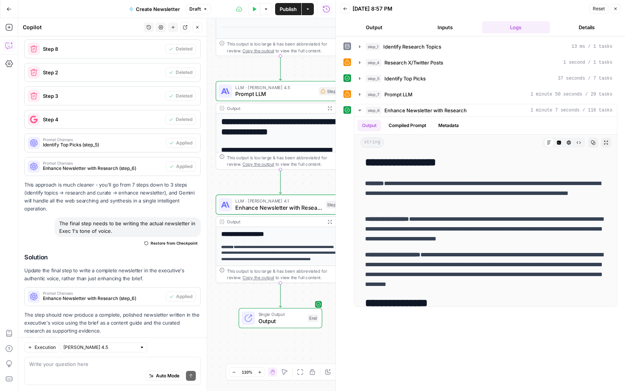
click at [613, 8] on icon "button" at bounding box center [615, 8] width 5 height 5
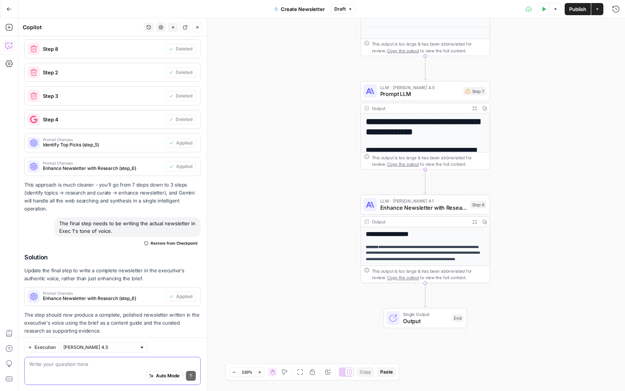
click at [107, 364] on textarea at bounding box center [112, 364] width 167 height 8
type textarea "a"
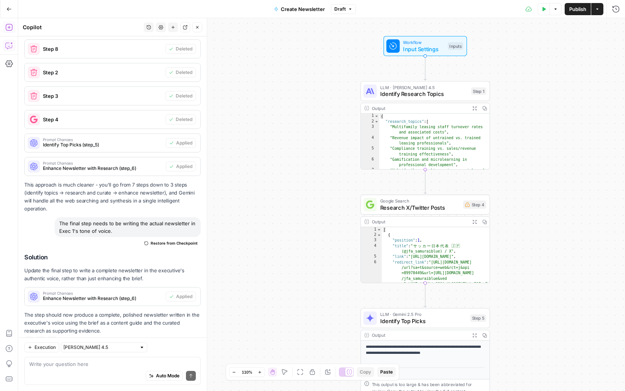
click at [10, 25] on icon "button" at bounding box center [9, 28] width 8 height 8
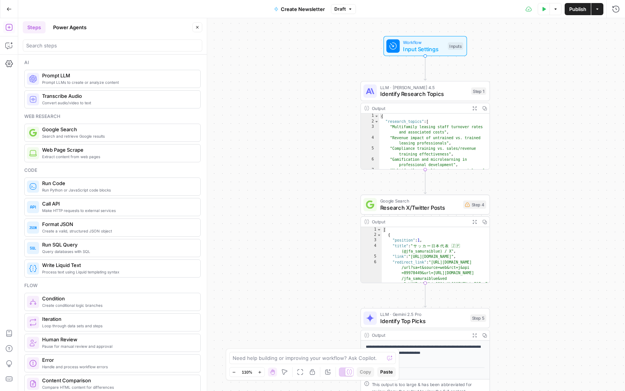
click at [195, 25] on button "Close" at bounding box center [197, 27] width 10 height 10
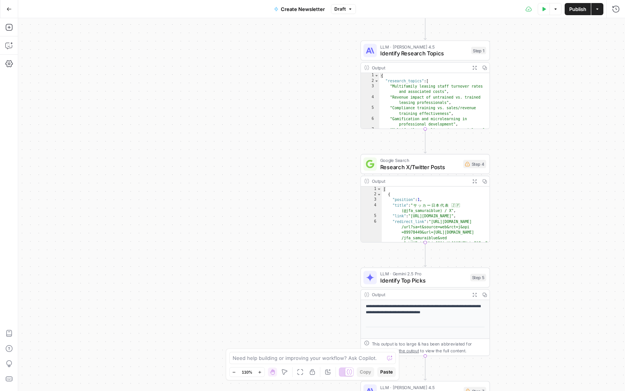
drag, startPoint x: 251, startPoint y: 205, endPoint x: 251, endPoint y: 53, distance: 152.5
click at [251, 53] on div "Workflow Input Settings Inputs LLM · [PERSON_NAME] 4.5 Identify Research Topics…" at bounding box center [321, 204] width 607 height 373
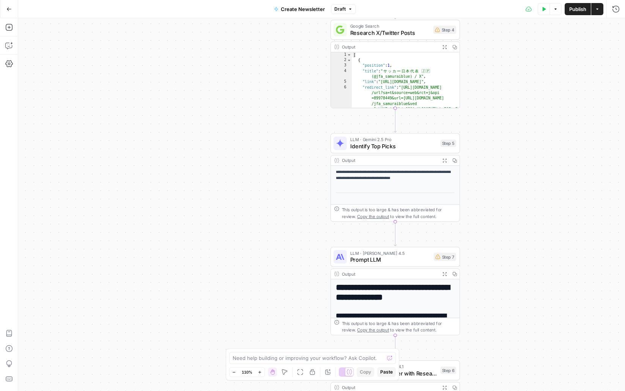
drag, startPoint x: 243, startPoint y: 210, endPoint x: 175, endPoint y: 139, distance: 98.8
click at [175, 139] on div "Workflow Input Settings Inputs LLM · [PERSON_NAME] 4.5 Identify Research Topics…" at bounding box center [321, 204] width 607 height 373
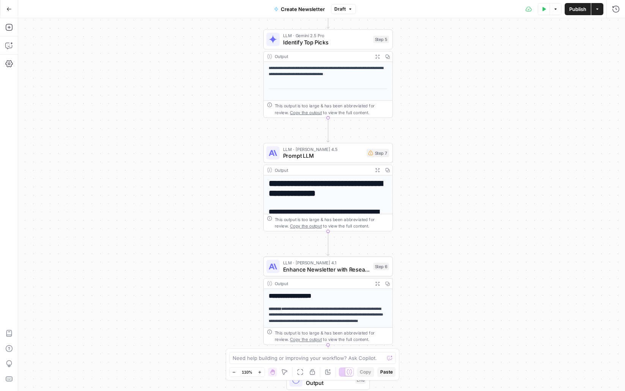
drag, startPoint x: 150, startPoint y: 242, endPoint x: 100, endPoint y: 137, distance: 116.3
click at [100, 137] on div "Workflow Input Settings Inputs LLM · [PERSON_NAME] 4.5 Identify Research Topics…" at bounding box center [321, 204] width 607 height 373
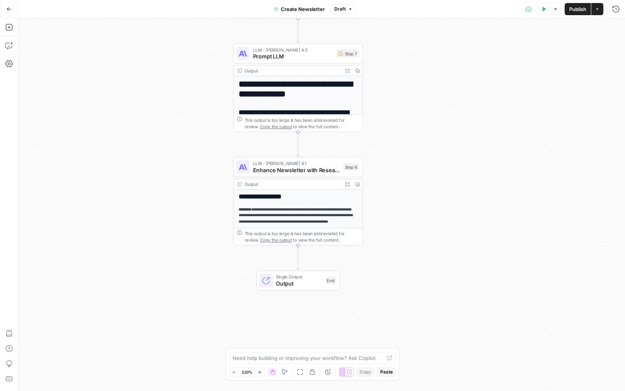
drag, startPoint x: 113, startPoint y: 175, endPoint x: 103, endPoint y: 122, distance: 53.4
click at [103, 122] on div "Workflow Input Settings Inputs LLM · [PERSON_NAME] 4.5 Identify Research Topics…" at bounding box center [321, 204] width 607 height 373
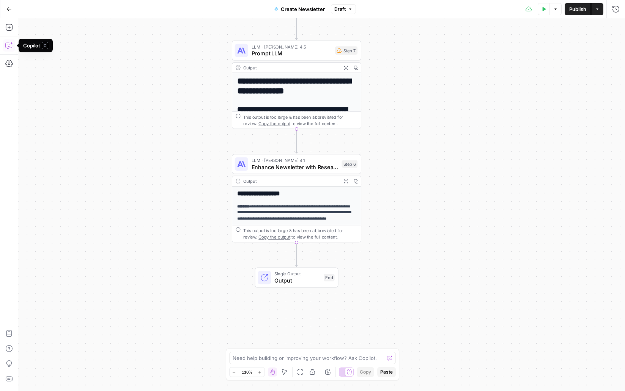
click at [8, 41] on button "Copilot" at bounding box center [9, 45] width 12 height 12
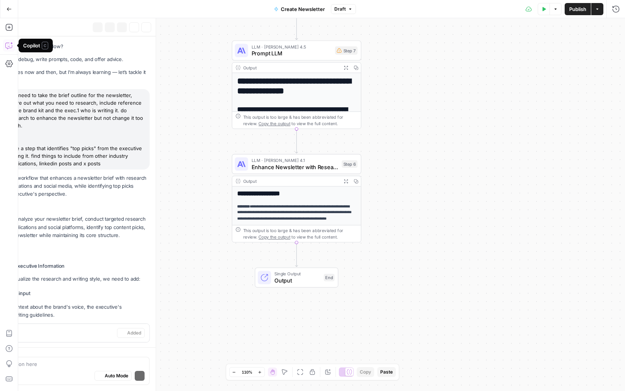
scroll to position [1256, 0]
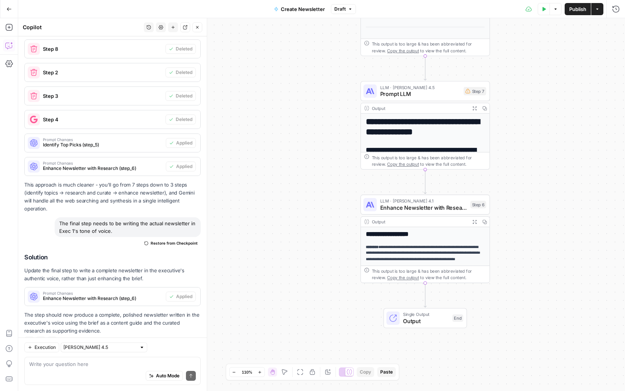
click at [90, 363] on textarea at bounding box center [112, 364] width 167 height 8
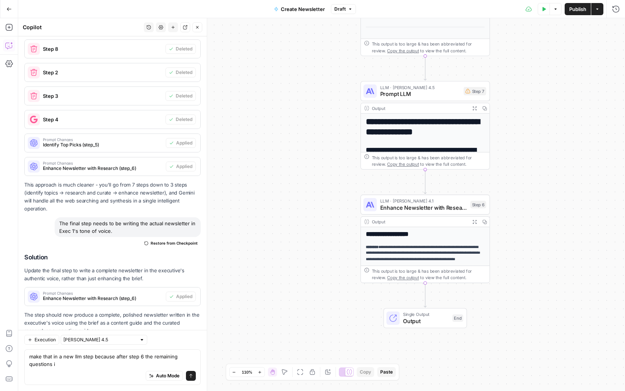
scroll to position [1264, 0]
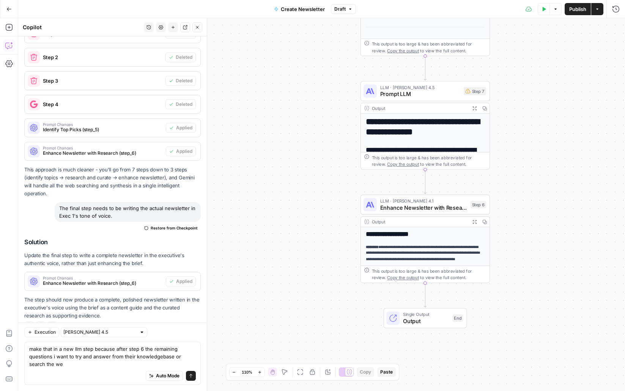
type textarea "make that in a new llm step because after step 6 the remaining questions i want…"
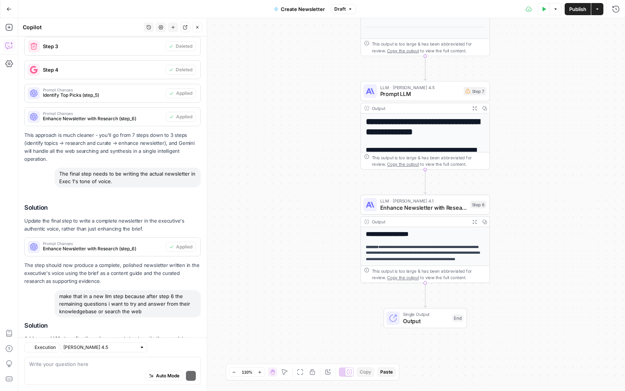
scroll to position [1382, 0]
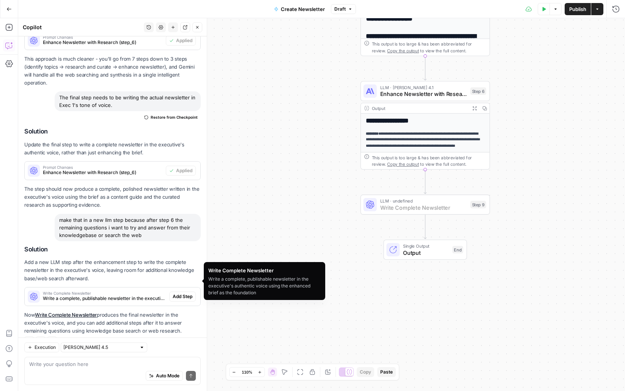
click at [181, 293] on span "Add Step" at bounding box center [183, 296] width 20 height 7
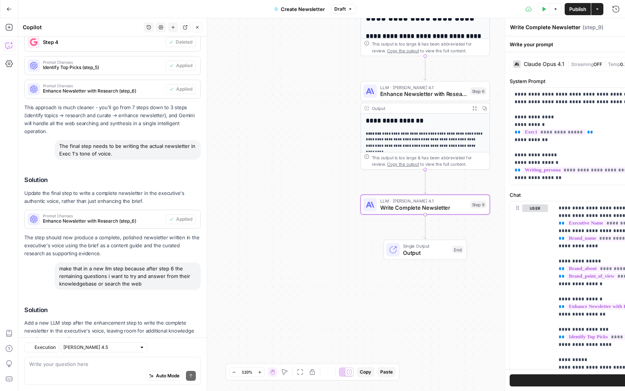
scroll to position [1394, 0]
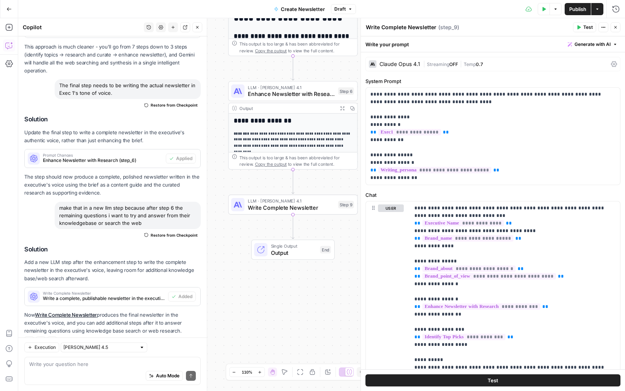
drag, startPoint x: 150, startPoint y: 208, endPoint x: 146, endPoint y: 191, distance: 17.1
click at [146, 202] on div "make that in a new llm step because after step 6 the remaining questions i want…" at bounding box center [128, 215] width 146 height 27
copy div "after step 6 the remaining questions i want to try and answer from their knowle…"
click at [93, 367] on textarea at bounding box center [112, 364] width 167 height 8
paste textarea "after step 6 the remaining questions i want to try and answer from their knowle…"
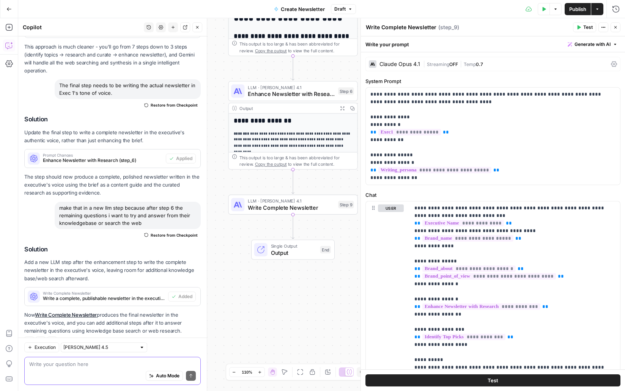
type textarea "after step 6 the remaining questions i want to try and answer from their knowle…"
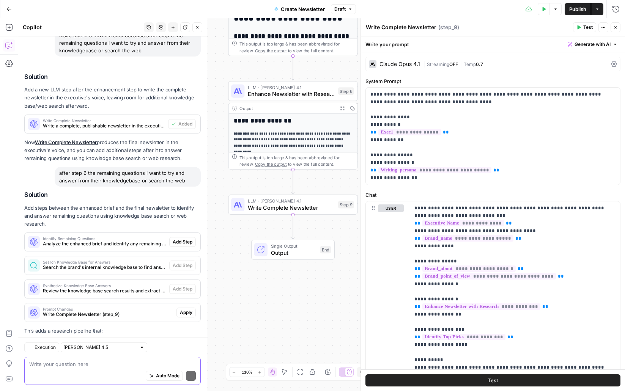
scroll to position [1655, 0]
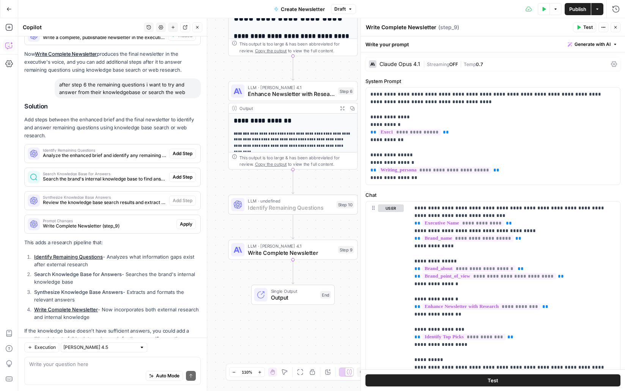
click at [181, 150] on span "Add Step" at bounding box center [183, 153] width 20 height 7
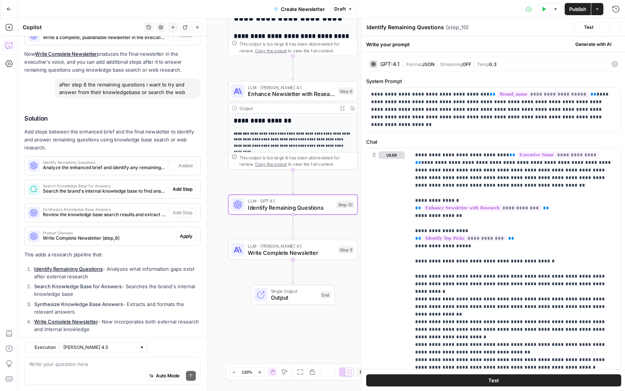
scroll to position [1667, 0]
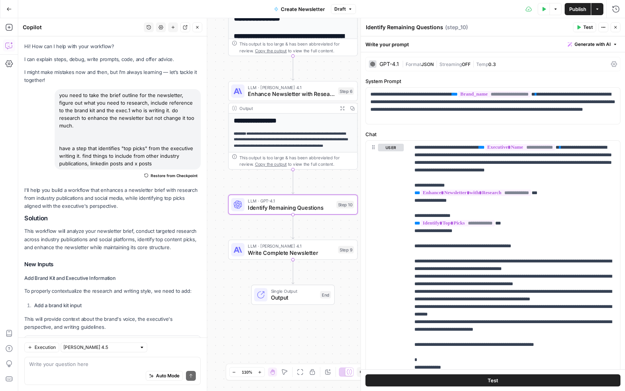
scroll to position [1667, 0]
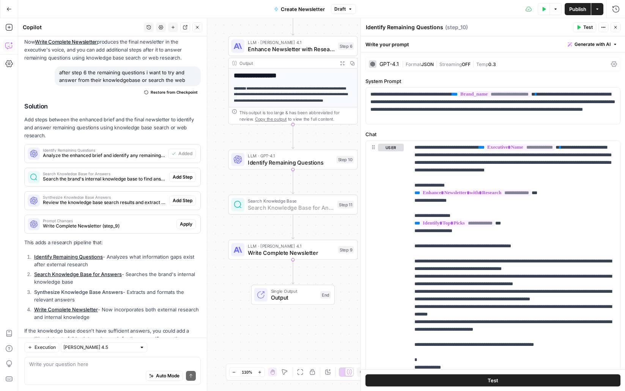
click at [184, 174] on span "Add Step" at bounding box center [183, 177] width 20 height 7
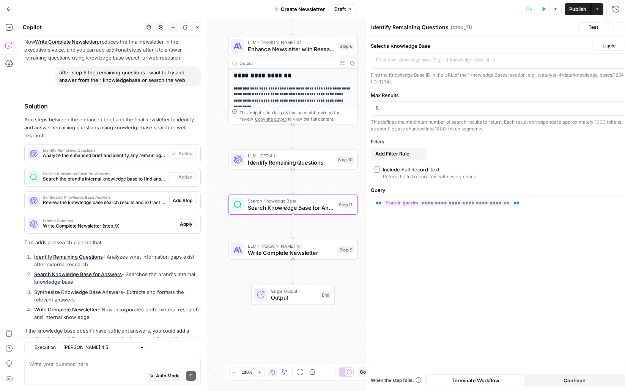
type textarea "Search Knowledge Base for Answers"
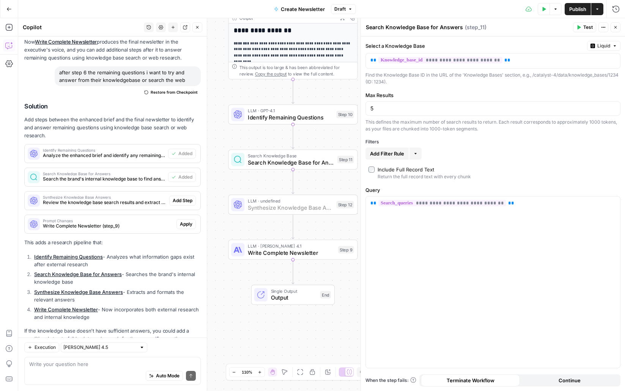
click at [184, 197] on span "Add Step" at bounding box center [183, 200] width 20 height 7
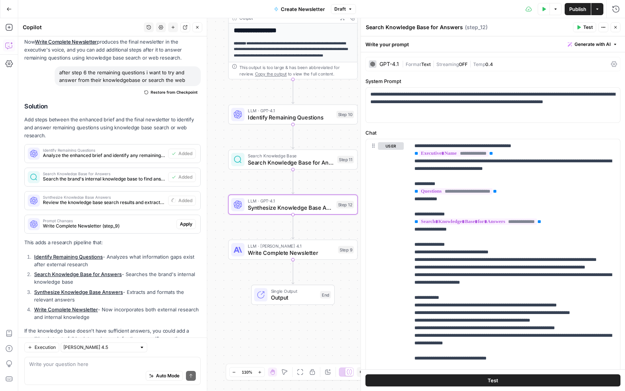
type textarea "Synthesize Knowledge Base Answers"
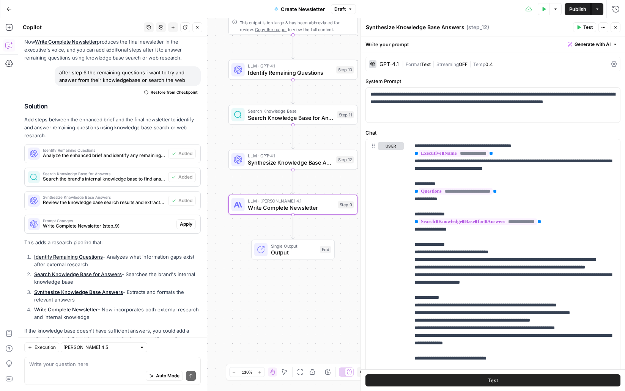
click at [189, 221] on span "Apply" at bounding box center [186, 224] width 13 height 7
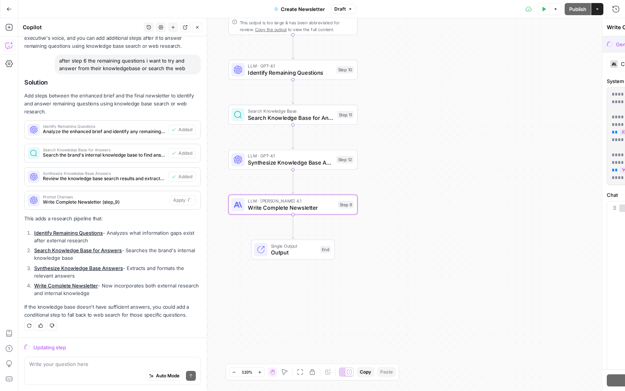
scroll to position [1595, 0]
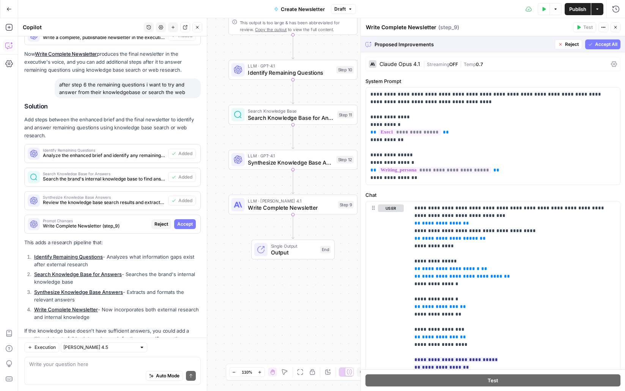
click at [614, 41] on span "Accept All" at bounding box center [606, 44] width 22 height 7
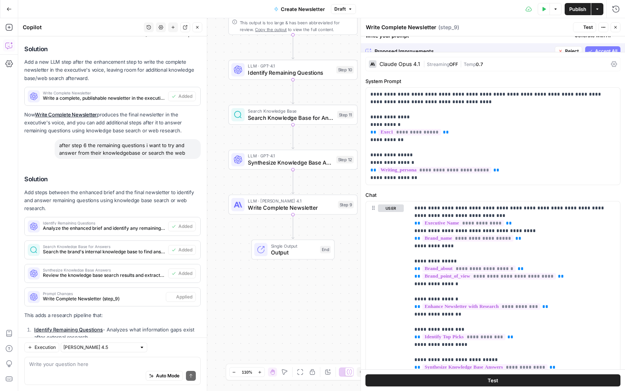
scroll to position [1667, 0]
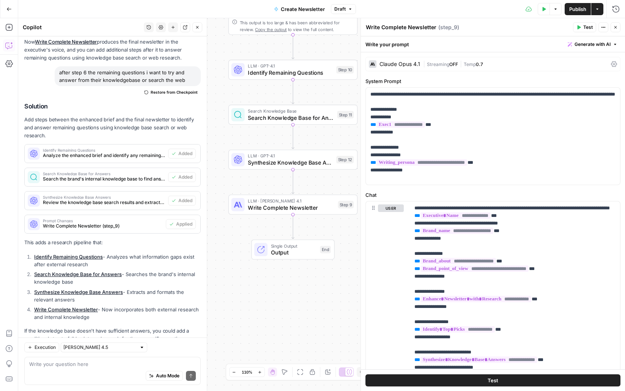
click at [571, 6] on span "Publish" at bounding box center [577, 9] width 17 height 8
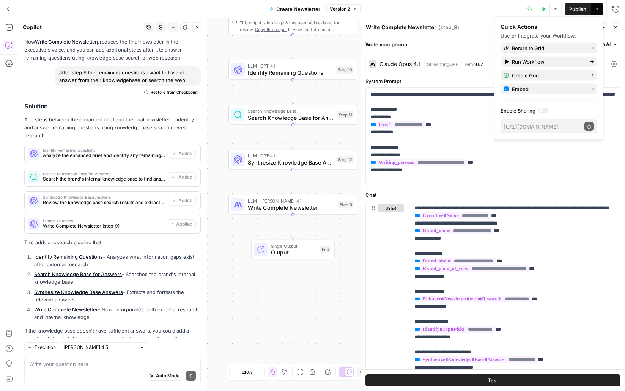
click at [613, 28] on icon "button" at bounding box center [615, 27] width 5 height 5
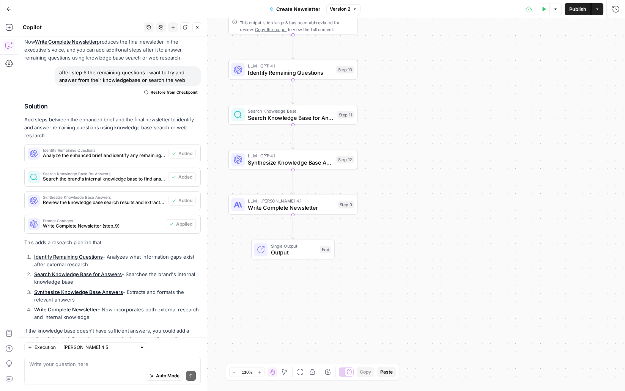
click at [541, 11] on button "Test Data" at bounding box center [544, 9] width 12 height 12
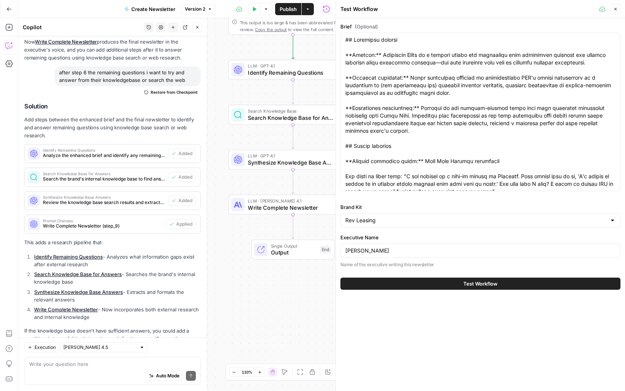
click at [463, 285] on span "Test Workflow" at bounding box center [480, 284] width 34 height 8
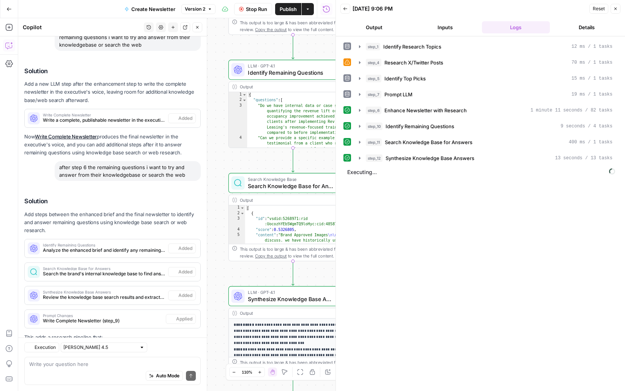
scroll to position [1667, 0]
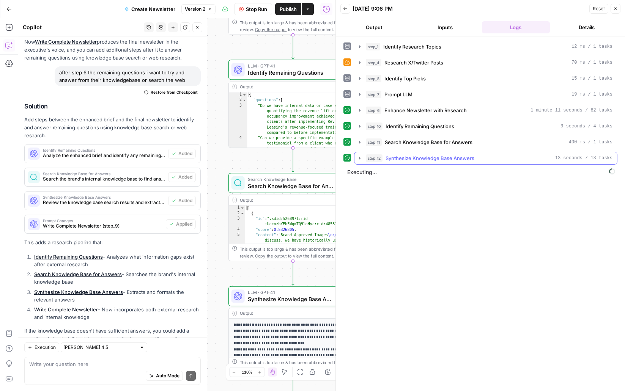
click at [360, 157] on icon "button" at bounding box center [360, 158] width 2 height 3
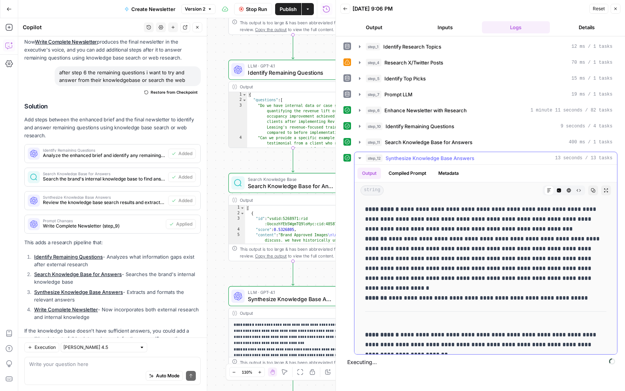
click at [360, 157] on icon "button" at bounding box center [359, 158] width 3 height 2
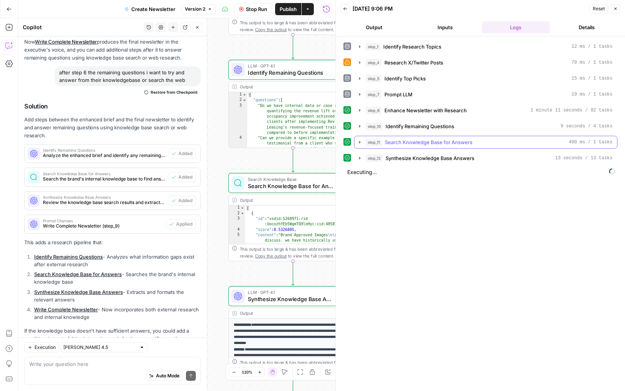
click at [360, 146] on button "step_11 Search Knowledge Base for Answers 400 ms / 1 tasks" at bounding box center [485, 142] width 263 height 12
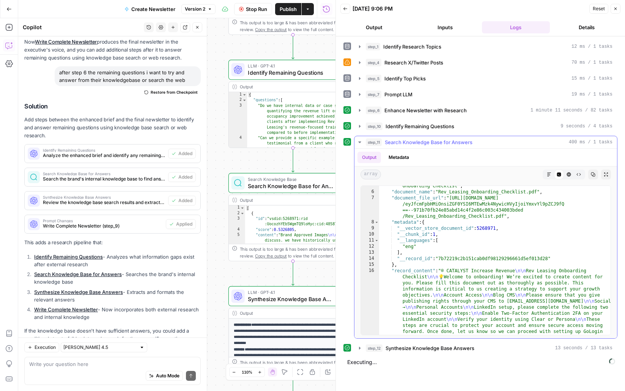
scroll to position [466, 0]
click at [360, 140] on icon "button" at bounding box center [360, 142] width 6 height 6
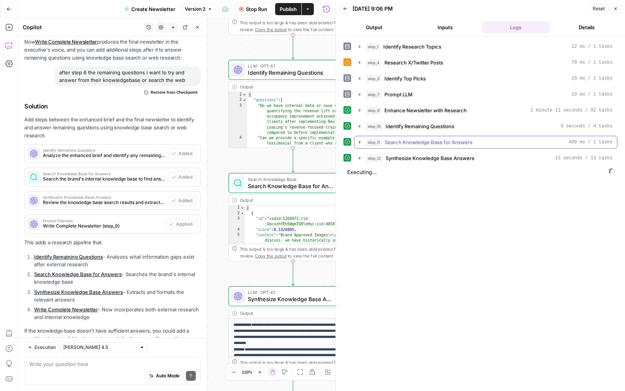
click at [360, 140] on icon "button" at bounding box center [360, 142] width 6 height 6
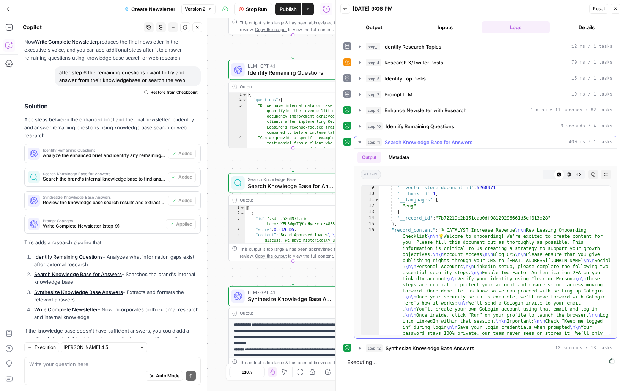
scroll to position [502, 0]
click at [359, 140] on icon "button" at bounding box center [360, 142] width 6 height 6
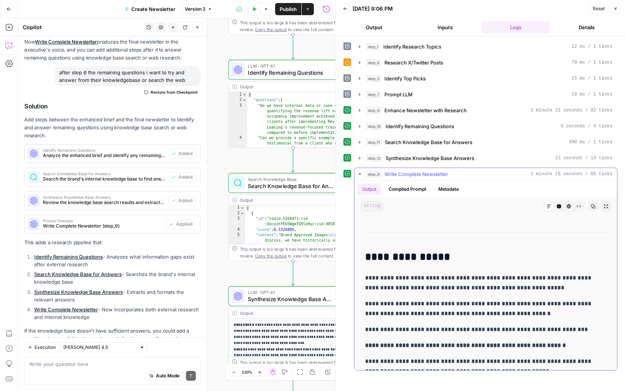
scroll to position [1886, 0]
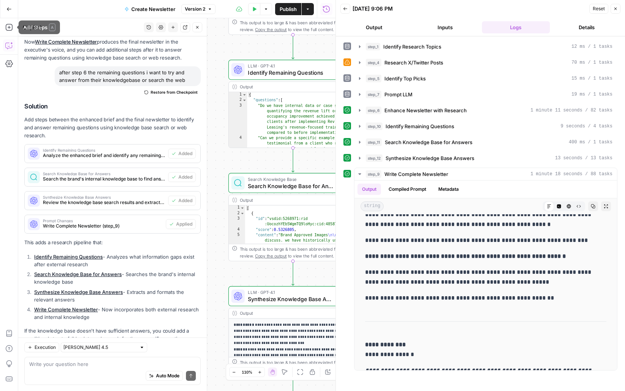
click at [9, 9] on icon "button" at bounding box center [9, 8] width 5 height 3
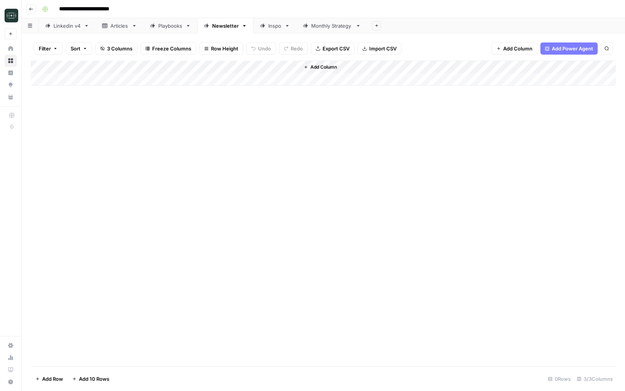
click at [284, 68] on div "Add Column" at bounding box center [323, 73] width 585 height 25
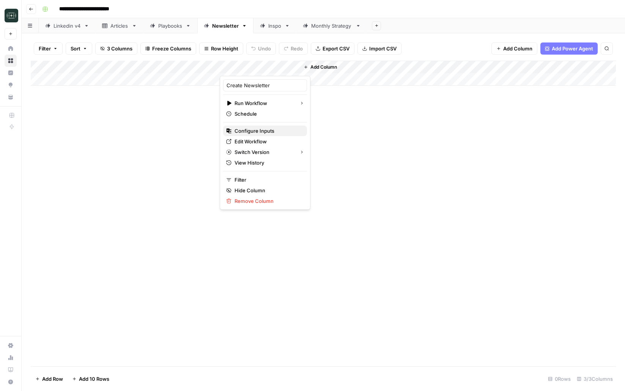
click at [257, 130] on span "Configure Inputs" at bounding box center [268, 131] width 66 height 8
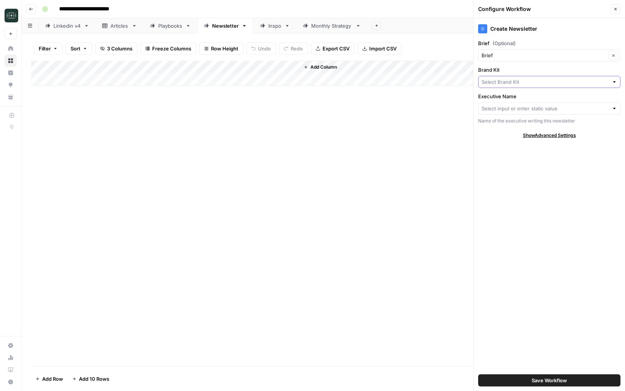
click at [497, 81] on input "Brand Kit" at bounding box center [545, 82] width 127 height 8
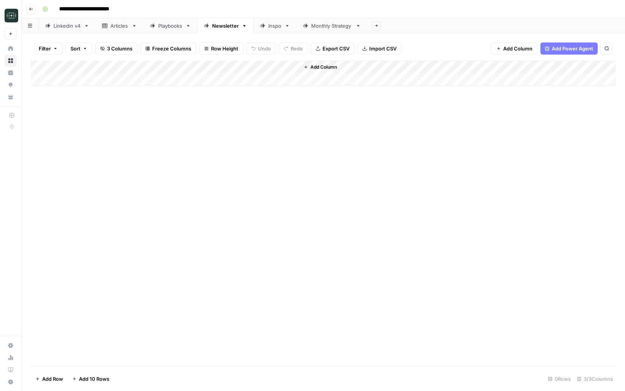
click at [283, 66] on div "Add Column" at bounding box center [323, 73] width 585 height 25
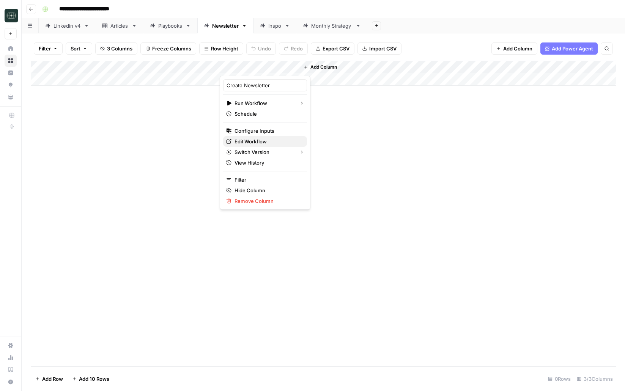
click at [264, 138] on span "Edit Workflow" at bounding box center [268, 142] width 66 height 8
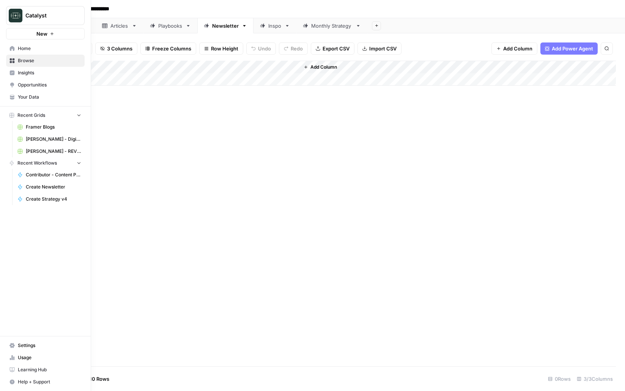
click at [32, 50] on span "Home" at bounding box center [49, 48] width 63 height 7
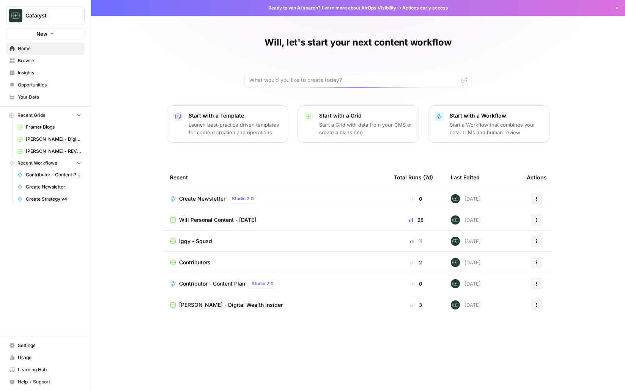
click at [208, 218] on span "Will Personal Content - [DATE]" at bounding box center [217, 220] width 77 height 8
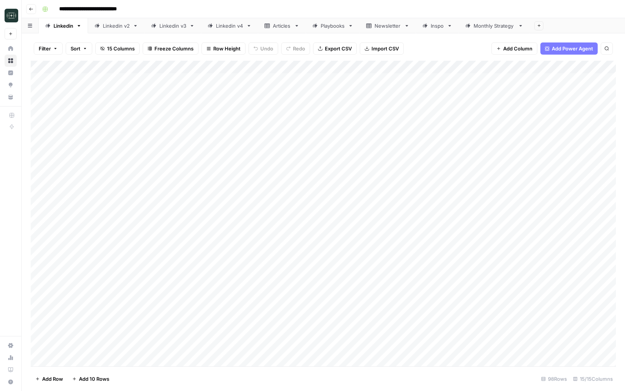
click at [278, 27] on div "Articles" at bounding box center [282, 26] width 18 height 8
click at [330, 28] on div "Playbooks" at bounding box center [333, 26] width 24 height 8
click at [468, 30] on link "Monthly Strategy" at bounding box center [494, 25] width 71 height 15
click at [236, 28] on div "Linkedin v4" at bounding box center [229, 26] width 27 height 8
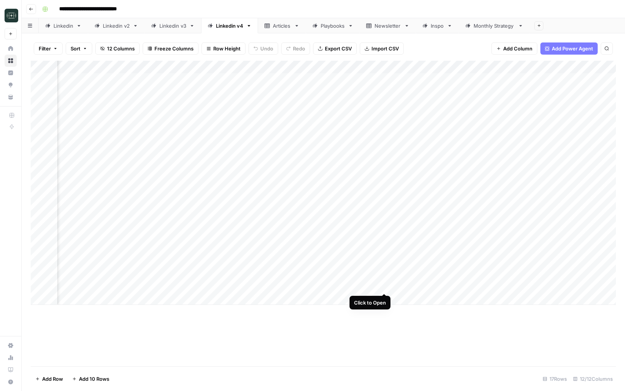
click at [385, 287] on div "Add Column" at bounding box center [323, 183] width 585 height 244
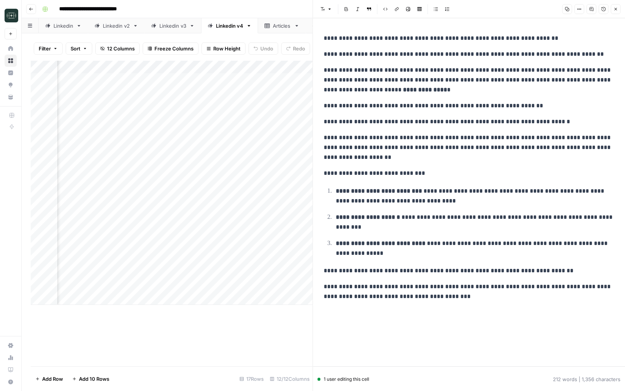
click at [415, 201] on p "**********" at bounding box center [475, 196] width 279 height 20
copy div "**********"
click at [440, 184] on div "**********" at bounding box center [469, 167] width 300 height 274
click at [478, 268] on p "**********" at bounding box center [469, 271] width 291 height 10
click at [616, 11] on button "Close" at bounding box center [616, 9] width 10 height 10
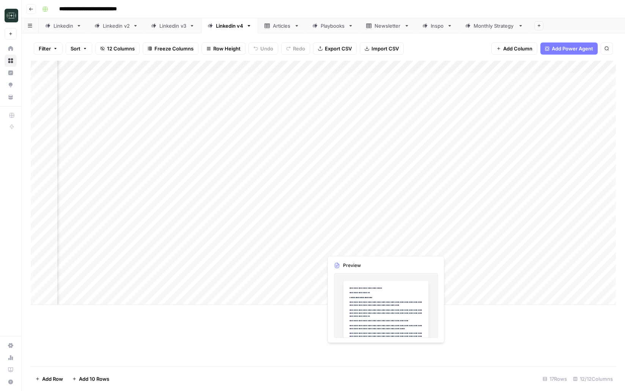
scroll to position [0, 151]
click at [189, 287] on div "Add Column" at bounding box center [323, 183] width 585 height 244
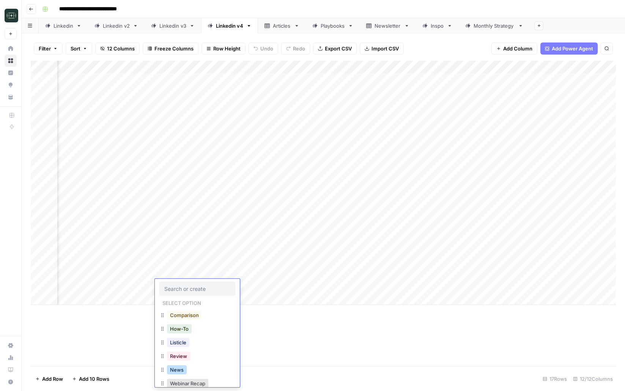
click at [183, 371] on button "News" at bounding box center [177, 369] width 20 height 9
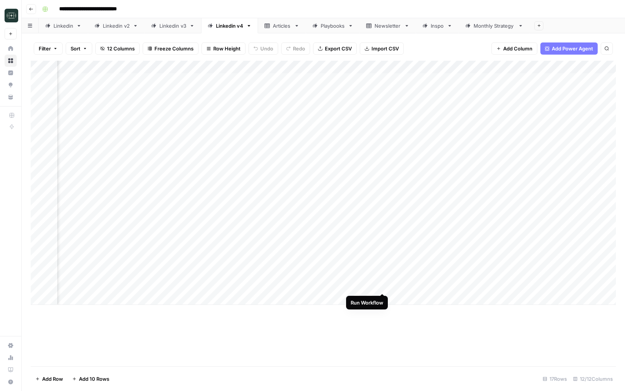
click at [384, 286] on div "Add Column" at bounding box center [323, 183] width 585 height 244
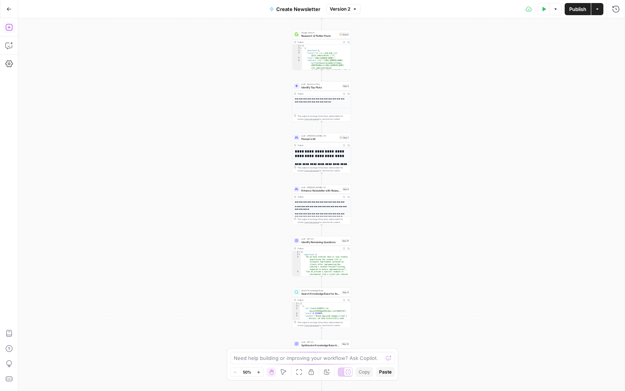
click at [3, 27] on button "Add Steps" at bounding box center [9, 27] width 12 height 12
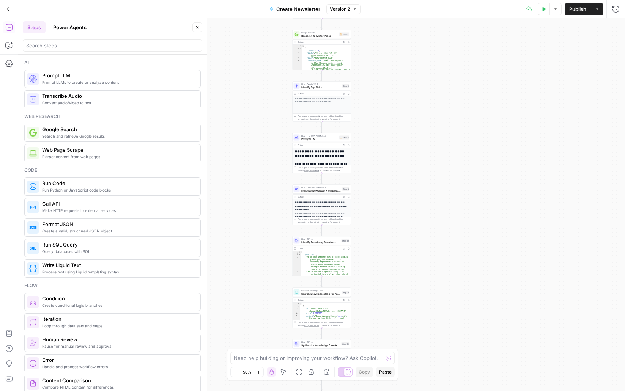
click at [3, 27] on button "Add Steps" at bounding box center [9, 27] width 12 height 12
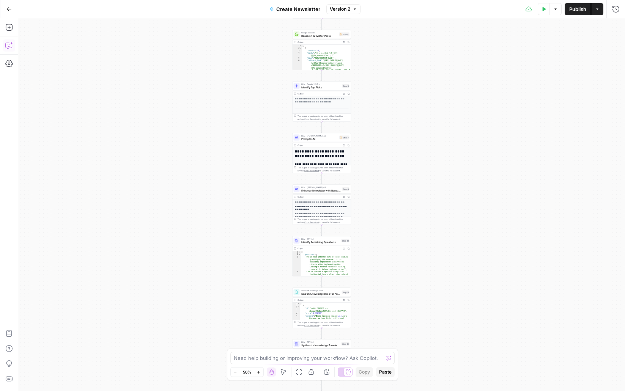
click at [8, 44] on icon "button" at bounding box center [9, 46] width 8 height 8
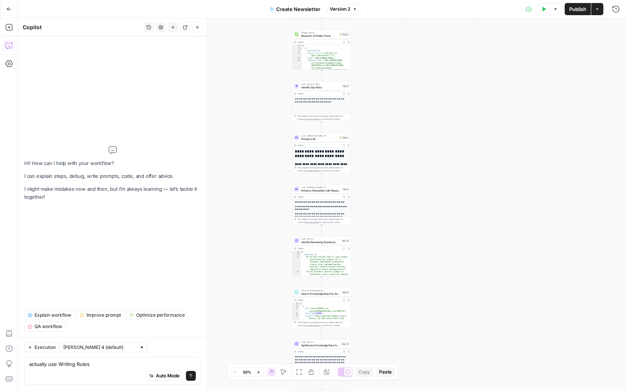
click at [60, 361] on textarea "actually use Writing Rules" at bounding box center [112, 364] width 167 height 8
click at [58, 360] on textarea "actually use Writing Rules" at bounding box center [112, 364] width 167 height 8
type textarea "actually use Brand Kit Writing Rules"
click at [114, 343] on div "Claude Sonnet 4 (default)" at bounding box center [104, 348] width 87 height 10
click at [102, 364] on span "Claude Sonnet 4.5" at bounding box center [91, 368] width 49 height 8
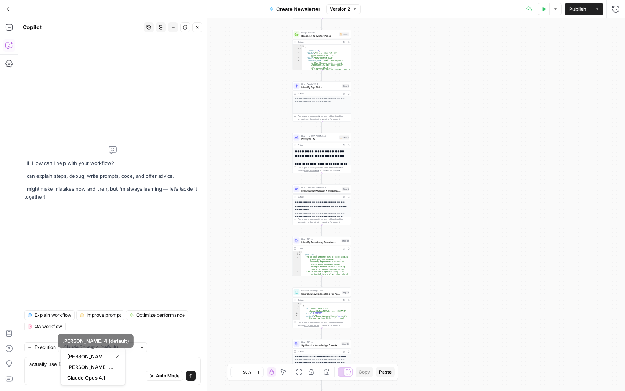
type input "Claude Sonnet 4.5"
click at [126, 364] on textarea "actually use Brand Kit Writing Rules" at bounding box center [112, 364] width 167 height 8
click at [126, 360] on textarea "actually use Brand Kit Writing Rules" at bounding box center [112, 364] width 167 height 8
type textarea "actually use Brand Kit Writing Rules to write the newsletter"
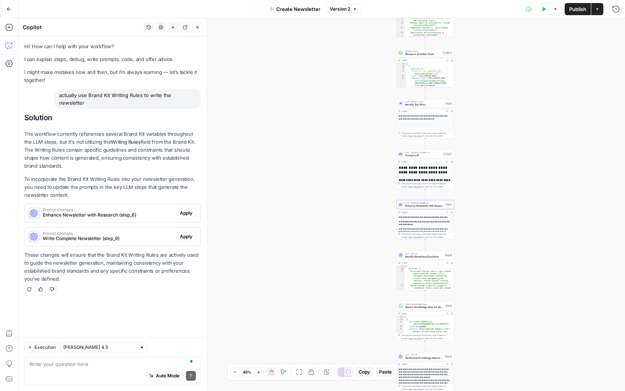
click at [182, 214] on span "Apply" at bounding box center [186, 213] width 13 height 7
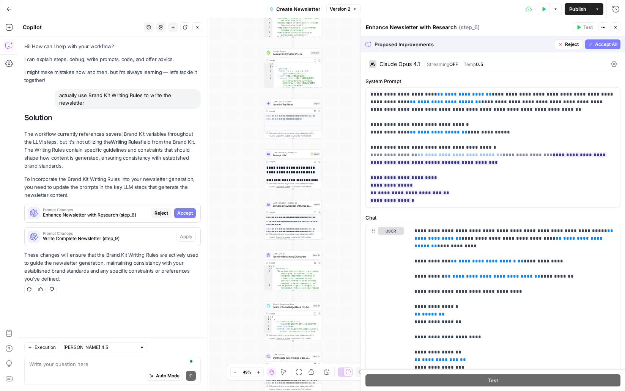
click at [592, 40] on button "Accept All" at bounding box center [602, 44] width 35 height 10
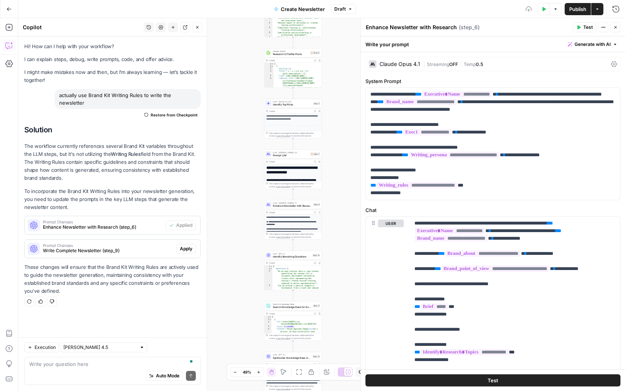
click at [188, 253] on button "Apply" at bounding box center [185, 249] width 19 height 10
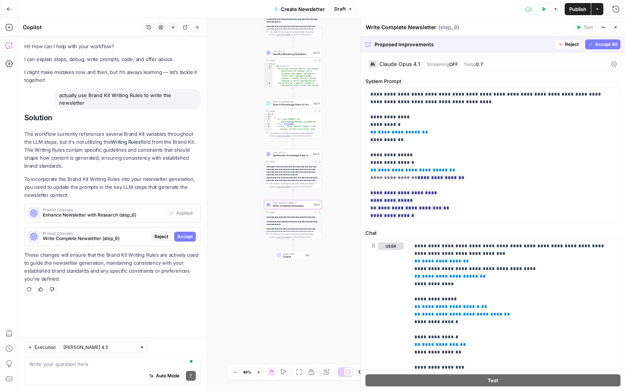
click at [601, 47] on span "Accept All" at bounding box center [606, 44] width 22 height 7
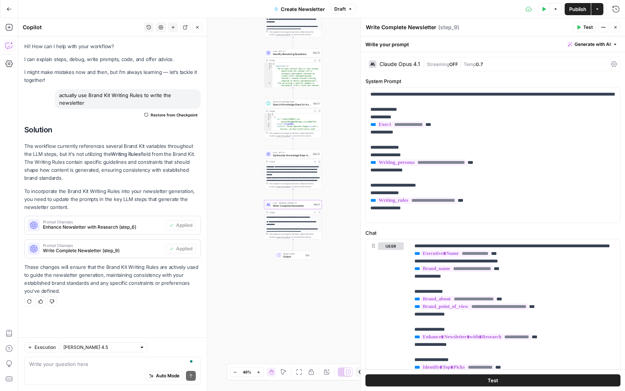
click at [543, 10] on icon "button" at bounding box center [544, 9] width 3 height 4
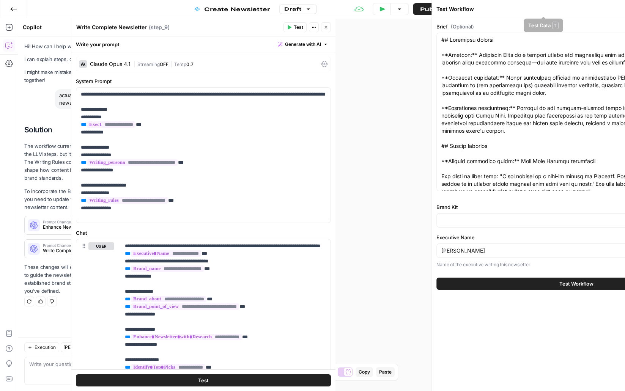
type input "Rev Leasing"
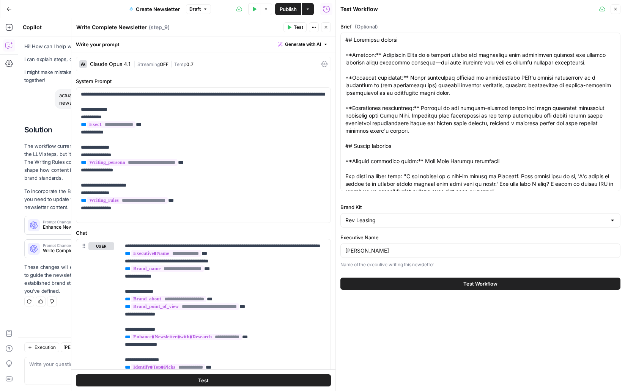
click at [452, 287] on button "Test Workflow" at bounding box center [480, 284] width 280 height 12
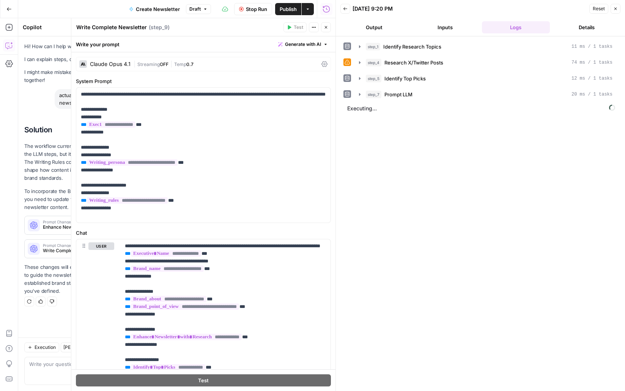
click at [386, 109] on span "Executing..." at bounding box center [481, 108] width 272 height 12
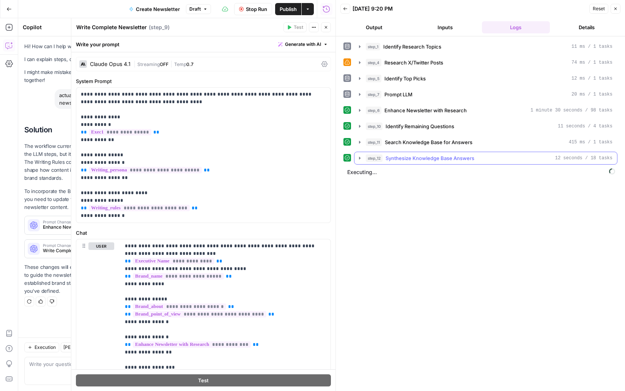
click at [359, 157] on icon "button" at bounding box center [360, 158] width 2 height 3
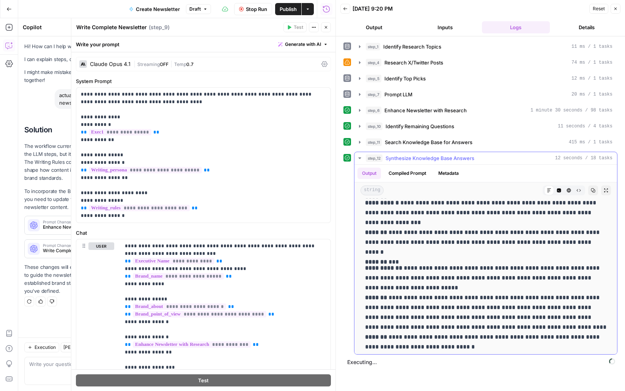
scroll to position [710, 0]
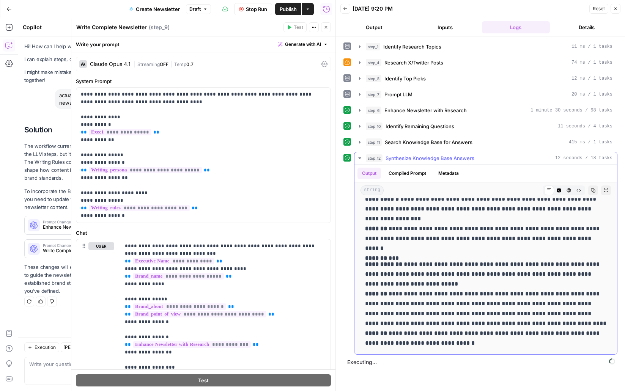
click at [359, 159] on icon "button" at bounding box center [360, 158] width 6 height 6
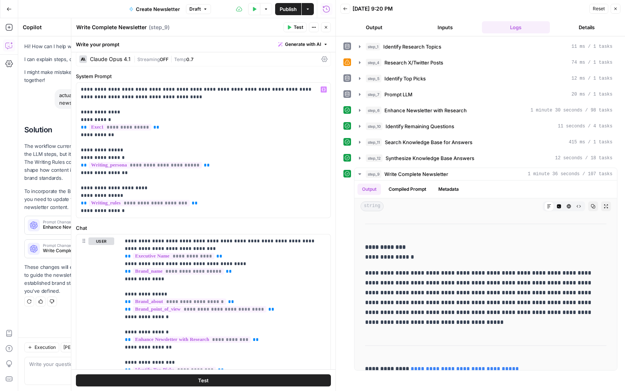
scroll to position [0, 0]
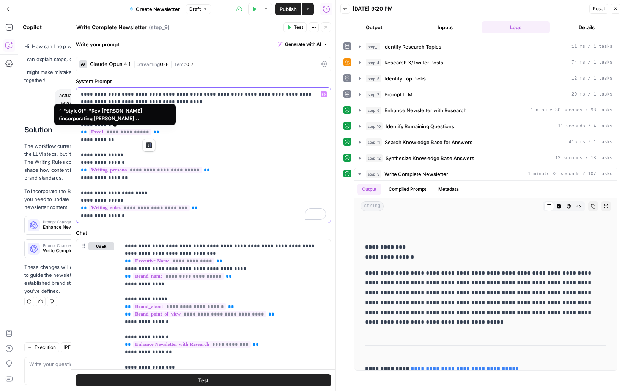
drag, startPoint x: 157, startPoint y: 133, endPoint x: 80, endPoint y: 133, distance: 76.7
click at [80, 133] on div "**********" at bounding box center [203, 155] width 254 height 135
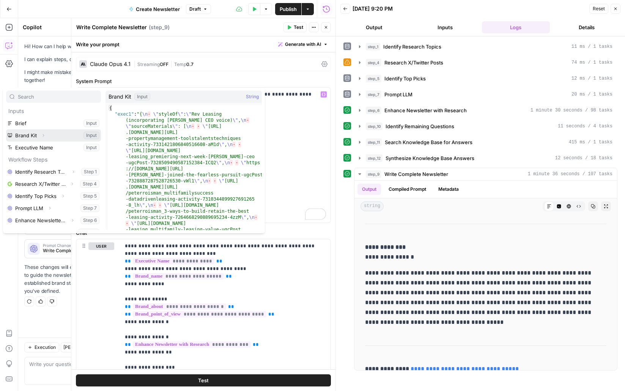
click at [44, 135] on icon "button" at bounding box center [43, 135] width 5 height 5
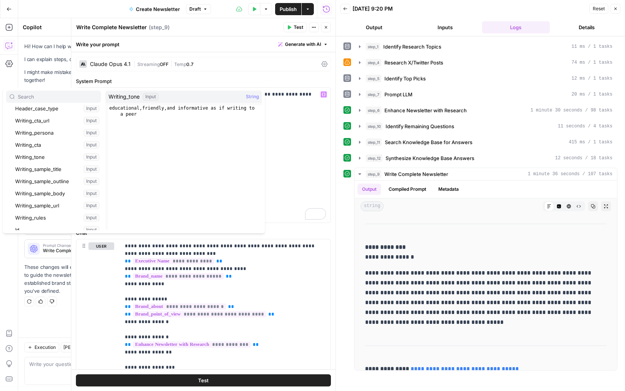
scroll to position [151, 0]
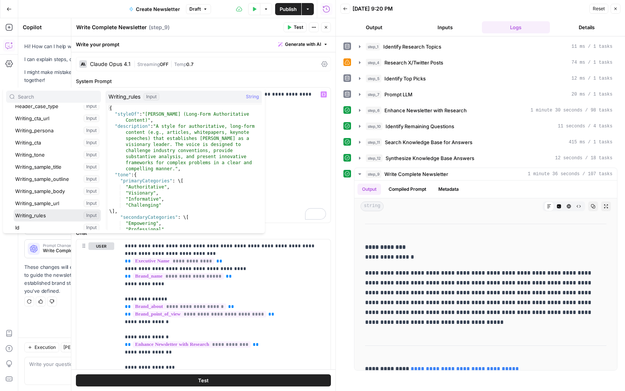
click at [62, 220] on button "Select variable Writing_rules" at bounding box center [57, 215] width 87 height 12
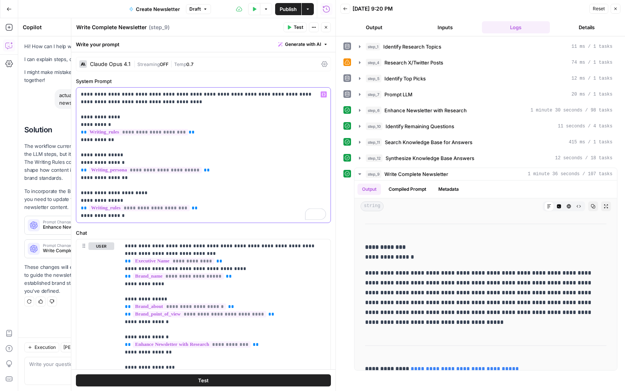
click at [250, 164] on p "**********" at bounding box center [203, 155] width 245 height 129
drag, startPoint x: 185, startPoint y: 131, endPoint x: 80, endPoint y: 131, distance: 104.7
click at [81, 131] on p "**********" at bounding box center [203, 155] width 245 height 129
copy p "**********"
click at [113, 126] on p "**********" at bounding box center [203, 155] width 245 height 129
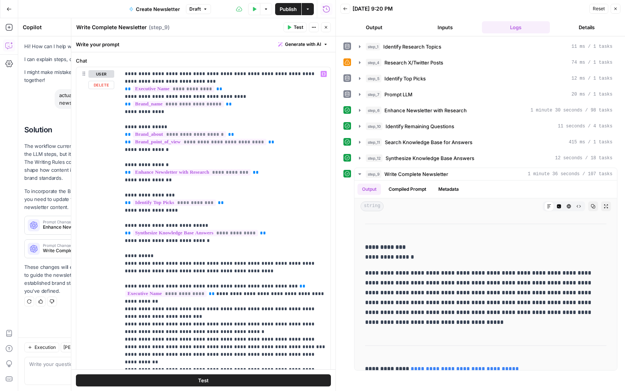
scroll to position [159, 0]
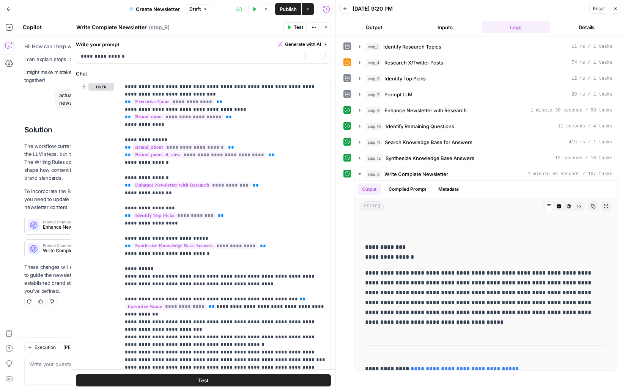
click at [325, 29] on icon "button" at bounding box center [326, 27] width 5 height 5
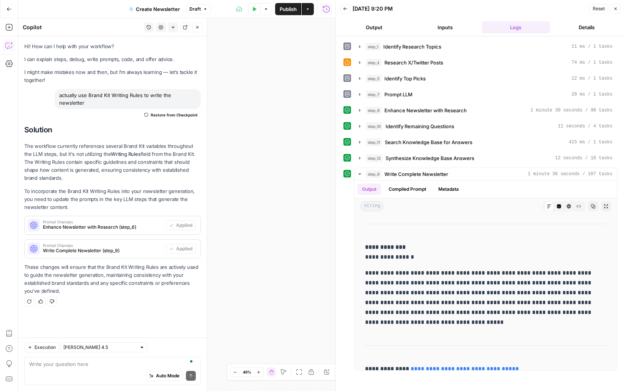
click at [296, 372] on icon "button" at bounding box center [299, 372] width 6 height 6
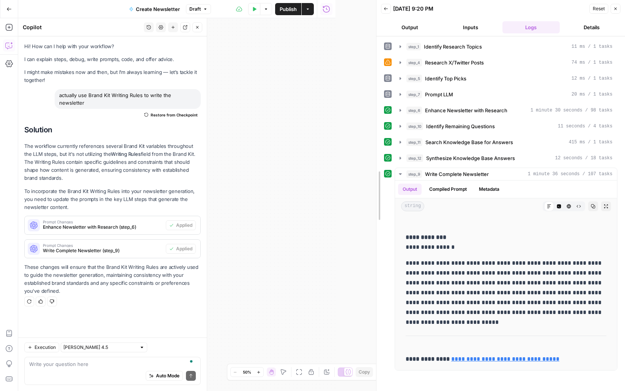
scroll to position [2472, 0]
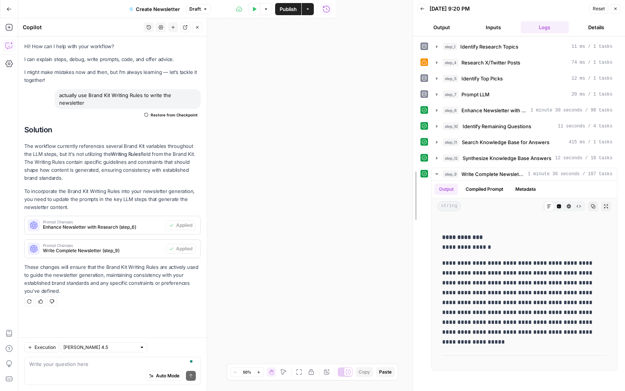
drag, startPoint x: 336, startPoint y: 188, endPoint x: 413, endPoint y: 192, distance: 77.1
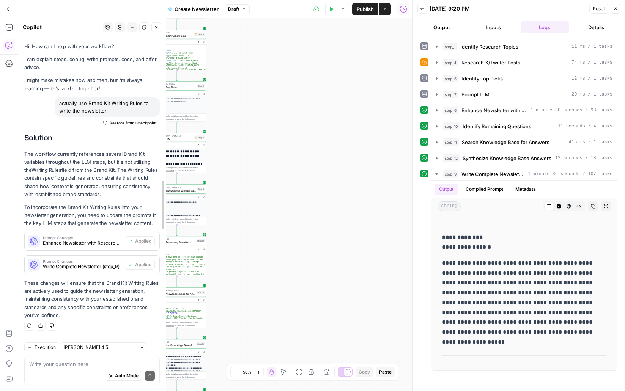
drag, startPoint x: 208, startPoint y: 209, endPoint x: 167, endPoint y: 209, distance: 41.0
click at [167, 209] on div at bounding box center [166, 204] width 8 height 373
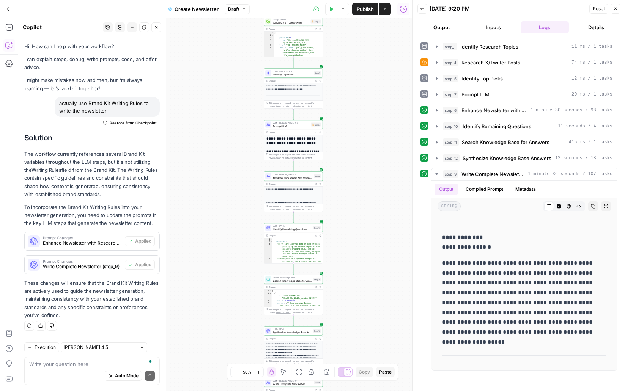
drag, startPoint x: 258, startPoint y: 223, endPoint x: 368, endPoint y: 154, distance: 129.6
click at [368, 154] on div "Workflow Input Settings Inputs LLM · Claude Sonnet 4.5 Identify Research Topics…" at bounding box center [215, 204] width 394 height 373
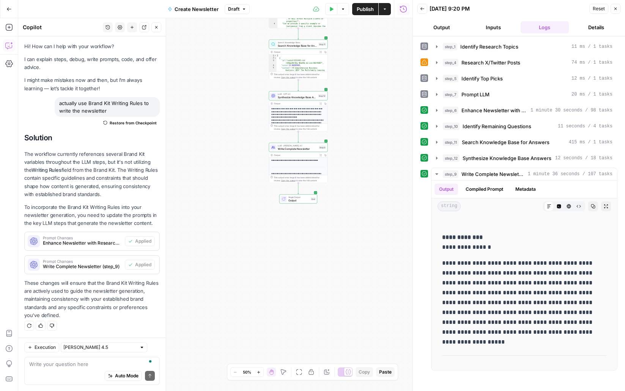
drag, startPoint x: 346, startPoint y: 294, endPoint x: 357, endPoint y: 124, distance: 170.8
click at [357, 124] on div "Workflow Input Settings Inputs LLM · Claude Sonnet 4.5 Identify Research Topics…" at bounding box center [215, 204] width 394 height 373
click at [357, 125] on div "Workflow Input Settings Inputs LLM · Claude Sonnet 4.5 Identify Research Topics…" at bounding box center [215, 204] width 394 height 373
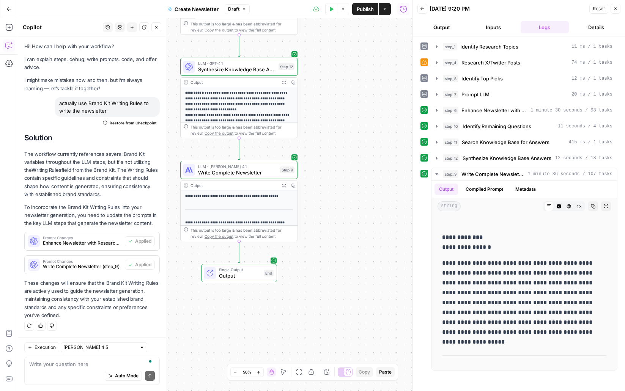
drag, startPoint x: 354, startPoint y: 115, endPoint x: 370, endPoint y: 148, distance: 37.0
click at [370, 148] on div "Workflow Input Settings Inputs LLM · Claude Sonnet 4.5 Identify Research Topics…" at bounding box center [215, 204] width 394 height 373
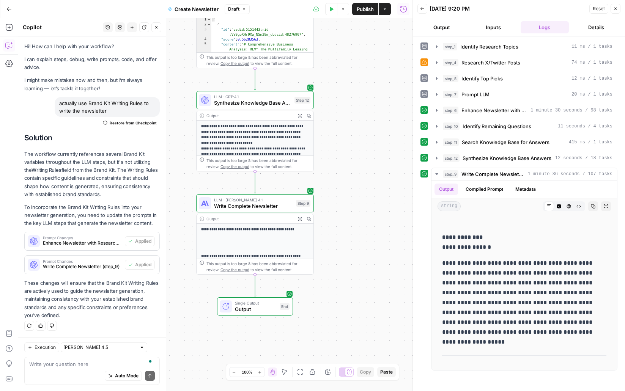
click at [265, 101] on span "Synthesize Knowledge Base Answers" at bounding box center [252, 103] width 77 height 8
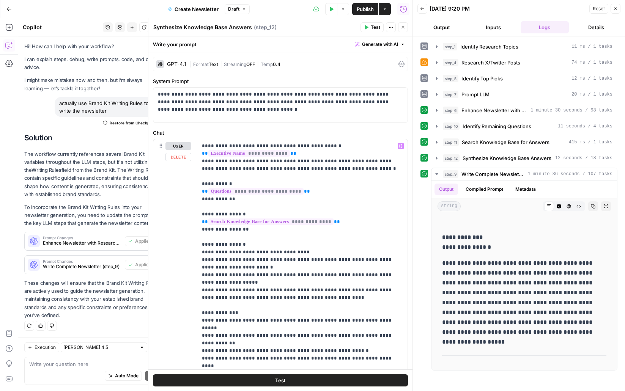
scroll to position [54, 0]
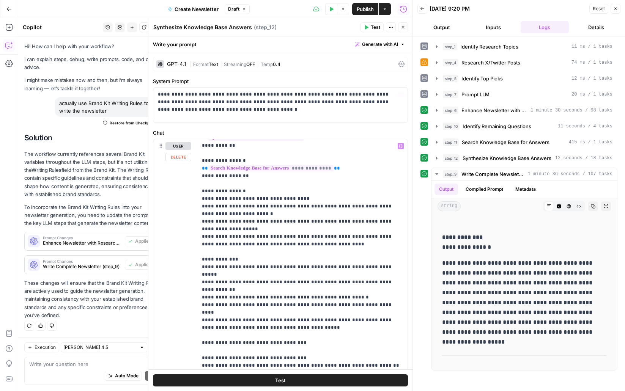
click at [400, 30] on button "Close" at bounding box center [403, 27] width 10 height 10
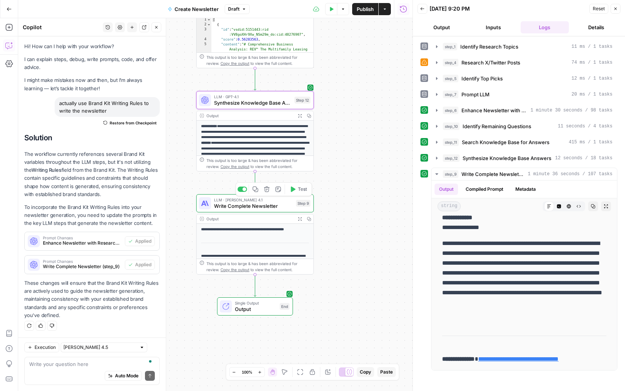
click at [239, 198] on span "LLM · Claude Opus 4.1" at bounding box center [253, 200] width 79 height 6
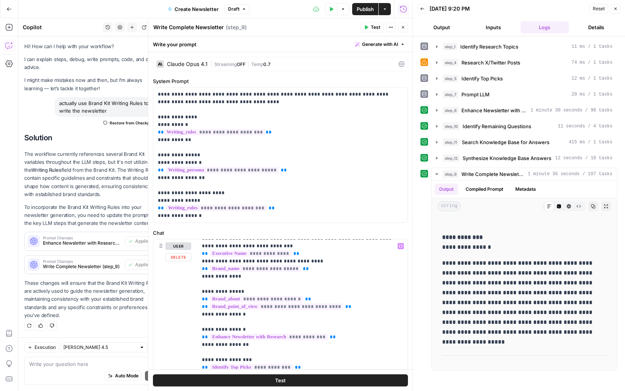
scroll to position [8, 0]
click at [192, 61] on div "Claude Opus 4.1" at bounding box center [181, 64] width 51 height 8
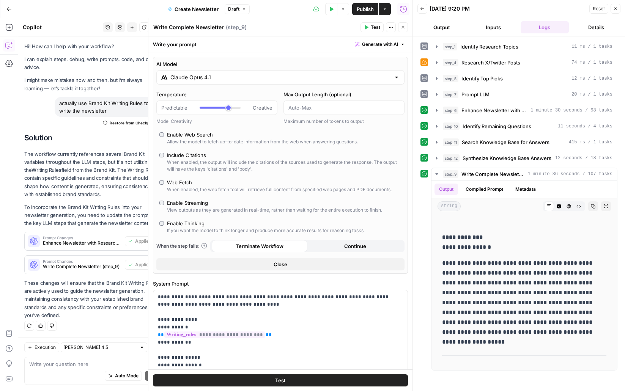
click at [201, 75] on input "Claude Opus 4.1" at bounding box center [280, 78] width 220 height 8
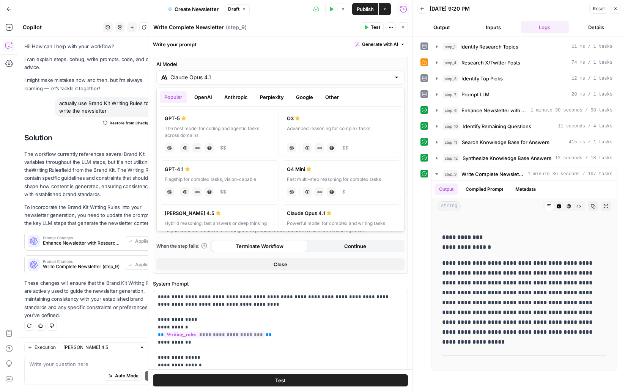
click at [312, 97] on button "Google" at bounding box center [304, 97] width 26 height 12
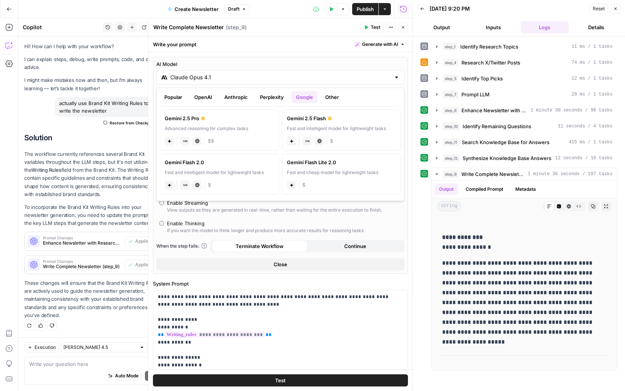
click at [252, 127] on div "Advanced reasoning for complex tasks" at bounding box center [219, 128] width 109 height 7
type input "Gemini 2.5 Pro"
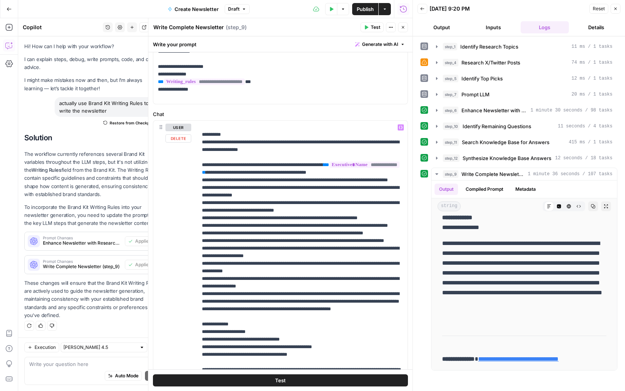
scroll to position [407, 0]
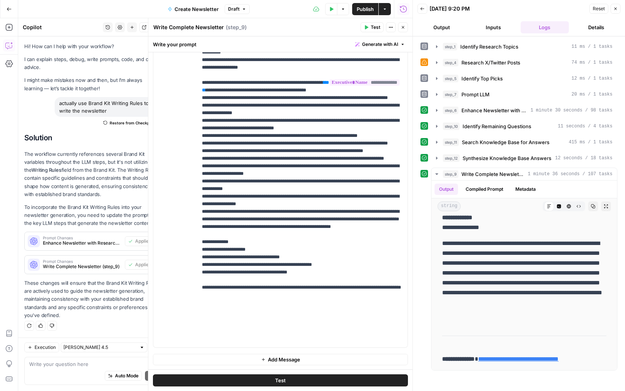
click at [372, 10] on span "Publish" at bounding box center [365, 9] width 17 height 8
click at [403, 28] on icon "button" at bounding box center [403, 27] width 5 height 5
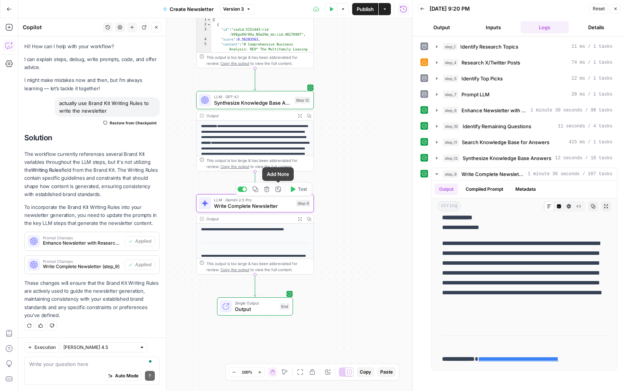
click at [291, 189] on icon "button" at bounding box center [293, 189] width 5 height 5
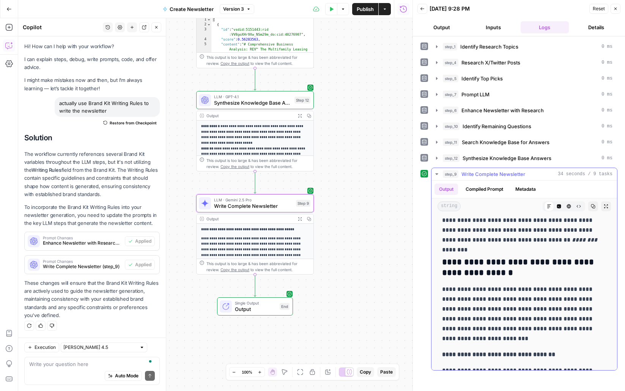
scroll to position [644, 0]
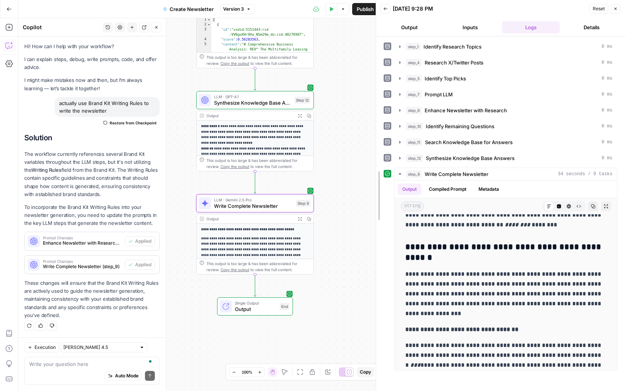
drag, startPoint x: 413, startPoint y: 298, endPoint x: 376, endPoint y: 303, distance: 37.1
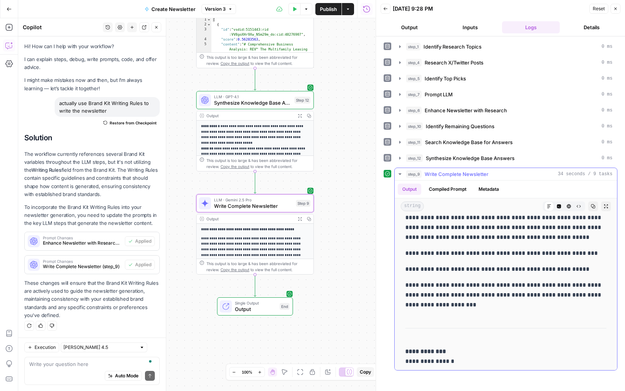
scroll to position [1354, 0]
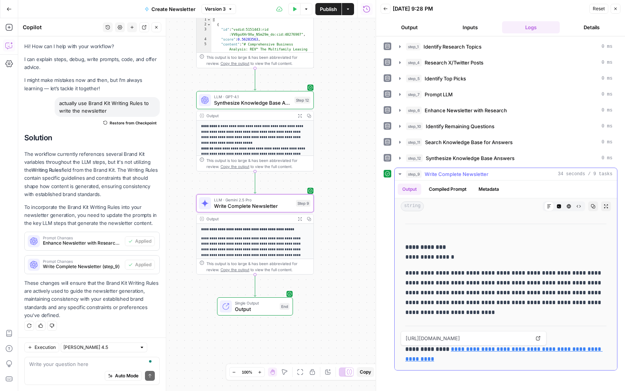
click at [516, 349] on link "**********" at bounding box center [503, 354] width 197 height 16
click at [10, 6] on icon "button" at bounding box center [8, 8] width 5 height 5
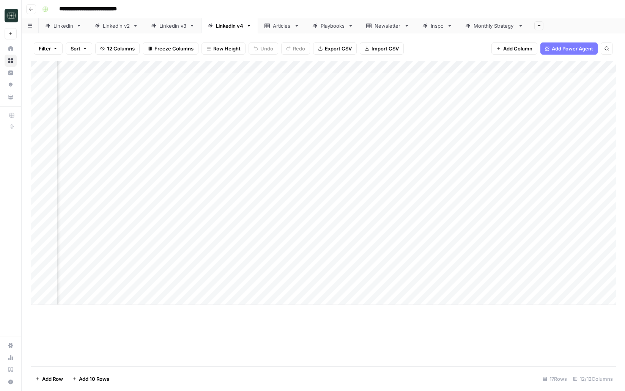
scroll to position [0, 151]
click at [452, 285] on div "Add Column" at bounding box center [323, 183] width 585 height 244
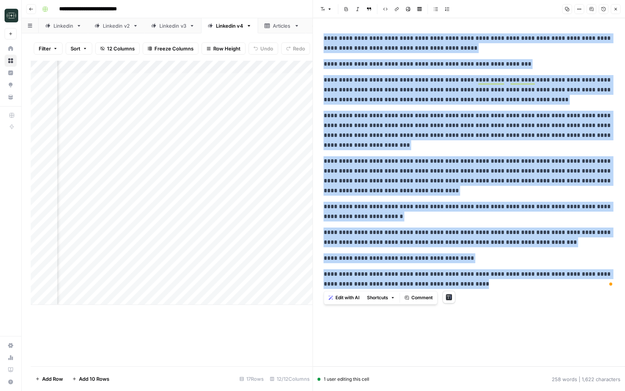
drag, startPoint x: 461, startPoint y: 288, endPoint x: 320, endPoint y: 39, distance: 286.4
click at [320, 39] on div "**********" at bounding box center [469, 161] width 300 height 262
copy div "**********"
